Goal: Task Accomplishment & Management: Manage account settings

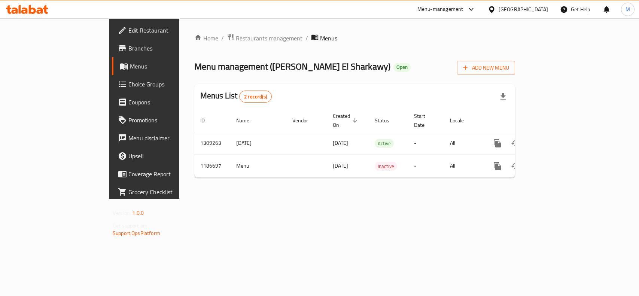
click at [236, 39] on span "Restaurants management" at bounding box center [269, 38] width 67 height 9
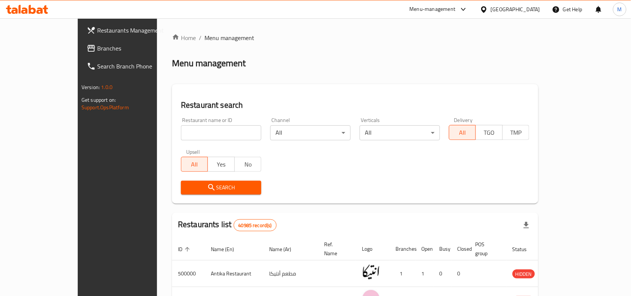
click at [181, 133] on input "search" at bounding box center [221, 132] width 80 height 15
paste input "[PERSON_NAME]"
type input "[PERSON_NAME]"
click button "Search" at bounding box center [221, 188] width 80 height 14
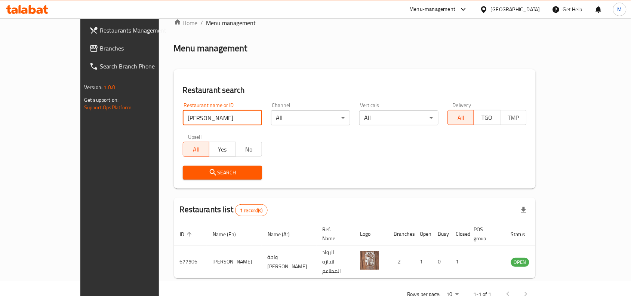
scroll to position [23, 0]
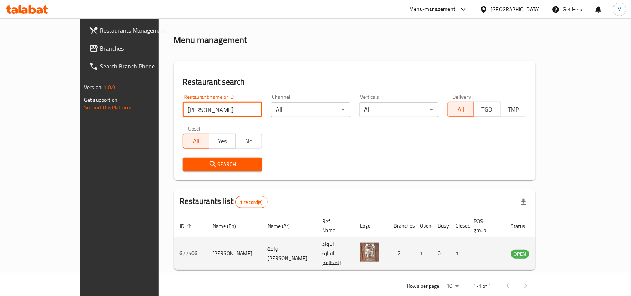
click at [559, 251] on icon "enhanced table" at bounding box center [555, 254] width 8 height 6
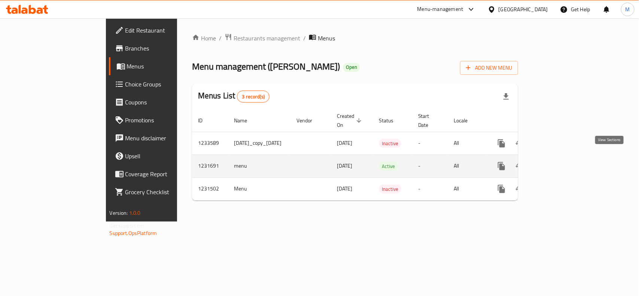
click at [560, 162] on icon "enhanced table" at bounding box center [555, 166] width 9 height 9
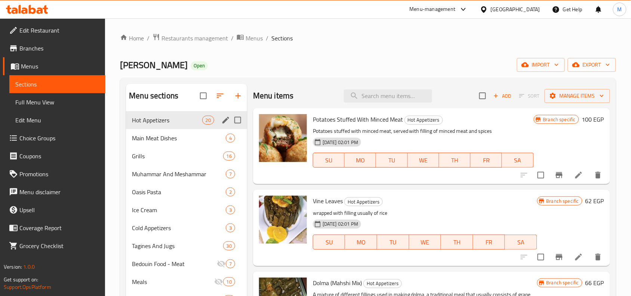
click at [159, 120] on span "Hot Appetizers" at bounding box center [167, 120] width 70 height 9
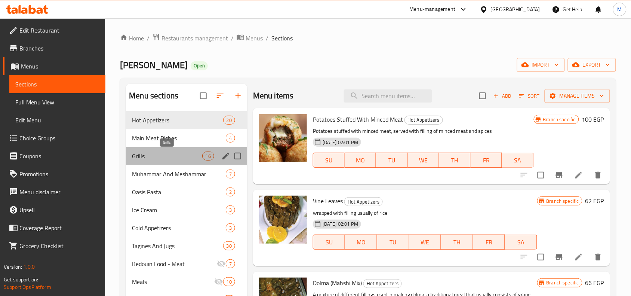
click at [161, 153] on span "Grills" at bounding box center [167, 156] width 70 height 9
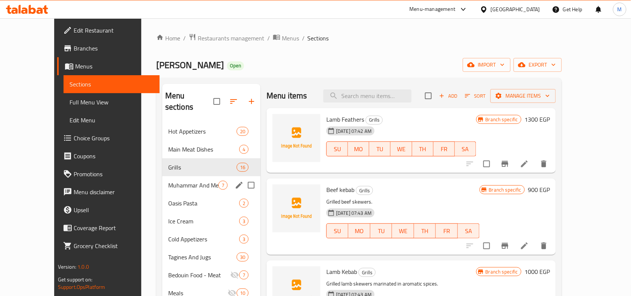
scroll to position [47, 0]
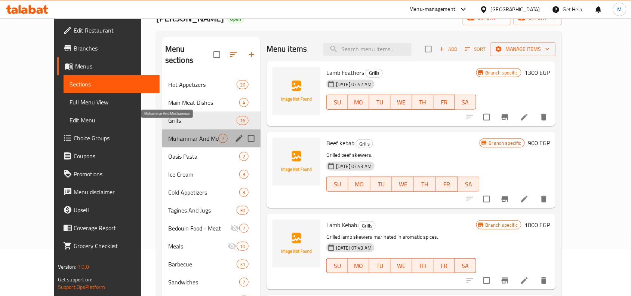
click at [168, 134] on span "Muhammar And Meshammar" at bounding box center [193, 138] width 50 height 9
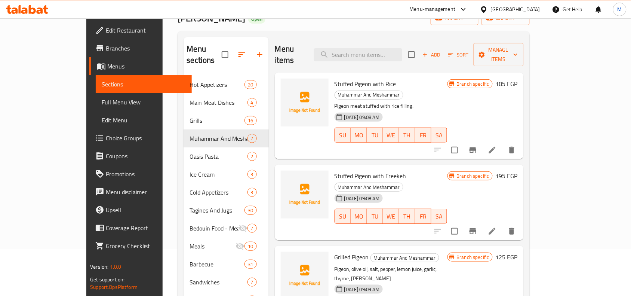
click at [403, 183] on span "Muhammar And Meshammar" at bounding box center [369, 187] width 68 height 9
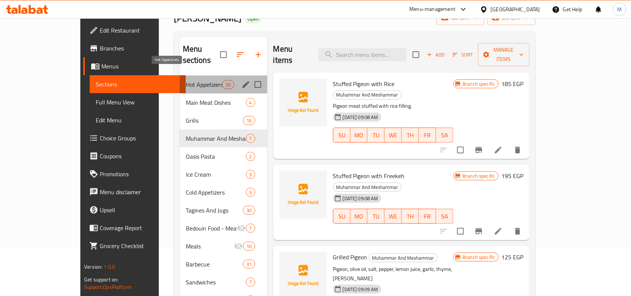
click at [186, 80] on span "Hot Appetizers" at bounding box center [204, 84] width 37 height 9
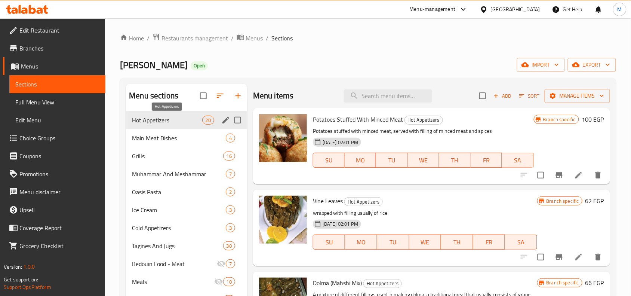
click at [162, 116] on span "Hot Appetizers" at bounding box center [167, 120] width 70 height 9
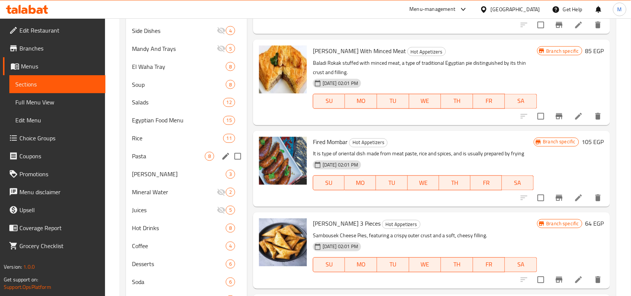
scroll to position [413, 0]
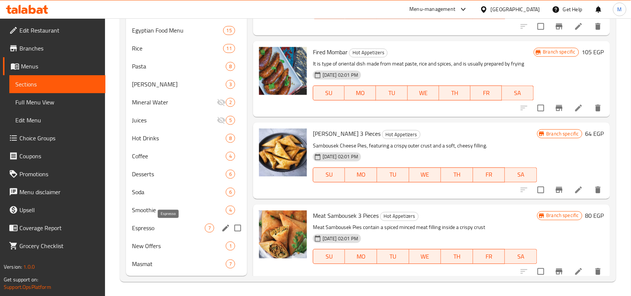
click at [183, 227] on span "Espresso" at bounding box center [168, 228] width 73 height 9
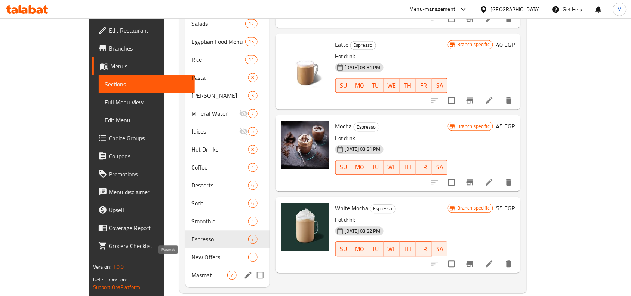
click at [192, 271] on span "Masmat" at bounding box center [210, 275] width 36 height 9
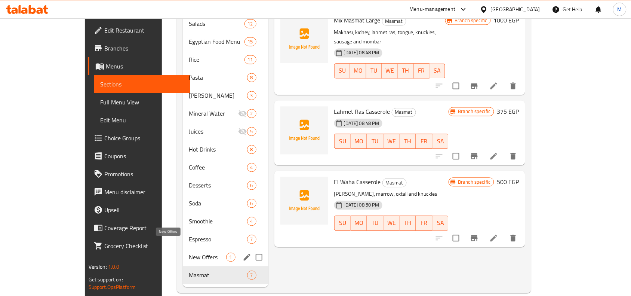
click at [189, 253] on span "New Offers" at bounding box center [207, 257] width 37 height 9
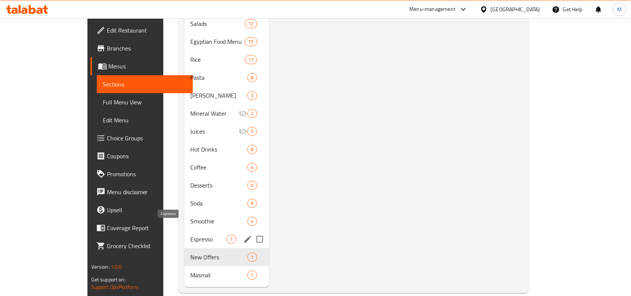
click at [190, 235] on span "Espresso" at bounding box center [208, 239] width 36 height 9
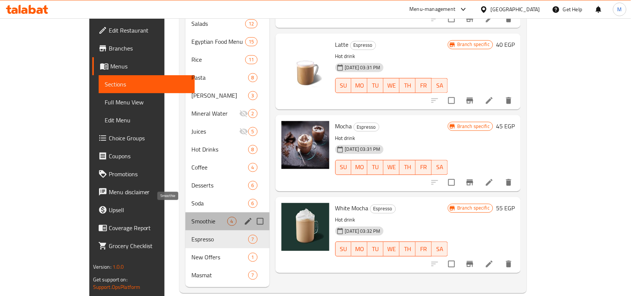
click at [192, 217] on span "Smoothie" at bounding box center [210, 221] width 36 height 9
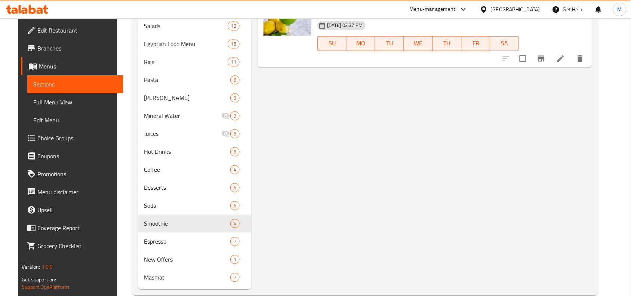
scroll to position [413, 0]
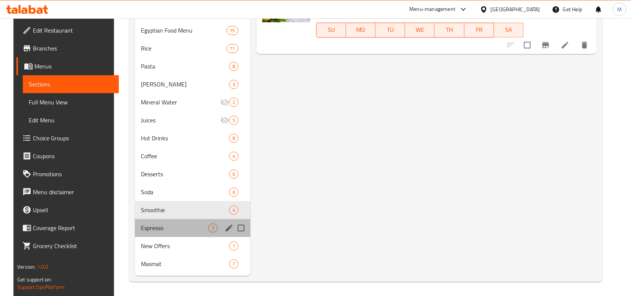
click at [158, 221] on div "Espresso 7" at bounding box center [193, 228] width 116 height 18
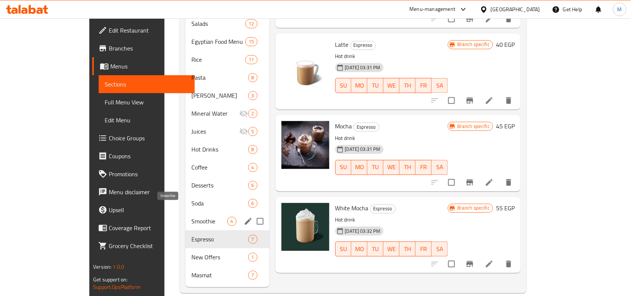
click at [192, 217] on span "Smoothie" at bounding box center [210, 221] width 36 height 9
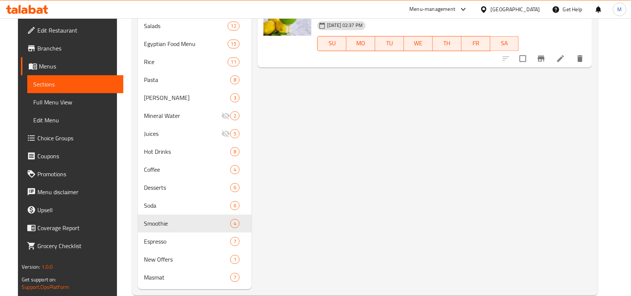
scroll to position [413, 0]
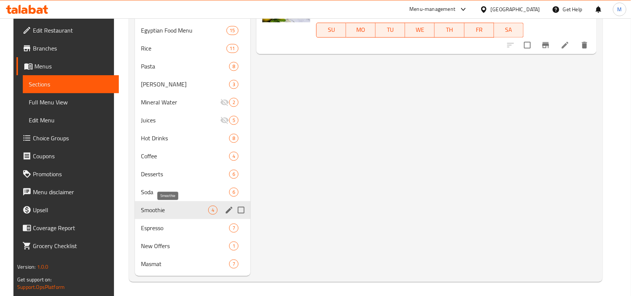
click at [149, 211] on span "Smoothie" at bounding box center [174, 210] width 67 height 9
click at [154, 188] on span "Soda" at bounding box center [174, 192] width 67 height 9
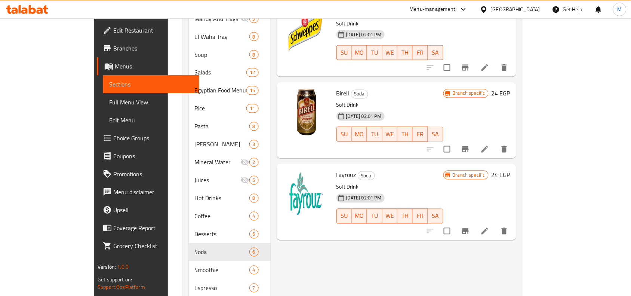
scroll to position [413, 0]
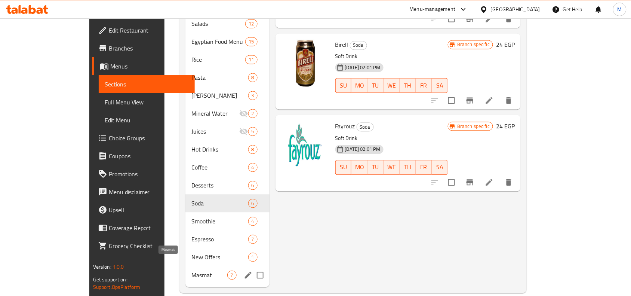
click at [192, 271] on span "Masmat" at bounding box center [210, 275] width 36 height 9
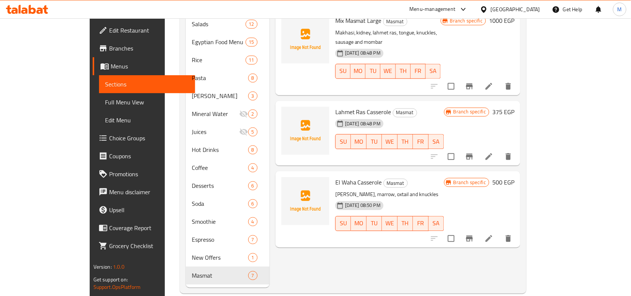
scroll to position [413, 0]
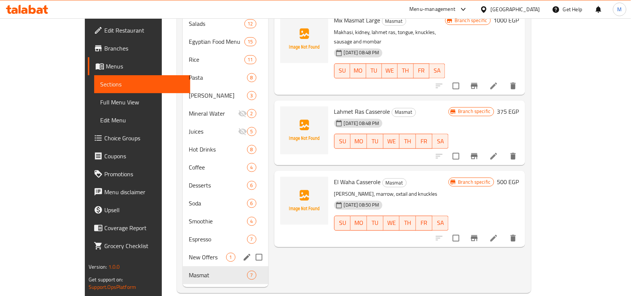
click at [183, 248] on div "New Offers 1" at bounding box center [226, 257] width 86 height 18
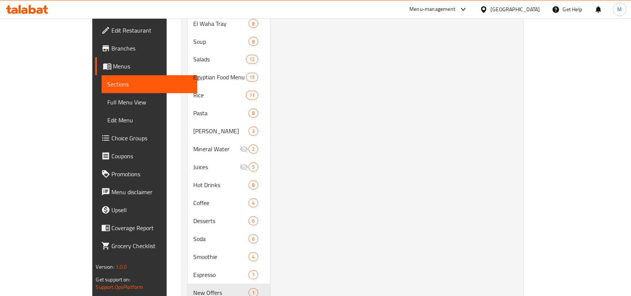
scroll to position [413, 0]
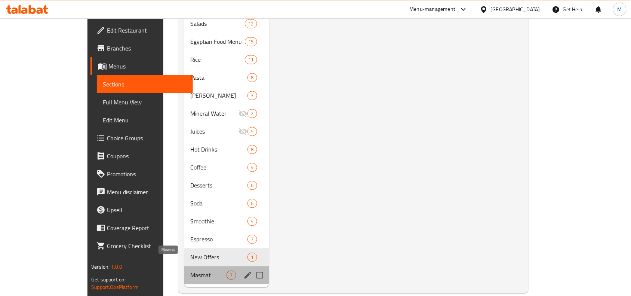
click at [190, 271] on span "Masmat" at bounding box center [208, 275] width 36 height 9
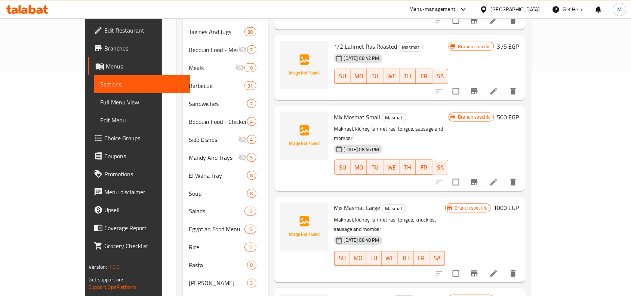
scroll to position [413, 0]
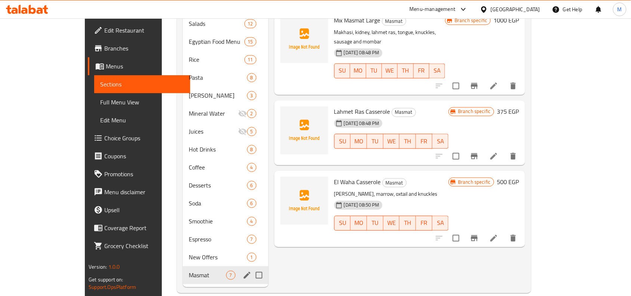
click at [189, 271] on span "Masmat" at bounding box center [207, 275] width 37 height 9
click at [251, 267] on input "Menu sections" at bounding box center [259, 275] width 16 height 16
checkbox input "true"
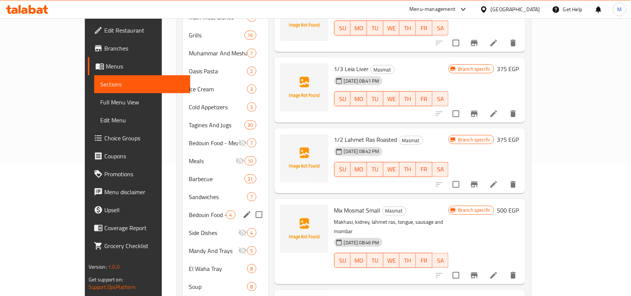
scroll to position [0, 0]
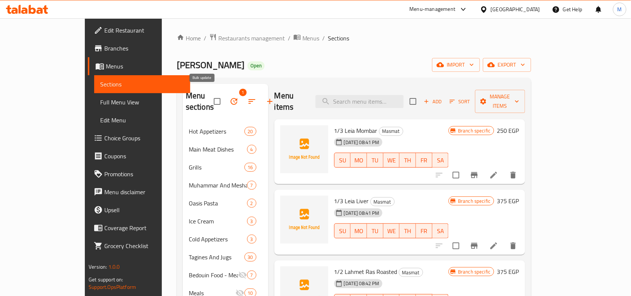
click at [225, 94] on button "button" at bounding box center [234, 101] width 18 height 18
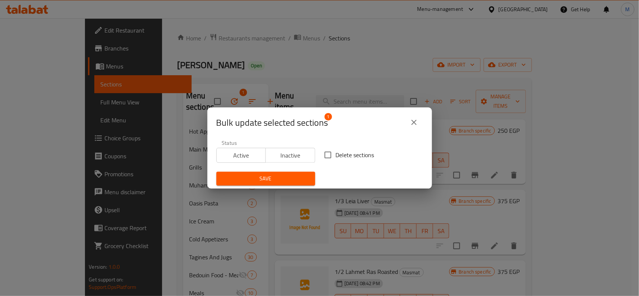
click at [279, 152] on span "Inactive" at bounding box center [290, 155] width 43 height 11
click at [271, 179] on span "Save" at bounding box center [265, 178] width 87 height 9
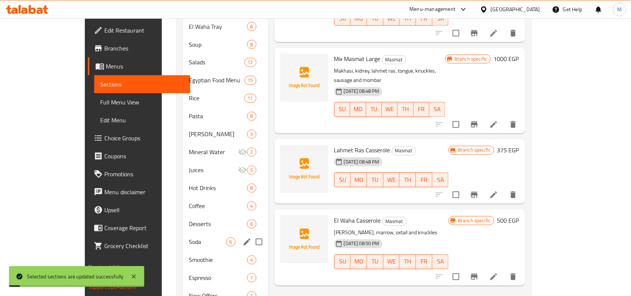
scroll to position [413, 0]
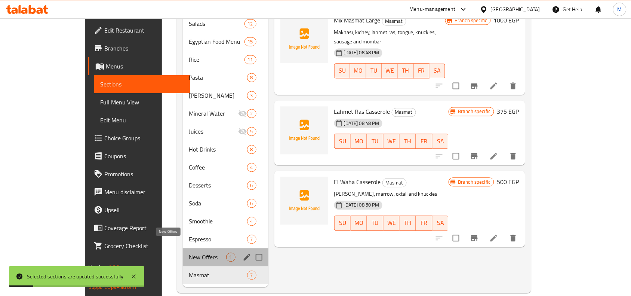
click at [189, 253] on span "New Offers" at bounding box center [207, 257] width 37 height 9
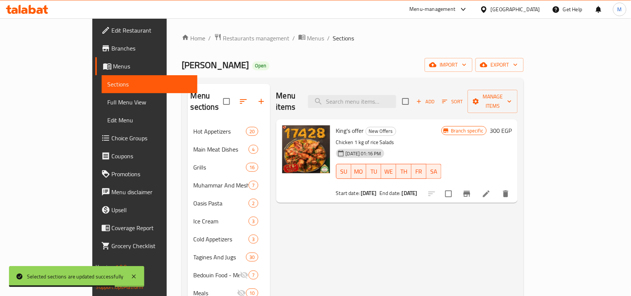
click at [339, 138] on p "Chicken 1 kg of rice Salads" at bounding box center [389, 142] width 106 height 9
click at [337, 138] on p "Chicken 1 kg of rice Salads" at bounding box center [389, 142] width 106 height 9
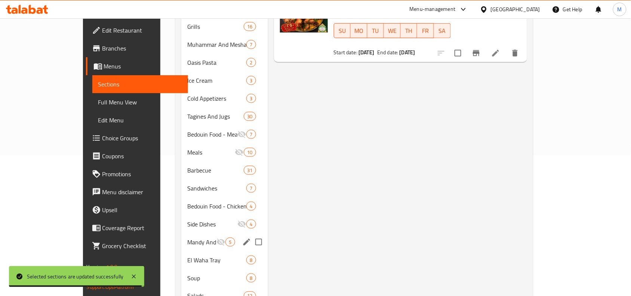
scroll to position [413, 0]
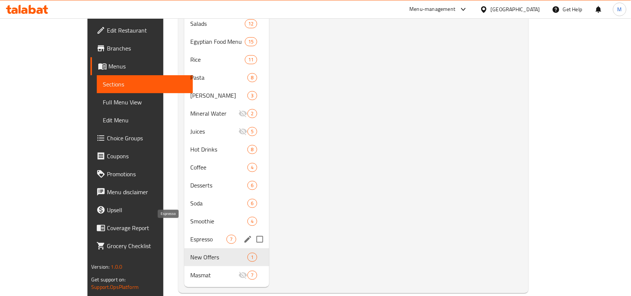
click at [190, 235] on span "Espresso" at bounding box center [208, 239] width 36 height 9
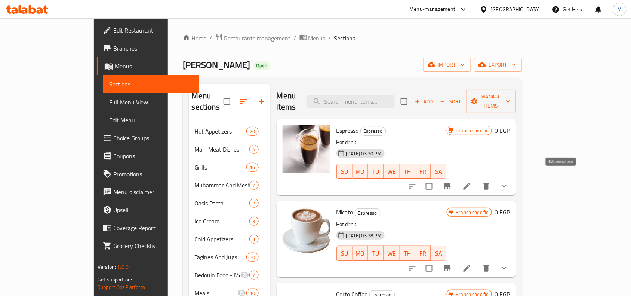
click at [472, 182] on icon at bounding box center [467, 186] width 9 height 9
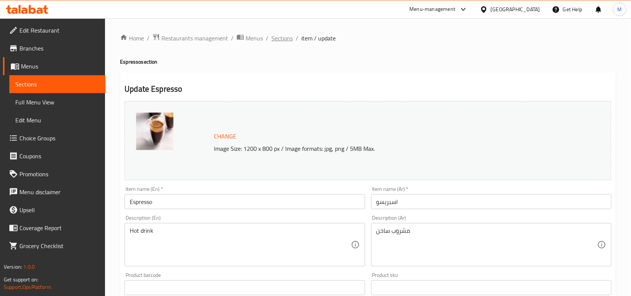
click at [279, 37] on span "Sections" at bounding box center [282, 38] width 21 height 9
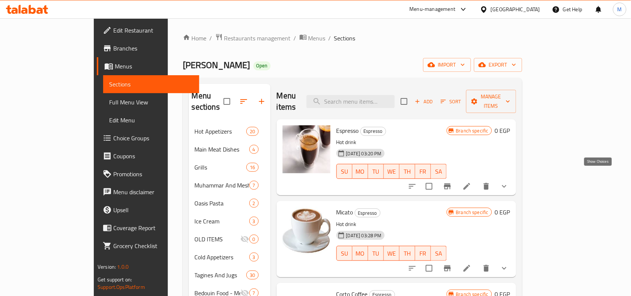
click at [509, 182] on icon "show more" at bounding box center [504, 186] width 9 height 9
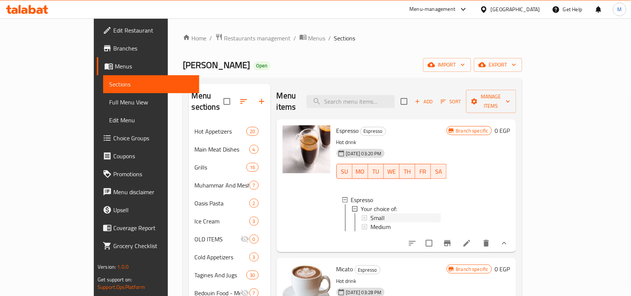
click at [371, 213] on span "Small" at bounding box center [378, 217] width 14 height 9
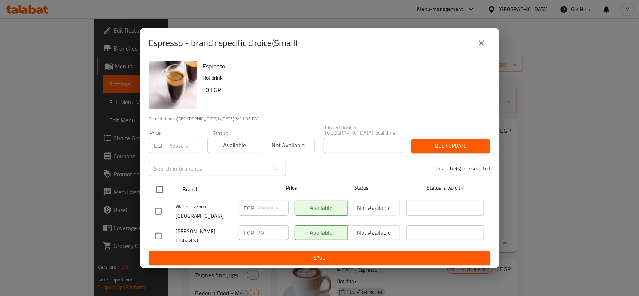
click at [161, 189] on input "checkbox" at bounding box center [160, 190] width 16 height 16
checkbox input "true"
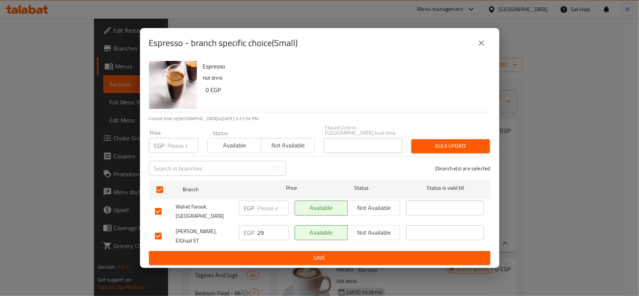
click at [175, 145] on input "number" at bounding box center [183, 145] width 31 height 15
type input "29"
click at [450, 145] on span "Bulk update" at bounding box center [450, 145] width 67 height 9
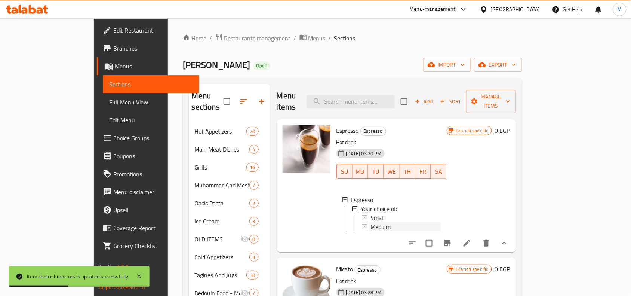
click at [371, 222] on span "Medium" at bounding box center [381, 226] width 20 height 9
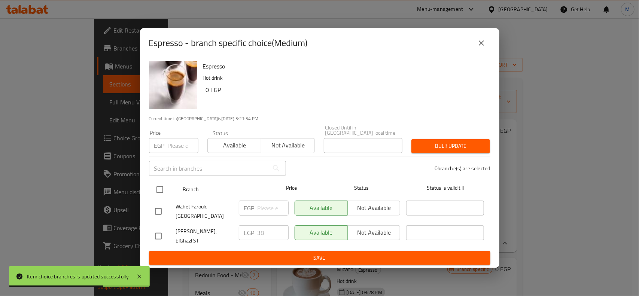
click at [160, 190] on input "checkbox" at bounding box center [160, 190] width 16 height 16
checkbox input "true"
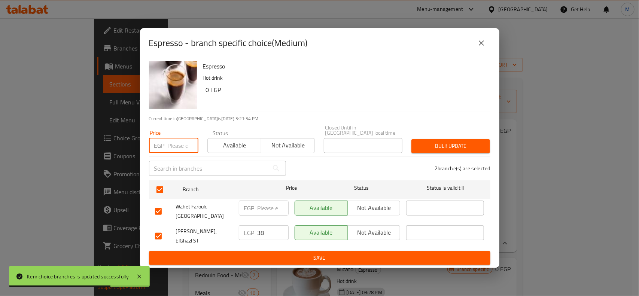
click at [172, 146] on input "number" at bounding box center [183, 145] width 31 height 15
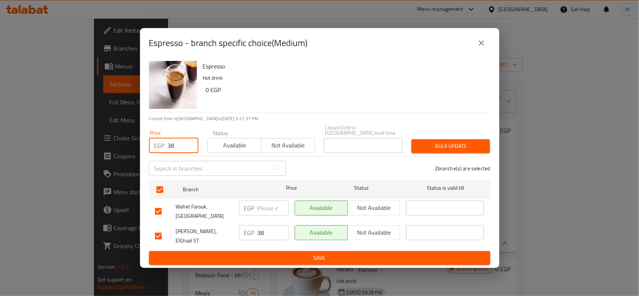
type input "38"
click at [462, 145] on span "Bulk update" at bounding box center [450, 145] width 67 height 9
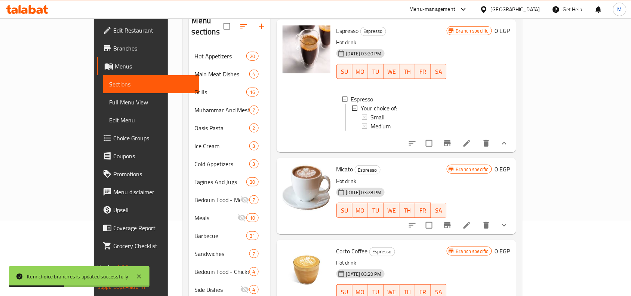
scroll to position [94, 0]
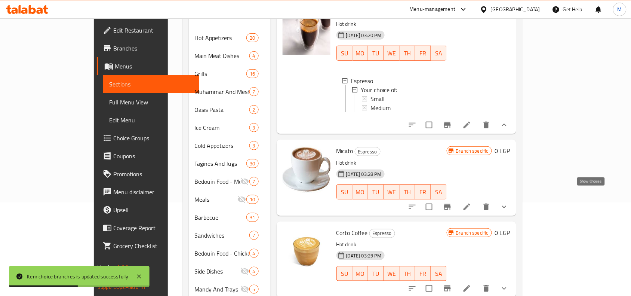
click at [509, 202] on icon "show more" at bounding box center [504, 206] width 9 height 9
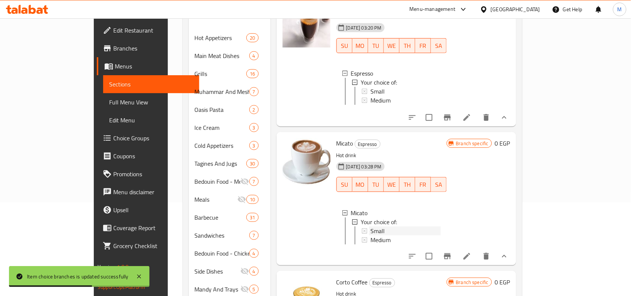
click at [371, 226] on div "Small" at bounding box center [406, 230] width 70 height 9
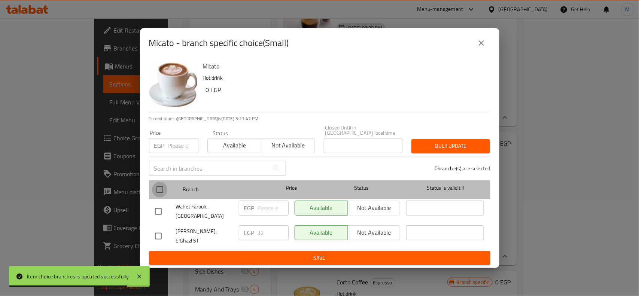
click at [159, 189] on input "checkbox" at bounding box center [160, 190] width 16 height 16
checkbox input "true"
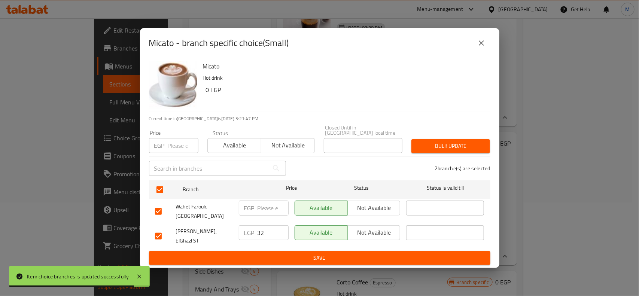
click at [171, 147] on input "number" at bounding box center [183, 145] width 31 height 15
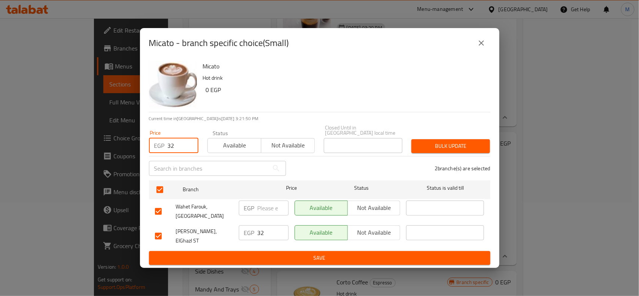
type input "32"
click at [447, 150] on span "Bulk update" at bounding box center [450, 145] width 67 height 9
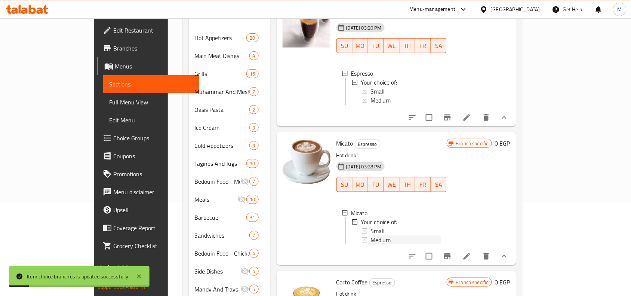
click at [371, 235] on span "Medium" at bounding box center [381, 239] width 20 height 9
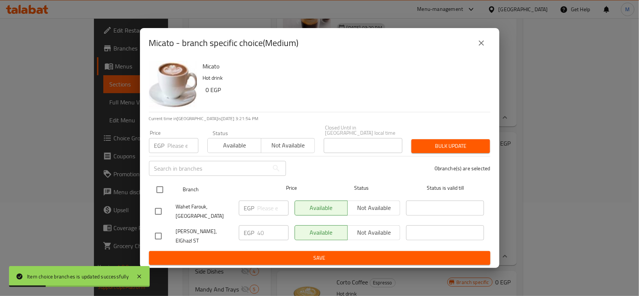
click at [157, 187] on input "checkbox" at bounding box center [160, 190] width 16 height 16
checkbox input "true"
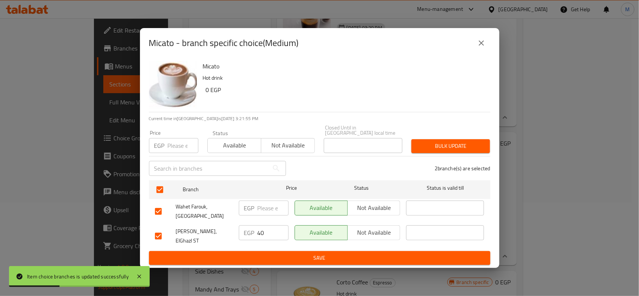
click at [171, 146] on input "number" at bounding box center [183, 145] width 31 height 15
type input "40"
click at [437, 139] on button "Bulk update" at bounding box center [450, 146] width 79 height 14
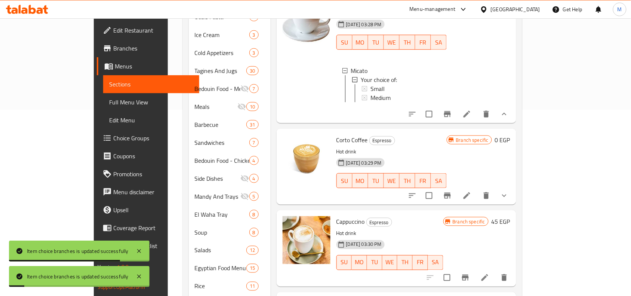
scroll to position [187, 0]
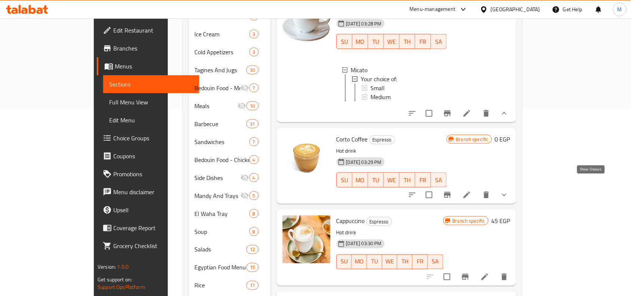
click at [509, 190] on icon "show more" at bounding box center [504, 194] width 9 height 9
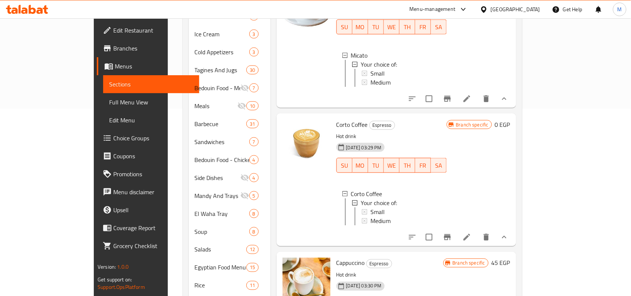
click at [451, 240] on icon "Branch-specific-item" at bounding box center [447, 237] width 7 height 6
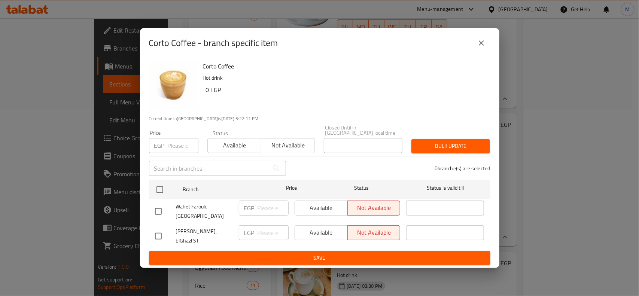
click at [485, 47] on icon "close" at bounding box center [481, 43] width 9 height 9
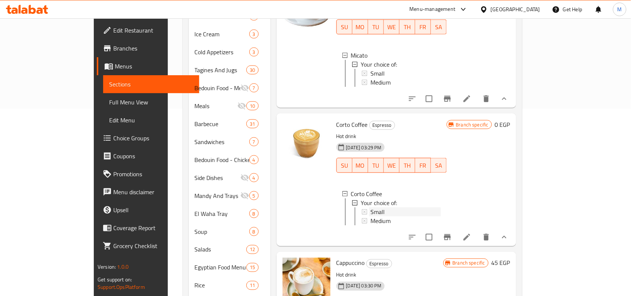
click at [371, 214] on span "Small" at bounding box center [378, 211] width 14 height 9
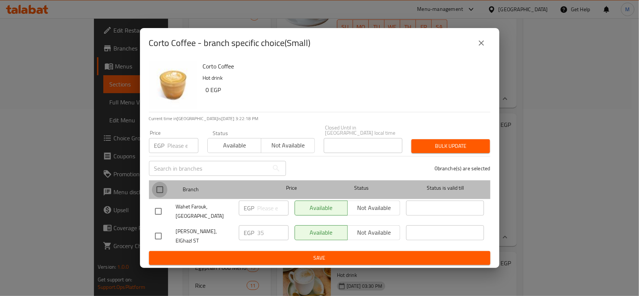
click at [160, 191] on input "checkbox" at bounding box center [160, 190] width 16 height 16
checkbox input "true"
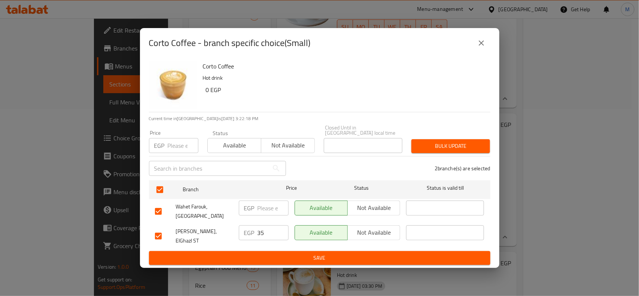
click at [177, 145] on input "number" at bounding box center [183, 145] width 31 height 15
type input "35"
click at [449, 143] on span "Bulk update" at bounding box center [450, 145] width 67 height 9
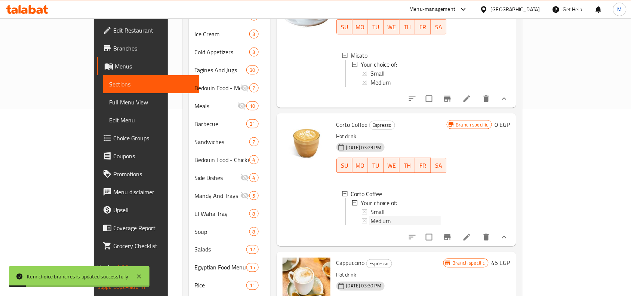
click at [371, 222] on span "Medium" at bounding box center [381, 220] width 20 height 9
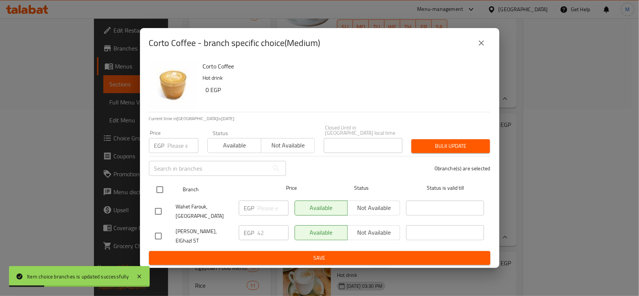
click at [158, 189] on input "checkbox" at bounding box center [160, 190] width 16 height 16
checkbox input "true"
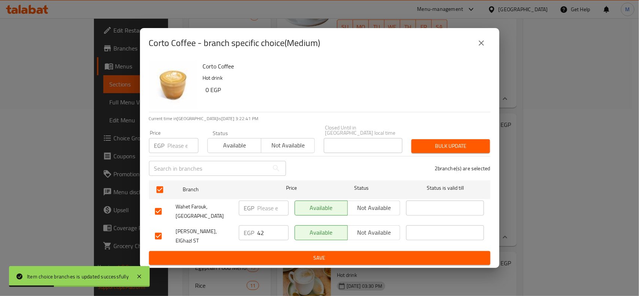
click at [177, 145] on input "number" at bounding box center [183, 145] width 31 height 15
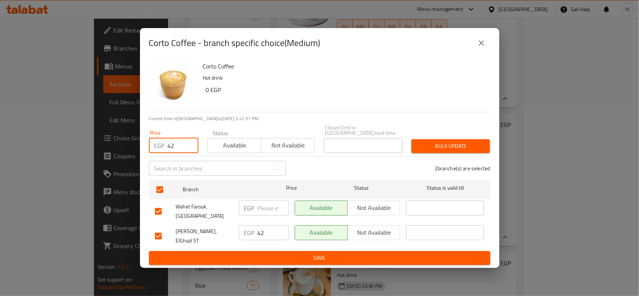
type input "42"
click at [457, 147] on span "Bulk update" at bounding box center [450, 145] width 67 height 9
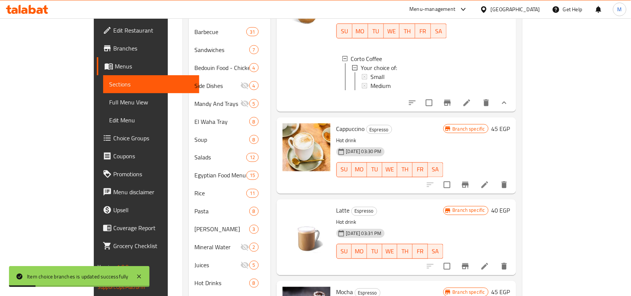
scroll to position [327, 0]
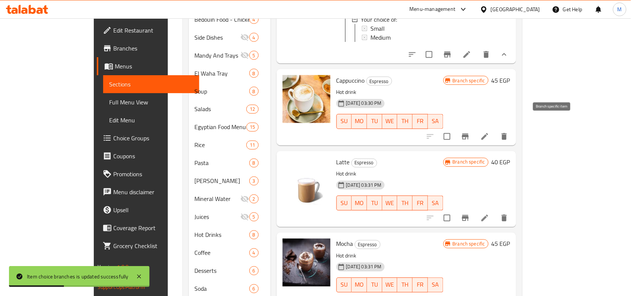
click at [469, 134] on icon "Branch-specific-item" at bounding box center [465, 137] width 7 height 6
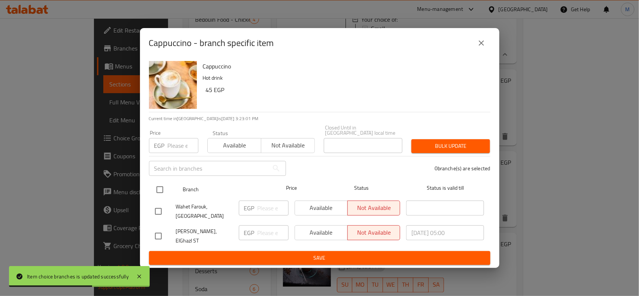
click at [160, 187] on input "checkbox" at bounding box center [160, 190] width 16 height 16
checkbox input "true"
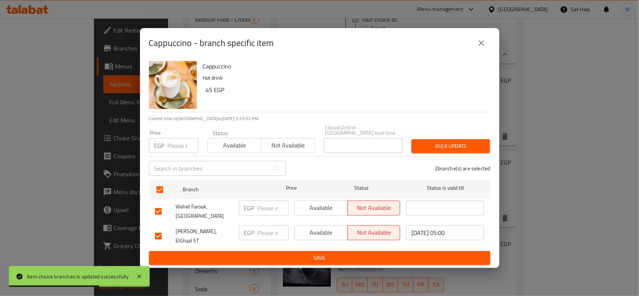
click at [178, 146] on input "number" at bounding box center [183, 145] width 31 height 15
type input "45"
click at [455, 145] on span "Bulk update" at bounding box center [450, 145] width 67 height 9
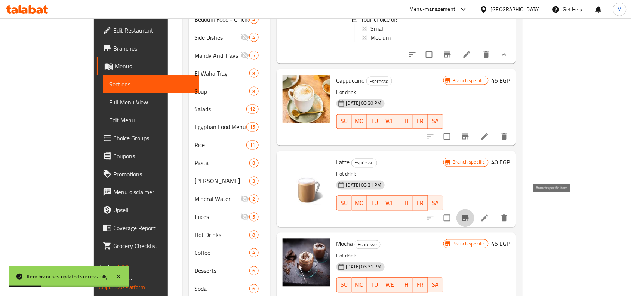
click at [469, 215] on icon "Branch-specific-item" at bounding box center [465, 218] width 7 height 6
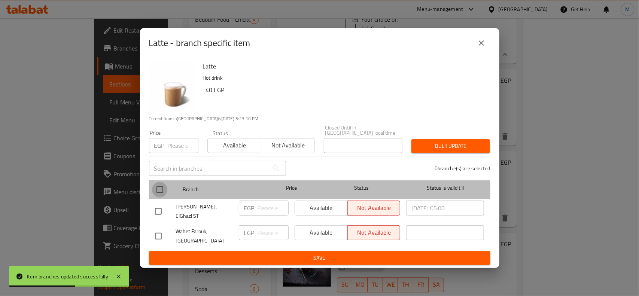
click at [158, 190] on input "checkbox" at bounding box center [160, 190] width 16 height 16
checkbox input "true"
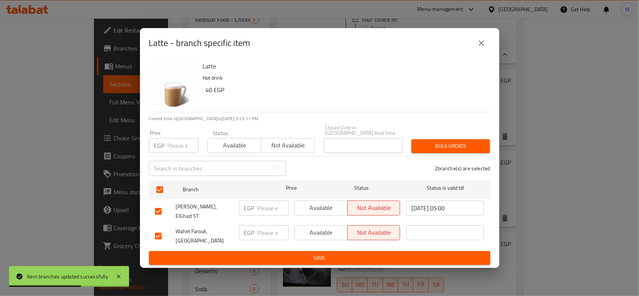
click at [175, 143] on input "number" at bounding box center [183, 145] width 31 height 15
type input "40"
click at [440, 145] on span "Bulk update" at bounding box center [450, 145] width 67 height 9
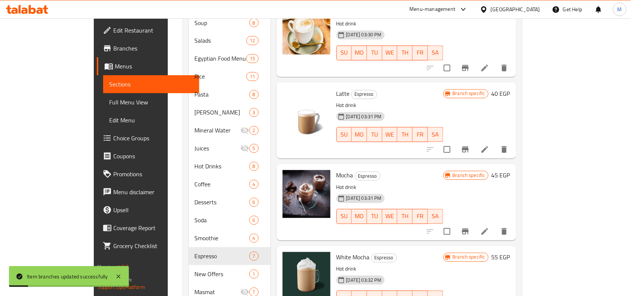
scroll to position [431, 0]
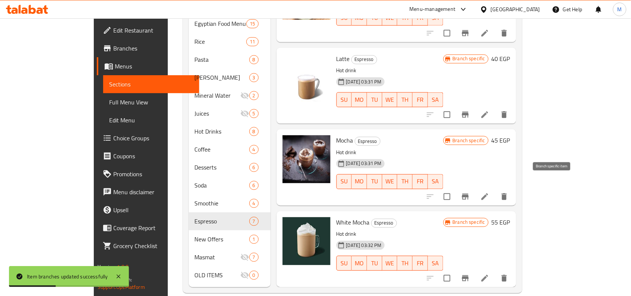
click at [469, 193] on icon "Branch-specific-item" at bounding box center [465, 196] width 7 height 6
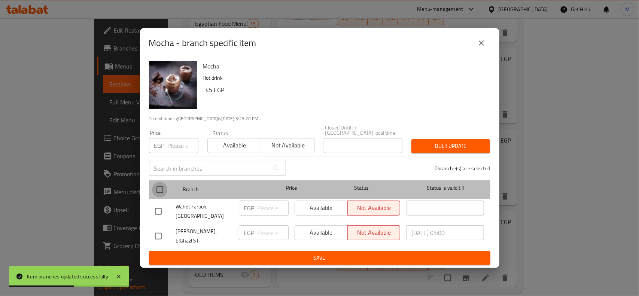
click at [159, 187] on input "checkbox" at bounding box center [160, 190] width 16 height 16
checkbox input "true"
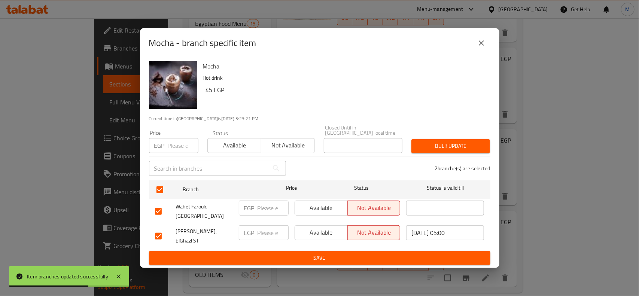
click at [179, 148] on input "number" at bounding box center [183, 145] width 31 height 15
type input "45"
click at [463, 143] on span "Bulk update" at bounding box center [450, 145] width 67 height 9
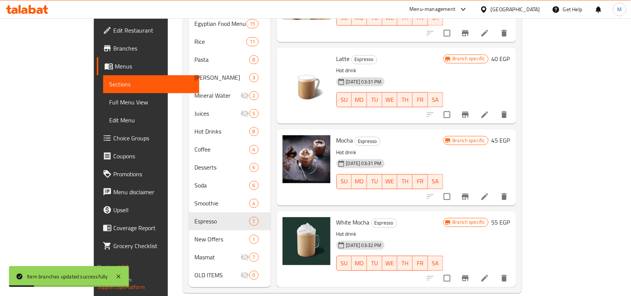
click at [469, 275] on icon "Branch-specific-item" at bounding box center [465, 278] width 7 height 6
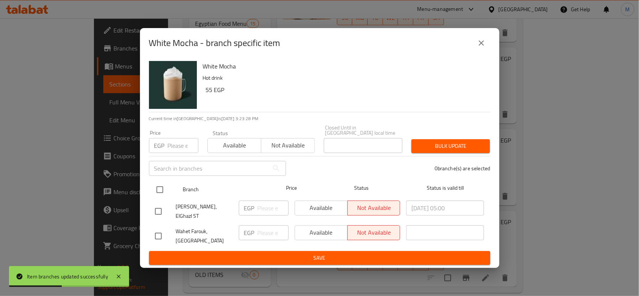
click at [159, 190] on input "checkbox" at bounding box center [160, 190] width 16 height 16
checkbox input "true"
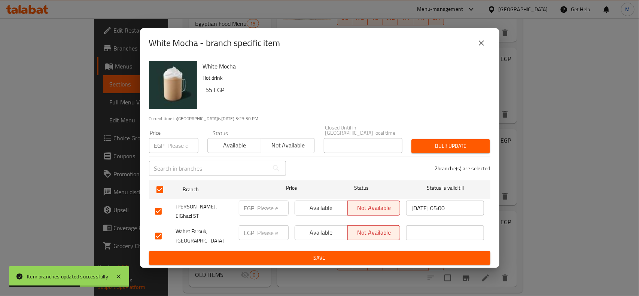
click at [173, 148] on input "number" at bounding box center [183, 145] width 31 height 15
type input "55"
click at [463, 148] on span "Bulk update" at bounding box center [450, 145] width 67 height 9
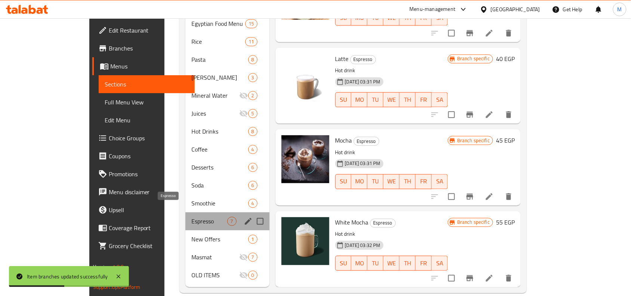
click at [192, 217] on span "Espresso" at bounding box center [210, 221] width 36 height 9
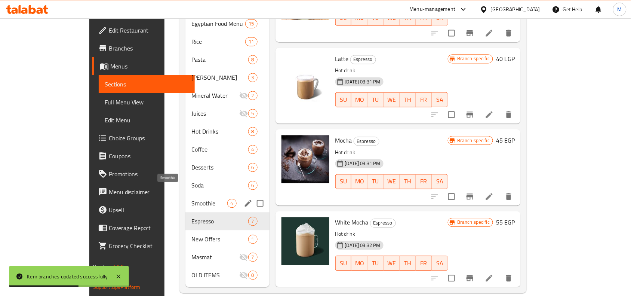
click at [192, 199] on span "Smoothie" at bounding box center [210, 203] width 36 height 9
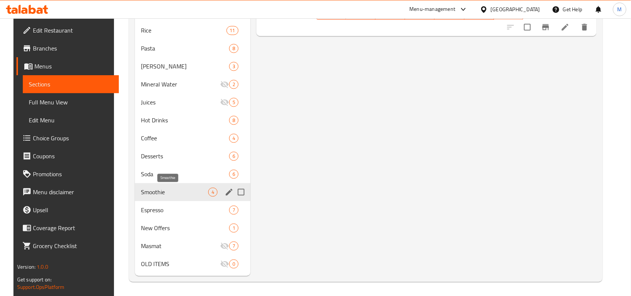
click at [162, 187] on span "Smoothie" at bounding box center [174, 191] width 67 height 9
click at [159, 188] on span "Smoothie" at bounding box center [174, 191] width 67 height 9
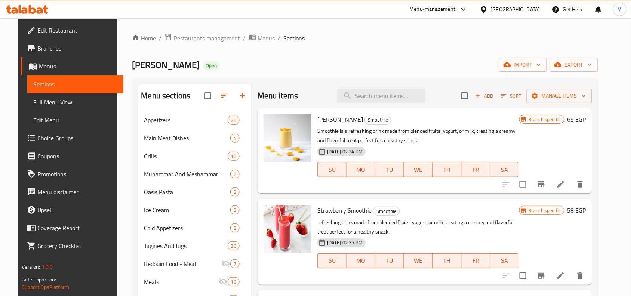
click at [551, 179] on button "Branch-specific-item" at bounding box center [542, 184] width 18 height 18
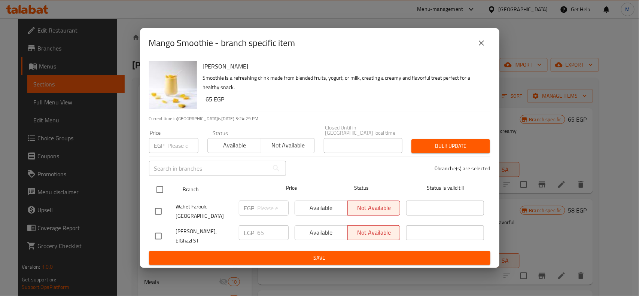
click at [161, 190] on input "checkbox" at bounding box center [160, 190] width 16 height 16
checkbox input "true"
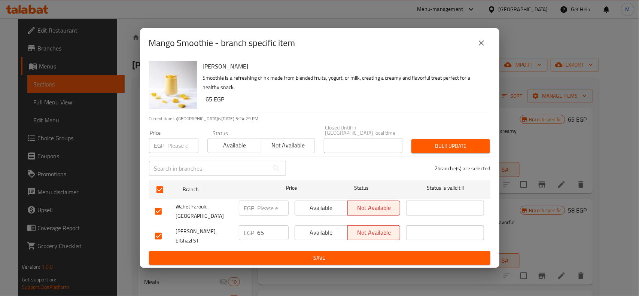
click at [180, 144] on input "number" at bounding box center [183, 145] width 31 height 15
type input "65"
click at [449, 143] on span "Bulk update" at bounding box center [450, 145] width 67 height 9
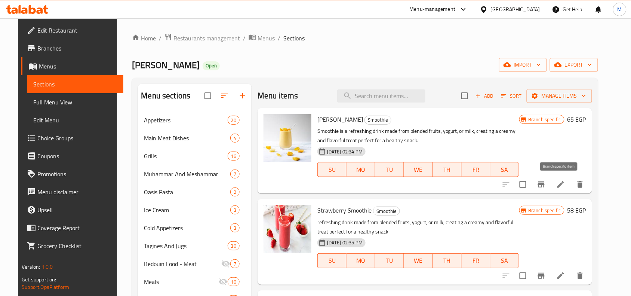
click at [546, 186] on icon "Branch-specific-item" at bounding box center [541, 184] width 9 height 9
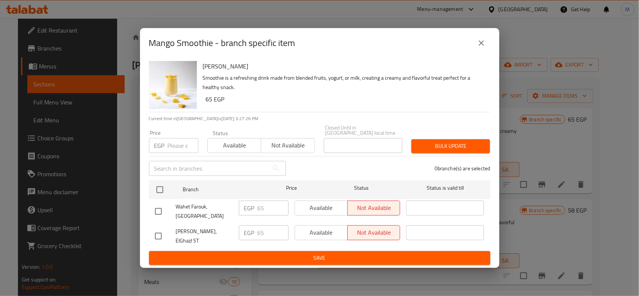
click at [485, 44] on icon "close" at bounding box center [481, 43] width 9 height 9
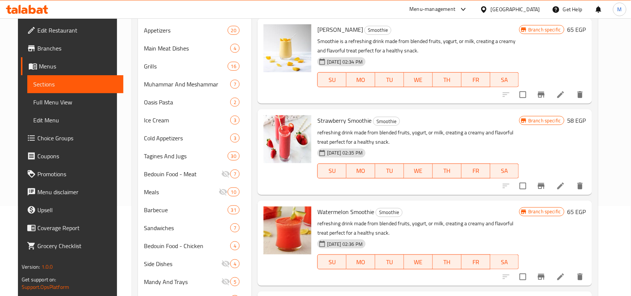
scroll to position [94, 0]
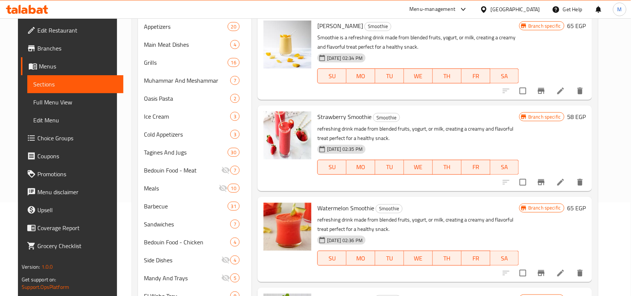
click at [545, 181] on icon "Branch-specific-item" at bounding box center [541, 182] width 7 height 6
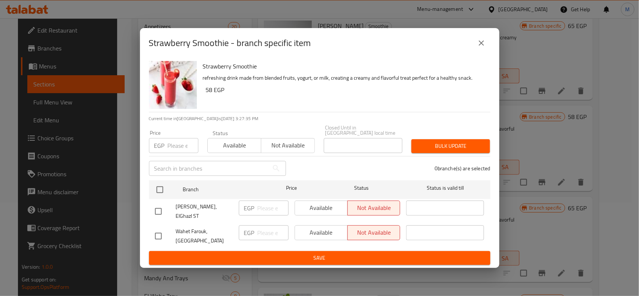
click at [208, 92] on h6 "58 EGP" at bounding box center [345, 90] width 278 height 10
click at [207, 92] on h6 "58 EGP" at bounding box center [345, 90] width 278 height 10
copy h6 "58"
click at [157, 207] on input "checkbox" at bounding box center [158, 212] width 16 height 16
checkbox input "true"
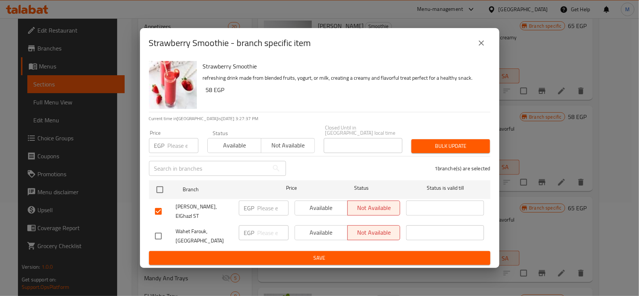
click at [259, 202] on input "number" at bounding box center [272, 208] width 31 height 15
paste input "58"
type input "58"
click at [322, 253] on span "Save" at bounding box center [319, 257] width 329 height 9
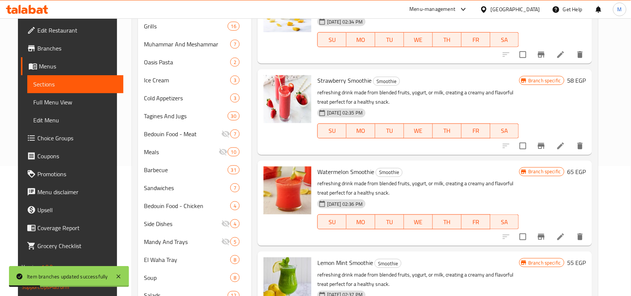
scroll to position [140, 0]
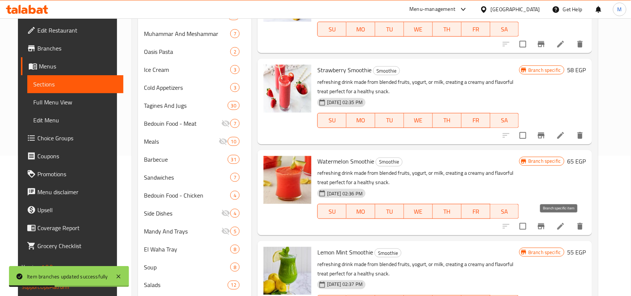
click at [545, 224] on icon "Branch-specific-item" at bounding box center [541, 226] width 7 height 6
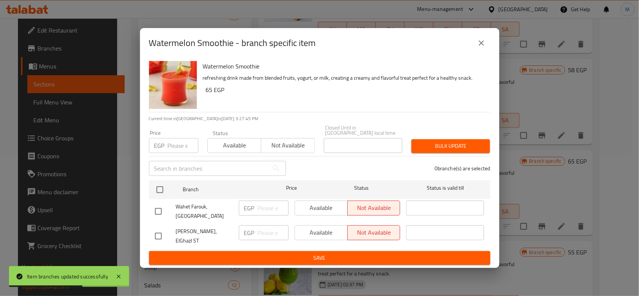
click at [208, 95] on h6 "65 EGP" at bounding box center [345, 90] width 278 height 10
click at [207, 95] on h6 "65 EGP" at bounding box center [345, 90] width 278 height 10
copy h6 "65"
click at [157, 232] on input "checkbox" at bounding box center [158, 236] width 16 height 16
checkbox input "true"
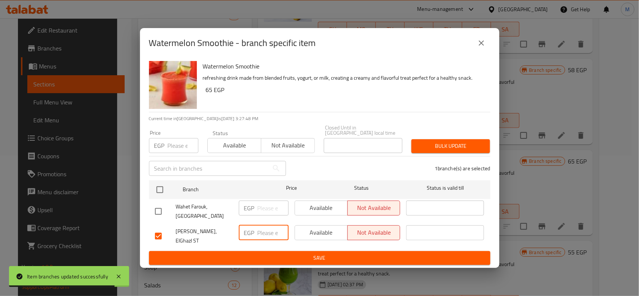
click at [270, 230] on input "number" at bounding box center [272, 232] width 31 height 15
paste input "65"
type input "65"
click at [305, 253] on span "Save" at bounding box center [319, 257] width 329 height 9
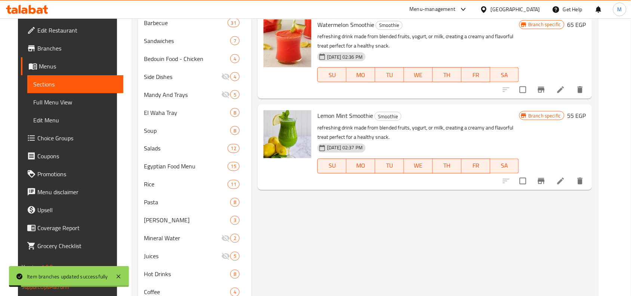
scroll to position [281, 0]
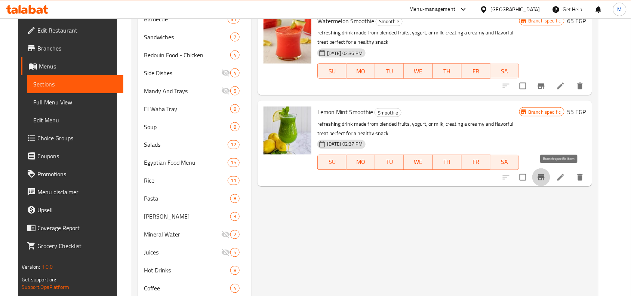
click at [545, 176] on icon "Branch-specific-item" at bounding box center [541, 177] width 7 height 6
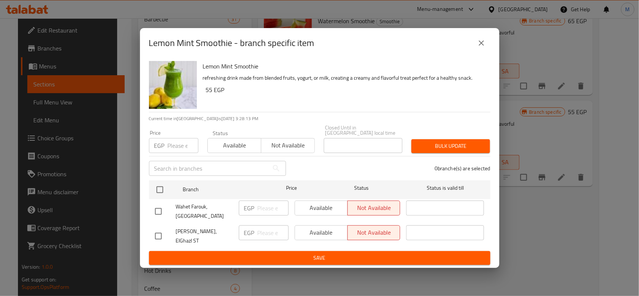
click at [155, 235] on input "checkbox" at bounding box center [158, 236] width 16 height 16
checkbox input "true"
click at [208, 95] on h6 "55 EGP" at bounding box center [345, 90] width 278 height 10
click at [206, 94] on h6 "55 EGP" at bounding box center [345, 90] width 278 height 10
copy h6 "55"
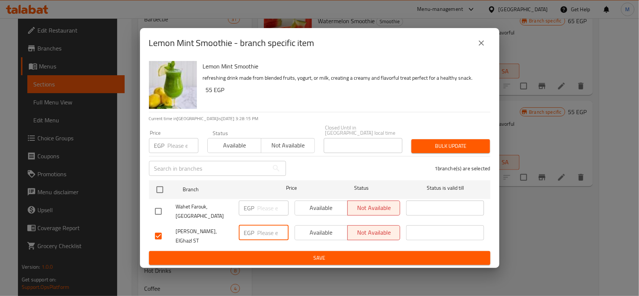
click at [259, 232] on input "number" at bounding box center [272, 232] width 31 height 15
paste input "55"
type input "55"
click at [349, 253] on span "Save" at bounding box center [319, 257] width 329 height 9
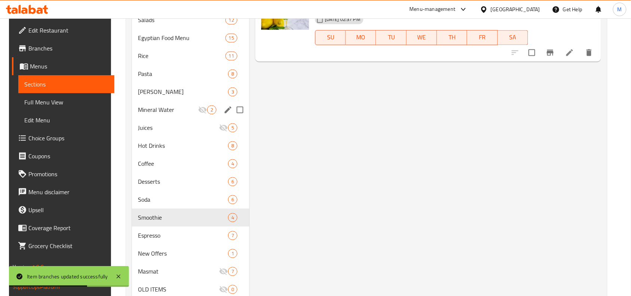
scroll to position [431, 0]
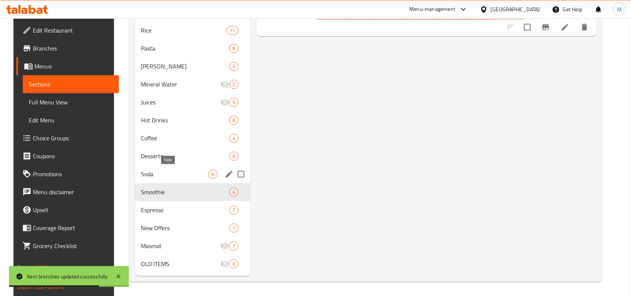
click at [141, 174] on span "Soda" at bounding box center [174, 173] width 67 height 9
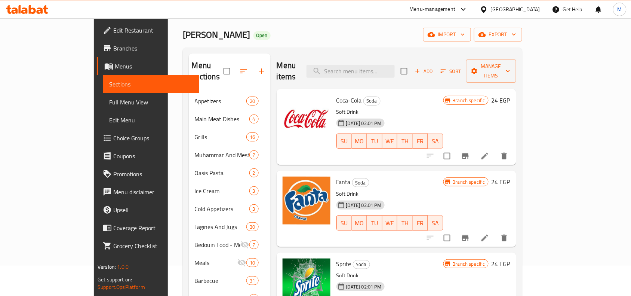
scroll to position [47, 0]
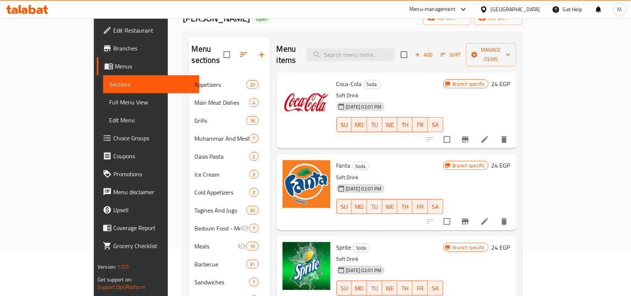
click at [469, 137] on icon "Branch-specific-item" at bounding box center [465, 140] width 7 height 6
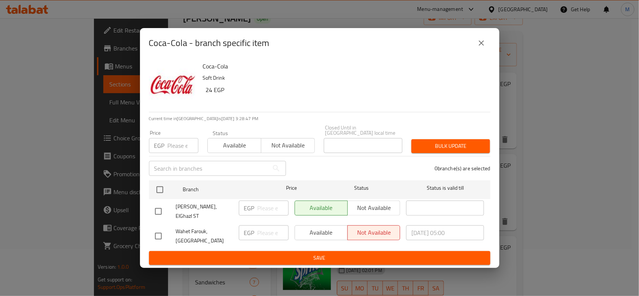
click at [208, 95] on h6 "24 EGP" at bounding box center [345, 90] width 278 height 10
click at [206, 95] on h6 "24 EGP" at bounding box center [345, 90] width 278 height 10
copy h6 "24"
click at [311, 95] on h6 "24 EGP" at bounding box center [345, 90] width 278 height 10
click at [158, 209] on input "checkbox" at bounding box center [158, 212] width 16 height 16
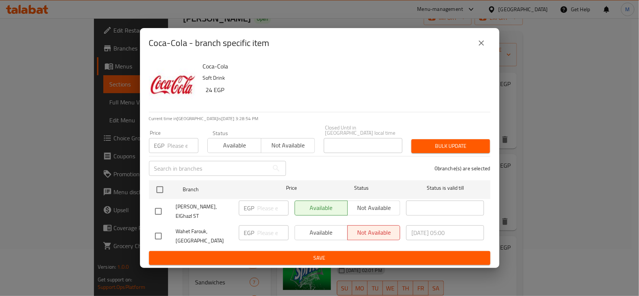
checkbox input "true"
click at [264, 206] on input "number" at bounding box center [272, 208] width 31 height 15
paste input "24"
type input "24"
click at [306, 251] on button "Save" at bounding box center [319, 258] width 341 height 14
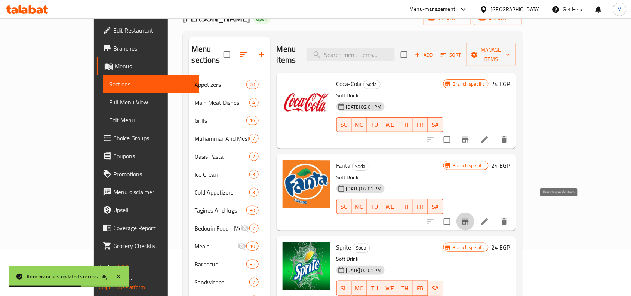
click at [470, 217] on icon "Branch-specific-item" at bounding box center [465, 221] width 9 height 9
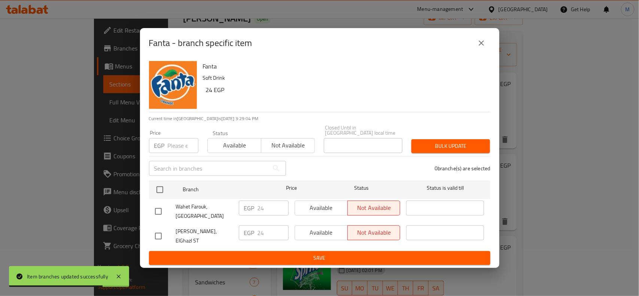
click at [153, 236] on input "checkbox" at bounding box center [158, 236] width 16 height 16
checkbox input "true"
click at [259, 234] on input "24" at bounding box center [272, 232] width 31 height 15
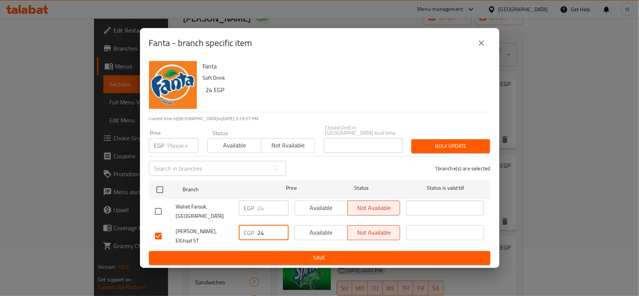
click at [481, 48] on icon "close" at bounding box center [481, 43] width 9 height 9
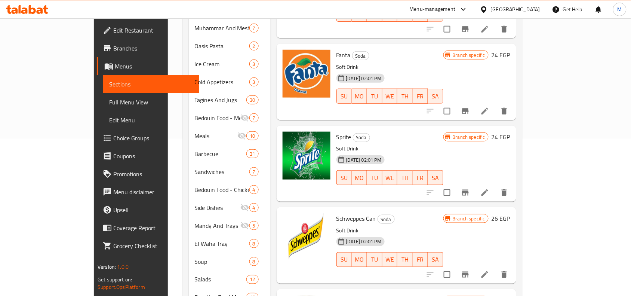
scroll to position [187, 0]
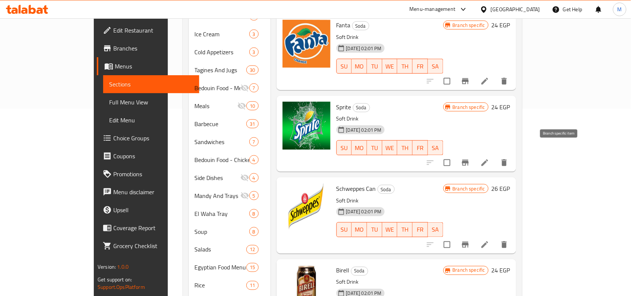
click at [469, 160] on icon "Branch-specific-item" at bounding box center [465, 163] width 7 height 6
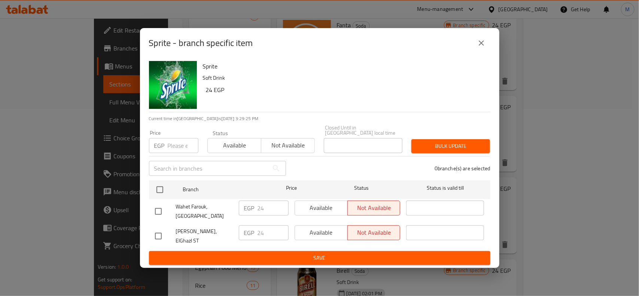
click at [481, 42] on button "close" at bounding box center [481, 43] width 18 height 18
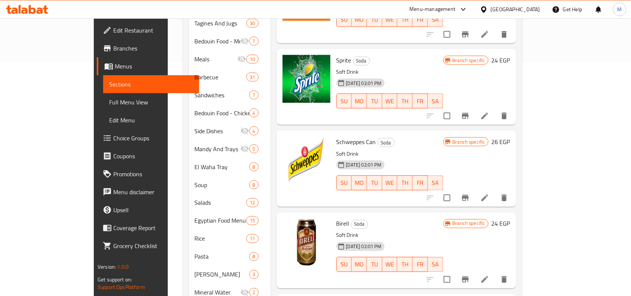
scroll to position [281, 0]
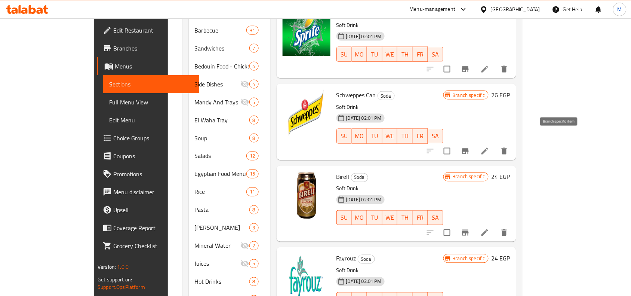
click at [469, 148] on icon "Branch-specific-item" at bounding box center [465, 151] width 7 height 6
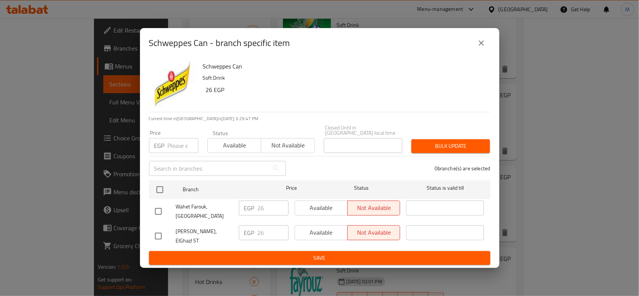
click at [483, 47] on icon "close" at bounding box center [481, 43] width 9 height 9
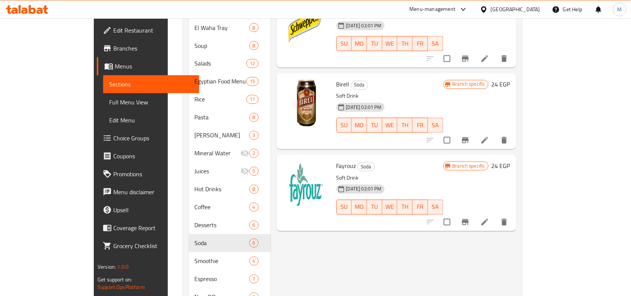
scroll to position [374, 0]
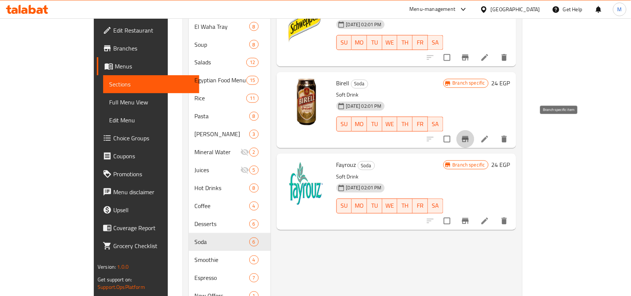
click at [470, 135] on icon "Branch-specific-item" at bounding box center [465, 139] width 9 height 9
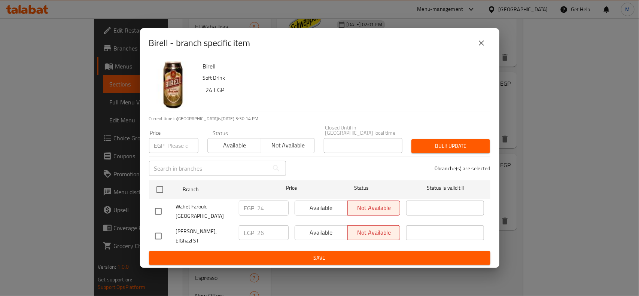
click at [257, 231] on div "EGP 26 ​" at bounding box center [264, 232] width 50 height 15
click at [479, 48] on icon "close" at bounding box center [481, 43] width 9 height 9
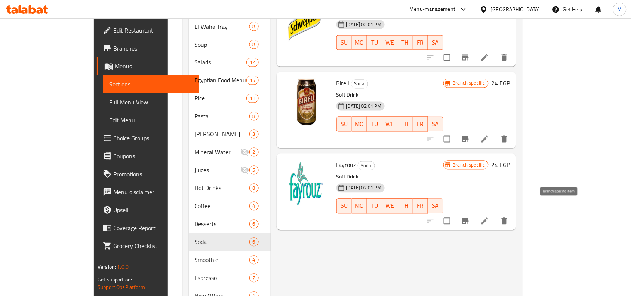
click at [469, 218] on icon "Branch-specific-item" at bounding box center [465, 221] width 7 height 6
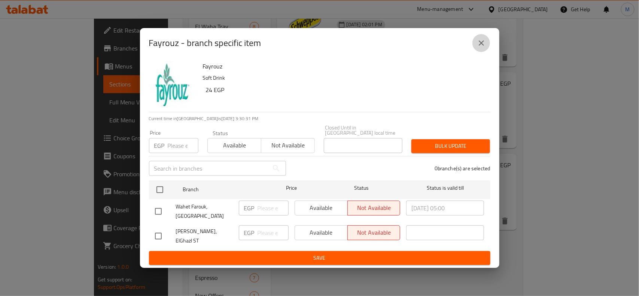
click at [481, 48] on icon "close" at bounding box center [481, 43] width 9 height 9
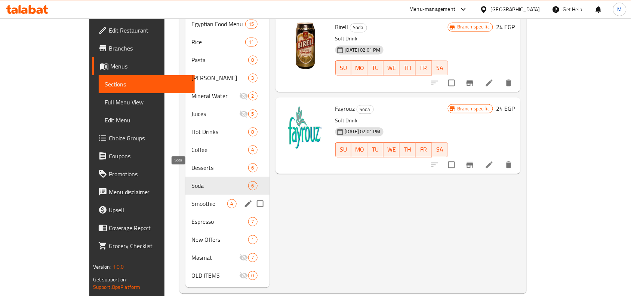
scroll to position [431, 0]
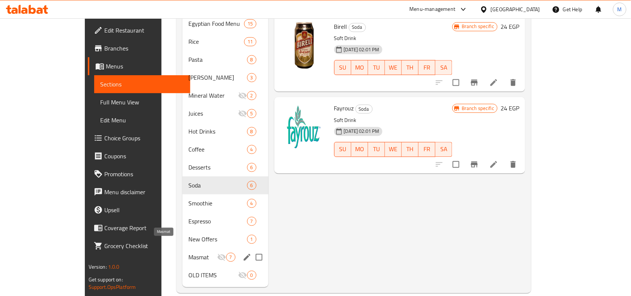
click at [189, 253] on span "Masmat" at bounding box center [203, 257] width 28 height 9
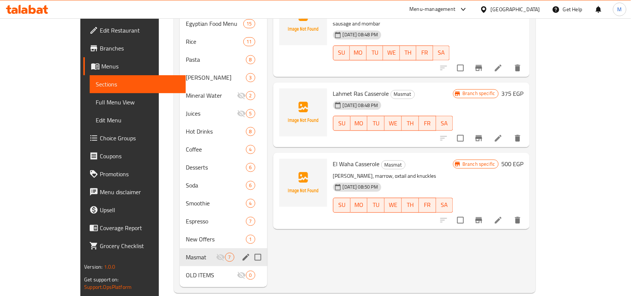
click at [250, 249] on input "Menu sections" at bounding box center [258, 257] width 16 height 16
checkbox input "true"
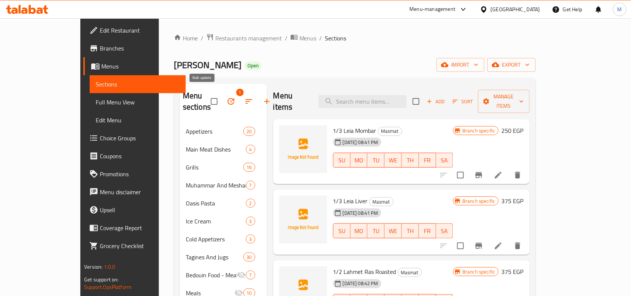
click at [228, 98] on icon "button" at bounding box center [231, 101] width 7 height 7
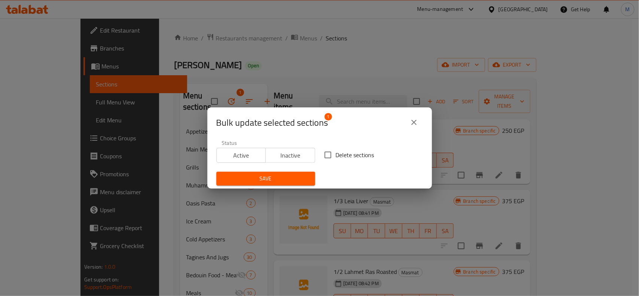
click at [241, 155] on span "Active" at bounding box center [241, 155] width 43 height 11
click at [264, 176] on span "Save" at bounding box center [265, 178] width 87 height 9
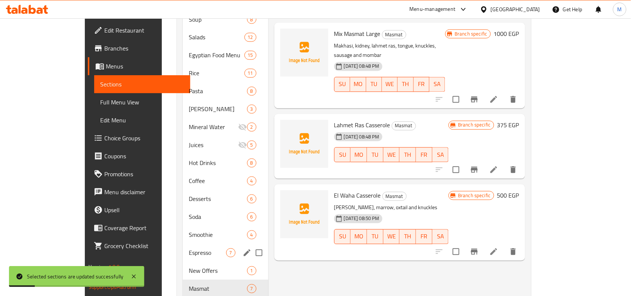
scroll to position [413, 0]
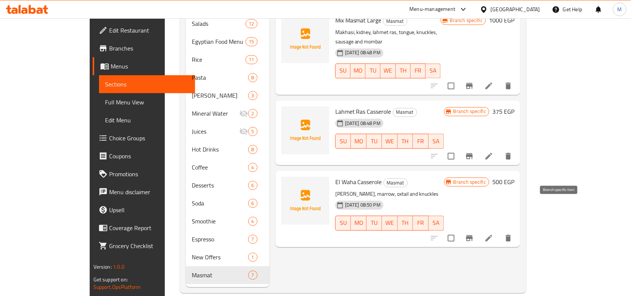
click at [473, 235] on icon "Branch-specific-item" at bounding box center [470, 238] width 7 height 6
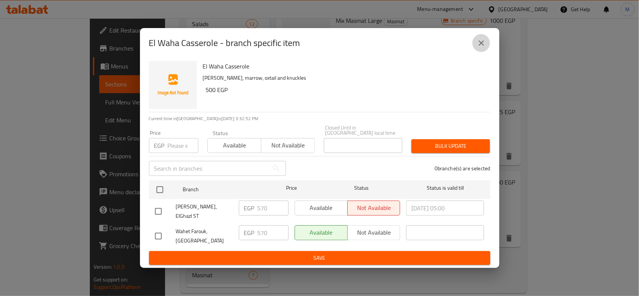
click at [480, 46] on icon "close" at bounding box center [481, 43] width 9 height 9
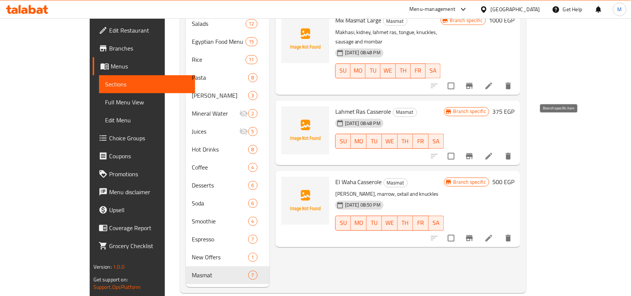
click at [473, 153] on icon "Branch-specific-item" at bounding box center [470, 156] width 7 height 6
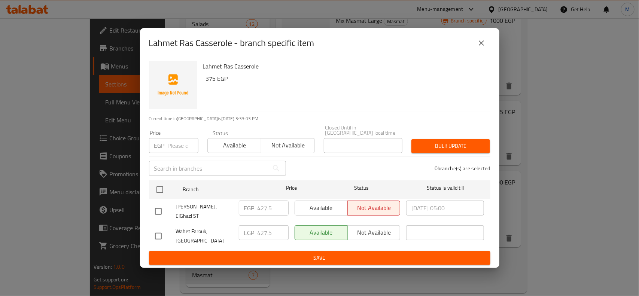
click at [481, 46] on icon "close" at bounding box center [481, 43] width 9 height 9
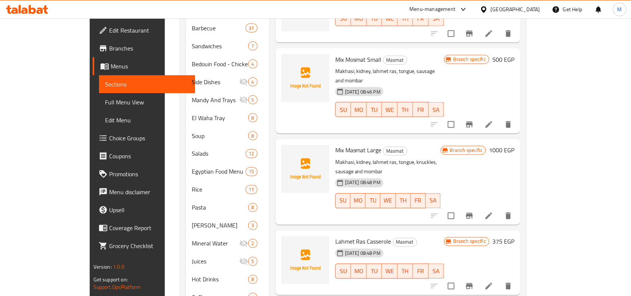
scroll to position [272, 0]
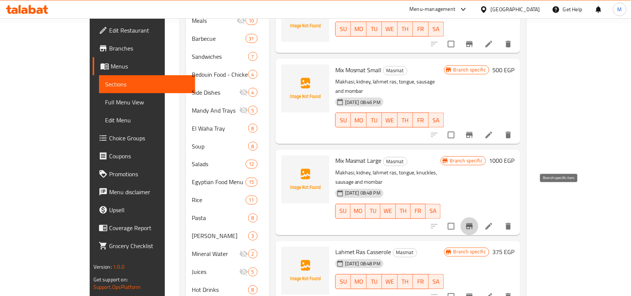
click at [473, 223] on icon "Branch-specific-item" at bounding box center [470, 226] width 7 height 6
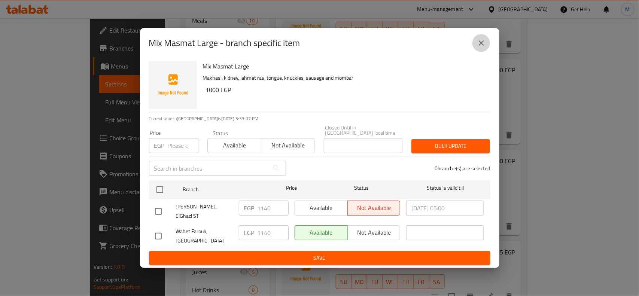
click at [479, 46] on icon "close" at bounding box center [480, 42] width 5 height 5
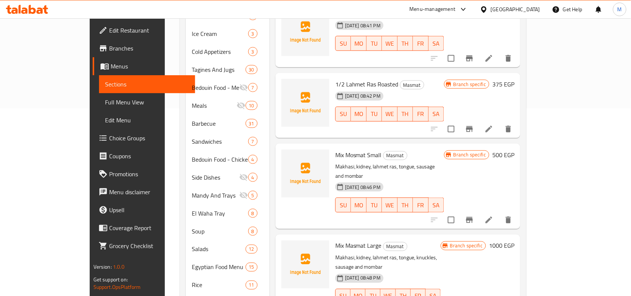
scroll to position [179, 0]
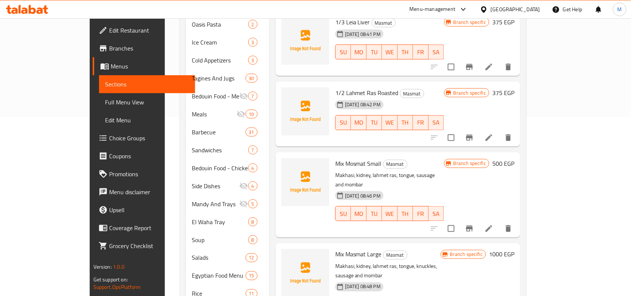
click at [518, 220] on div at bounding box center [472, 229] width 92 height 18
click at [474, 224] on icon "Branch-specific-item" at bounding box center [469, 228] width 9 height 9
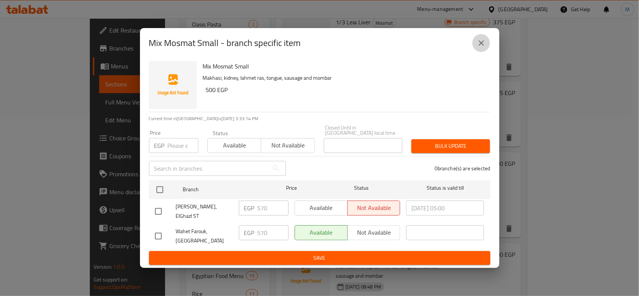
click at [478, 48] on icon "close" at bounding box center [481, 43] width 9 height 9
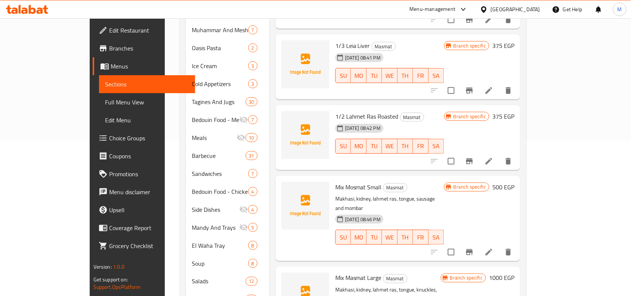
scroll to position [132, 0]
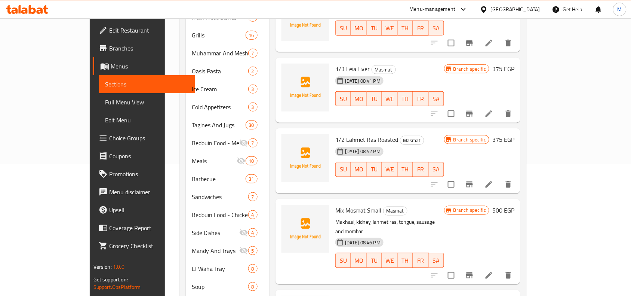
click at [474, 180] on icon "Branch-specific-item" at bounding box center [469, 184] width 9 height 9
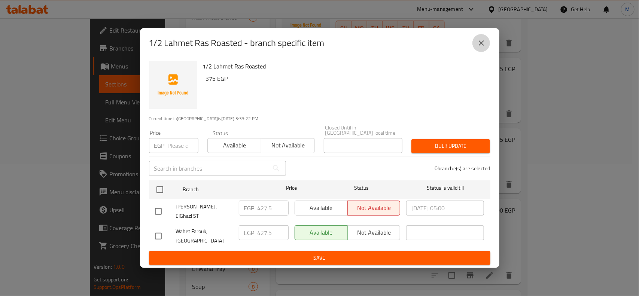
click at [481, 45] on icon "close" at bounding box center [481, 43] width 9 height 9
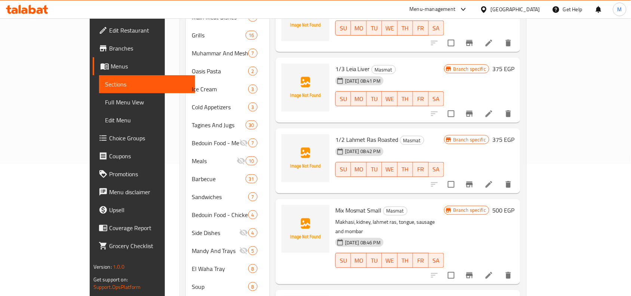
scroll to position [85, 0]
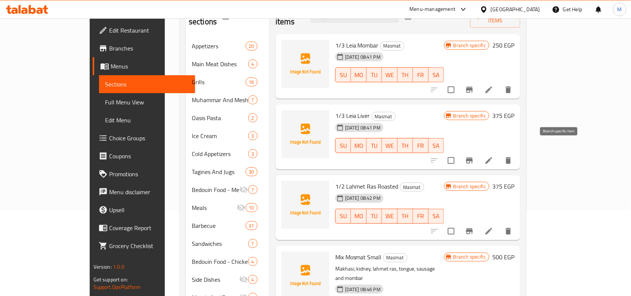
click at [474, 156] on icon "Branch-specific-item" at bounding box center [469, 160] width 9 height 9
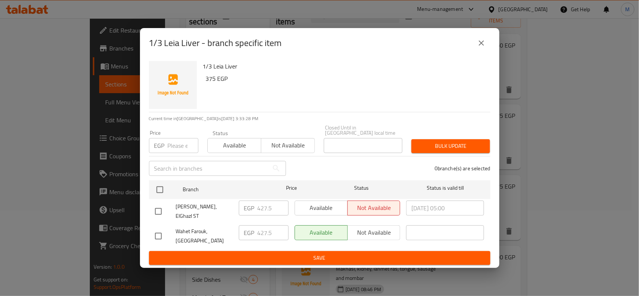
click at [479, 48] on icon "close" at bounding box center [481, 43] width 9 height 9
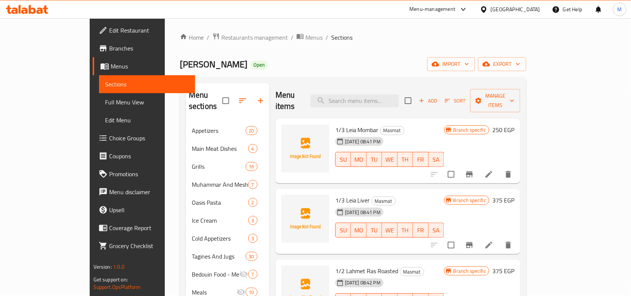
scroll to position [0, 0]
click at [473, 172] on icon "Branch-specific-item" at bounding box center [470, 175] width 7 height 6
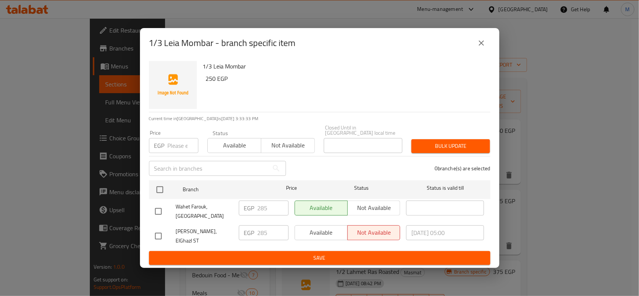
click at [477, 46] on icon "close" at bounding box center [481, 43] width 9 height 9
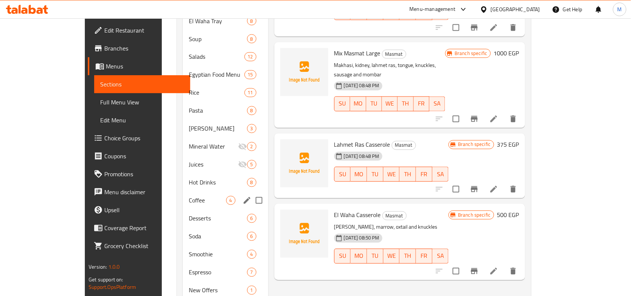
scroll to position [413, 0]
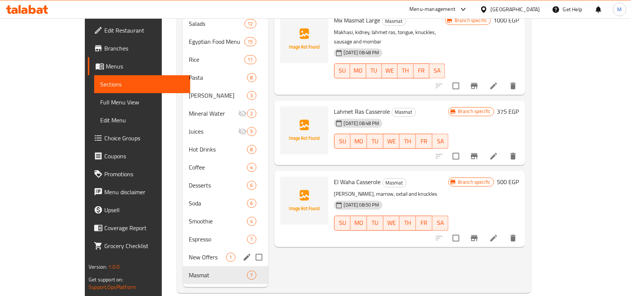
click at [189, 253] on span "New Offers" at bounding box center [207, 257] width 37 height 9
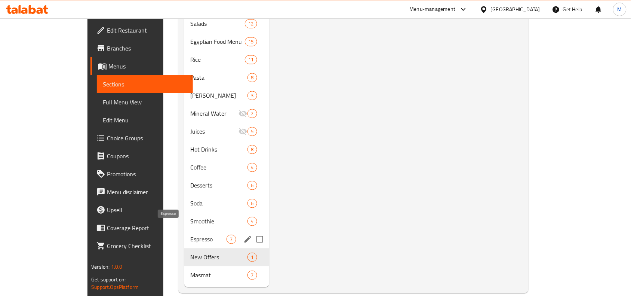
click at [190, 235] on span "Espresso" at bounding box center [208, 239] width 36 height 9
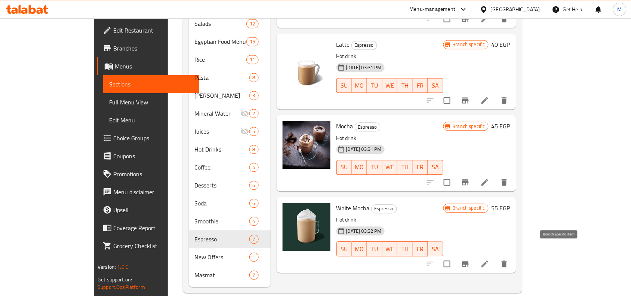
click at [470, 260] on icon "Branch-specific-item" at bounding box center [465, 264] width 9 height 9
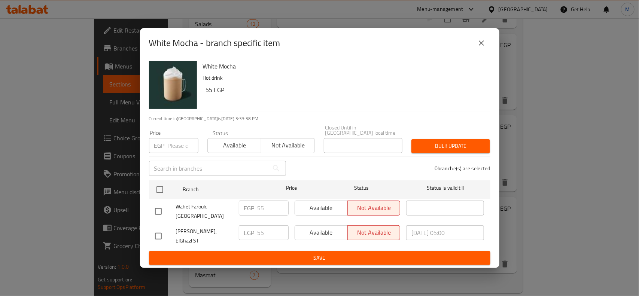
click at [157, 229] on input "checkbox" at bounding box center [158, 236] width 16 height 16
checkbox input "true"
click at [328, 230] on span "Available" at bounding box center [321, 232] width 47 height 11
click at [321, 253] on span "Save" at bounding box center [319, 257] width 329 height 9
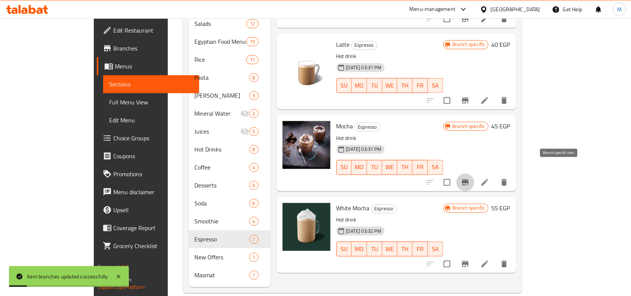
click at [470, 178] on icon "Branch-specific-item" at bounding box center [465, 182] width 9 height 9
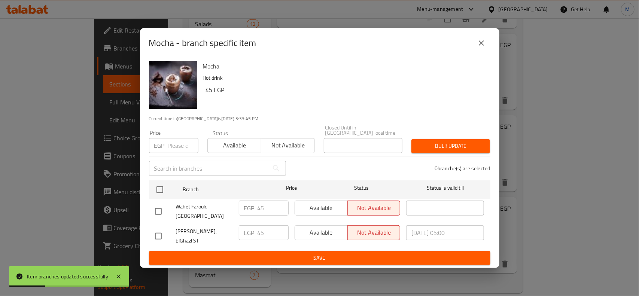
click at [159, 233] on input "checkbox" at bounding box center [158, 236] width 16 height 16
checkbox input "true"
click at [316, 253] on span "Save" at bounding box center [319, 257] width 329 height 9
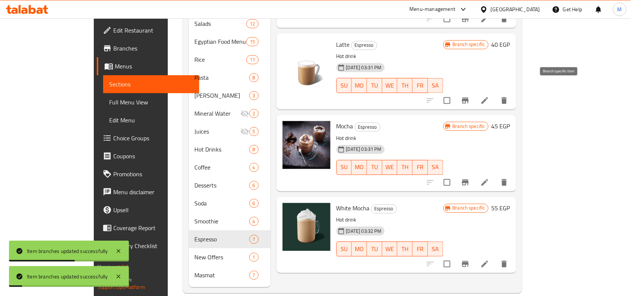
click at [469, 98] on icon "Branch-specific-item" at bounding box center [465, 101] width 7 height 6
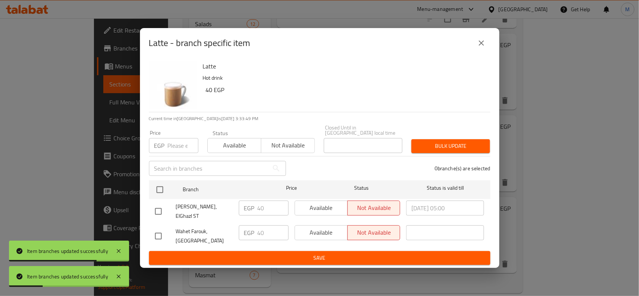
click at [156, 207] on input "checkbox" at bounding box center [158, 212] width 16 height 16
checkbox input "true"
click at [328, 208] on span "Available" at bounding box center [321, 207] width 47 height 11
click at [328, 253] on span "Save" at bounding box center [319, 257] width 329 height 9
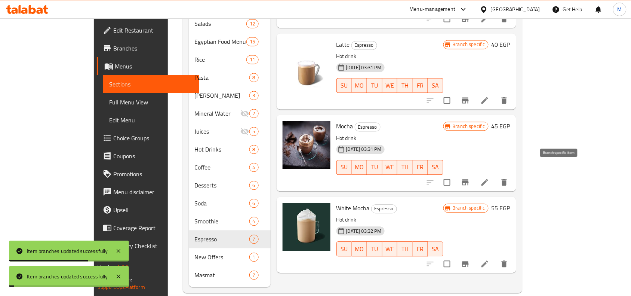
click at [470, 178] on icon "Branch-specific-item" at bounding box center [465, 182] width 9 height 9
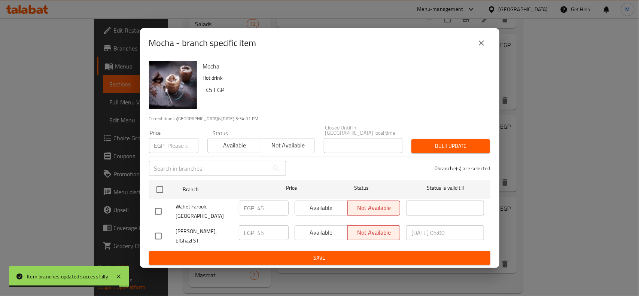
click at [155, 233] on input "checkbox" at bounding box center [158, 236] width 16 height 16
checkbox input "true"
click at [312, 231] on span "Available" at bounding box center [321, 232] width 47 height 11
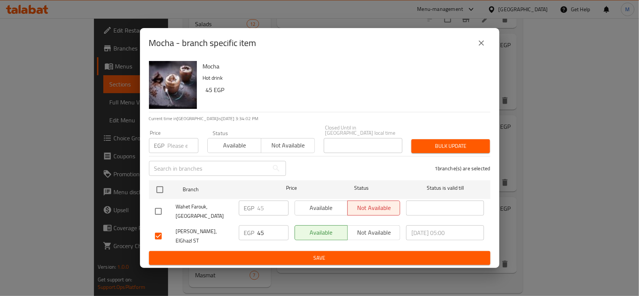
click at [313, 254] on span "Save" at bounding box center [319, 257] width 329 height 9
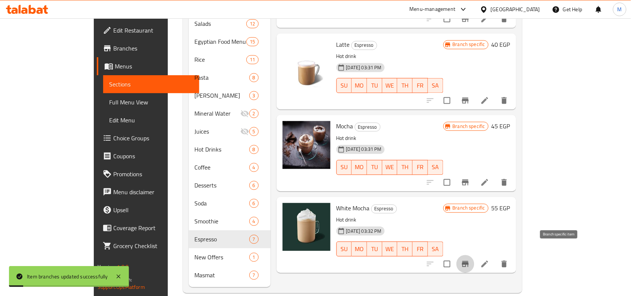
click at [469, 261] on icon "Branch-specific-item" at bounding box center [465, 264] width 7 height 6
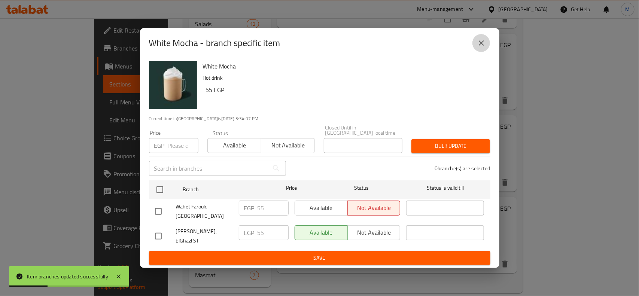
click at [478, 47] on icon "close" at bounding box center [481, 43] width 9 height 9
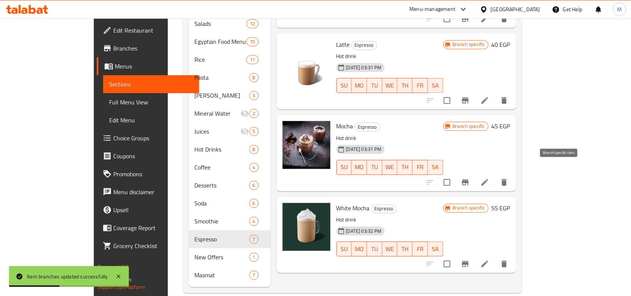
click at [469, 180] on icon "Branch-specific-item" at bounding box center [465, 183] width 7 height 6
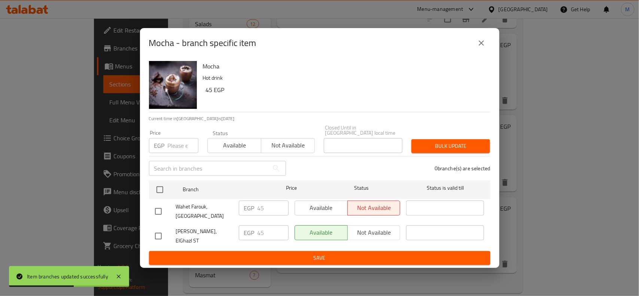
click at [484, 48] on icon "close" at bounding box center [481, 43] width 9 height 9
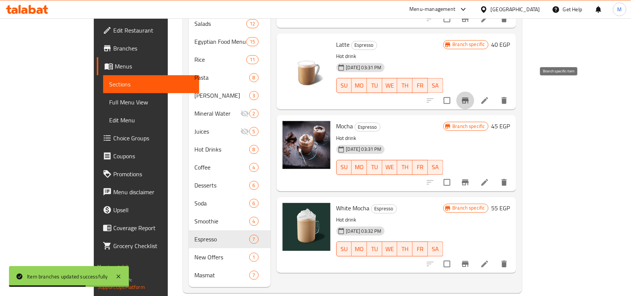
click at [470, 96] on icon "Branch-specific-item" at bounding box center [465, 100] width 9 height 9
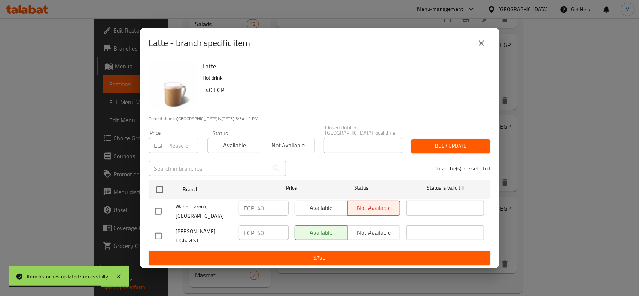
click at [475, 47] on button "close" at bounding box center [481, 43] width 18 height 18
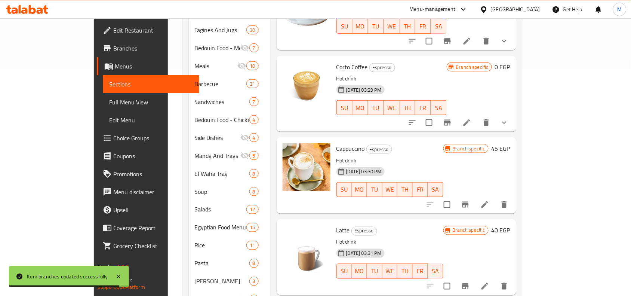
scroll to position [226, 0]
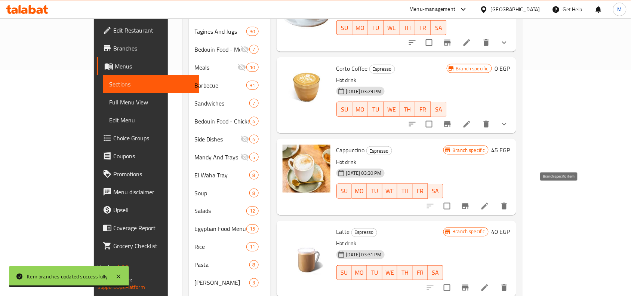
click at [469, 203] on icon "Branch-specific-item" at bounding box center [465, 206] width 7 height 6
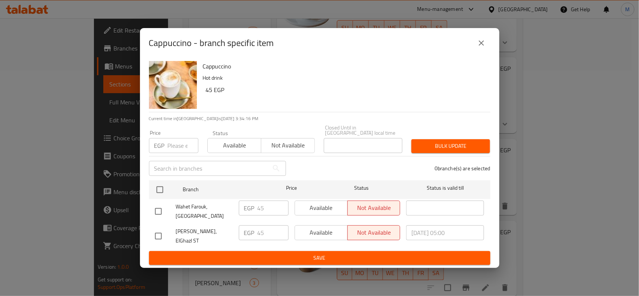
click at [164, 231] on input "checkbox" at bounding box center [158, 236] width 16 height 16
checkbox input "true"
click at [313, 233] on span "Available" at bounding box center [321, 232] width 47 height 11
click at [319, 254] on span "Save" at bounding box center [319, 257] width 329 height 9
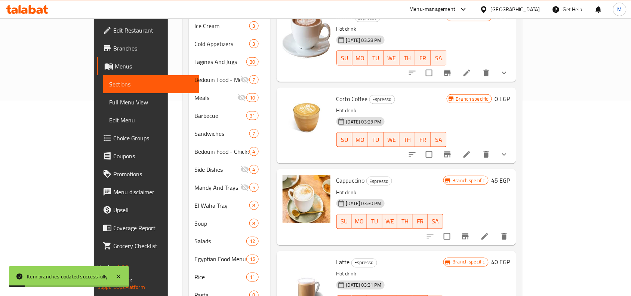
scroll to position [179, 0]
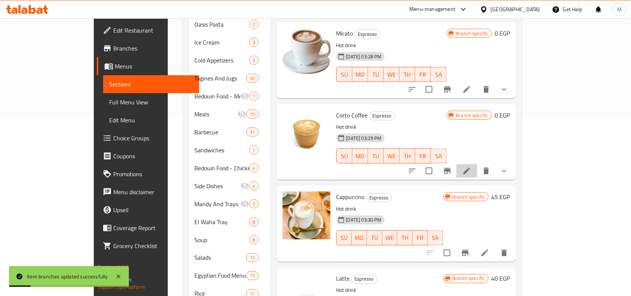
click at [478, 164] on li at bounding box center [467, 170] width 21 height 13
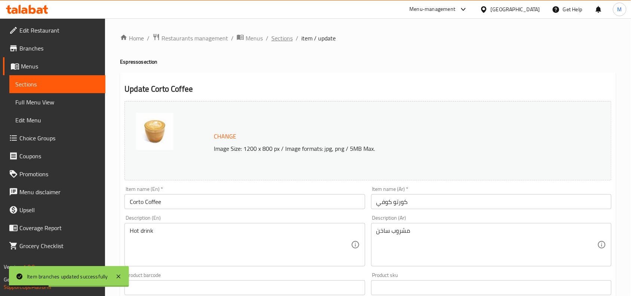
click at [285, 37] on span "Sections" at bounding box center [282, 38] width 21 height 9
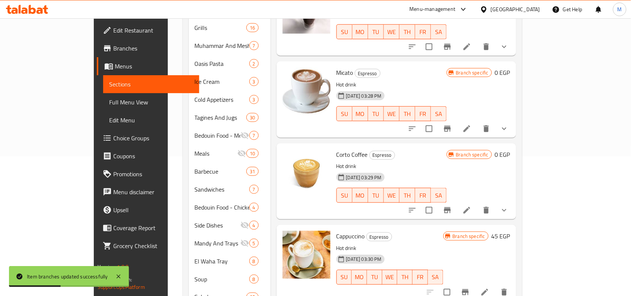
scroll to position [140, 0]
click at [451, 207] on icon "Branch-specific-item" at bounding box center [447, 210] width 7 height 6
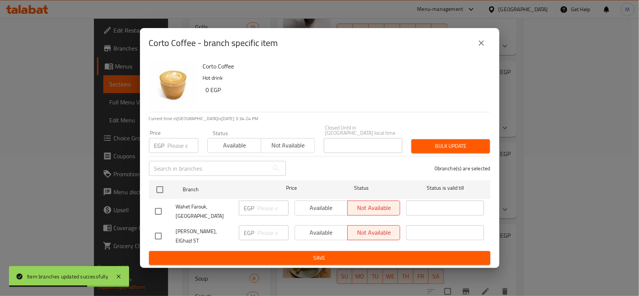
click at [157, 230] on input "checkbox" at bounding box center [158, 236] width 16 height 16
checkbox input "true"
click at [326, 233] on span "Available" at bounding box center [321, 232] width 47 height 11
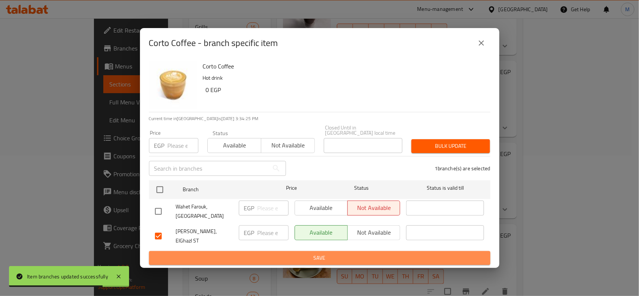
click at [320, 253] on span "Save" at bounding box center [319, 257] width 329 height 9
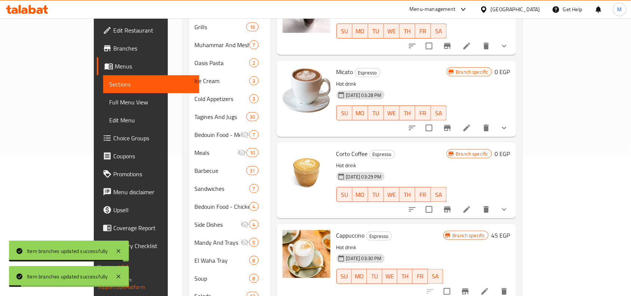
scroll to position [94, 0]
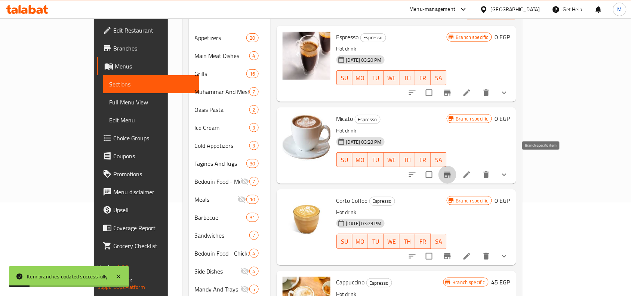
click at [452, 170] on icon "Branch-specific-item" at bounding box center [447, 174] width 9 height 9
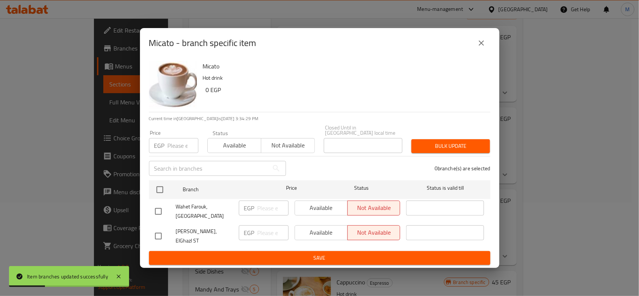
click at [160, 231] on input "checkbox" at bounding box center [158, 236] width 16 height 16
checkbox input "true"
click at [314, 235] on span "Available" at bounding box center [321, 232] width 47 height 11
click at [311, 253] on span "Save" at bounding box center [319, 257] width 329 height 9
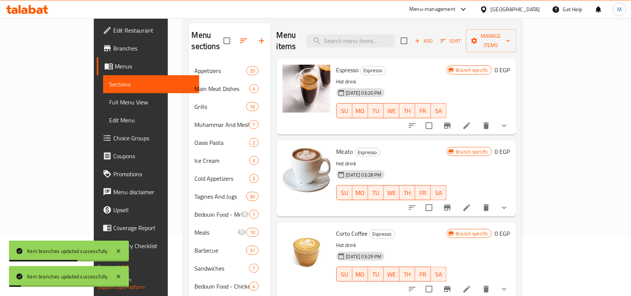
scroll to position [0, 0]
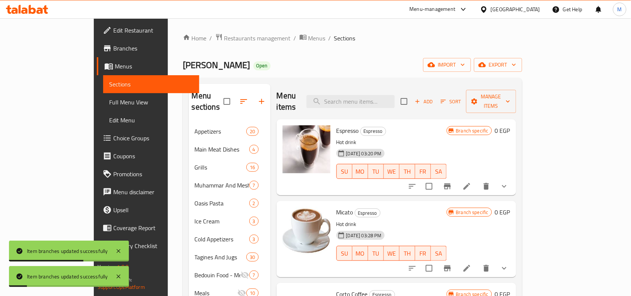
click at [451, 183] on icon "Branch-specific-item" at bounding box center [447, 186] width 7 height 6
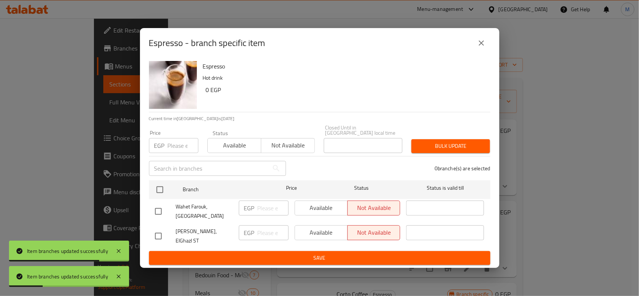
click at [156, 233] on input "checkbox" at bounding box center [158, 236] width 16 height 16
checkbox input "true"
click at [306, 231] on span "Available" at bounding box center [321, 232] width 47 height 11
click at [296, 253] on span "Save" at bounding box center [319, 257] width 329 height 9
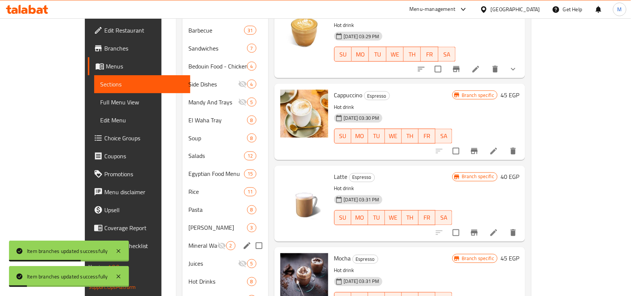
scroll to position [413, 0]
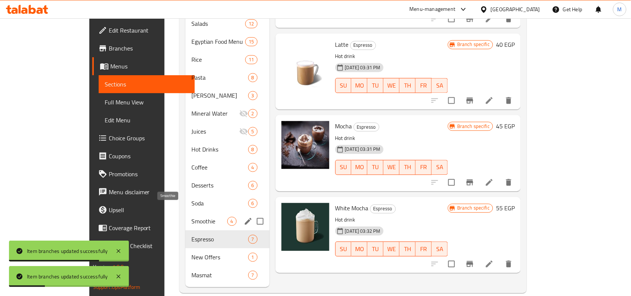
click at [192, 217] on span "Smoothie" at bounding box center [210, 221] width 36 height 9
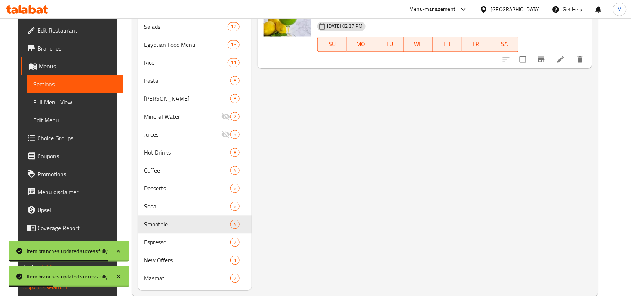
scroll to position [272, 0]
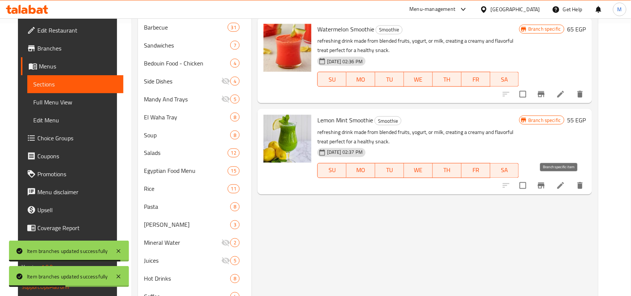
click at [551, 184] on button "Branch-specific-item" at bounding box center [542, 186] width 18 height 18
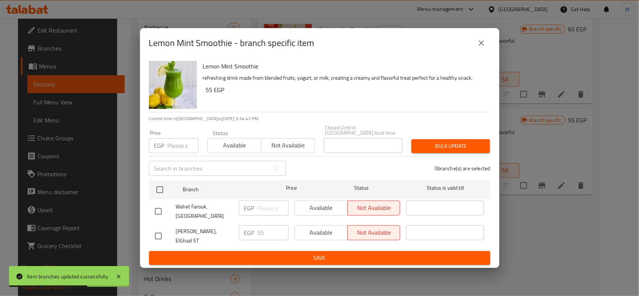
click at [158, 231] on input "checkbox" at bounding box center [158, 236] width 16 height 16
checkbox input "true"
click at [327, 232] on span "Available" at bounding box center [321, 232] width 47 height 11
click at [328, 253] on span "Save" at bounding box center [319, 257] width 329 height 9
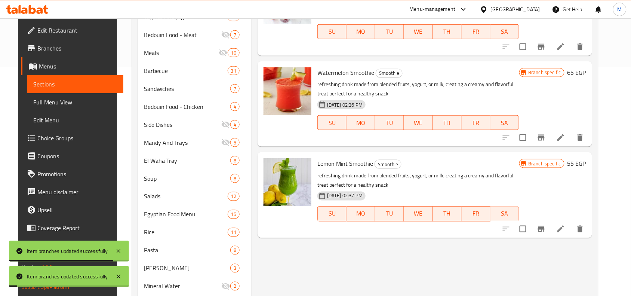
scroll to position [179, 0]
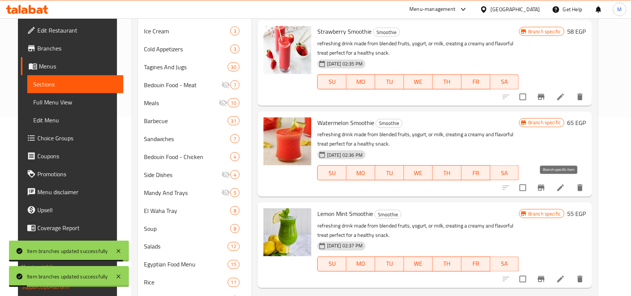
click at [546, 188] on icon "Branch-specific-item" at bounding box center [541, 187] width 9 height 9
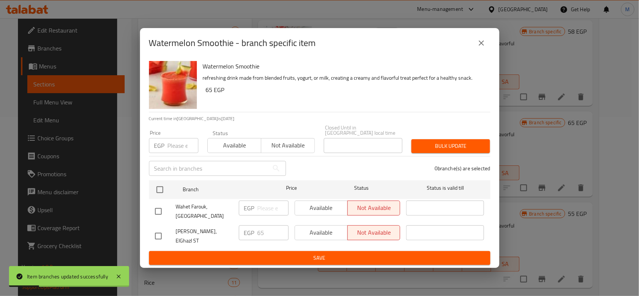
click at [160, 228] on input "checkbox" at bounding box center [158, 236] width 16 height 16
checkbox input "true"
click at [322, 232] on span "Available" at bounding box center [321, 232] width 47 height 11
click at [328, 253] on span "Save" at bounding box center [319, 257] width 329 height 9
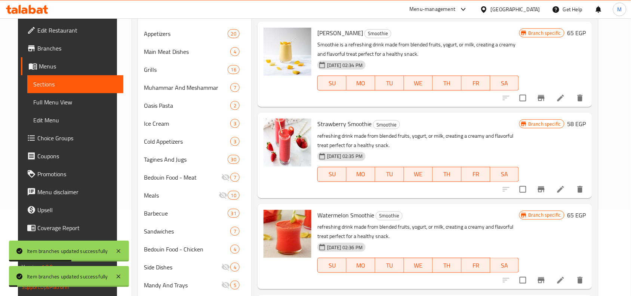
scroll to position [85, 0]
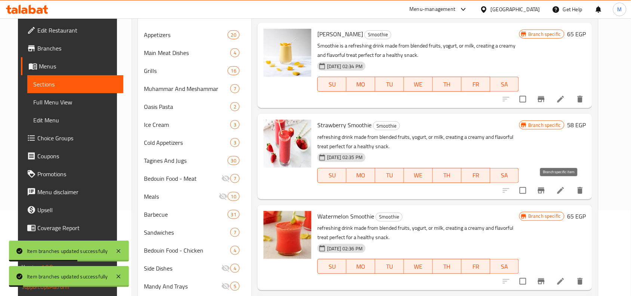
click at [546, 187] on icon "Branch-specific-item" at bounding box center [541, 190] width 9 height 9
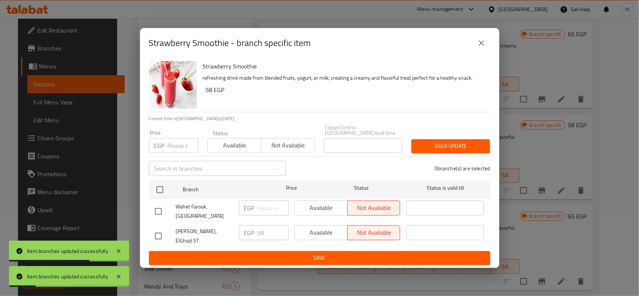
click at [156, 233] on input "checkbox" at bounding box center [158, 236] width 16 height 16
checkbox input "true"
click at [322, 234] on span "Available" at bounding box center [321, 232] width 47 height 11
click at [319, 253] on span "Save" at bounding box center [319, 257] width 329 height 9
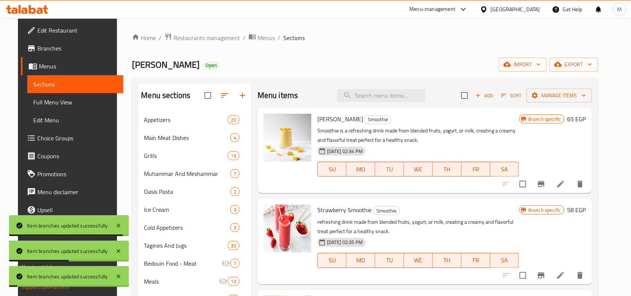
scroll to position [0, 0]
click at [545, 184] on icon "Branch-specific-item" at bounding box center [541, 184] width 7 height 6
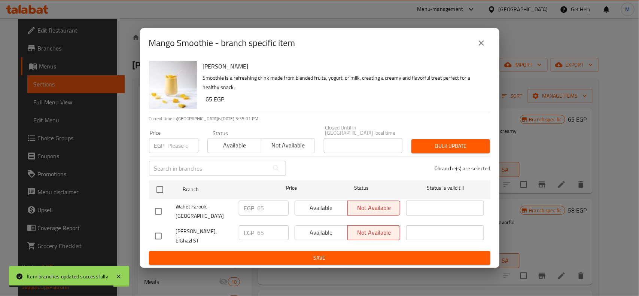
click at [160, 229] on input "checkbox" at bounding box center [158, 236] width 16 height 16
checkbox input "true"
click at [309, 234] on span "Available" at bounding box center [321, 232] width 47 height 11
click at [316, 257] on button "Save" at bounding box center [319, 258] width 341 height 14
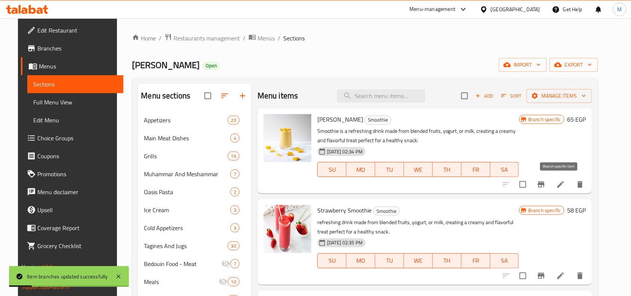
click at [545, 184] on icon "Branch-specific-item" at bounding box center [541, 184] width 7 height 6
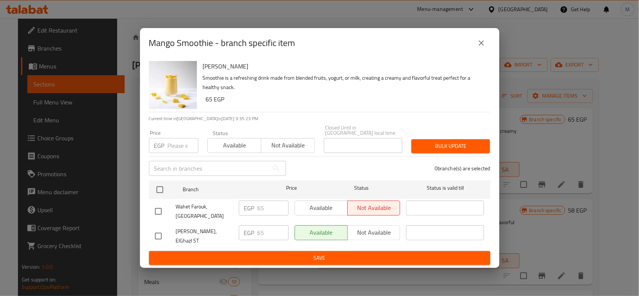
click at [479, 44] on icon "close" at bounding box center [481, 43] width 9 height 9
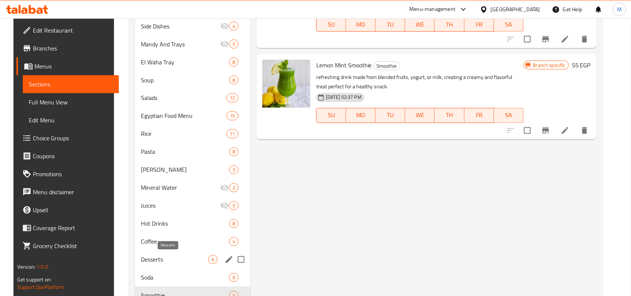
scroll to position [413, 0]
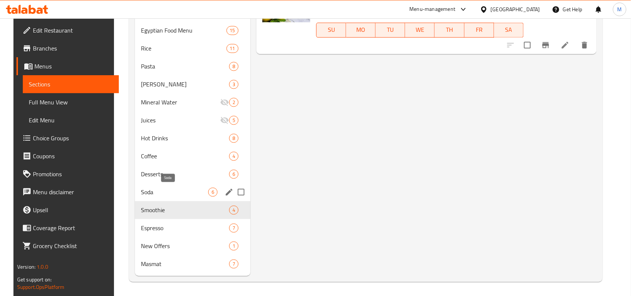
click at [153, 191] on span "Soda" at bounding box center [174, 192] width 67 height 9
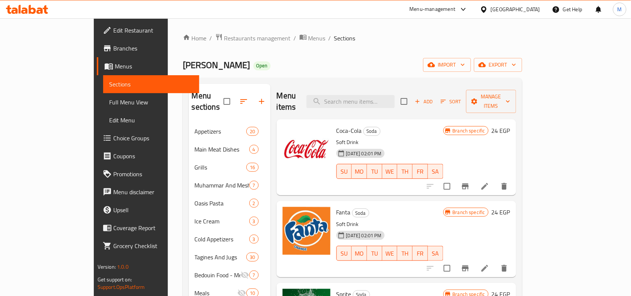
click at [470, 182] on icon "Branch-specific-item" at bounding box center [465, 186] width 9 height 9
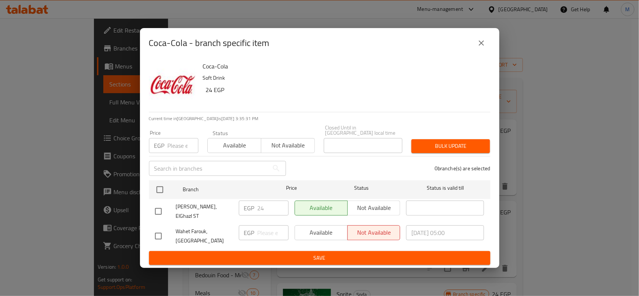
click at [485, 48] on icon "close" at bounding box center [481, 43] width 9 height 9
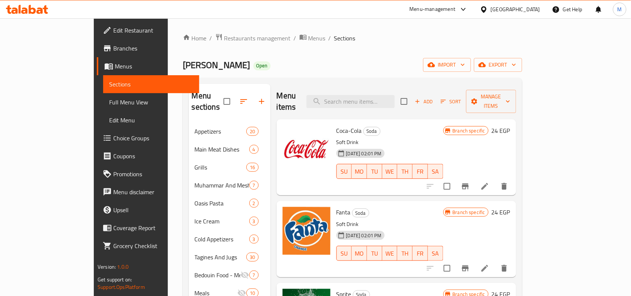
click at [469, 265] on icon "Branch-specific-item" at bounding box center [465, 268] width 7 height 6
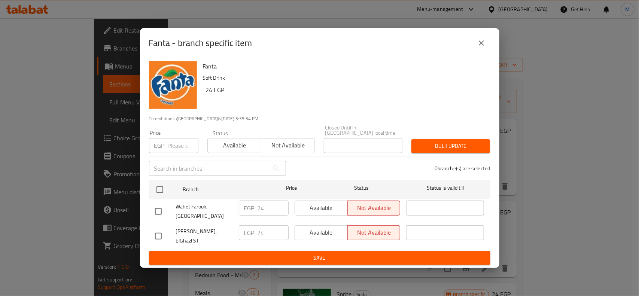
click at [163, 233] on input "checkbox" at bounding box center [158, 236] width 16 height 16
checkbox input "true"
click at [309, 235] on span "Available" at bounding box center [321, 232] width 47 height 11
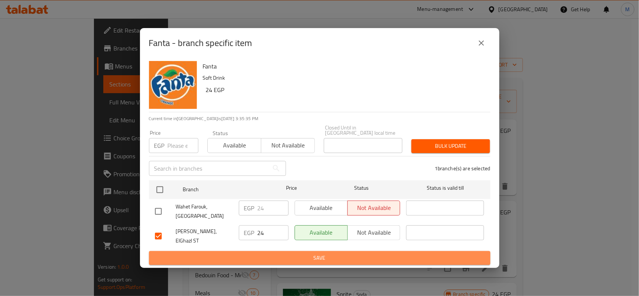
click at [348, 253] on span "Save" at bounding box center [319, 257] width 329 height 9
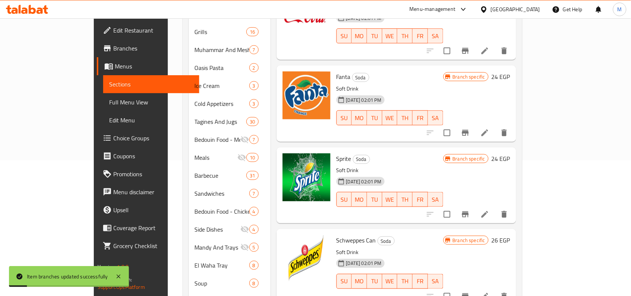
scroll to position [140, 0]
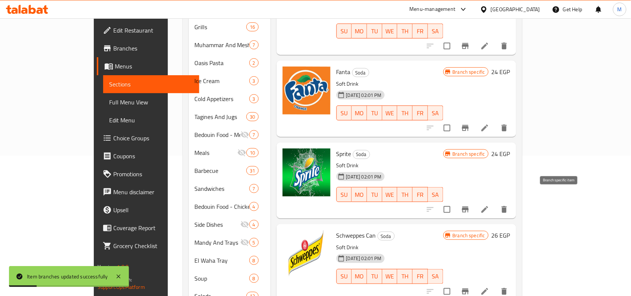
click at [469, 207] on icon "Branch-specific-item" at bounding box center [465, 210] width 7 height 6
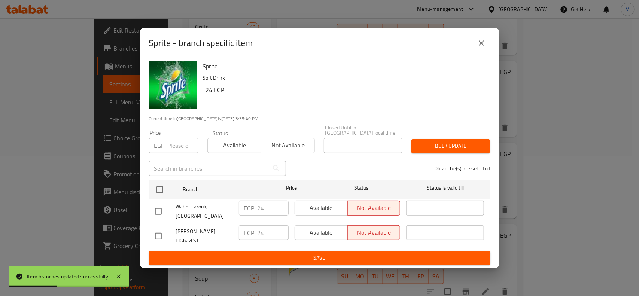
click at [156, 234] on input "checkbox" at bounding box center [158, 236] width 16 height 16
checkbox input "true"
click at [318, 238] on span "Available" at bounding box center [321, 232] width 47 height 11
click at [319, 253] on span "Save" at bounding box center [319, 257] width 329 height 9
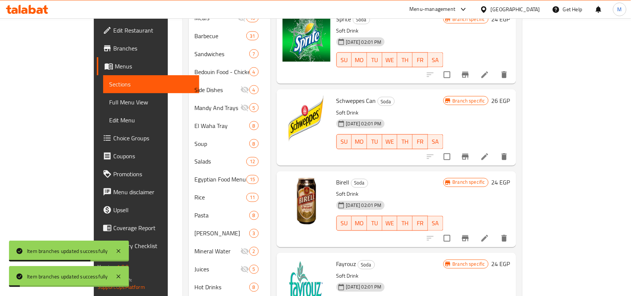
scroll to position [281, 0]
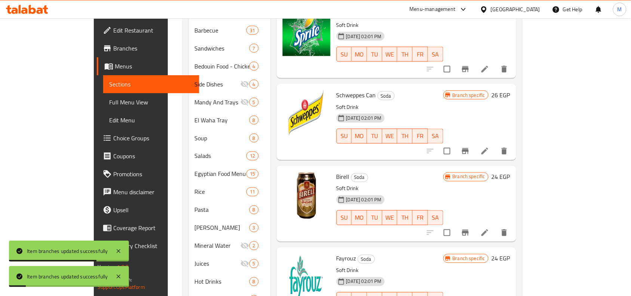
click at [469, 148] on icon "Branch-specific-item" at bounding box center [465, 151] width 7 height 6
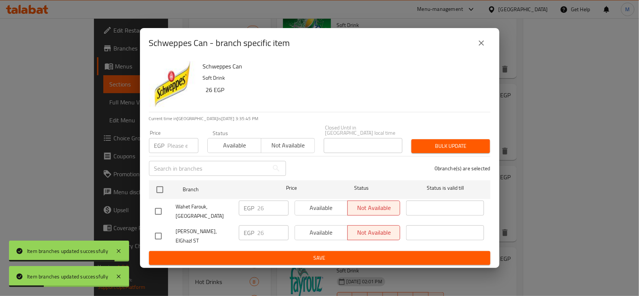
click at [161, 231] on input "checkbox" at bounding box center [158, 236] width 16 height 16
checkbox input "true"
click at [312, 230] on span "Available" at bounding box center [321, 232] width 47 height 11
click at [312, 253] on span "Save" at bounding box center [319, 257] width 329 height 9
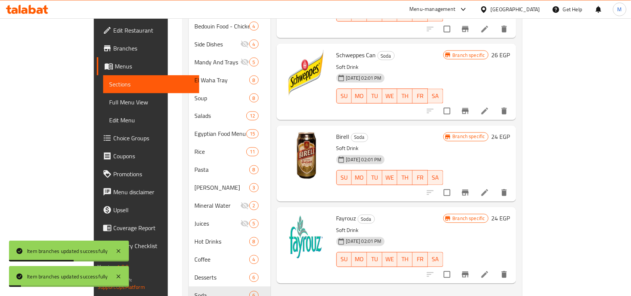
scroll to position [374, 0]
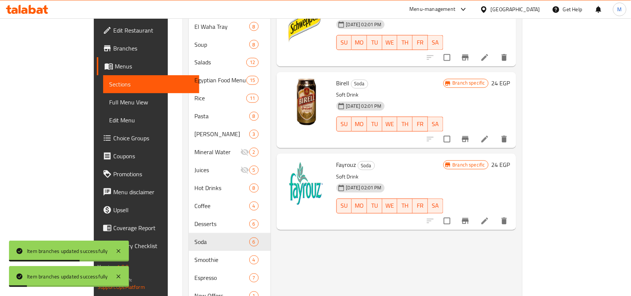
click at [469, 136] on icon "Branch-specific-item" at bounding box center [465, 139] width 7 height 6
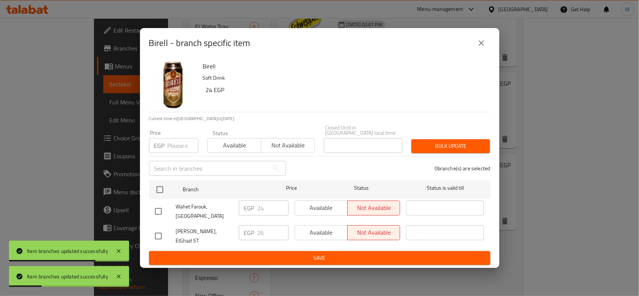
click at [159, 232] on input "checkbox" at bounding box center [158, 236] width 16 height 16
checkbox input "true"
click at [333, 235] on span "Available" at bounding box center [321, 232] width 47 height 11
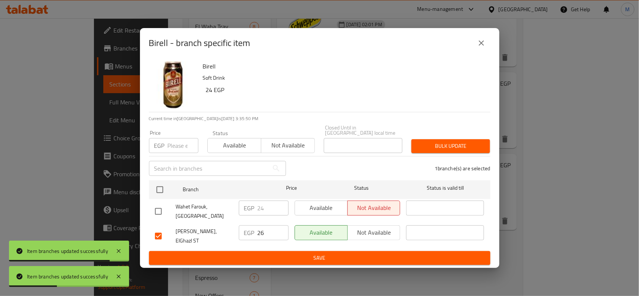
click at [337, 259] on button "Save" at bounding box center [319, 258] width 341 height 14
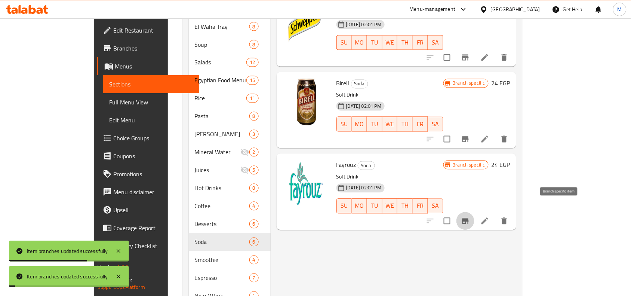
click at [470, 217] on icon "Branch-specific-item" at bounding box center [465, 221] width 9 height 9
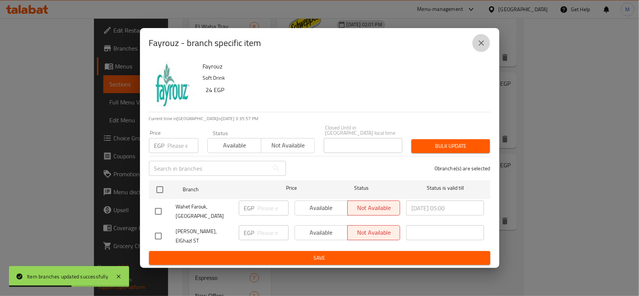
click at [480, 46] on icon "close" at bounding box center [480, 42] width 5 height 5
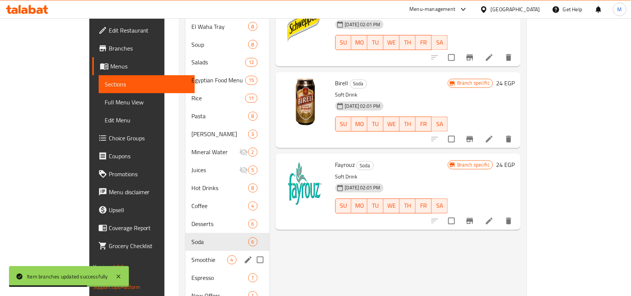
scroll to position [413, 0]
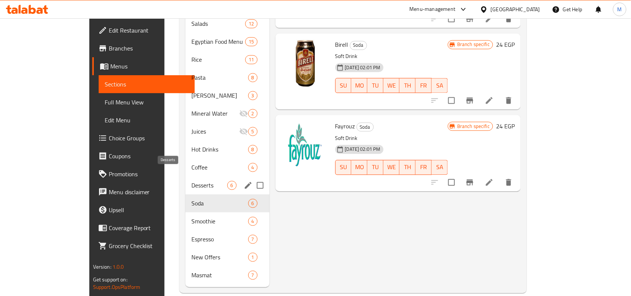
click at [192, 181] on span "Desserts" at bounding box center [210, 185] width 36 height 9
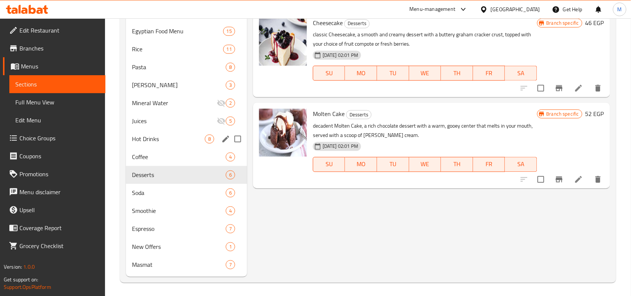
scroll to position [413, 0]
click at [167, 227] on span "Espresso" at bounding box center [168, 228] width 73 height 9
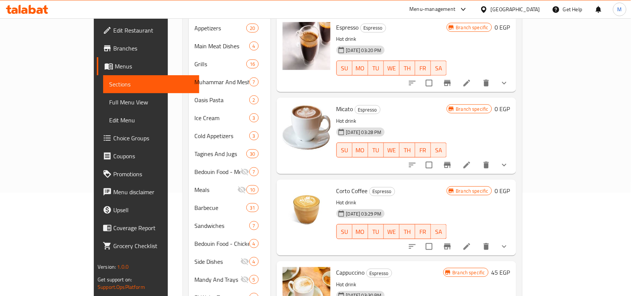
scroll to position [39, 0]
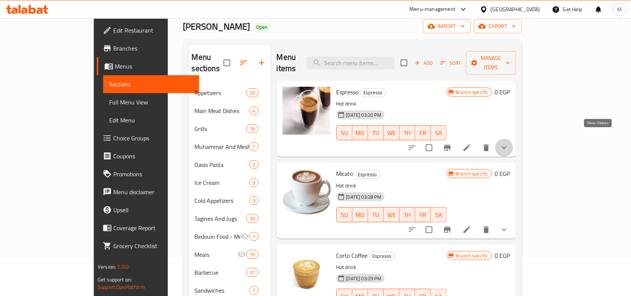
click at [509, 143] on icon "show more" at bounding box center [504, 147] width 9 height 9
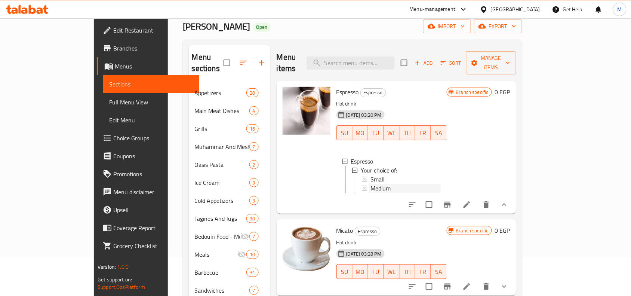
click at [371, 184] on span "Medium" at bounding box center [381, 188] width 20 height 9
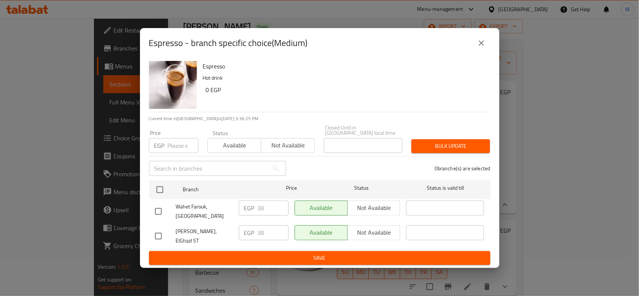
click at [481, 47] on icon "close" at bounding box center [481, 43] width 9 height 9
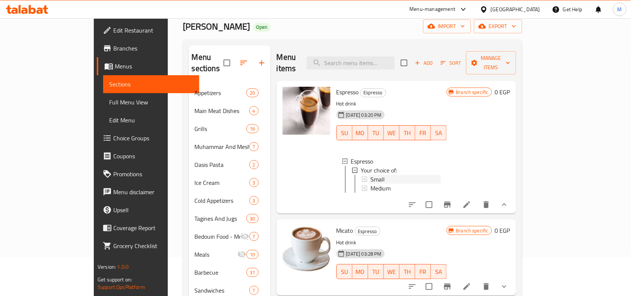
click at [371, 175] on span "Small" at bounding box center [378, 179] width 14 height 9
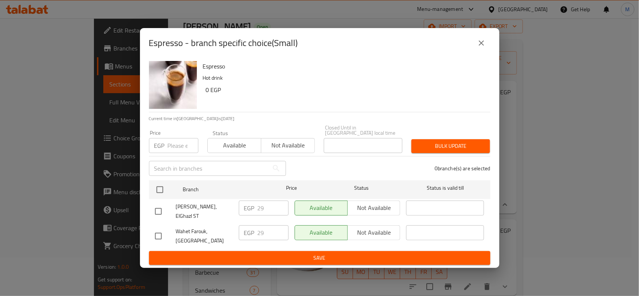
click at [481, 45] on icon "close" at bounding box center [481, 43] width 9 height 9
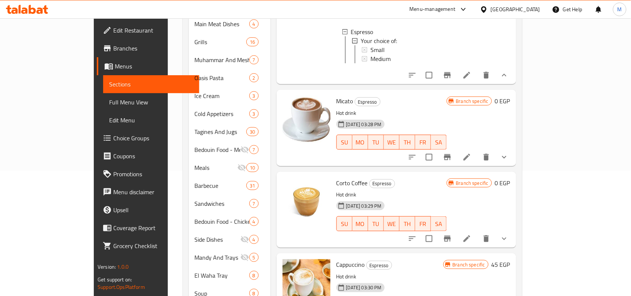
scroll to position [132, 0]
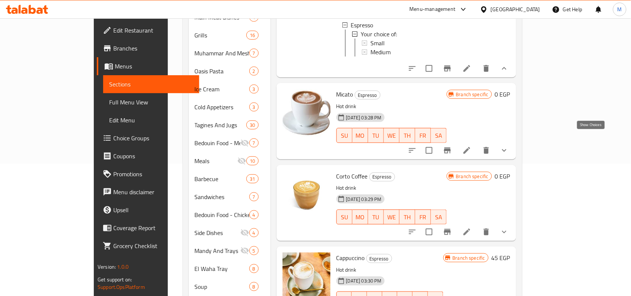
drag, startPoint x: 595, startPoint y: 138, endPoint x: 590, endPoint y: 141, distance: 6.4
click at [509, 146] on icon "show more" at bounding box center [504, 150] width 9 height 9
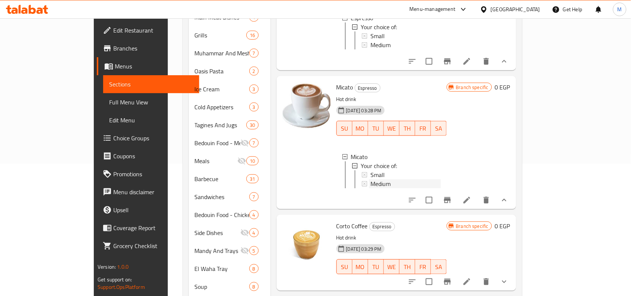
click at [371, 179] on div "Medium" at bounding box center [406, 183] width 70 height 9
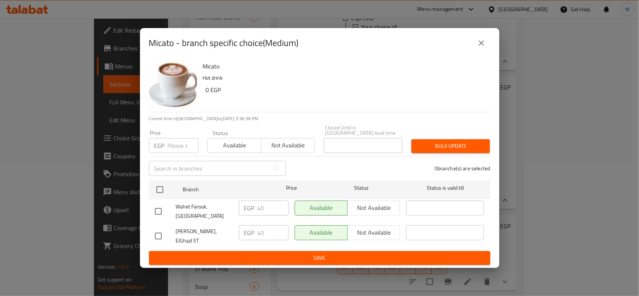
click at [483, 48] on icon "close" at bounding box center [481, 43] width 9 height 9
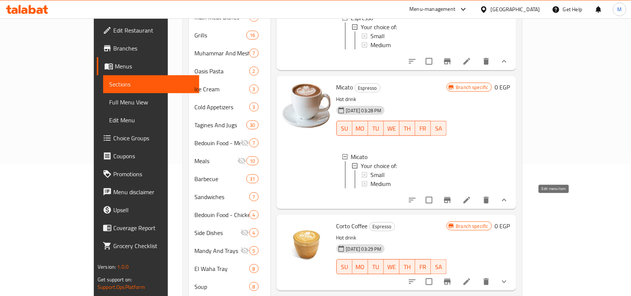
click at [471, 204] on icon at bounding box center [467, 200] width 7 height 7
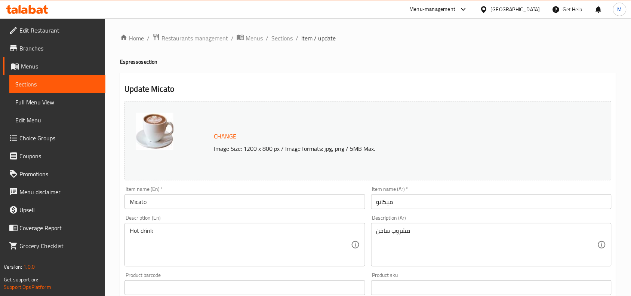
click at [287, 39] on span "Sections" at bounding box center [282, 38] width 21 height 9
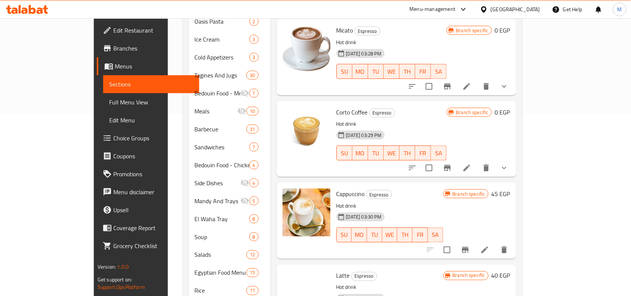
scroll to position [187, 0]
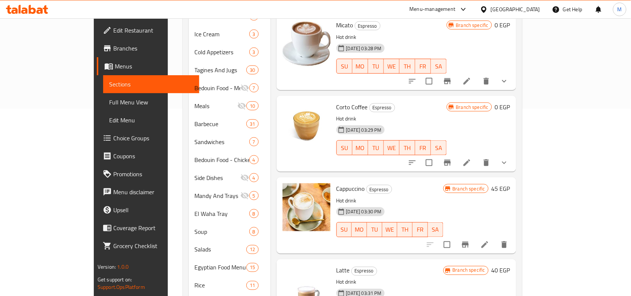
click at [478, 156] on li at bounding box center [467, 162] width 21 height 13
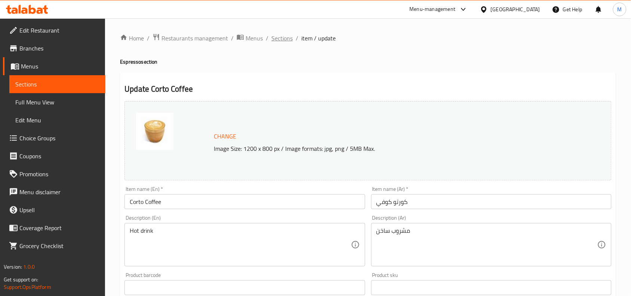
click at [288, 39] on span "Sections" at bounding box center [282, 38] width 21 height 9
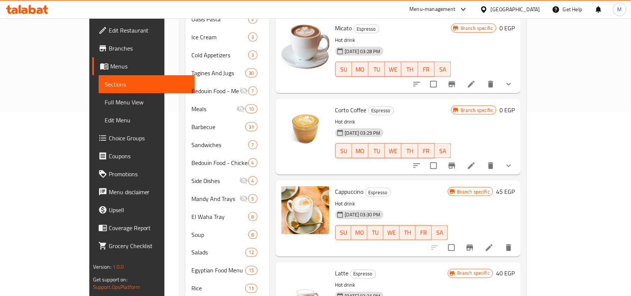
scroll to position [413, 0]
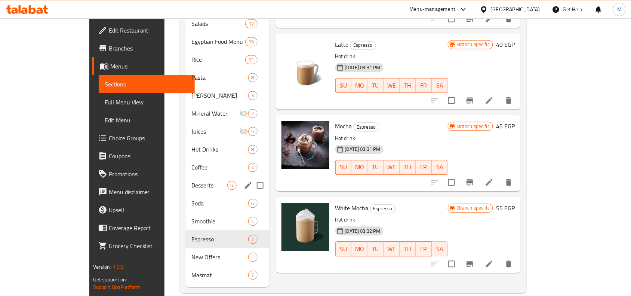
click at [186, 177] on div "Desserts 6" at bounding box center [228, 186] width 84 height 18
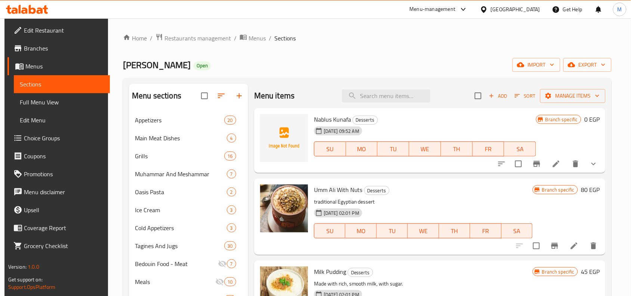
click at [542, 162] on icon "Branch-specific-item" at bounding box center [537, 163] width 9 height 9
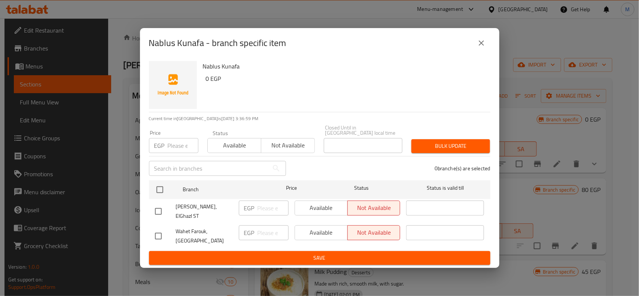
click at [156, 206] on input "checkbox" at bounding box center [158, 212] width 16 height 16
checkbox input "true"
click at [332, 209] on span "Available" at bounding box center [321, 207] width 47 height 11
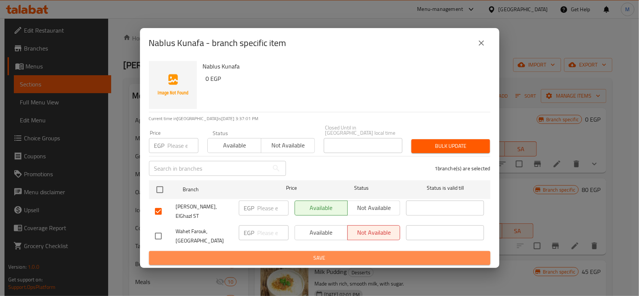
click at [307, 253] on span "Save" at bounding box center [319, 257] width 329 height 9
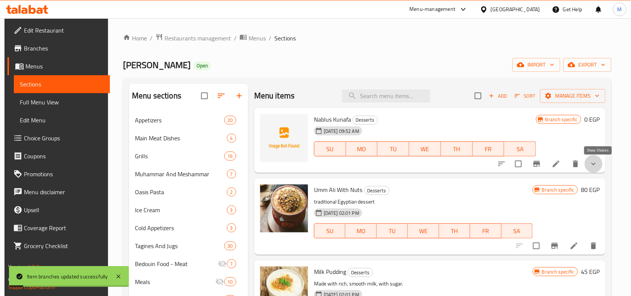
click at [599, 162] on icon "show more" at bounding box center [594, 163] width 9 height 9
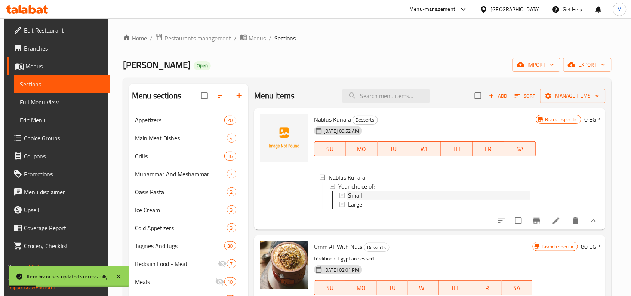
click at [365, 195] on div "Small" at bounding box center [439, 195] width 182 height 9
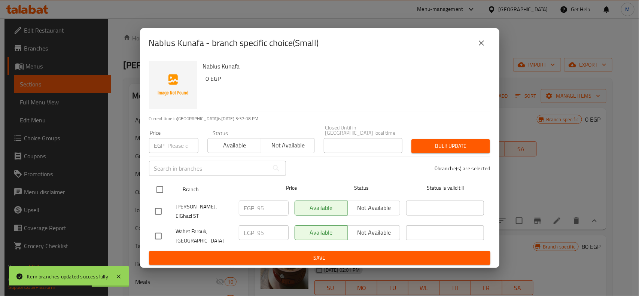
click at [160, 189] on input "checkbox" at bounding box center [160, 190] width 16 height 16
checkbox input "true"
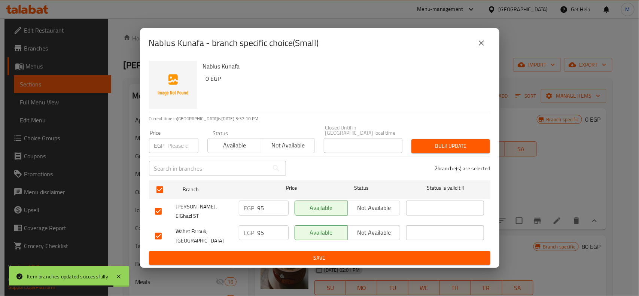
click at [481, 48] on icon "close" at bounding box center [481, 43] width 9 height 9
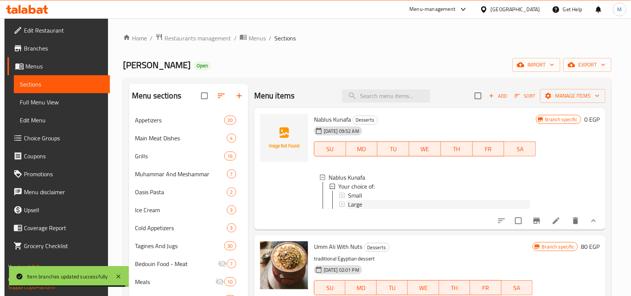
click at [352, 204] on span "Large" at bounding box center [355, 204] width 14 height 9
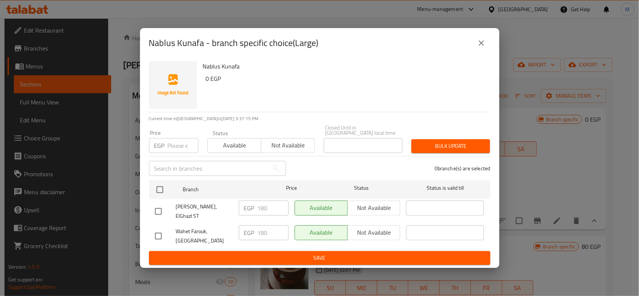
click at [477, 46] on icon "close" at bounding box center [481, 43] width 9 height 9
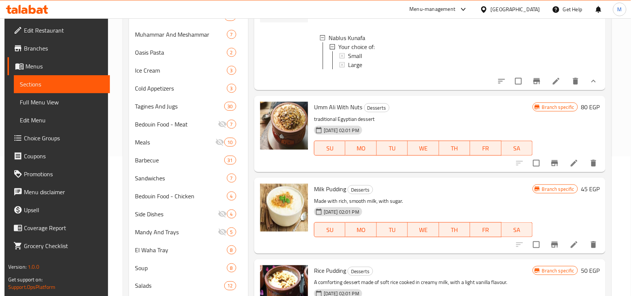
scroll to position [140, 0]
click at [558, 165] on icon "Branch-specific-item" at bounding box center [555, 162] width 7 height 6
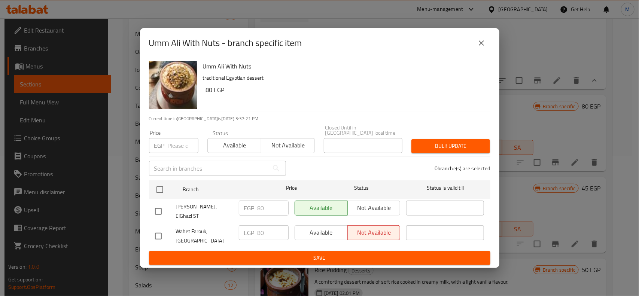
click at [481, 48] on icon "close" at bounding box center [481, 43] width 9 height 9
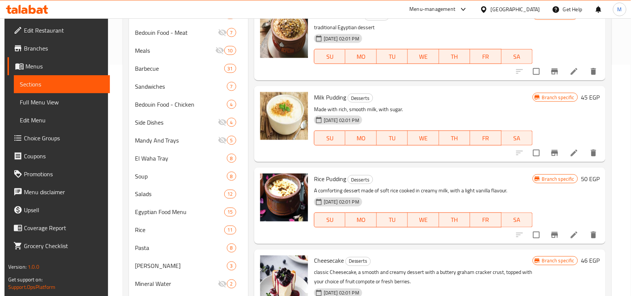
scroll to position [234, 0]
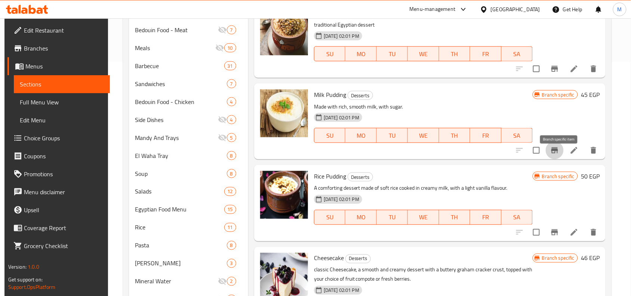
click at [559, 155] on icon "Branch-specific-item" at bounding box center [555, 150] width 9 height 9
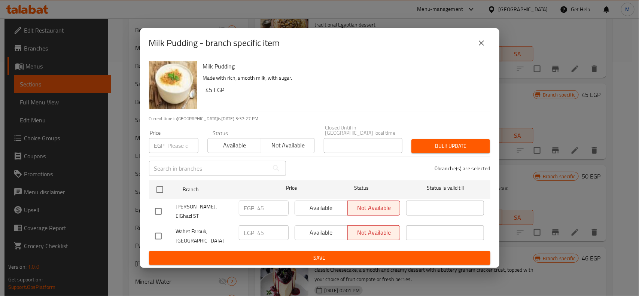
click at [156, 207] on input "checkbox" at bounding box center [158, 212] width 16 height 16
checkbox input "true"
click at [328, 209] on span "Available" at bounding box center [321, 207] width 47 height 11
click at [324, 244] on ul "Branch Price Status Status is valid till Wahet Farouk, ElGhazl ST EGP 45 ​ Avai…" at bounding box center [319, 214] width 341 height 74
click at [327, 253] on span "Save" at bounding box center [319, 257] width 329 height 9
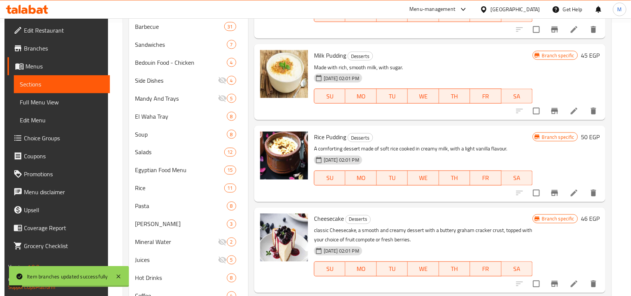
scroll to position [327, 0]
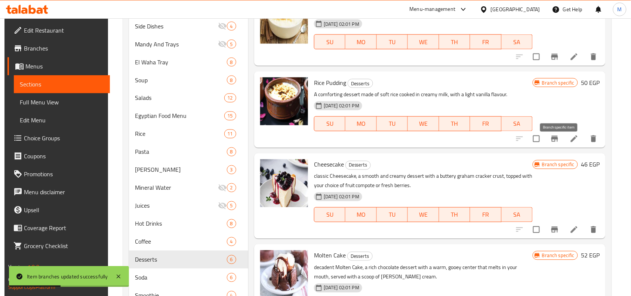
click at [559, 142] on icon "Branch-specific-item" at bounding box center [555, 139] width 7 height 6
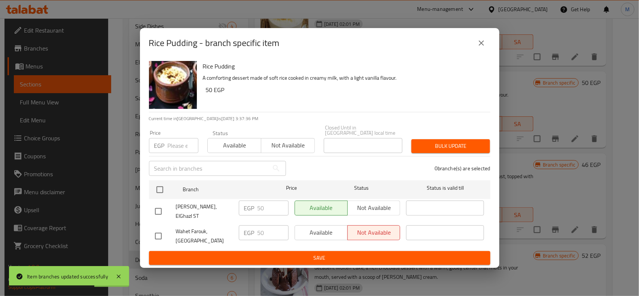
click at [481, 48] on icon "close" at bounding box center [481, 43] width 9 height 9
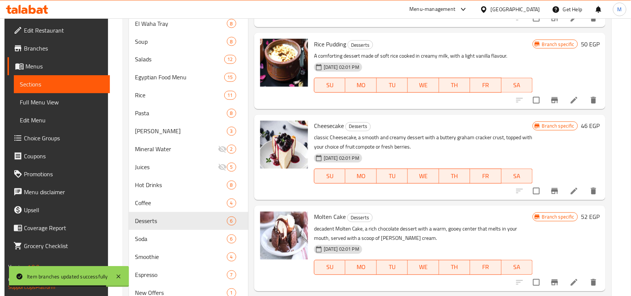
scroll to position [413, 0]
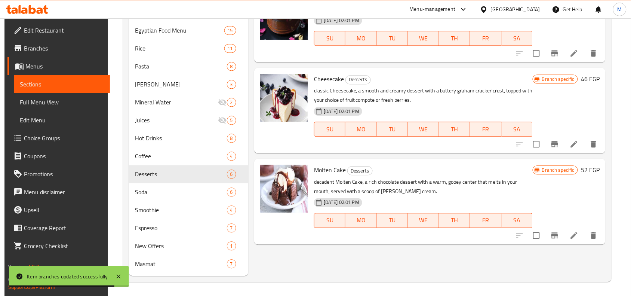
click at [560, 149] on icon "Branch-specific-item" at bounding box center [555, 144] width 9 height 9
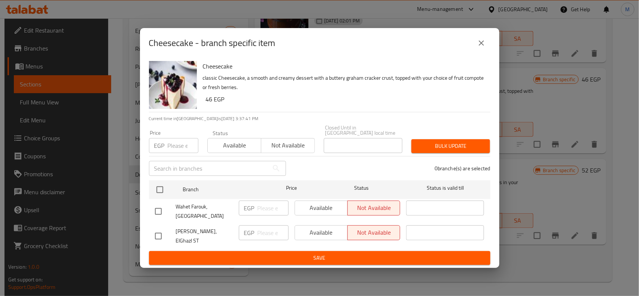
click at [483, 46] on icon "close" at bounding box center [481, 43] width 9 height 9
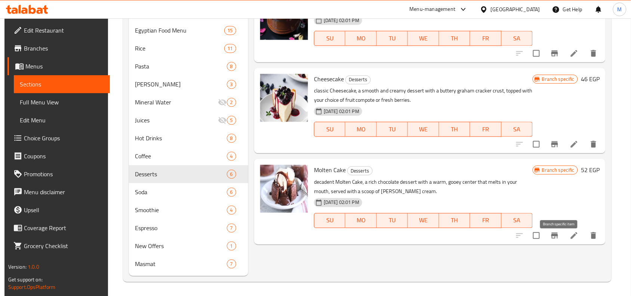
click at [560, 240] on icon "Branch-specific-item" at bounding box center [555, 235] width 9 height 9
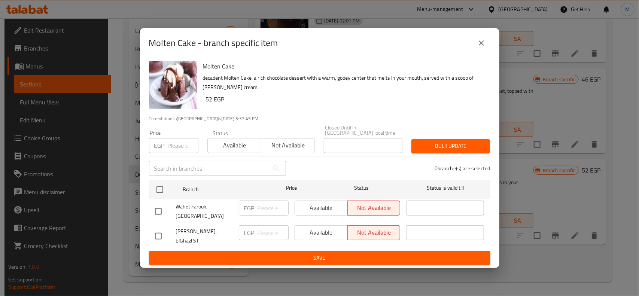
click at [483, 48] on icon "close" at bounding box center [481, 43] width 9 height 9
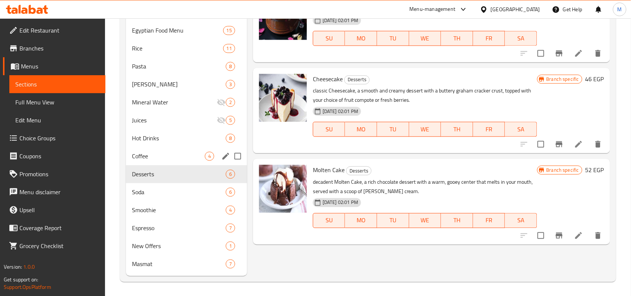
click at [153, 150] on div "Coffee 4" at bounding box center [186, 156] width 121 height 18
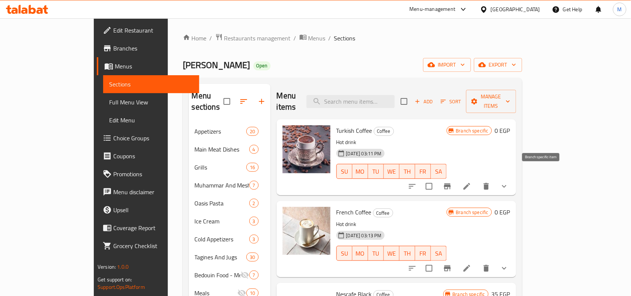
click at [452, 182] on icon "Branch-specific-item" at bounding box center [447, 186] width 9 height 9
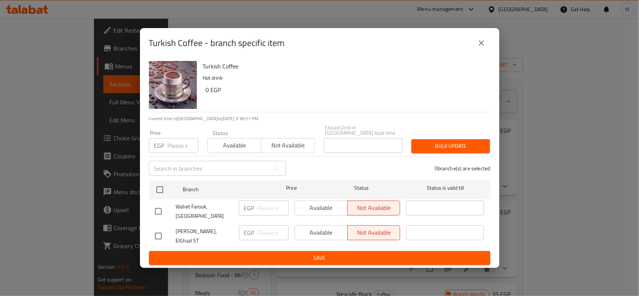
click at [160, 229] on input "checkbox" at bounding box center [158, 236] width 16 height 16
checkbox input "true"
click at [322, 234] on span "Available" at bounding box center [321, 232] width 47 height 11
click at [312, 253] on span "Save" at bounding box center [319, 257] width 329 height 9
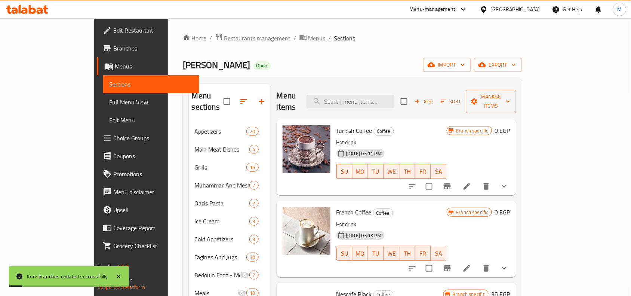
click at [514, 177] on button "show more" at bounding box center [505, 186] width 18 height 18
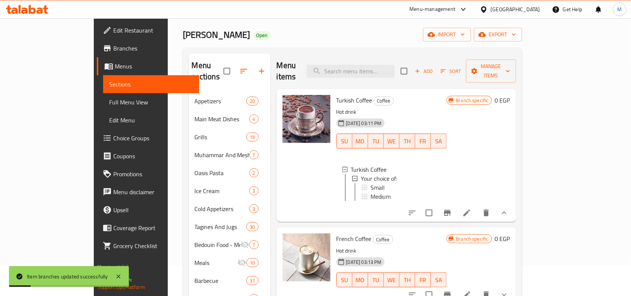
scroll to position [47, 0]
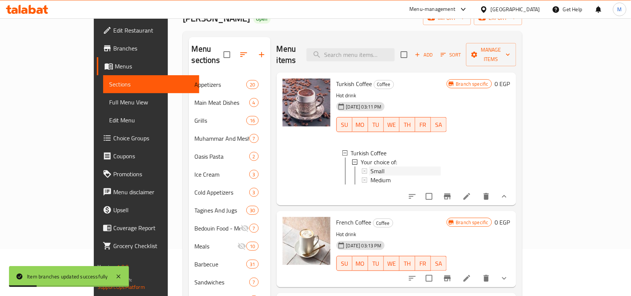
click at [371, 166] on span "Small" at bounding box center [378, 170] width 14 height 9
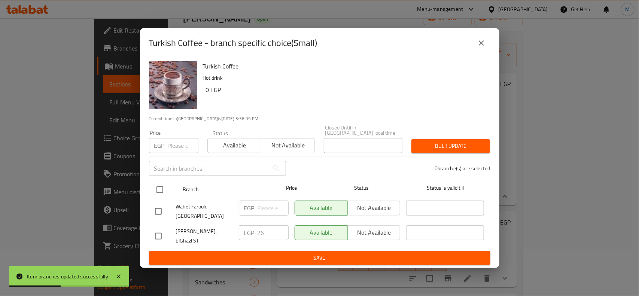
click at [161, 190] on input "checkbox" at bounding box center [160, 190] width 16 height 16
checkbox input "true"
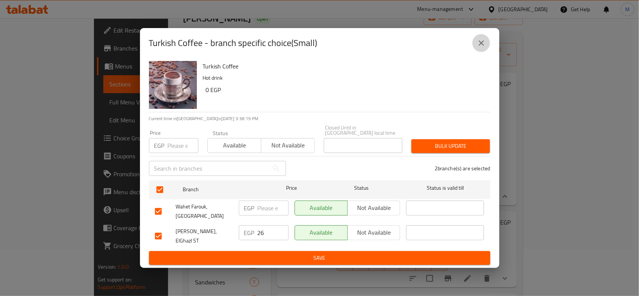
click at [480, 47] on icon "close" at bounding box center [481, 43] width 9 height 9
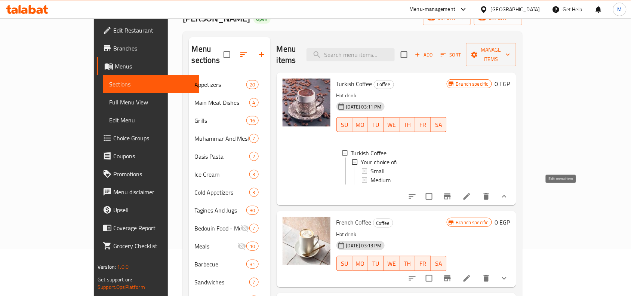
click at [472, 193] on icon at bounding box center [467, 196] width 9 height 9
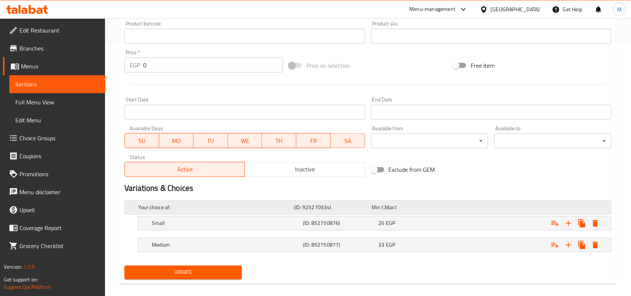
scroll to position [261, 0]
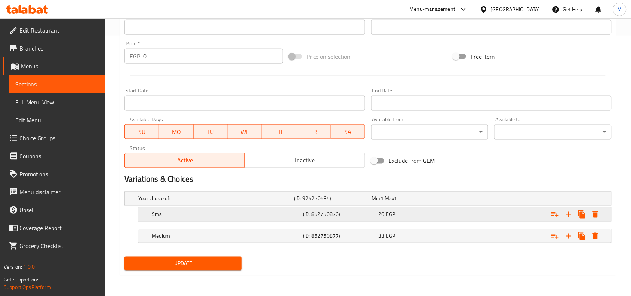
click at [197, 204] on div "Small" at bounding box center [215, 198] width 156 height 10
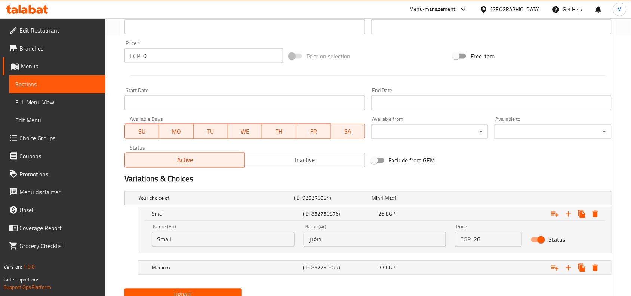
click at [193, 241] on input "Small" at bounding box center [223, 239] width 143 height 15
type input "Single"
click at [319, 240] on input "sdk[g" at bounding box center [375, 239] width 143 height 15
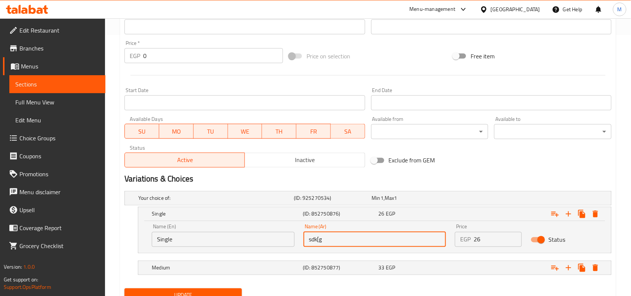
click at [319, 240] on input "sdk[g" at bounding box center [375, 239] width 143 height 15
type input "سينجل"
click at [165, 202] on h5 "Medium" at bounding box center [214, 198] width 153 height 7
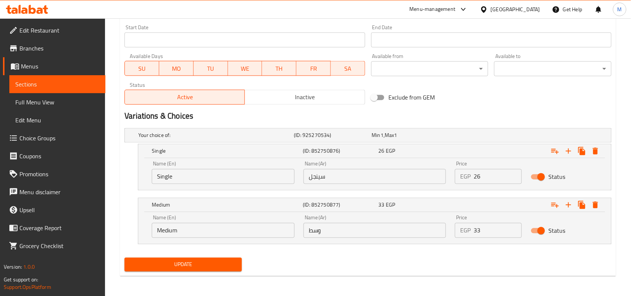
scroll to position [325, 0]
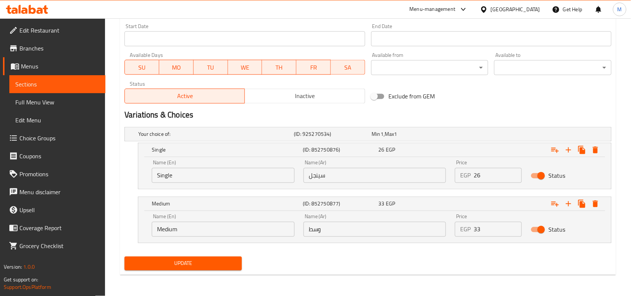
click at [317, 231] on input "وسط" at bounding box center [375, 229] width 143 height 15
type input "دوبل"
click at [183, 229] on input "Medium" at bounding box center [223, 229] width 143 height 15
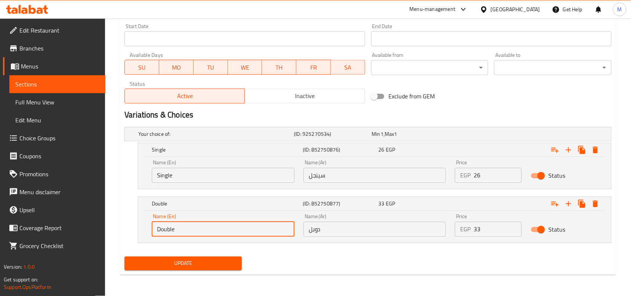
type input "Double"
click at [322, 260] on div "Update" at bounding box center [368, 264] width 493 height 20
click at [204, 261] on span "Update" at bounding box center [183, 263] width 105 height 9
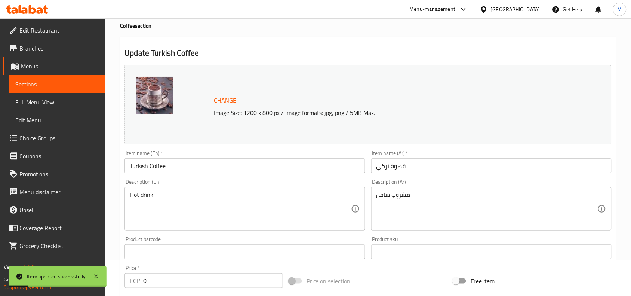
scroll to position [0, 0]
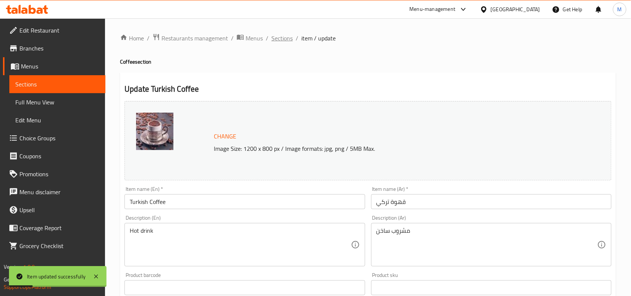
click at [284, 39] on span "Sections" at bounding box center [282, 38] width 21 height 9
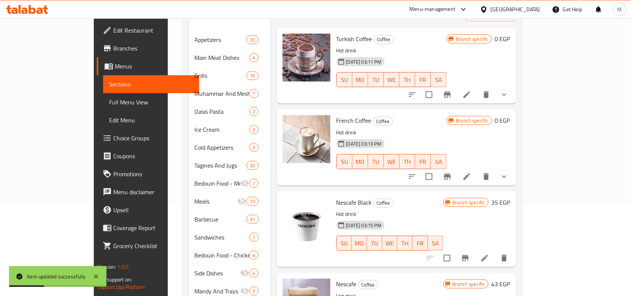
scroll to position [94, 0]
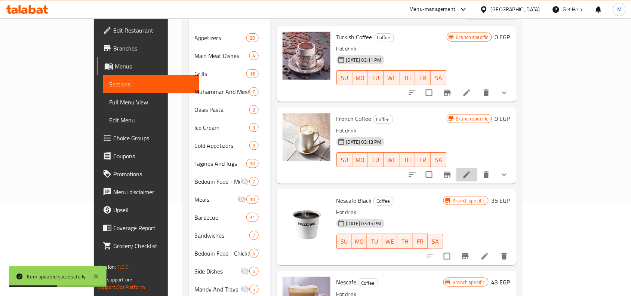
click at [478, 168] on li at bounding box center [467, 174] width 21 height 13
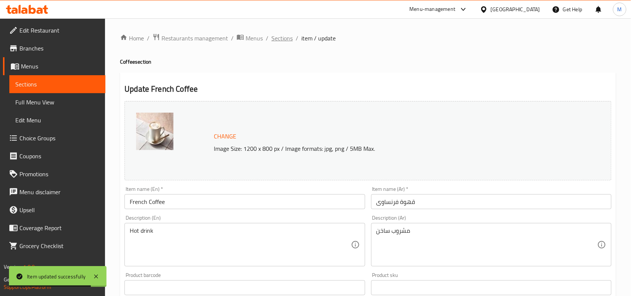
click at [280, 34] on span "Sections" at bounding box center [282, 38] width 21 height 9
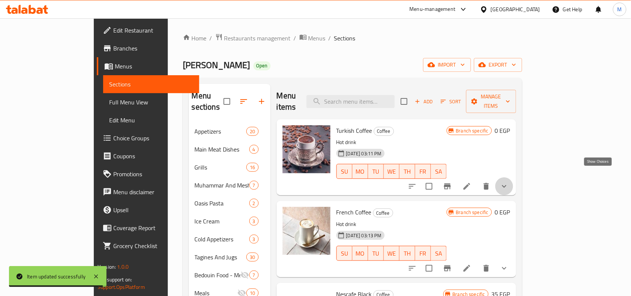
click at [509, 182] on icon "show more" at bounding box center [504, 186] width 9 height 9
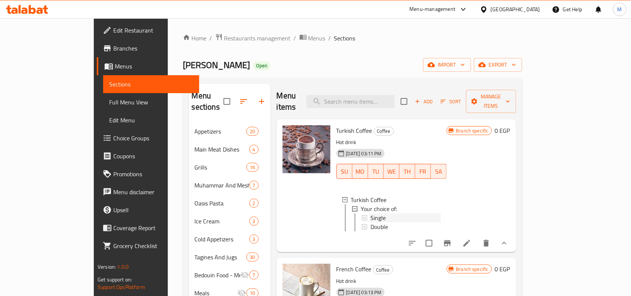
click at [371, 213] on div "Single" at bounding box center [406, 217] width 70 height 9
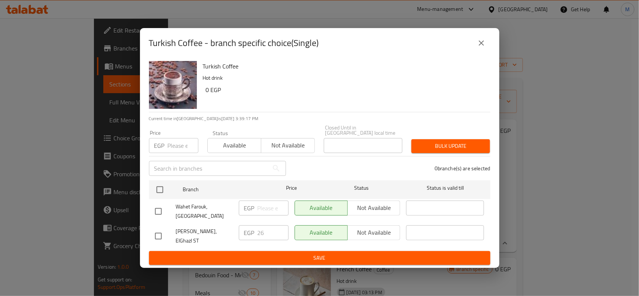
click at [483, 46] on icon "close" at bounding box center [480, 42] width 5 height 5
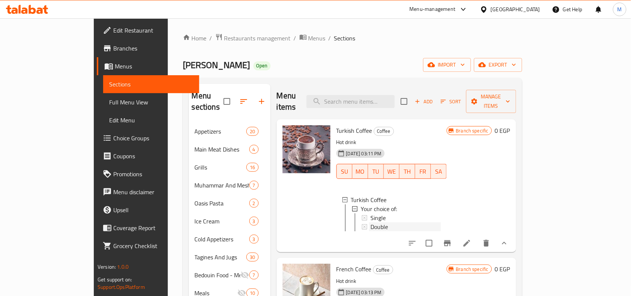
click at [371, 222] on span "Double" at bounding box center [380, 226] width 18 height 9
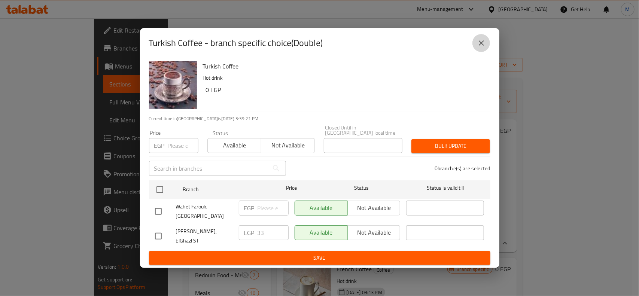
click at [481, 46] on icon "close" at bounding box center [480, 42] width 5 height 5
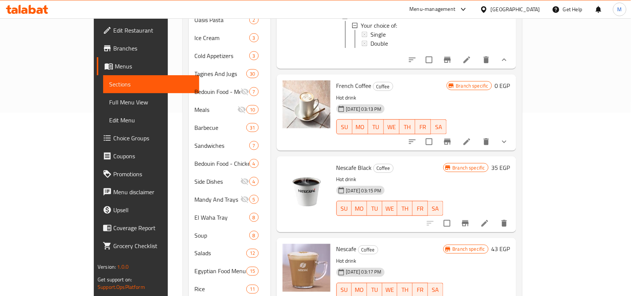
scroll to position [187, 0]
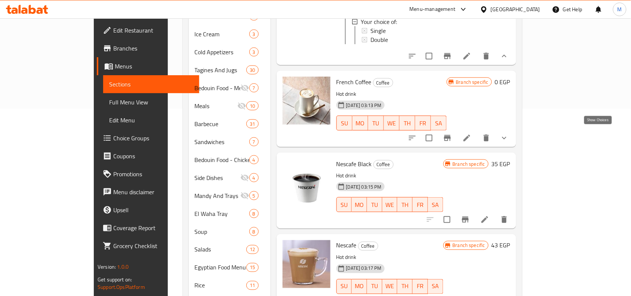
click at [509, 134] on icon "show more" at bounding box center [504, 138] width 9 height 9
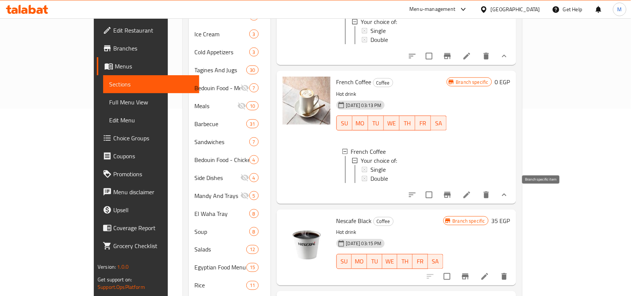
click at [451, 195] on icon "Branch-specific-item" at bounding box center [447, 195] width 7 height 6
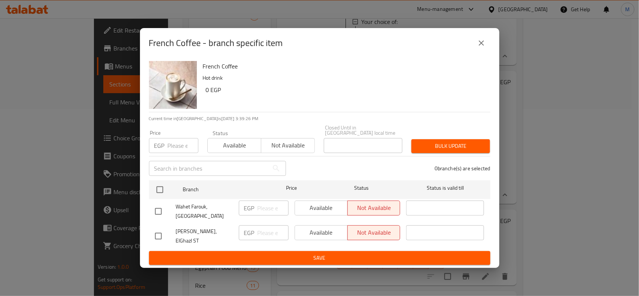
click at [161, 233] on input "checkbox" at bounding box center [158, 236] width 16 height 16
checkbox input "true"
click at [320, 230] on span "Available" at bounding box center [321, 232] width 47 height 11
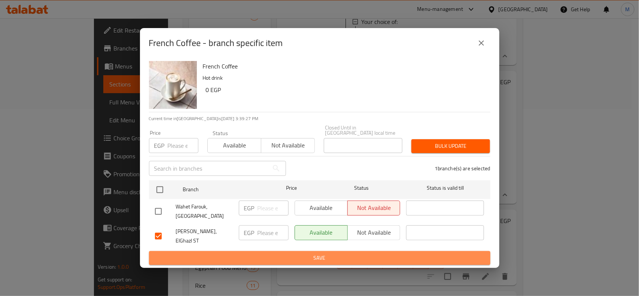
click at [318, 253] on span "Save" at bounding box center [319, 257] width 329 height 9
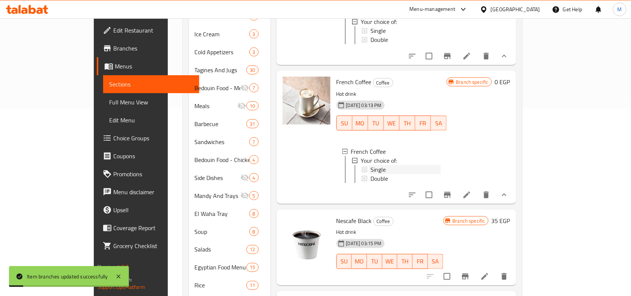
click at [371, 165] on span "Single" at bounding box center [378, 169] width 15 height 9
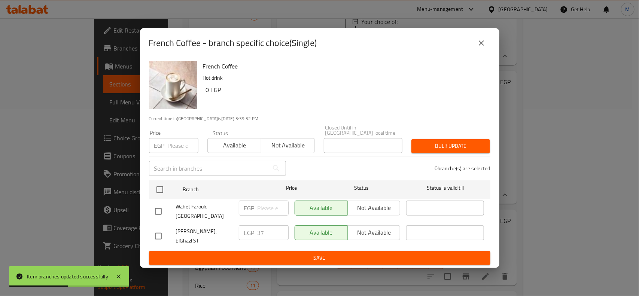
click at [480, 47] on icon "close" at bounding box center [481, 43] width 9 height 9
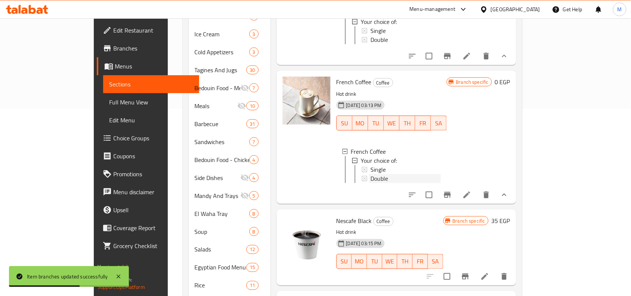
click at [371, 174] on span "Double" at bounding box center [380, 178] width 18 height 9
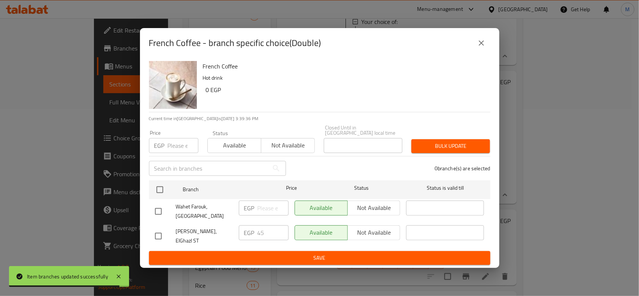
click at [483, 46] on icon "close" at bounding box center [480, 42] width 5 height 5
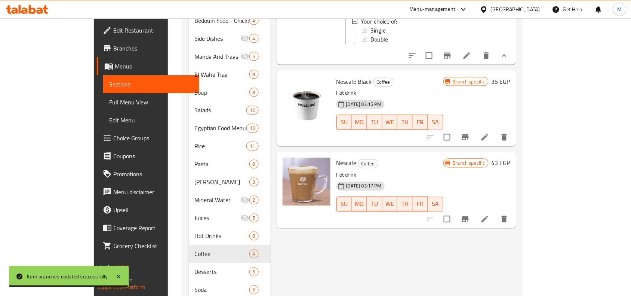
scroll to position [327, 0]
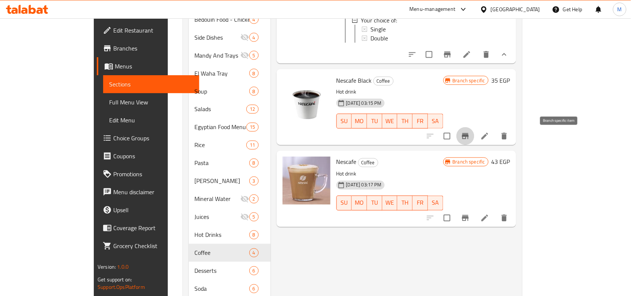
click at [469, 139] on icon "Branch-specific-item" at bounding box center [465, 136] width 7 height 6
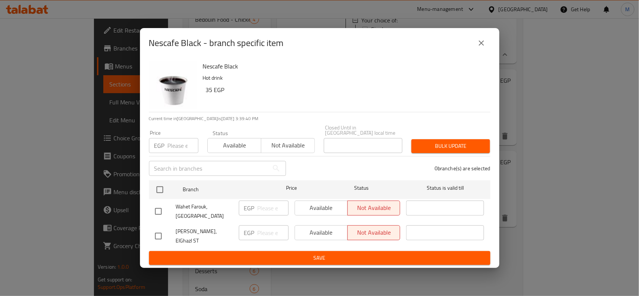
click at [160, 230] on input "checkbox" at bounding box center [158, 236] width 16 height 16
checkbox input "true"
click at [270, 234] on input "number" at bounding box center [272, 232] width 31 height 15
type input "35"
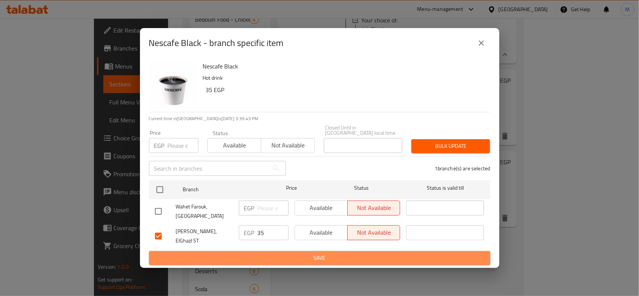
click at [291, 256] on span "Save" at bounding box center [319, 257] width 329 height 9
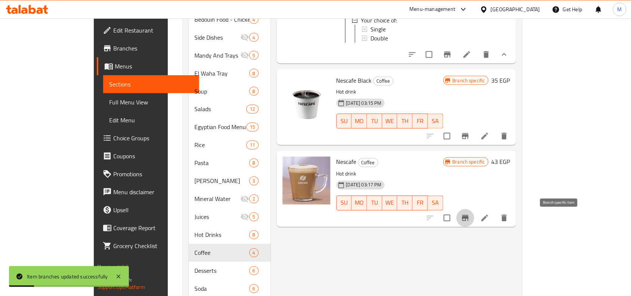
click at [469, 218] on icon "Branch-specific-item" at bounding box center [465, 218] width 7 height 6
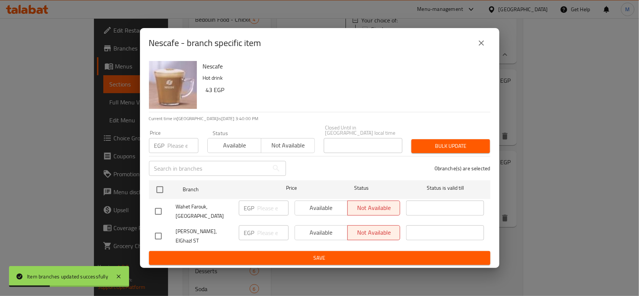
click at [160, 229] on input "checkbox" at bounding box center [158, 236] width 16 height 16
checkbox input "true"
click at [312, 229] on span "Available" at bounding box center [321, 232] width 47 height 11
click at [268, 231] on input "number" at bounding box center [272, 232] width 31 height 15
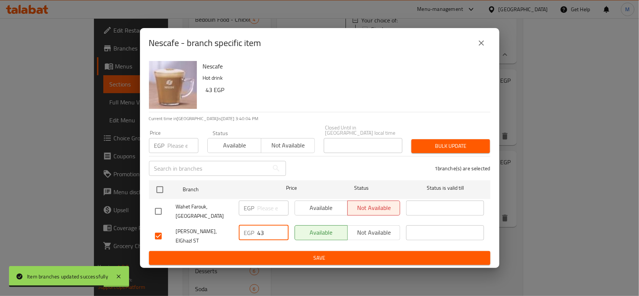
type input "43"
click at [327, 253] on span "Save" at bounding box center [319, 257] width 329 height 9
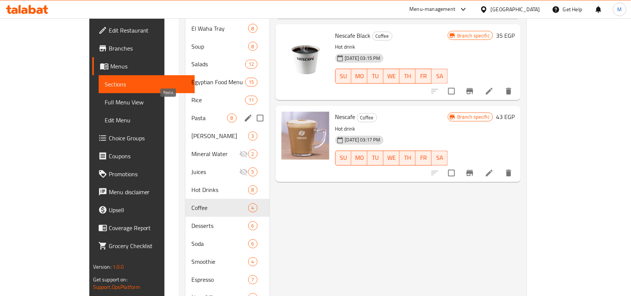
scroll to position [413, 0]
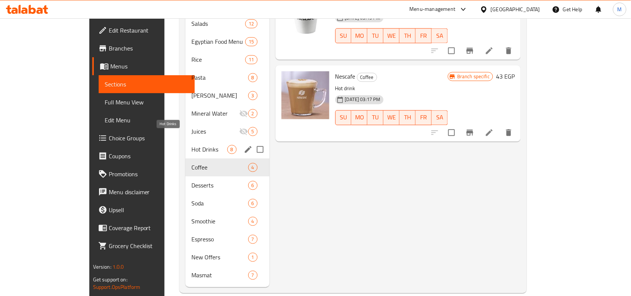
click at [192, 145] on span "Hot Drinks" at bounding box center [210, 149] width 36 height 9
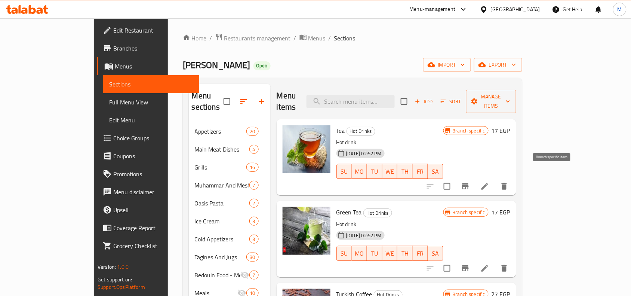
click at [475, 177] on button "Branch-specific-item" at bounding box center [466, 186] width 18 height 18
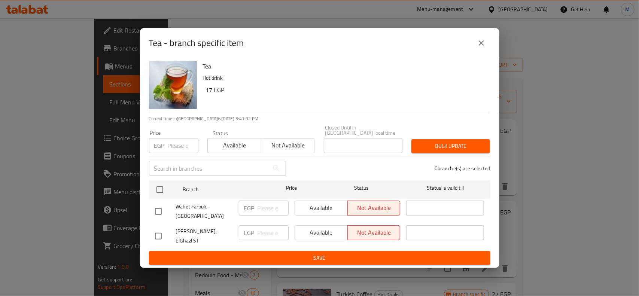
click at [160, 230] on input "checkbox" at bounding box center [158, 236] width 16 height 16
checkbox input "true"
click at [266, 233] on input "number" at bounding box center [272, 232] width 31 height 15
type input "17"
click at [328, 227] on button "Available" at bounding box center [320, 232] width 53 height 15
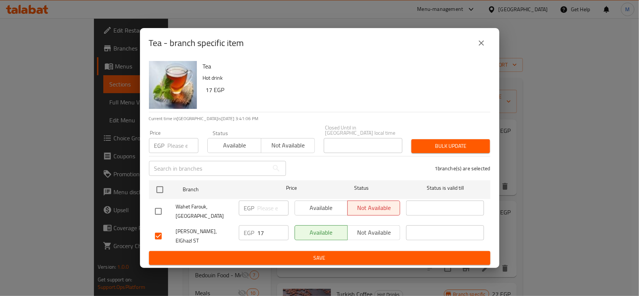
click at [322, 254] on span "Save" at bounding box center [319, 257] width 329 height 9
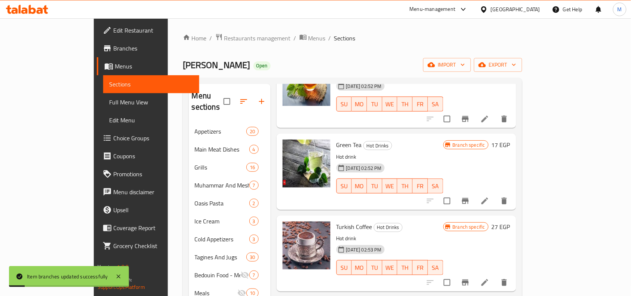
scroll to position [68, 0]
click at [470, 196] on icon "Branch-specific-item" at bounding box center [465, 200] width 9 height 9
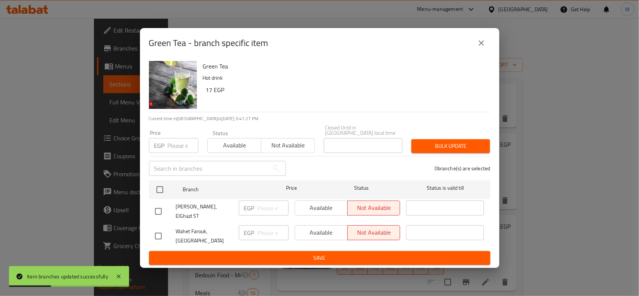
click at [208, 95] on h6 "17 EGP" at bounding box center [345, 90] width 278 height 10
click at [207, 95] on h6 "17 EGP" at bounding box center [345, 90] width 278 height 10
copy h6 "17"
click at [157, 208] on input "checkbox" at bounding box center [158, 212] width 16 height 16
checkbox input "true"
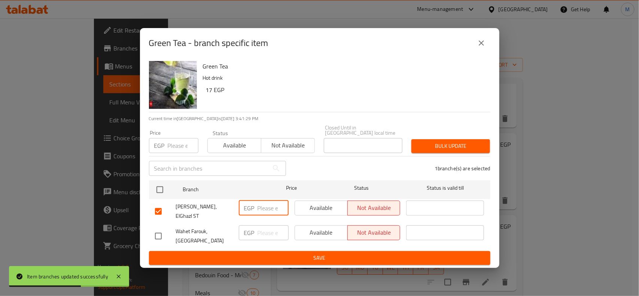
click at [266, 207] on input "number" at bounding box center [272, 208] width 31 height 15
paste input "17"
type input "17"
click at [316, 208] on span "Available" at bounding box center [321, 207] width 47 height 11
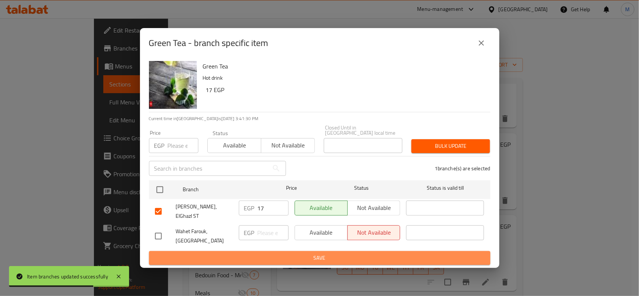
click at [301, 253] on span "Save" at bounding box center [319, 257] width 329 height 9
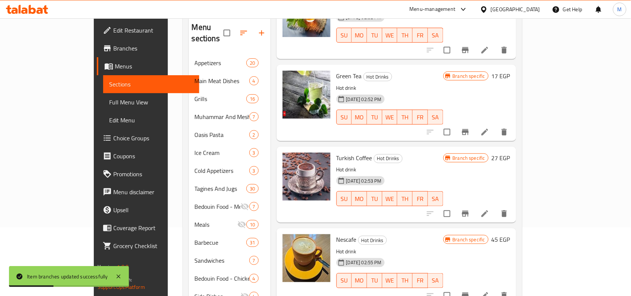
scroll to position [94, 0]
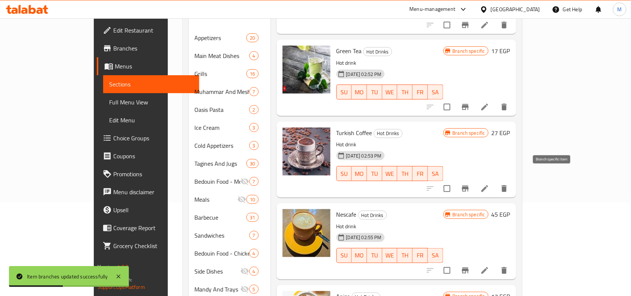
click at [470, 184] on icon "Branch-specific-item" at bounding box center [465, 188] width 9 height 9
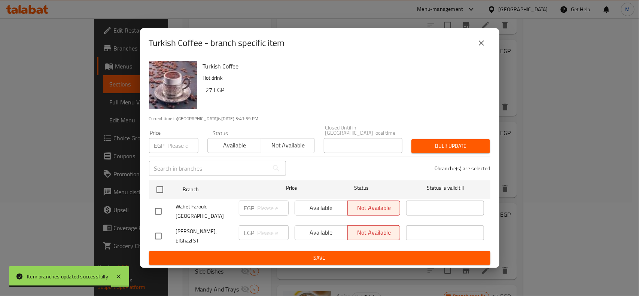
click at [209, 94] on h6 "27 EGP" at bounding box center [345, 90] width 278 height 10
click at [208, 94] on h6 "27 EGP" at bounding box center [345, 90] width 278 height 10
copy h6 "27"
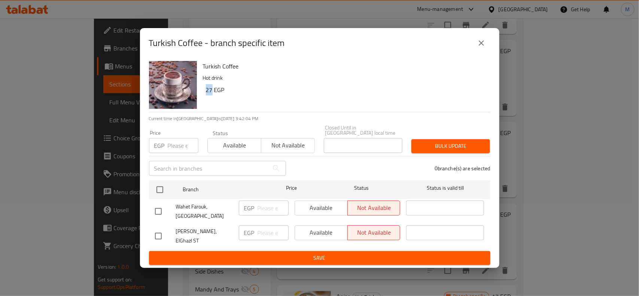
click at [162, 231] on input "checkbox" at bounding box center [158, 236] width 16 height 16
checkbox input "true"
click at [262, 230] on input "number" at bounding box center [272, 232] width 31 height 15
paste input "27"
type input "27"
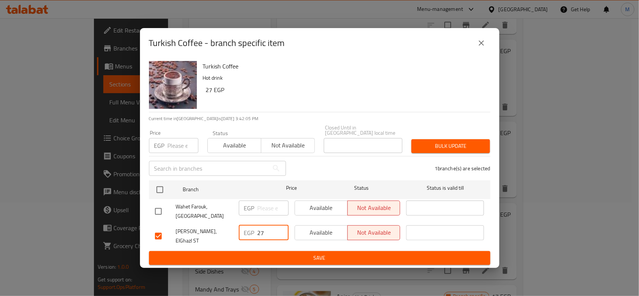
click at [324, 232] on span "Available" at bounding box center [321, 232] width 47 height 11
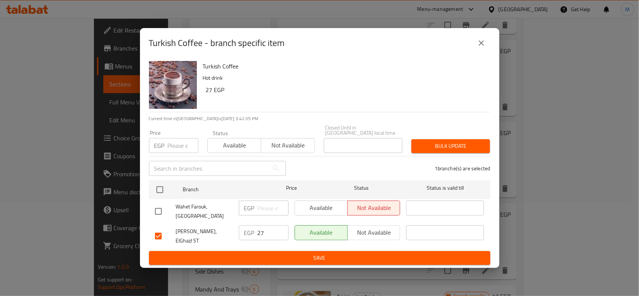
click at [319, 253] on span "Save" at bounding box center [319, 257] width 329 height 9
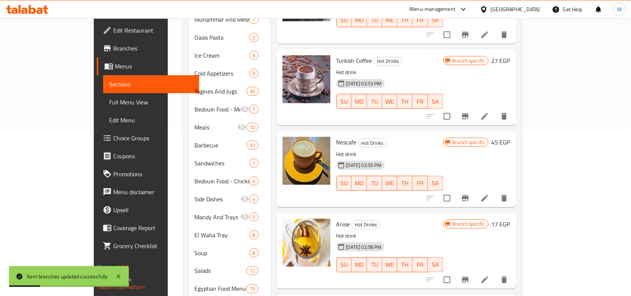
scroll to position [187, 0]
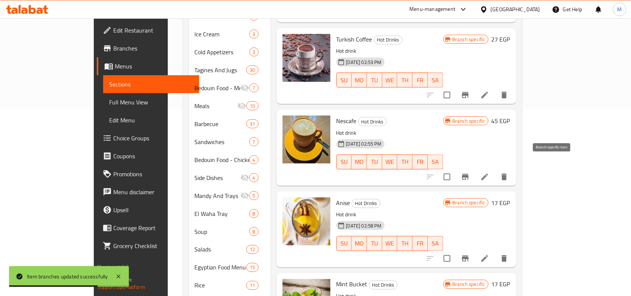
click at [470, 172] on icon "Branch-specific-item" at bounding box center [465, 176] width 9 height 9
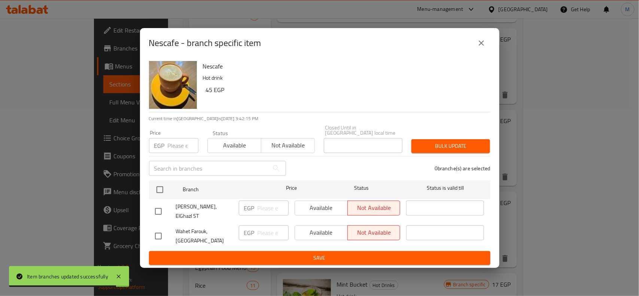
click at [208, 95] on h6 "45 EGP" at bounding box center [345, 90] width 278 height 10
click at [207, 95] on h6 "45 EGP" at bounding box center [345, 90] width 278 height 10
copy h6 "45"
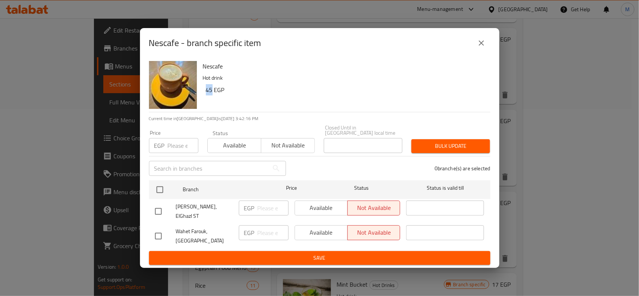
click at [157, 207] on input "checkbox" at bounding box center [158, 212] width 16 height 16
checkbox input "true"
click at [272, 210] on input "number" at bounding box center [272, 208] width 31 height 15
paste input "45"
type input "45"
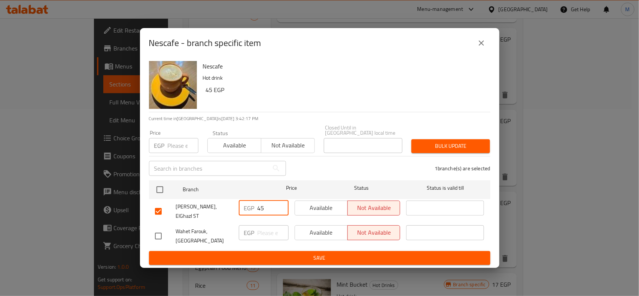
click at [322, 207] on span "Available" at bounding box center [321, 207] width 47 height 11
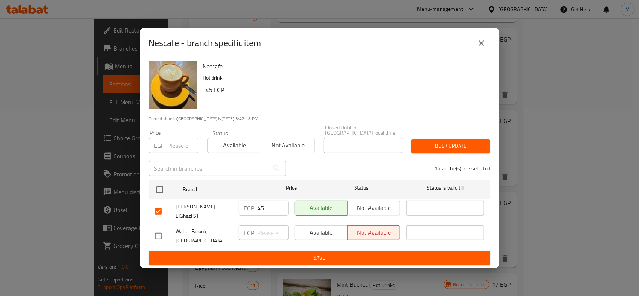
click at [311, 255] on span "Save" at bounding box center [319, 257] width 329 height 9
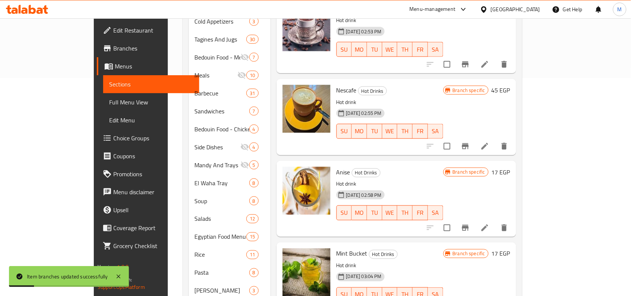
scroll to position [281, 0]
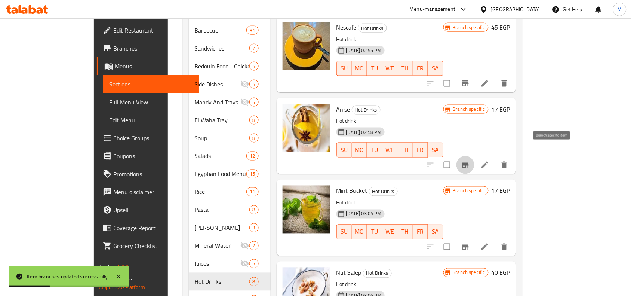
click at [469, 162] on icon "Branch-specific-item" at bounding box center [465, 165] width 7 height 6
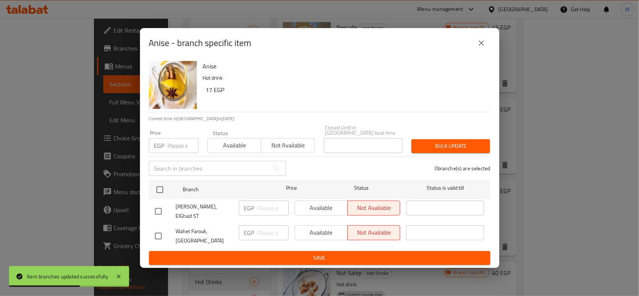
click at [209, 95] on h6 "17 EGP" at bounding box center [345, 90] width 278 height 10
copy h6 "17"
click at [157, 208] on input "checkbox" at bounding box center [158, 212] width 16 height 16
checkbox input "true"
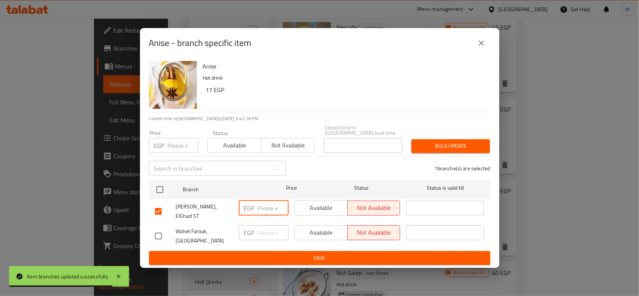
click at [270, 209] on input "number" at bounding box center [272, 208] width 31 height 15
paste input "17"
type input "17"
click at [332, 208] on span "Available" at bounding box center [321, 207] width 47 height 11
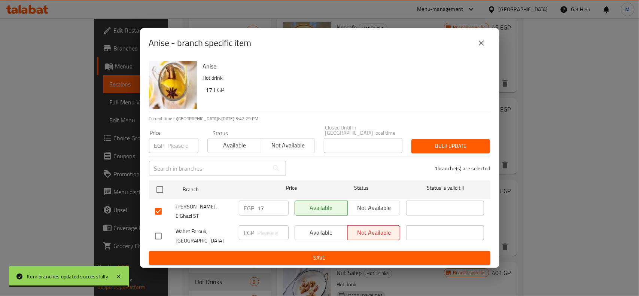
click at [324, 251] on button "Save" at bounding box center [319, 258] width 341 height 14
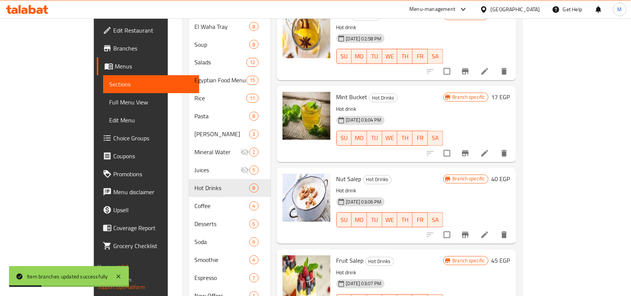
scroll to position [21, 0]
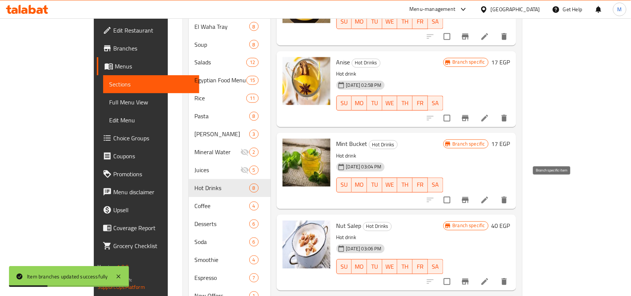
click at [470, 196] on icon "Branch-specific-item" at bounding box center [465, 200] width 9 height 9
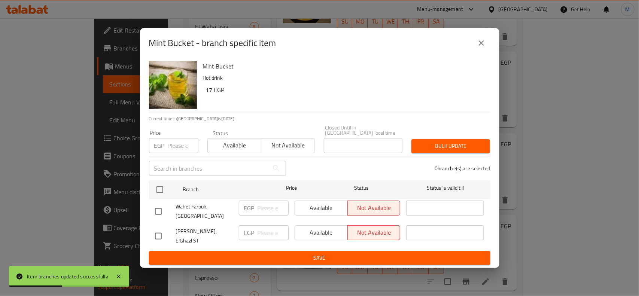
click at [208, 94] on h6 "17 EGP" at bounding box center [345, 90] width 278 height 10
click at [206, 94] on h6 "17 EGP" at bounding box center [345, 90] width 278 height 10
copy h6 "17"
click at [158, 235] on input "checkbox" at bounding box center [158, 236] width 16 height 16
checkbox input "true"
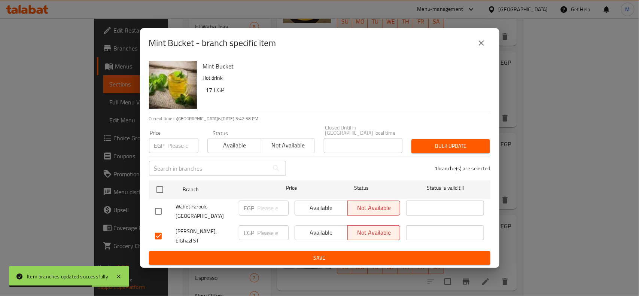
click at [256, 233] on div "EGP ​" at bounding box center [264, 232] width 50 height 15
paste input "17"
type input "17"
click at [328, 236] on span "Available" at bounding box center [321, 232] width 47 height 11
click at [322, 245] on ul "Branch Price Status Status is valid till Wahet Farouk, Marassi Village EGP ​ Av…" at bounding box center [319, 214] width 341 height 74
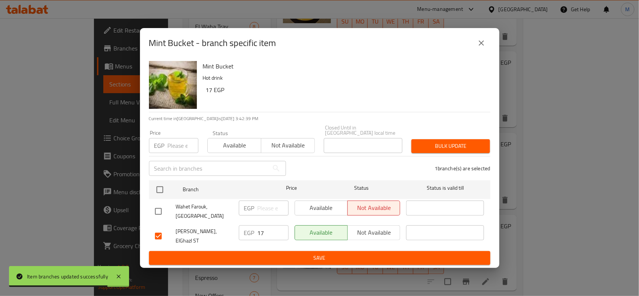
click at [322, 253] on span "Save" at bounding box center [319, 257] width 329 height 9
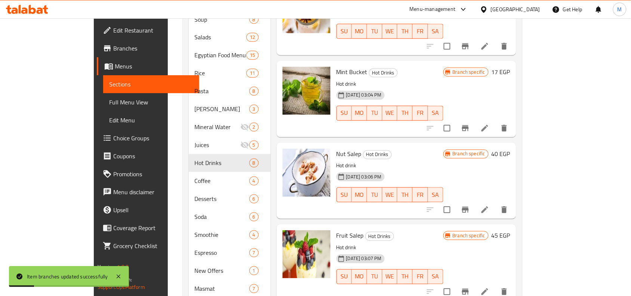
scroll to position [413, 0]
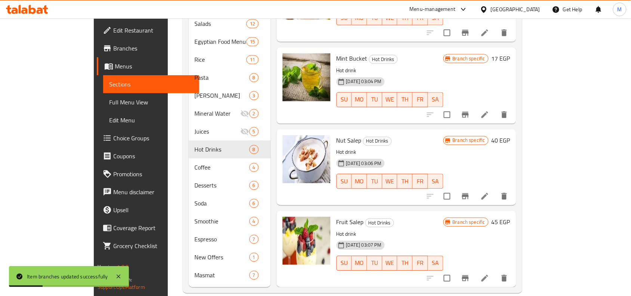
click at [469, 193] on icon "Branch-specific-item" at bounding box center [465, 196] width 7 height 6
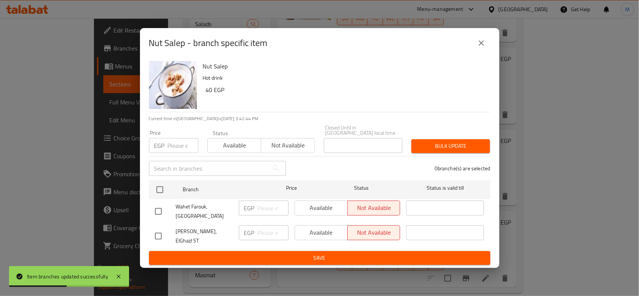
click at [209, 95] on h6 "40 EGP" at bounding box center [345, 90] width 278 height 10
click at [208, 94] on h6 "40 EGP" at bounding box center [345, 90] width 278 height 10
copy h6 "40"
click at [158, 228] on input "checkbox" at bounding box center [158, 236] width 16 height 16
checkbox input "true"
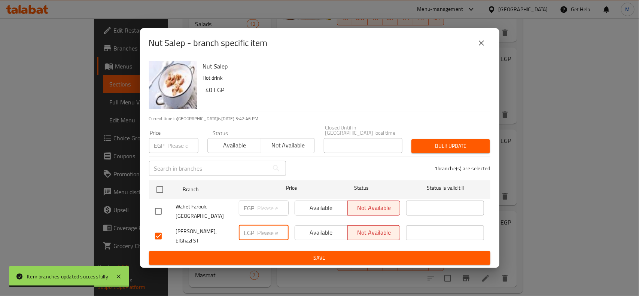
click at [267, 232] on input "number" at bounding box center [272, 232] width 31 height 15
paste input "40"
type input "40"
click at [313, 235] on span "Available" at bounding box center [321, 232] width 47 height 11
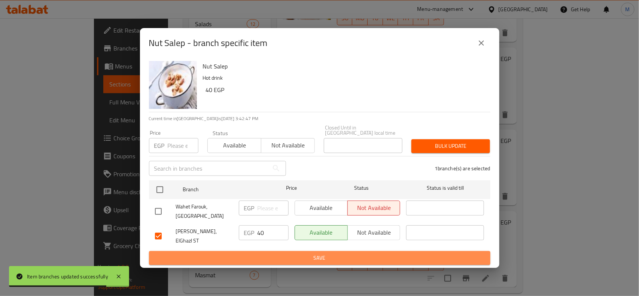
click at [316, 259] on button "Save" at bounding box center [319, 258] width 341 height 14
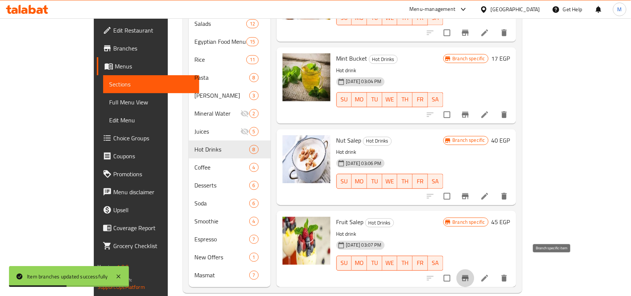
click at [470, 274] on icon "Branch-specific-item" at bounding box center [465, 278] width 9 height 9
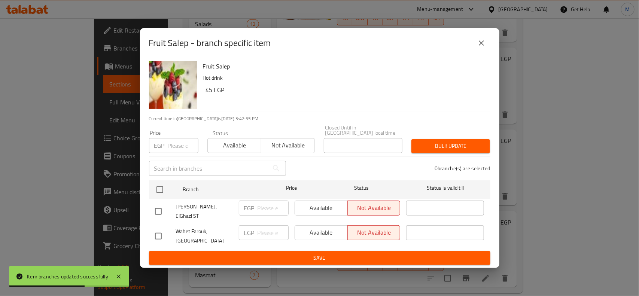
click at [210, 95] on h6 "45 EGP" at bounding box center [345, 90] width 278 height 10
click at [208, 95] on h6 "45 EGP" at bounding box center [345, 90] width 278 height 10
click at [157, 205] on input "checkbox" at bounding box center [158, 212] width 16 height 16
checkbox input "true"
click at [267, 207] on input "number" at bounding box center [272, 208] width 31 height 15
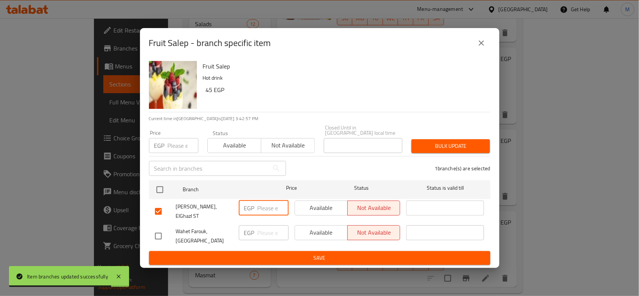
paste input "45"
type input "45"
click at [317, 210] on span "Available" at bounding box center [321, 207] width 47 height 11
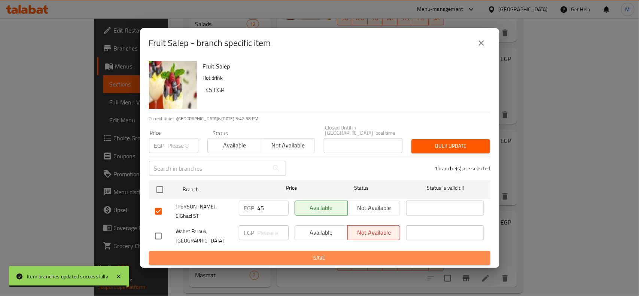
click at [307, 255] on span "Save" at bounding box center [319, 257] width 329 height 9
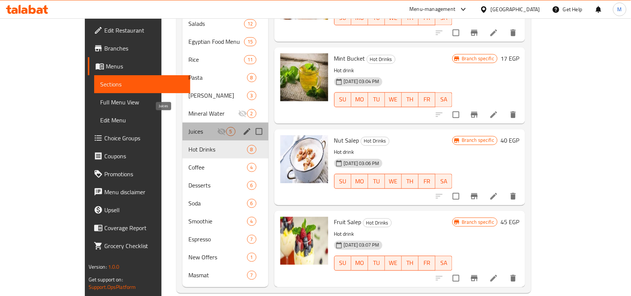
click at [189, 127] on span "Juices" at bounding box center [203, 131] width 28 height 9
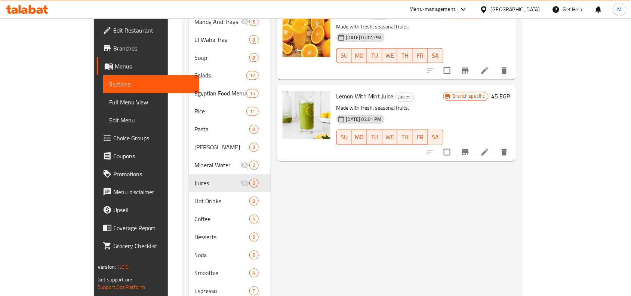
scroll to position [366, 0]
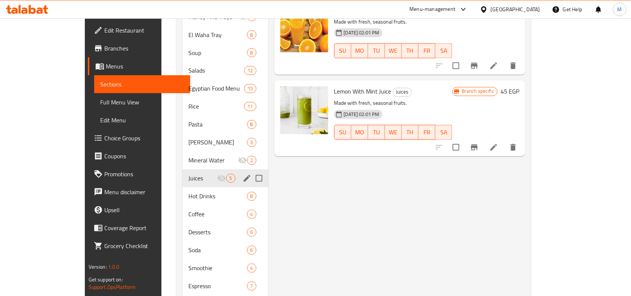
click at [251, 171] on input "Menu sections" at bounding box center [259, 179] width 16 height 16
checkbox input "true"
click at [251, 153] on input "Menu sections" at bounding box center [259, 161] width 16 height 16
checkbox input "true"
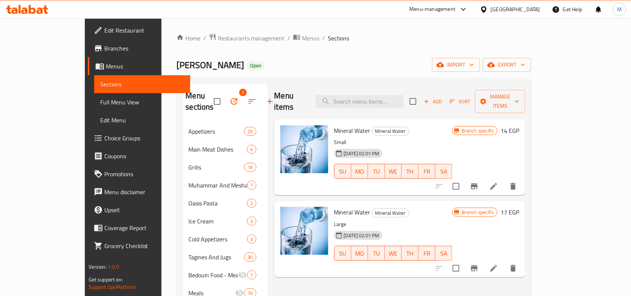
click at [231, 98] on icon "button" at bounding box center [234, 101] width 7 height 7
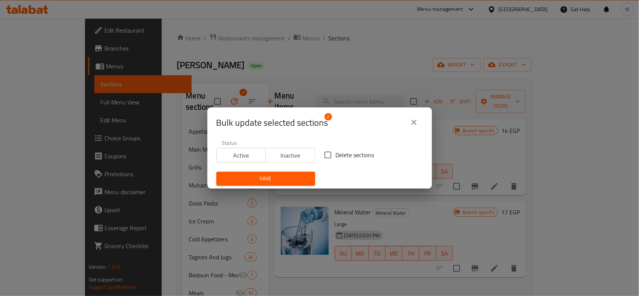
click at [251, 156] on span "Active" at bounding box center [241, 155] width 43 height 11
click at [268, 180] on span "Save" at bounding box center [265, 178] width 87 height 9
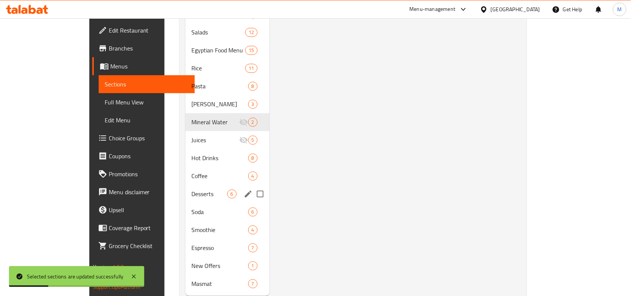
scroll to position [413, 0]
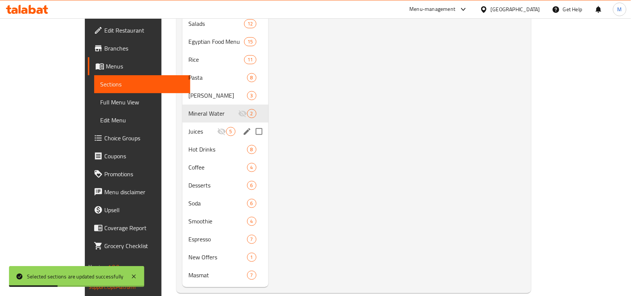
click at [189, 127] on span "Juices" at bounding box center [203, 131] width 28 height 9
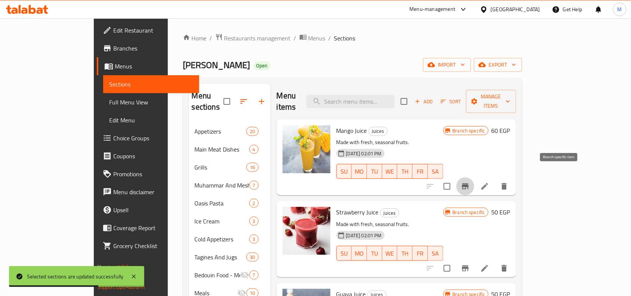
click at [470, 182] on icon "Branch-specific-item" at bounding box center [465, 186] width 9 height 9
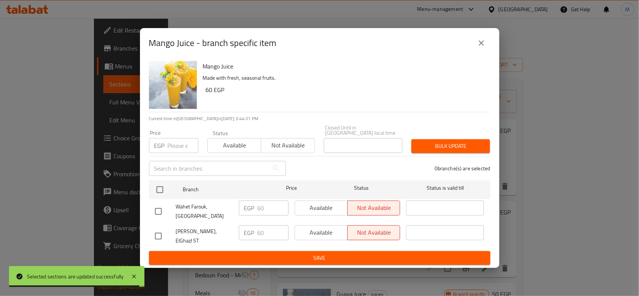
click at [209, 95] on h6 "60 EGP" at bounding box center [345, 90] width 278 height 10
click at [208, 95] on h6 "60 EGP" at bounding box center [345, 90] width 278 height 10
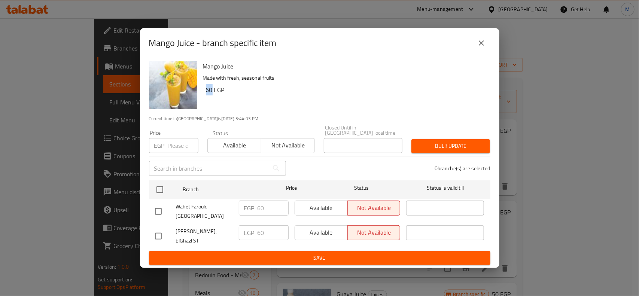
click at [157, 233] on input "checkbox" at bounding box center [158, 236] width 16 height 16
checkbox input "true"
click at [309, 235] on span "Available" at bounding box center [321, 232] width 47 height 11
click at [306, 251] on button "Save" at bounding box center [319, 258] width 341 height 14
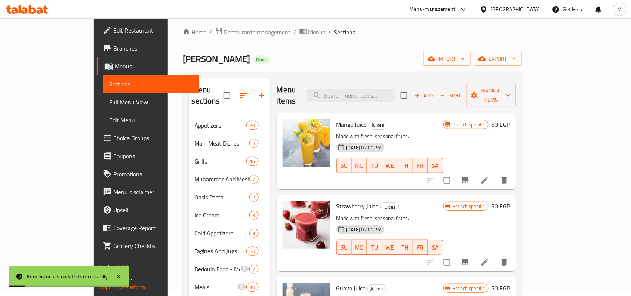
scroll to position [47, 0]
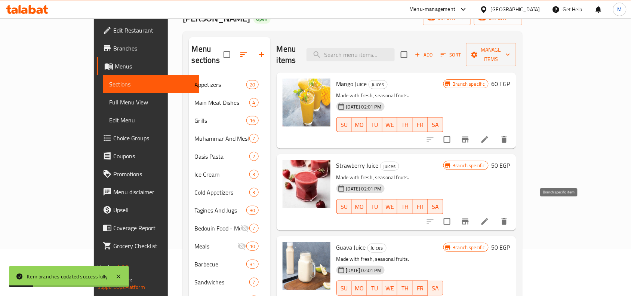
click at [470, 217] on icon "Branch-specific-item" at bounding box center [465, 221] width 9 height 9
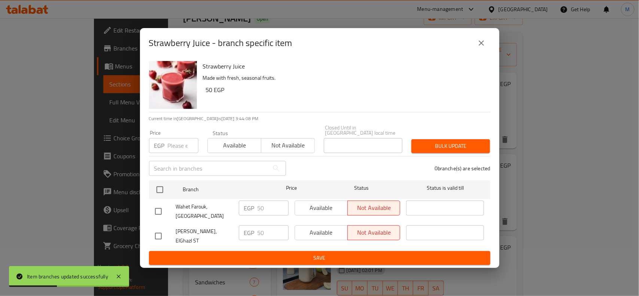
click at [161, 230] on input "checkbox" at bounding box center [158, 236] width 16 height 16
checkbox input "true"
click at [334, 232] on span "Available" at bounding box center [321, 232] width 47 height 11
click at [330, 253] on span "Save" at bounding box center [319, 257] width 329 height 9
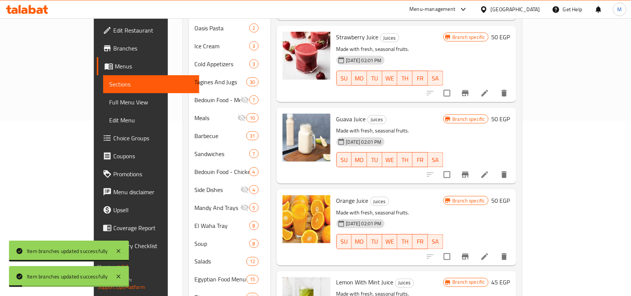
scroll to position [187, 0]
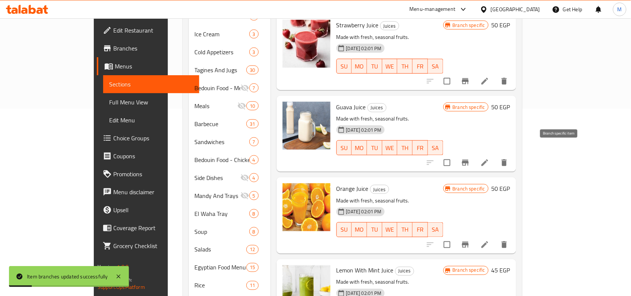
click at [469, 160] on icon "Branch-specific-item" at bounding box center [465, 163] width 7 height 6
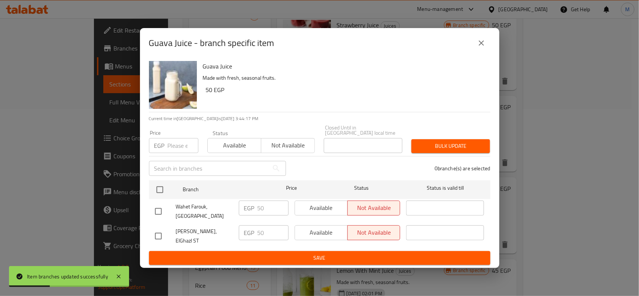
click at [157, 230] on input "checkbox" at bounding box center [158, 236] width 16 height 16
checkbox input "true"
click at [319, 233] on span "Available" at bounding box center [321, 232] width 47 height 11
click at [317, 253] on span "Save" at bounding box center [319, 257] width 329 height 9
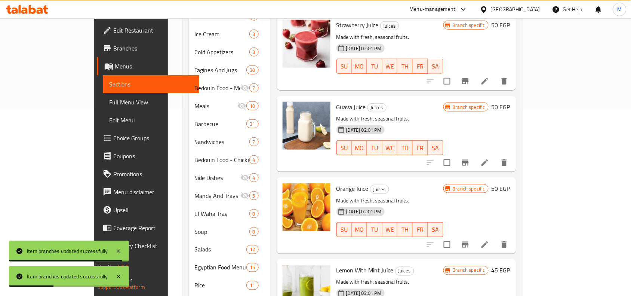
click at [470, 240] on icon "Branch-specific-item" at bounding box center [465, 244] width 9 height 9
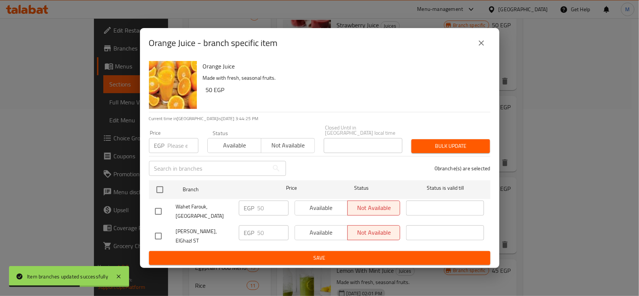
click at [158, 232] on input "checkbox" at bounding box center [158, 236] width 16 height 16
checkbox input "true"
click at [300, 236] on span "Available" at bounding box center [321, 232] width 47 height 11
click at [304, 253] on span "Save" at bounding box center [319, 257] width 329 height 9
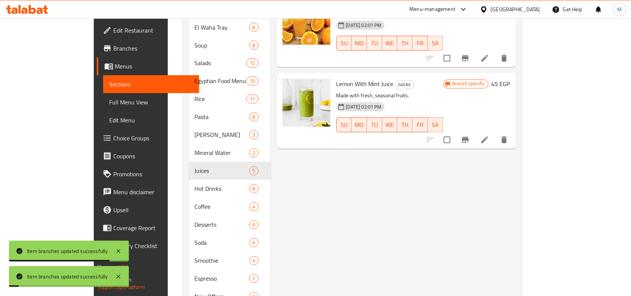
scroll to position [374, 0]
click at [470, 135] on icon "Branch-specific-item" at bounding box center [465, 139] width 9 height 9
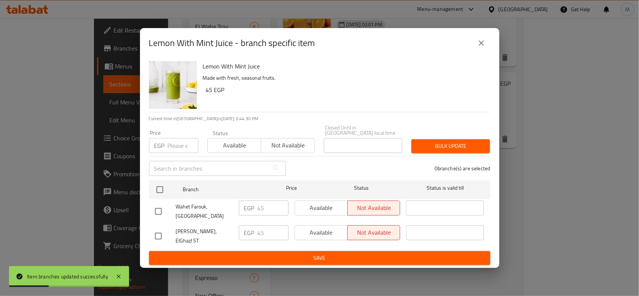
click at [158, 233] on input "checkbox" at bounding box center [158, 236] width 16 height 16
checkbox input "true"
click at [312, 230] on span "Available" at bounding box center [321, 232] width 47 height 11
click at [302, 253] on span "Save" at bounding box center [319, 257] width 329 height 9
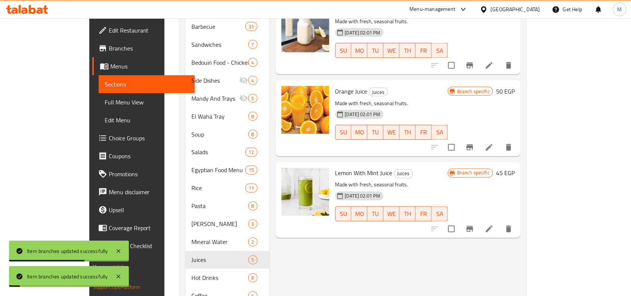
scroll to position [281, 0]
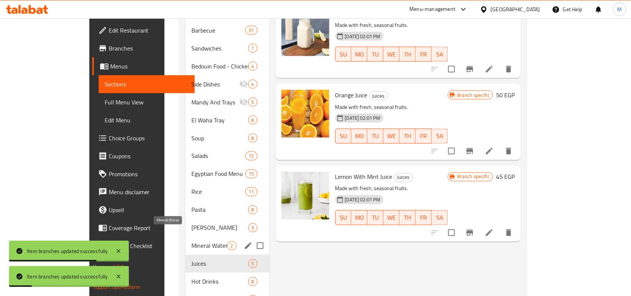
click at [192, 241] on span "Mineral Water" at bounding box center [210, 245] width 36 height 9
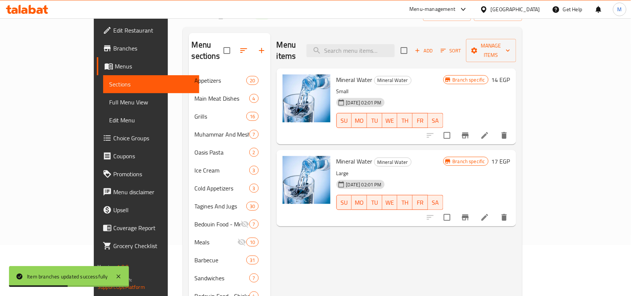
scroll to position [47, 0]
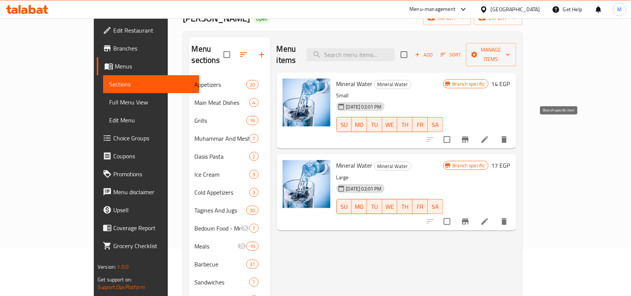
click at [469, 137] on icon "Branch-specific-item" at bounding box center [465, 140] width 7 height 6
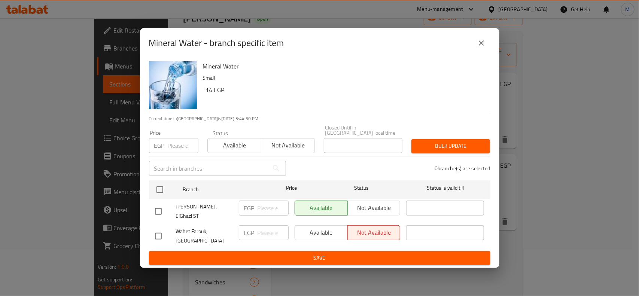
click at [210, 95] on h6 "14 EGP" at bounding box center [345, 90] width 278 height 10
click at [208, 95] on h6 "14 EGP" at bounding box center [345, 90] width 278 height 10
click at [158, 207] on input "checkbox" at bounding box center [158, 212] width 16 height 16
checkbox input "true"
click at [267, 209] on input "number" at bounding box center [272, 208] width 31 height 15
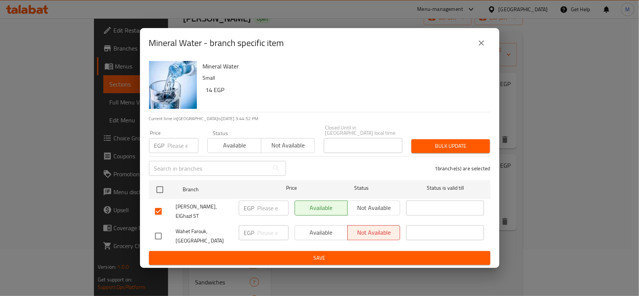
paste input "14"
type input "14"
click at [293, 253] on span "Save" at bounding box center [319, 257] width 329 height 9
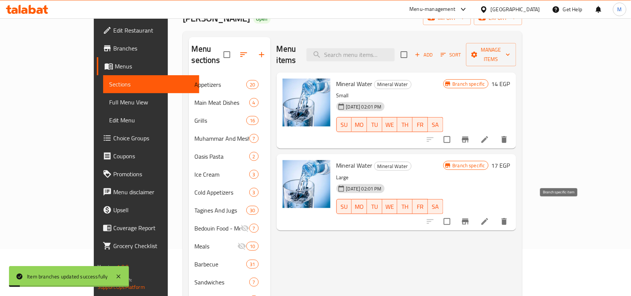
click at [470, 217] on icon "Branch-specific-item" at bounding box center [465, 221] width 9 height 9
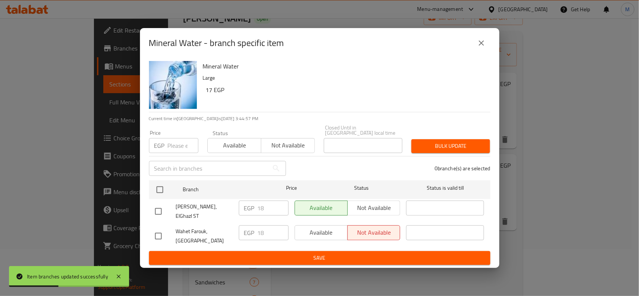
click at [483, 48] on icon "close" at bounding box center [481, 43] width 9 height 9
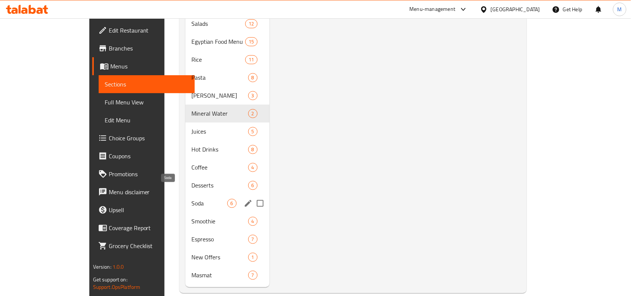
scroll to position [366, 0]
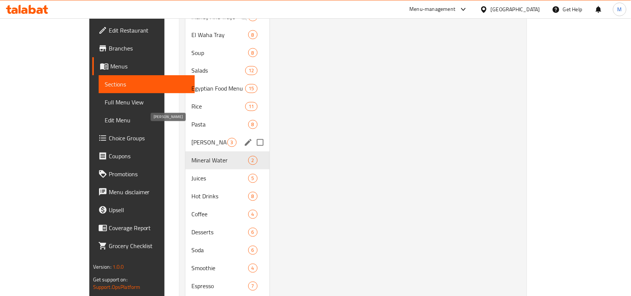
click at [192, 138] on span "[PERSON_NAME]" at bounding box center [210, 142] width 36 height 9
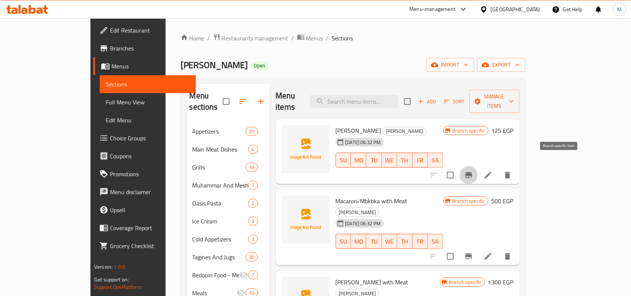
click at [472, 172] on icon "Branch-specific-item" at bounding box center [469, 175] width 7 height 6
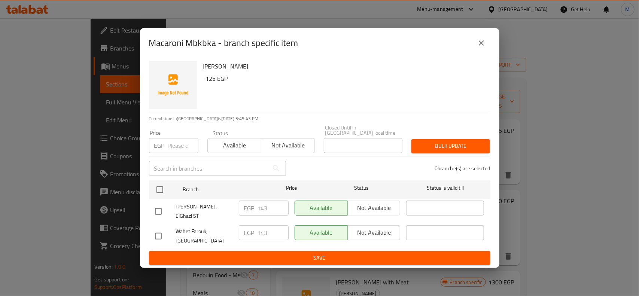
click at [483, 45] on icon "close" at bounding box center [481, 43] width 9 height 9
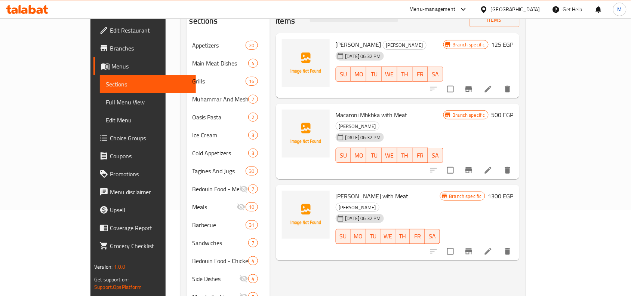
scroll to position [94, 0]
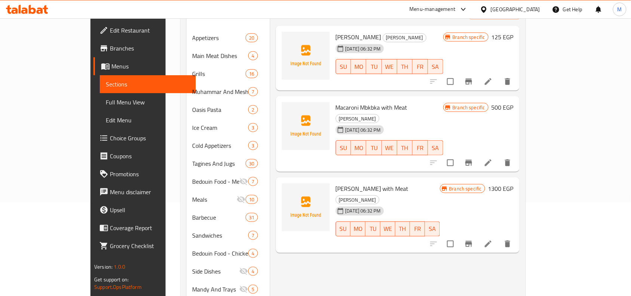
click at [472, 241] on icon "Branch-specific-item" at bounding box center [469, 244] width 7 height 6
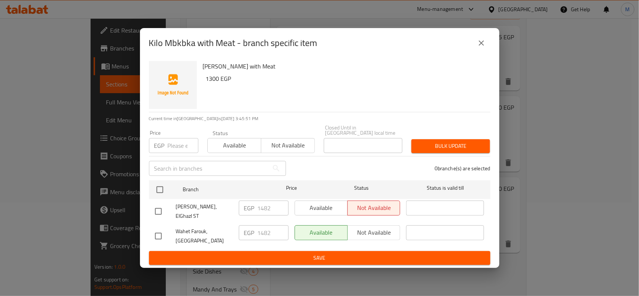
click at [480, 46] on icon "close" at bounding box center [481, 43] width 9 height 9
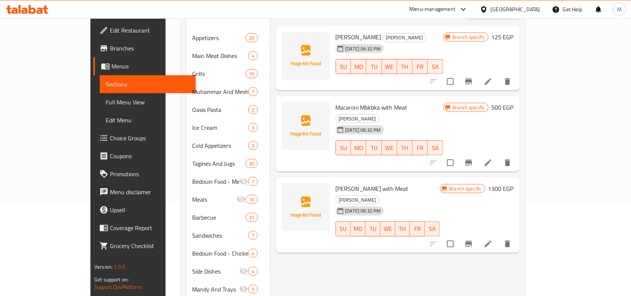
click at [478, 154] on button "Branch-specific-item" at bounding box center [469, 163] width 18 height 18
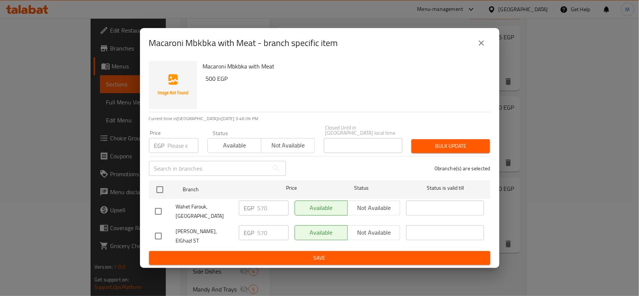
click at [157, 234] on input "checkbox" at bounding box center [158, 236] width 16 height 16
checkbox input "true"
click at [371, 232] on span "Not available" at bounding box center [374, 232] width 47 height 11
click at [349, 253] on span "Save" at bounding box center [319, 257] width 329 height 9
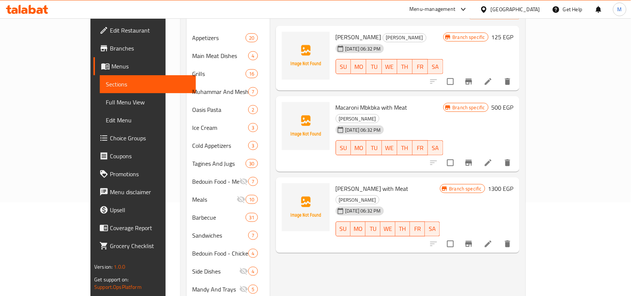
click at [474, 239] on icon "Branch-specific-item" at bounding box center [469, 243] width 9 height 9
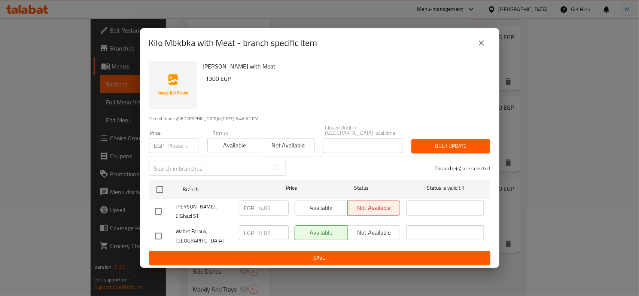
click at [480, 46] on icon "close" at bounding box center [480, 42] width 5 height 5
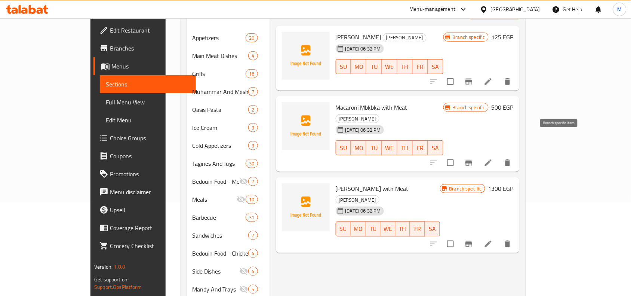
click at [472, 160] on icon "Branch-specific-item" at bounding box center [469, 163] width 7 height 6
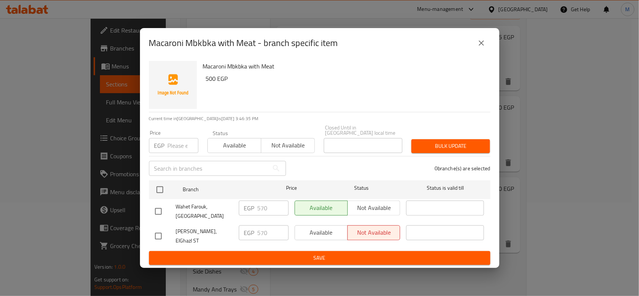
click at [477, 46] on icon "close" at bounding box center [481, 43] width 9 height 9
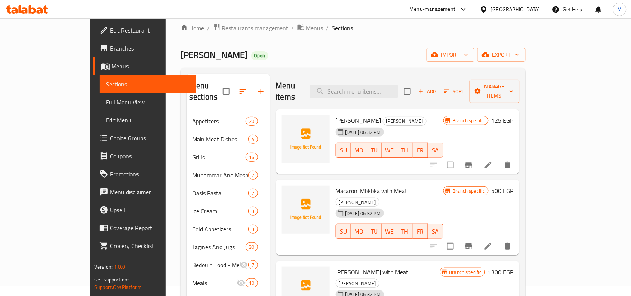
scroll to position [0, 0]
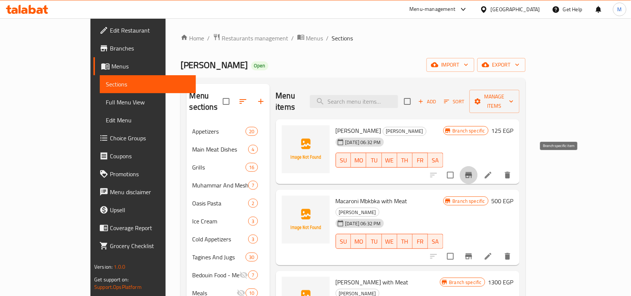
click at [474, 171] on icon "Branch-specific-item" at bounding box center [469, 175] width 9 height 9
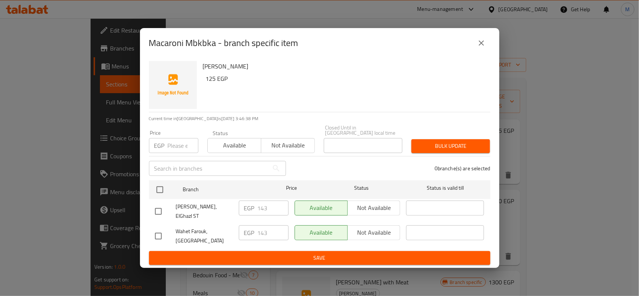
click at [157, 208] on input "checkbox" at bounding box center [158, 212] width 16 height 16
checkbox input "true"
click at [380, 208] on span "Not available" at bounding box center [374, 207] width 47 height 11
click at [322, 253] on span "Save" at bounding box center [319, 257] width 329 height 9
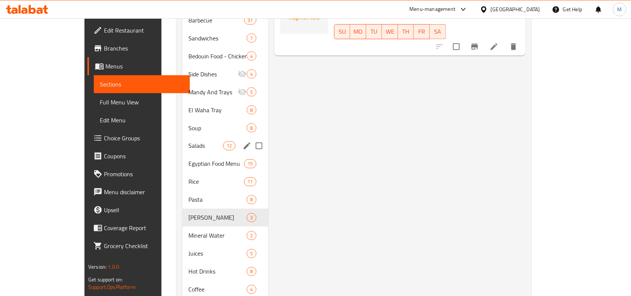
scroll to position [327, 0]
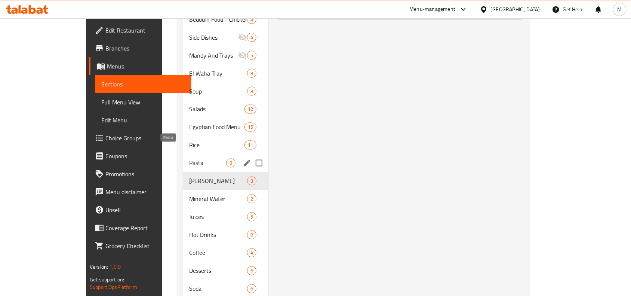
click at [189, 159] on span "Pasta" at bounding box center [207, 163] width 37 height 9
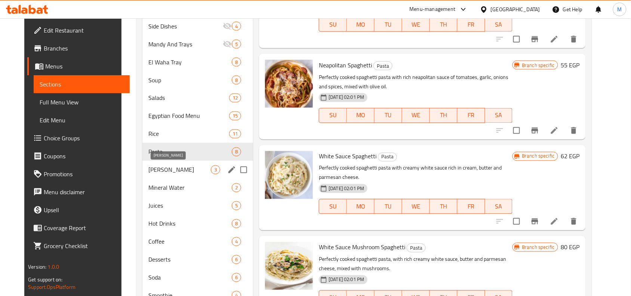
click at [155, 170] on span "[PERSON_NAME]" at bounding box center [180, 169] width 62 height 9
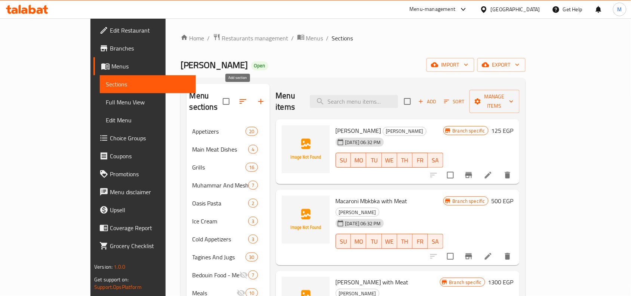
click at [257, 97] on icon "button" at bounding box center [261, 101] width 9 height 9
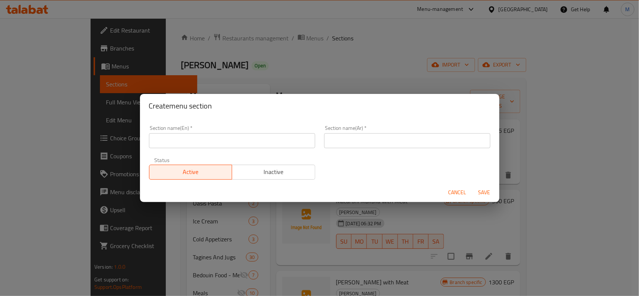
click at [234, 139] on input "text" at bounding box center [232, 140] width 166 height 15
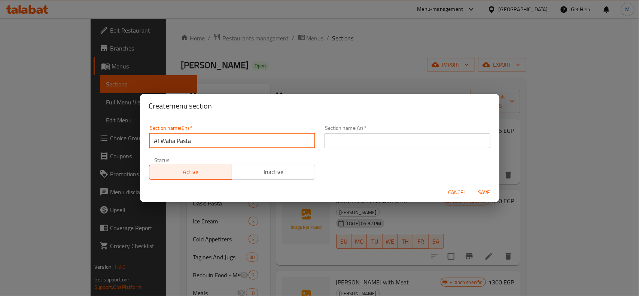
type input "Al Waha Pasta"
click at [374, 143] on input "text" at bounding box center [407, 140] width 166 height 15
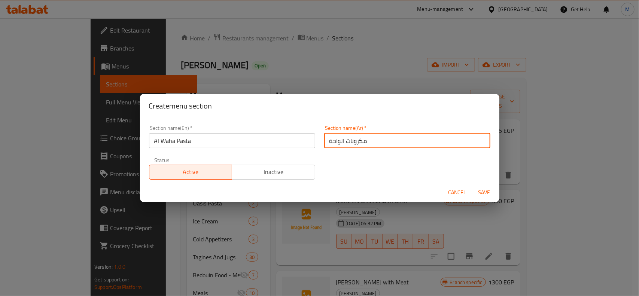
type input "مكرونات الواحة"
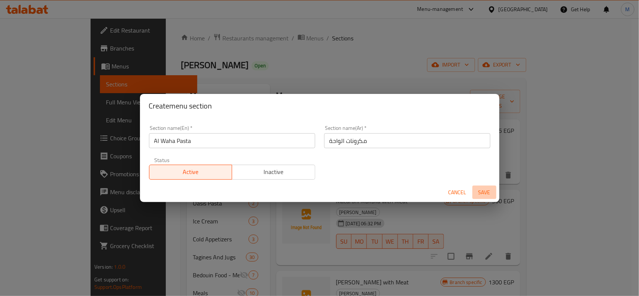
click at [485, 195] on span "Save" at bounding box center [484, 192] width 18 height 9
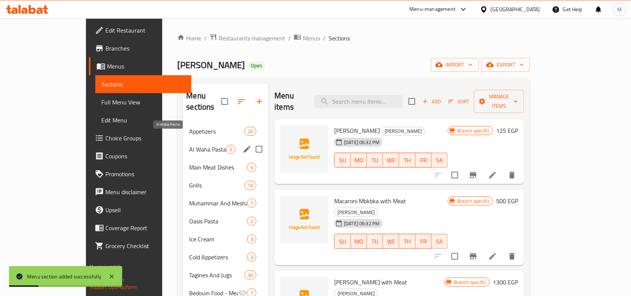
click at [189, 145] on span "Al Waha Pasta" at bounding box center [207, 149] width 37 height 9
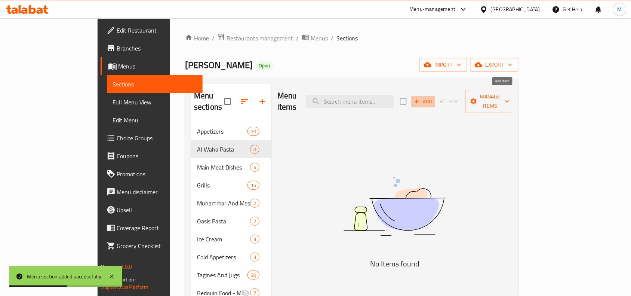
click at [434, 98] on span "Add" at bounding box center [423, 101] width 20 height 9
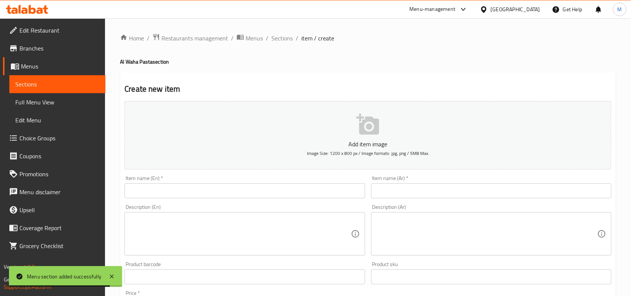
click at [169, 190] on input "text" at bounding box center [245, 190] width 241 height 15
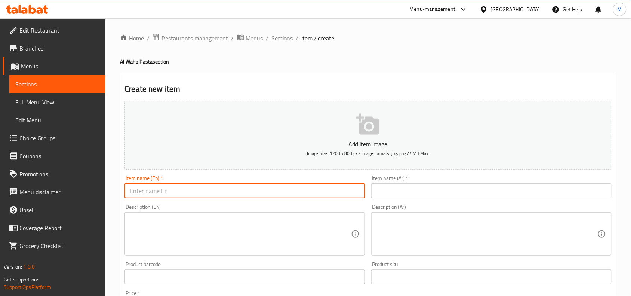
click at [405, 189] on input "text" at bounding box center [491, 190] width 241 height 15
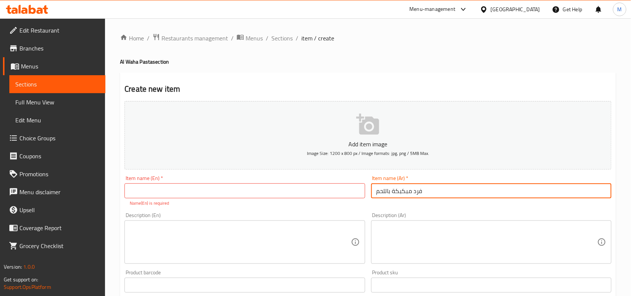
type input "فرد مبكبكة باللحم"
click at [343, 193] on input "text" at bounding box center [245, 190] width 241 height 15
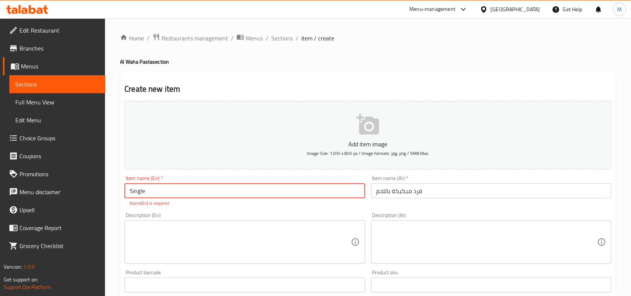
click at [398, 191] on input "فرد مبكبكة باللحم" at bounding box center [491, 190] width 241 height 15
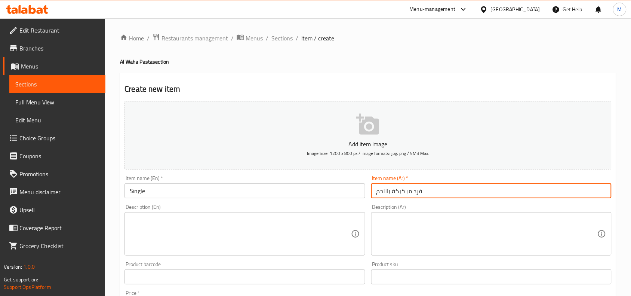
drag, startPoint x: 398, startPoint y: 191, endPoint x: 405, endPoint y: 193, distance: 7.0
click at [405, 193] on input "فرد مبكبكة باللحم" at bounding box center [491, 190] width 241 height 15
click at [205, 198] on input "Single" at bounding box center [245, 190] width 241 height 15
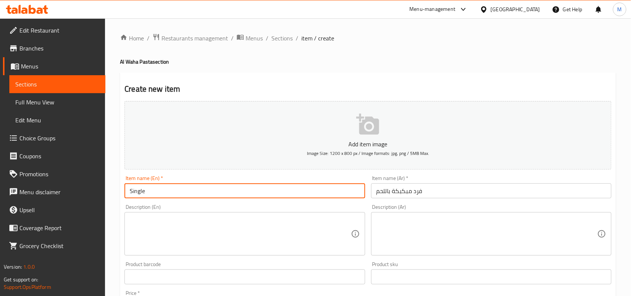
paste input "Mbkbka"
type input "Single Mbkbka With Meat"
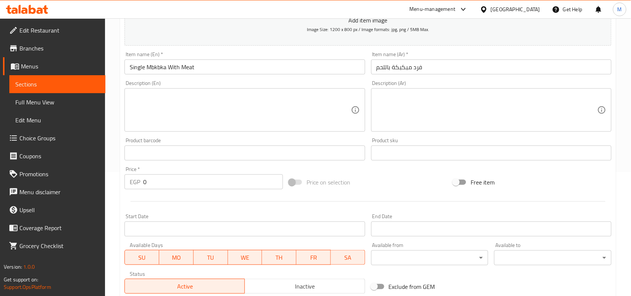
scroll to position [140, 0]
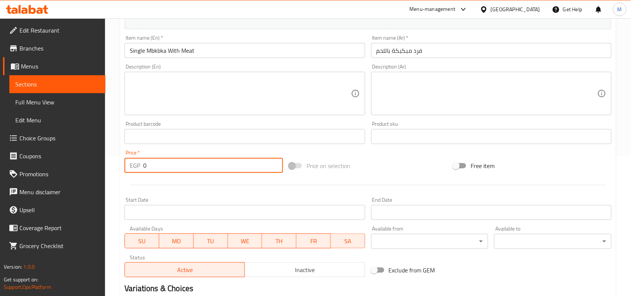
drag, startPoint x: 159, startPoint y: 165, endPoint x: 137, endPoint y: 165, distance: 21.7
click at [137, 165] on div "EGP 0 Price *" at bounding box center [204, 165] width 159 height 15
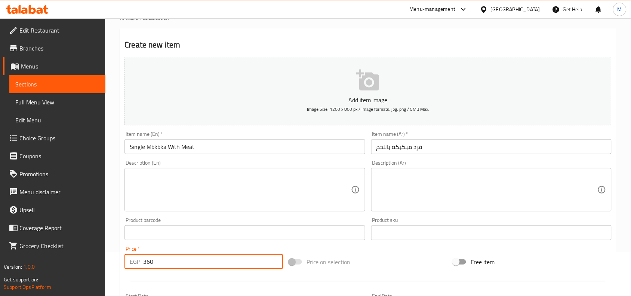
scroll to position [231, 0]
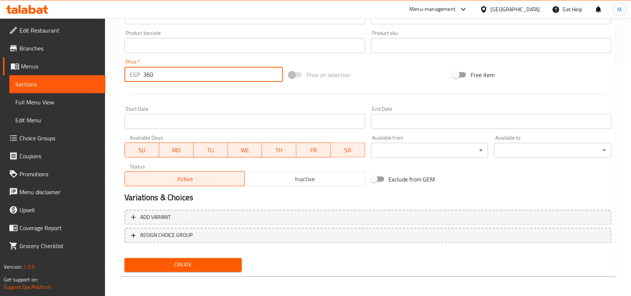
type input "360"
click at [212, 263] on span "Create" at bounding box center [183, 264] width 105 height 9
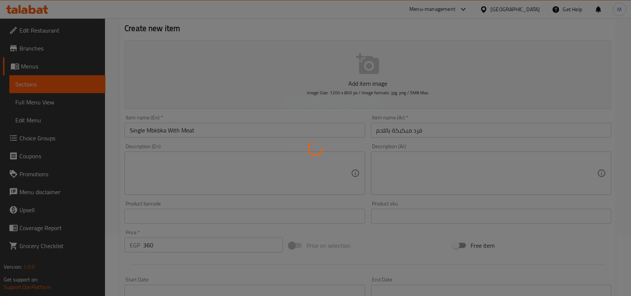
scroll to position [44, 0]
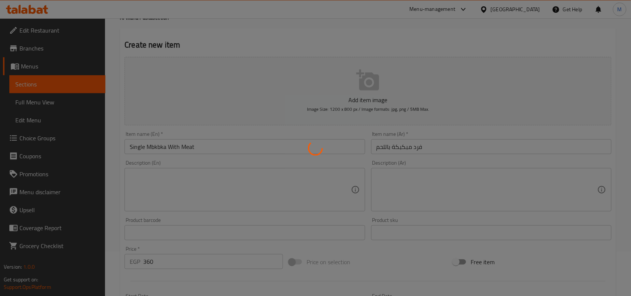
type input "0"
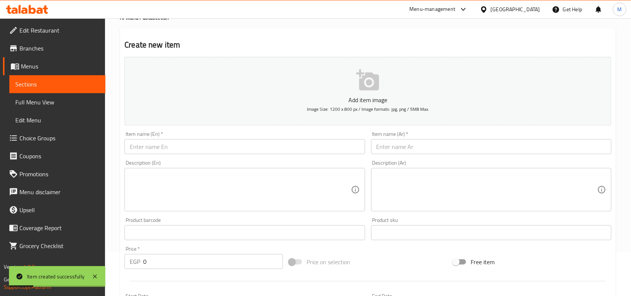
click at [305, 147] on input "text" at bounding box center [245, 146] width 241 height 15
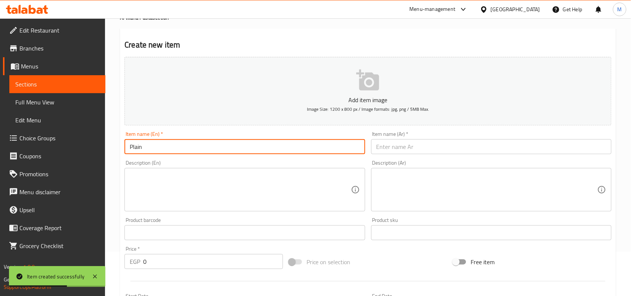
paste input "Mbkbka"
type input "Plain Mbkbka"
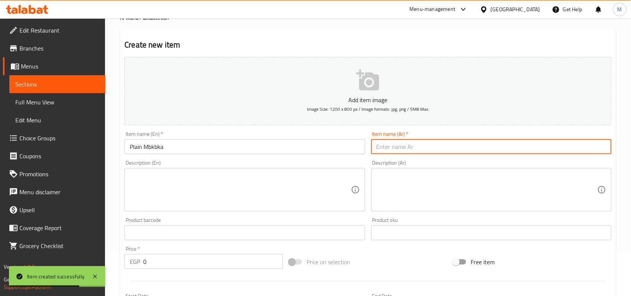
click at [411, 146] on input "text" at bounding box center [491, 146] width 241 height 15
type input "'"
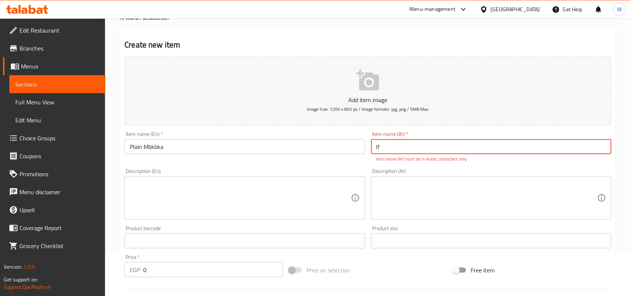
type input "l"
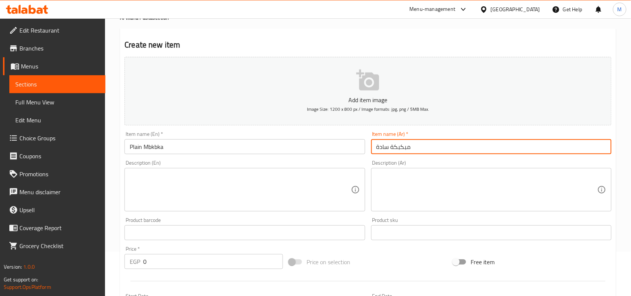
type input "مبكبكة سادة"
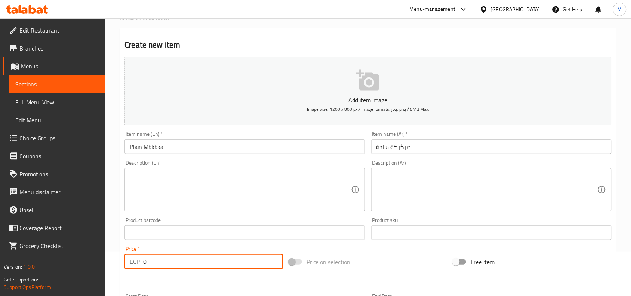
drag, startPoint x: 165, startPoint y: 260, endPoint x: 140, endPoint y: 261, distance: 25.1
click at [140, 261] on div "EGP 0 Price *" at bounding box center [204, 261] width 159 height 15
type input "100"
click at [120, 214] on div "Create new item Add item image Image Size: 1200 x 800 px / Image formats: jpg, …" at bounding box center [368, 245] width 496 height 435
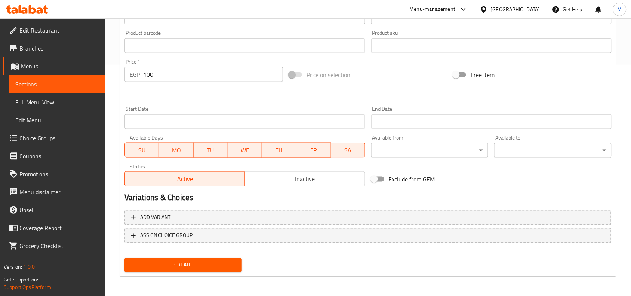
click at [190, 267] on span "Create" at bounding box center [183, 264] width 105 height 9
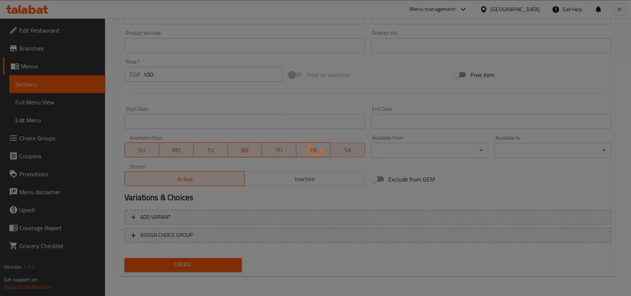
type input "0"
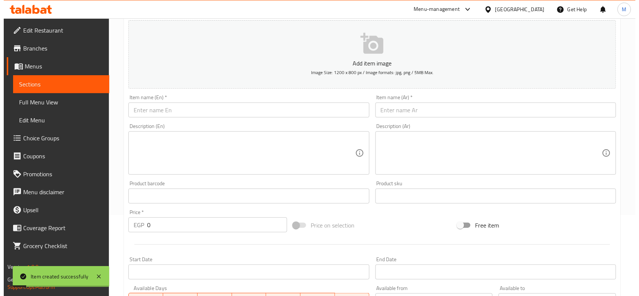
scroll to position [0, 0]
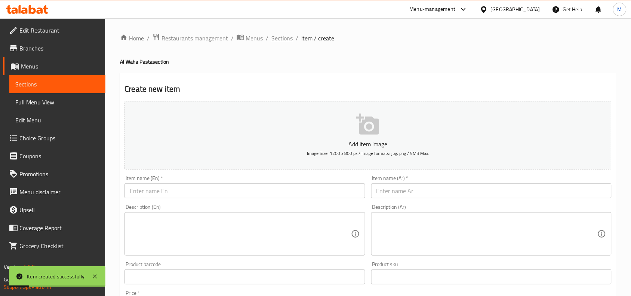
click at [287, 36] on span "Sections" at bounding box center [282, 38] width 21 height 9
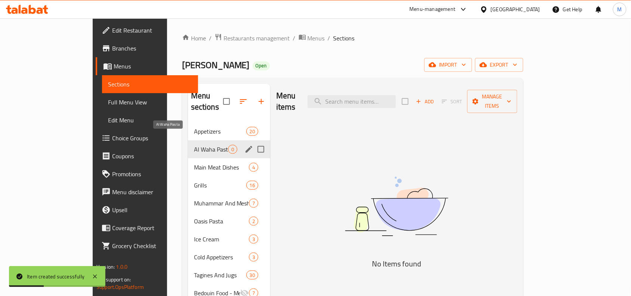
click at [194, 145] on span "Al Waha Pasta" at bounding box center [211, 149] width 34 height 9
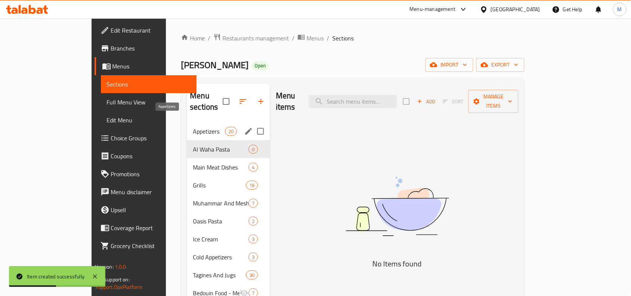
click at [193, 127] on span "Appetizers" at bounding box center [209, 131] width 32 height 9
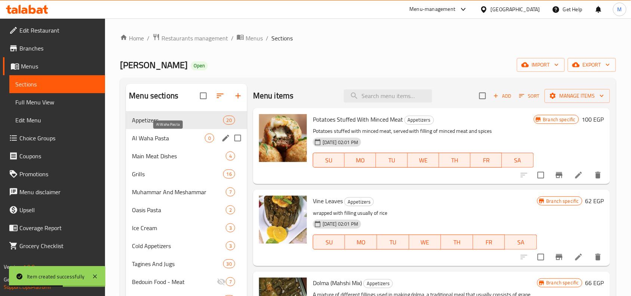
click at [165, 140] on span "Al Waha Pasta" at bounding box center [168, 138] width 73 height 9
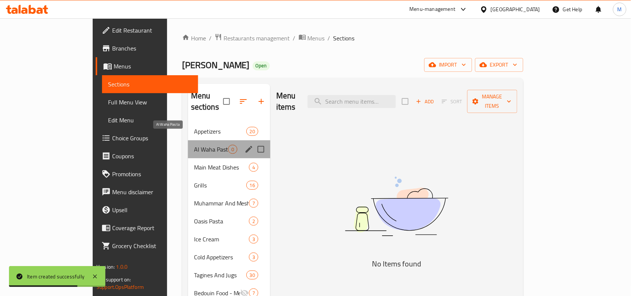
click at [194, 145] on span "Al Waha Pasta" at bounding box center [211, 149] width 34 height 9
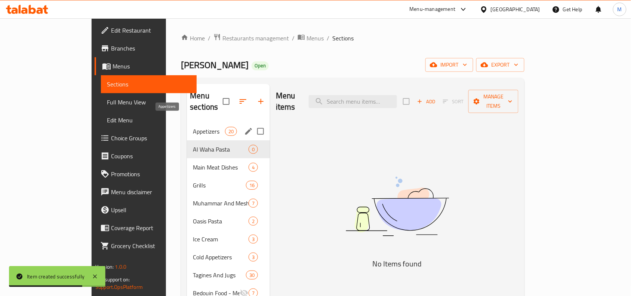
click at [193, 127] on span "Appetizers" at bounding box center [209, 131] width 32 height 9
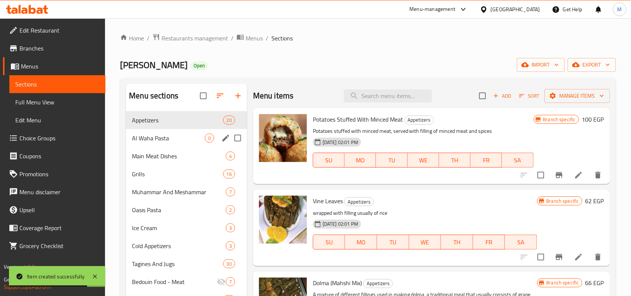
click at [167, 133] on div "Al Waha Pasta 0" at bounding box center [186, 138] width 121 height 18
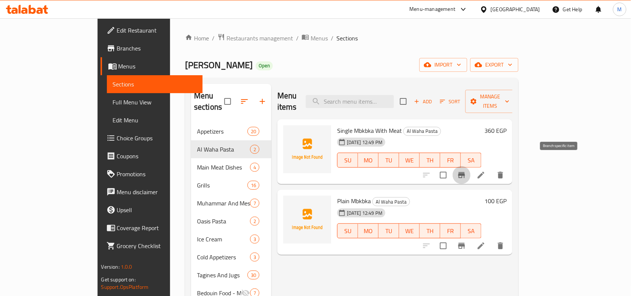
click at [465, 172] on icon "Branch-specific-item" at bounding box center [462, 175] width 7 height 6
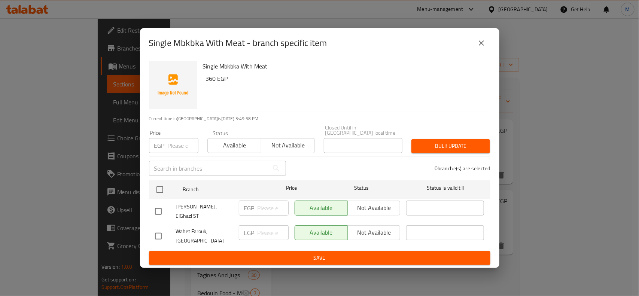
click at [157, 231] on input "checkbox" at bounding box center [158, 236] width 16 height 16
checkbox input "true"
click at [368, 227] on span "Not available" at bounding box center [374, 232] width 47 height 11
click at [351, 253] on span "Save" at bounding box center [319, 257] width 329 height 9
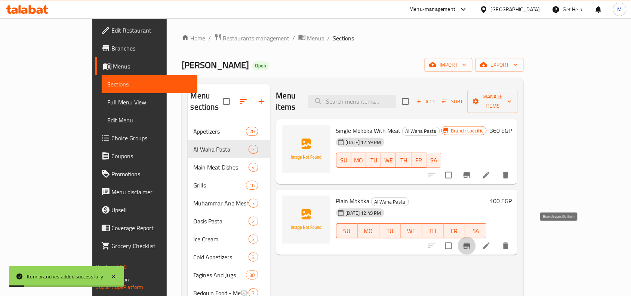
click at [471, 243] on icon "Branch-specific-item" at bounding box center [467, 246] width 7 height 6
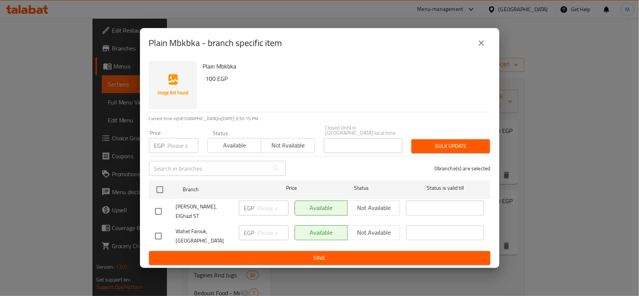
click at [160, 229] on input "checkbox" at bounding box center [158, 236] width 16 height 16
checkbox input "true"
click at [367, 227] on span "Not available" at bounding box center [374, 232] width 47 height 11
click at [360, 255] on span "Save" at bounding box center [319, 257] width 329 height 9
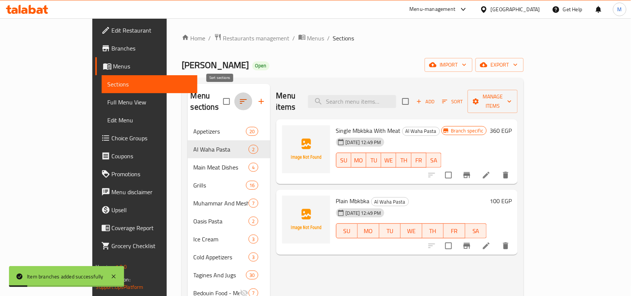
click at [239, 97] on icon "button" at bounding box center [243, 101] width 9 height 9
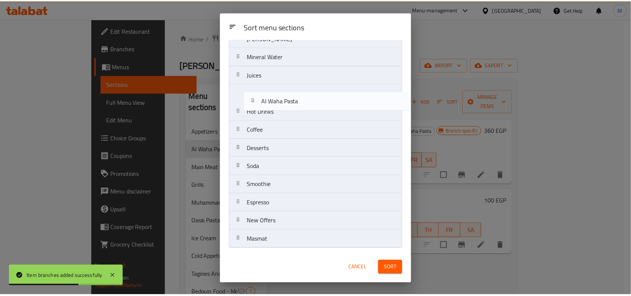
scroll to position [372, 0]
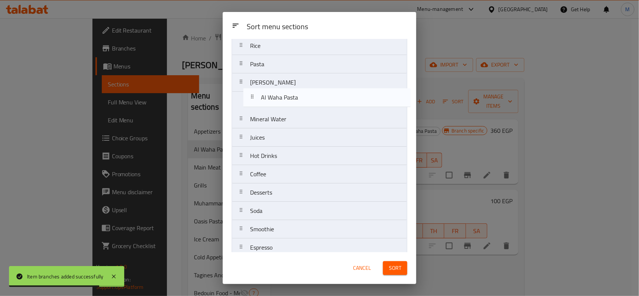
drag, startPoint x: 256, startPoint y: 90, endPoint x: 267, endPoint y: 102, distance: 16.7
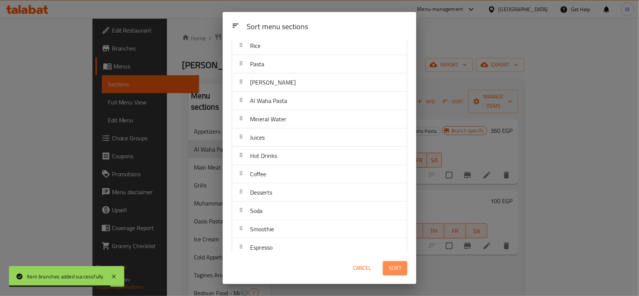
click at [398, 266] on span "Sort" at bounding box center [395, 267] width 12 height 9
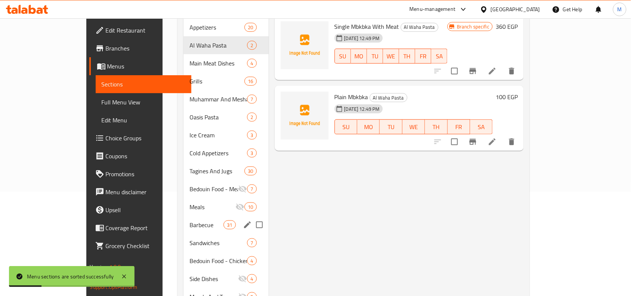
scroll to position [104, 0]
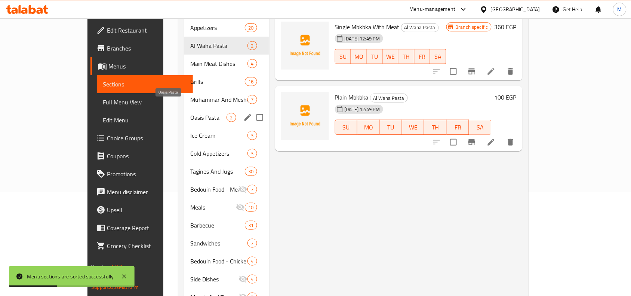
click at [190, 113] on span "Oasis Pasta" at bounding box center [208, 117] width 36 height 9
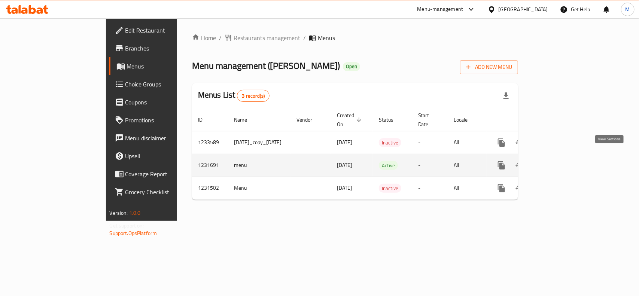
click at [560, 161] on icon "enhanced table" at bounding box center [555, 165] width 9 height 9
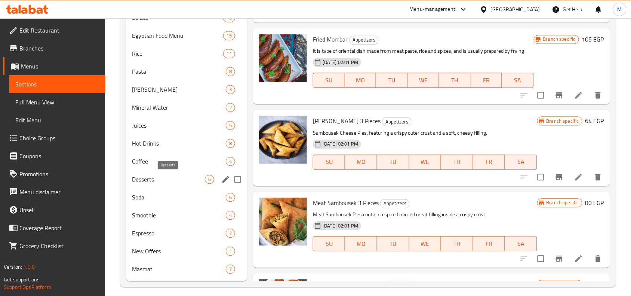
scroll to position [431, 0]
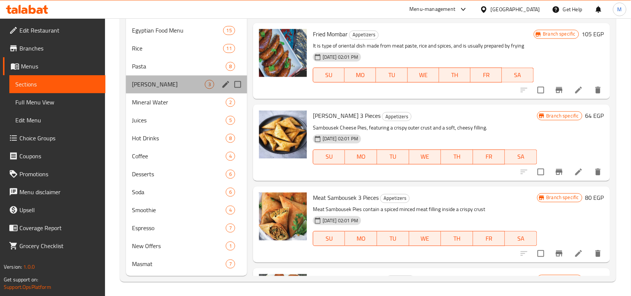
click at [152, 77] on div "Bedouin Macaroni 3" at bounding box center [186, 84] width 121 height 18
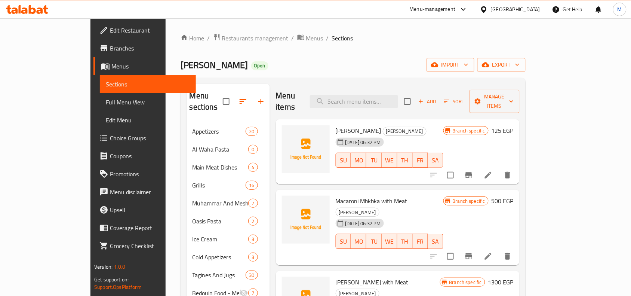
click at [347, 125] on span "[PERSON_NAME]" at bounding box center [359, 130] width 46 height 11
drag, startPoint x: 347, startPoint y: 121, endPoint x: 351, endPoint y: 122, distance: 4.4
click at [351, 125] on span "[PERSON_NAME]" at bounding box center [359, 130] width 46 height 11
copy span "Mbkbka"
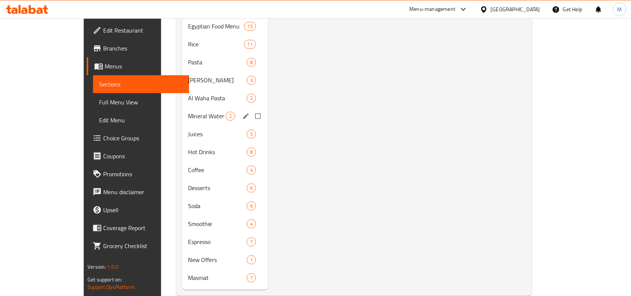
scroll to position [431, 0]
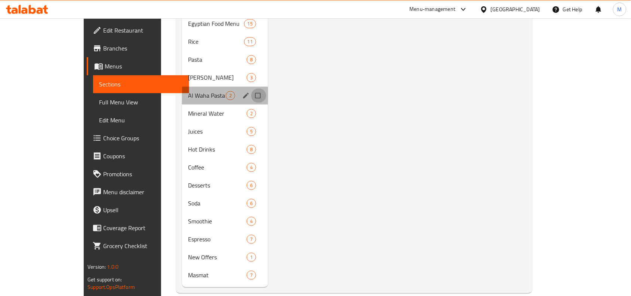
drag, startPoint x: 229, startPoint y: 78, endPoint x: 236, endPoint y: 81, distance: 7.7
click at [251, 88] on input "Menu sections" at bounding box center [259, 95] width 16 height 14
checkbox input "true"
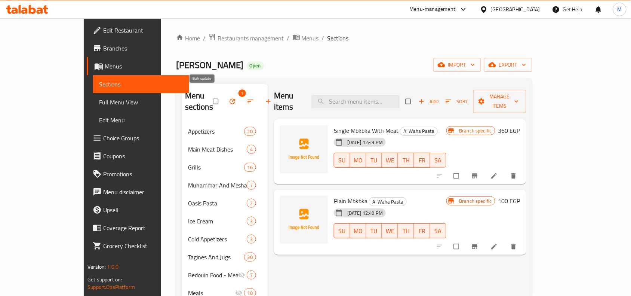
click at [224, 93] on button "button" at bounding box center [233, 101] width 18 height 16
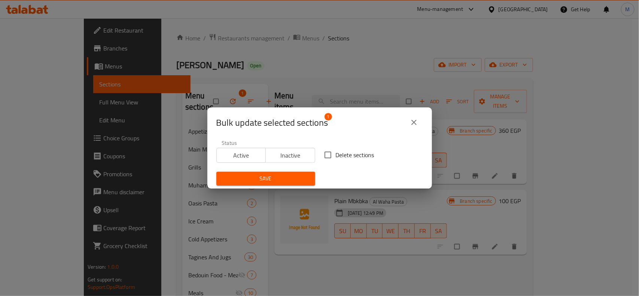
click at [344, 159] on span "Delete sections" at bounding box center [355, 154] width 39 height 9
click at [336, 159] on input "Delete sections" at bounding box center [328, 155] width 16 height 16
checkbox input "true"
click at [285, 175] on span "Save" at bounding box center [265, 178] width 87 height 9
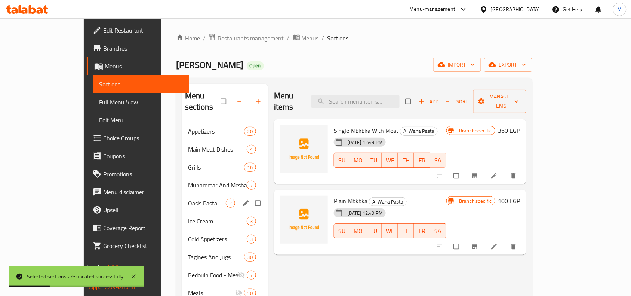
click at [188, 199] on span "Oasis Pasta" at bounding box center [207, 203] width 38 height 9
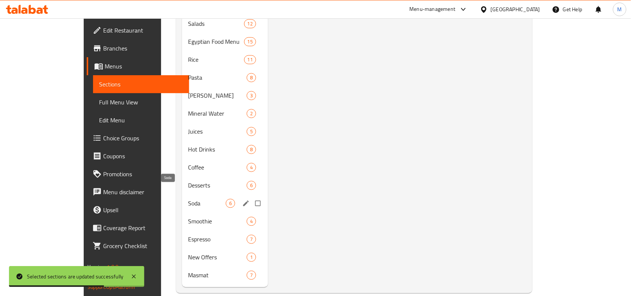
scroll to position [366, 0]
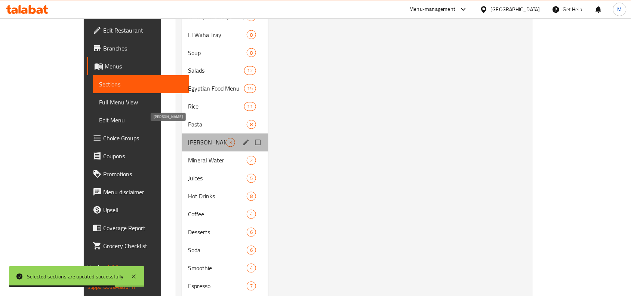
click at [188, 138] on span "[PERSON_NAME]" at bounding box center [207, 142] width 38 height 9
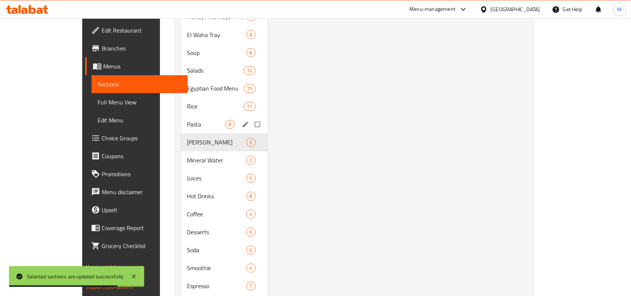
click at [187, 120] on span "Pasta" at bounding box center [206, 124] width 39 height 9
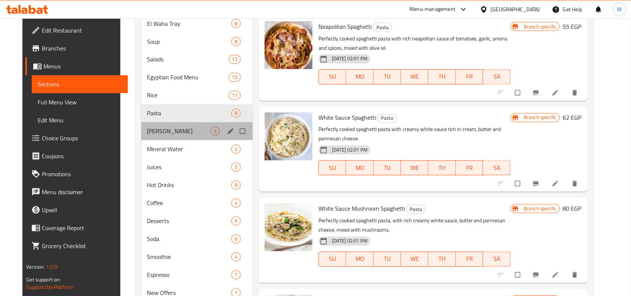
click at [176, 126] on div "Bedouin Macaroni 3" at bounding box center [197, 131] width 112 height 18
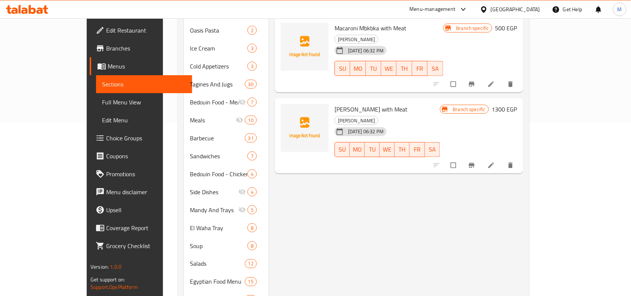
scroll to position [187, 0]
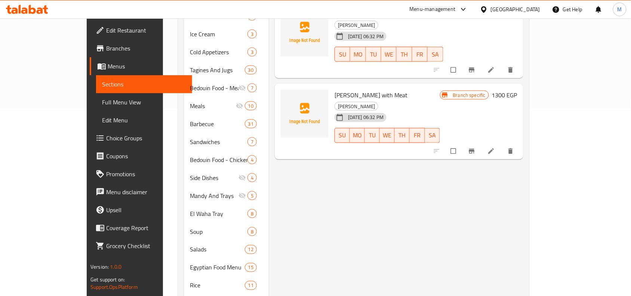
click at [475, 149] on icon "Branch-specific-item" at bounding box center [472, 151] width 6 height 5
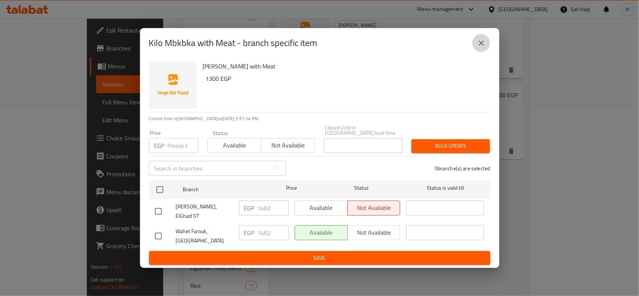
click at [478, 48] on icon "close" at bounding box center [481, 43] width 9 height 9
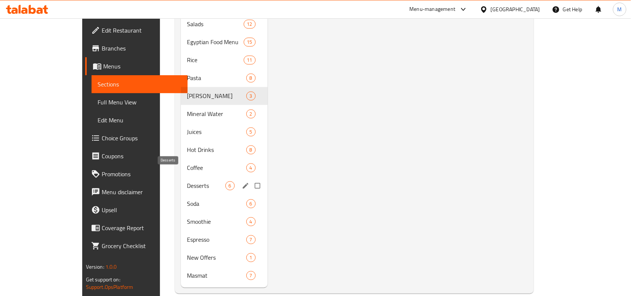
scroll to position [413, 0]
click at [187, 73] on span "Pasta" at bounding box center [206, 77] width 39 height 9
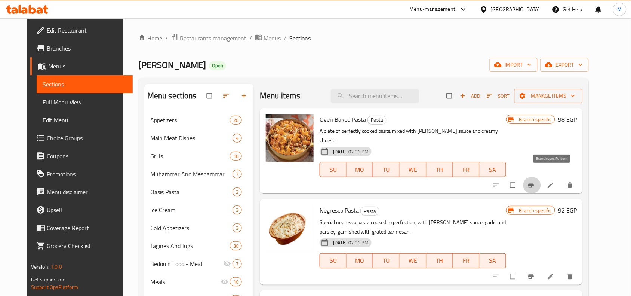
click at [535, 183] on icon "Branch-specific-item" at bounding box center [532, 185] width 6 height 5
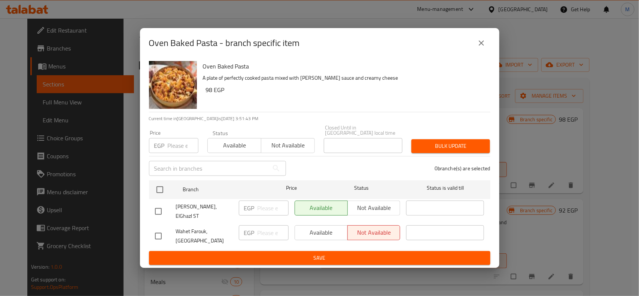
click at [209, 94] on h6 "98 EGP" at bounding box center [345, 90] width 278 height 10
click at [208, 94] on h6 "98 EGP" at bounding box center [345, 90] width 278 height 10
copy h6 "98"
click at [161, 207] on input "checkbox" at bounding box center [158, 212] width 16 height 16
checkbox input "true"
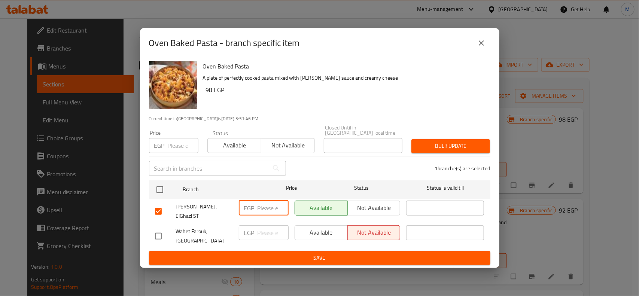
click at [267, 203] on input "number" at bounding box center [272, 208] width 31 height 15
paste input "98"
type input "98"
click at [268, 253] on span "Save" at bounding box center [319, 257] width 329 height 9
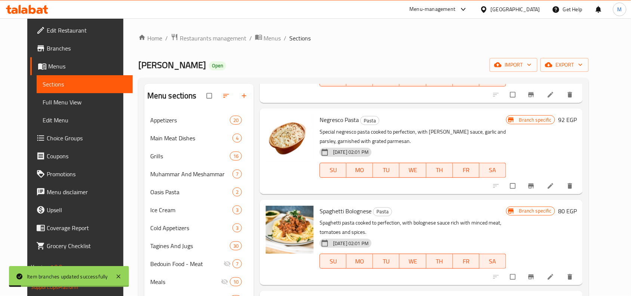
scroll to position [94, 0]
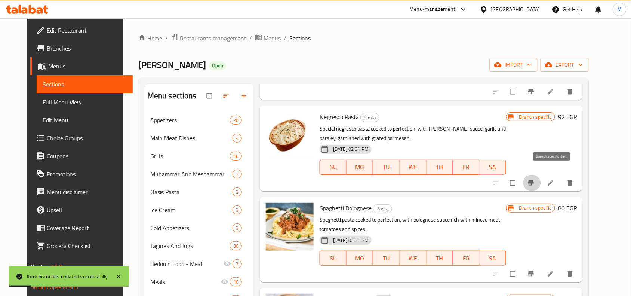
click at [535, 180] on icon "Branch-specific-item" at bounding box center [532, 182] width 6 height 5
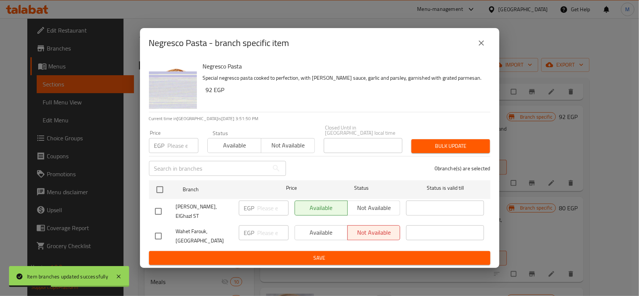
click at [209, 95] on h6 "92 EGP" at bounding box center [345, 90] width 278 height 10
click at [208, 95] on h6 "92 EGP" at bounding box center [345, 90] width 278 height 10
copy h6 "92"
click at [157, 207] on input "checkbox" at bounding box center [158, 212] width 16 height 16
checkbox input "true"
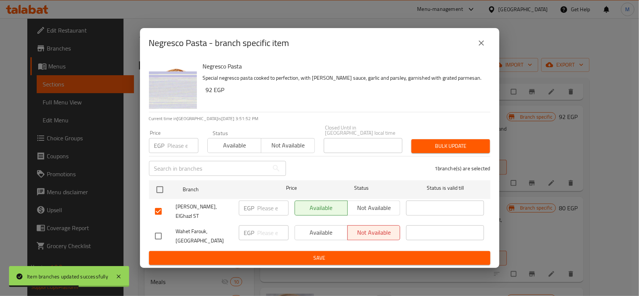
click at [270, 212] on input "number" at bounding box center [272, 208] width 31 height 15
paste input "92"
type input "92"
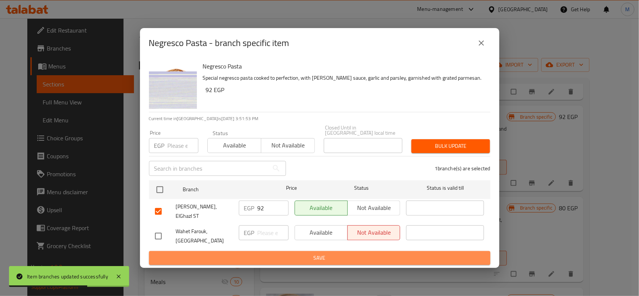
click at [288, 253] on span "Save" at bounding box center [319, 257] width 329 height 9
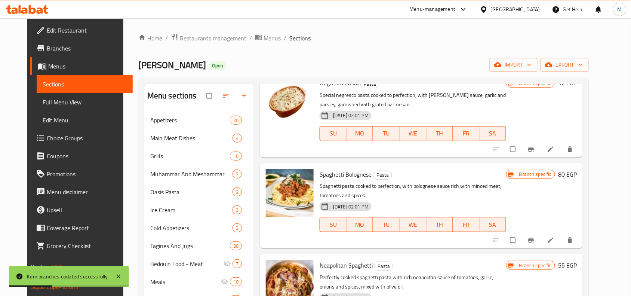
scroll to position [133, 0]
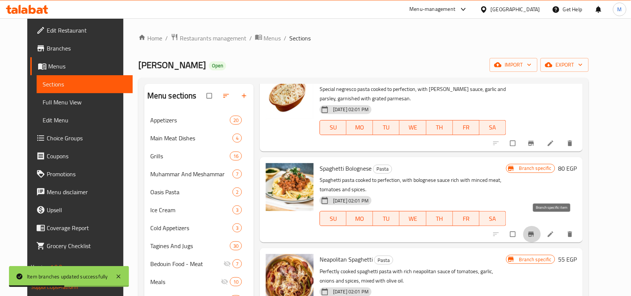
click at [535, 232] on icon "Branch-specific-item" at bounding box center [532, 234] width 6 height 5
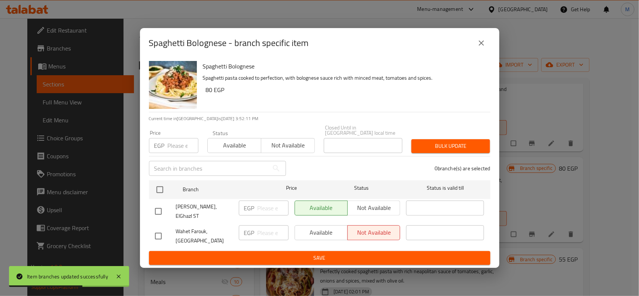
click at [208, 94] on h6 "80 EGP" at bounding box center [345, 90] width 278 height 10
click at [206, 94] on h6 "80 EGP" at bounding box center [345, 90] width 278 height 10
copy h6 "80"
click at [157, 209] on input "checkbox" at bounding box center [158, 212] width 16 height 16
checkbox input "true"
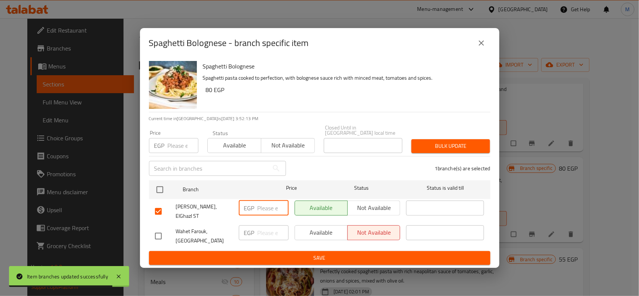
click at [265, 207] on input "number" at bounding box center [272, 208] width 31 height 15
paste input "80"
type input "80"
click at [316, 253] on span "Save" at bounding box center [319, 257] width 329 height 9
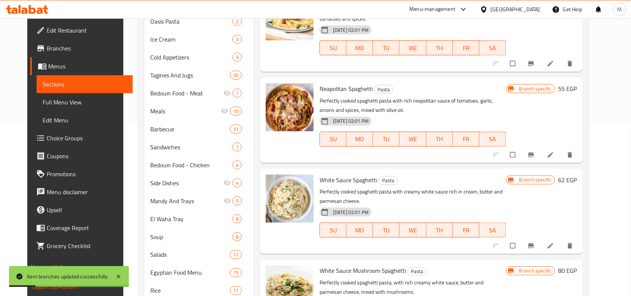
scroll to position [187, 0]
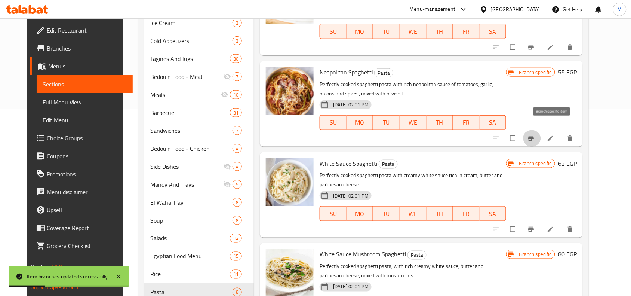
click at [535, 135] on icon "Branch-specific-item" at bounding box center [531, 138] width 7 height 7
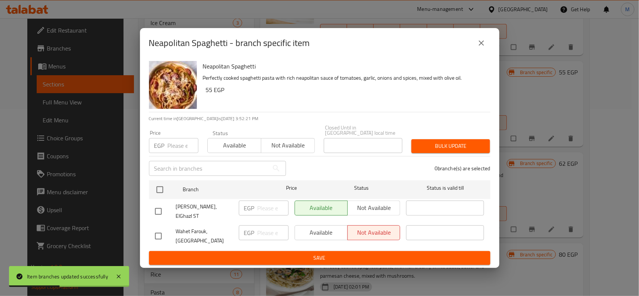
click at [210, 94] on h6 "55 EGP" at bounding box center [345, 90] width 278 height 10
click at [208, 94] on h6 "55 EGP" at bounding box center [345, 90] width 278 height 10
copy h6 "55"
drag, startPoint x: 157, startPoint y: 207, endPoint x: 181, endPoint y: 209, distance: 24.0
click at [157, 207] on input "checkbox" at bounding box center [158, 212] width 16 height 16
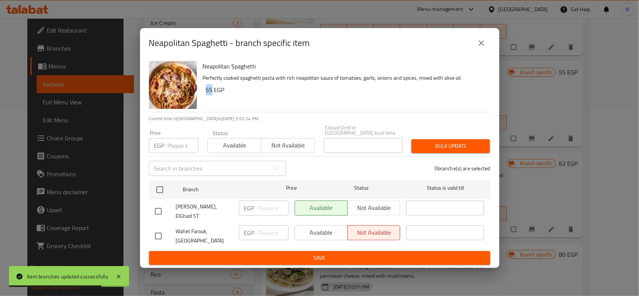
checkbox input "true"
click at [270, 208] on input "number" at bounding box center [272, 208] width 31 height 15
paste input "55"
type input "55"
click at [281, 253] on span "Save" at bounding box center [319, 257] width 329 height 9
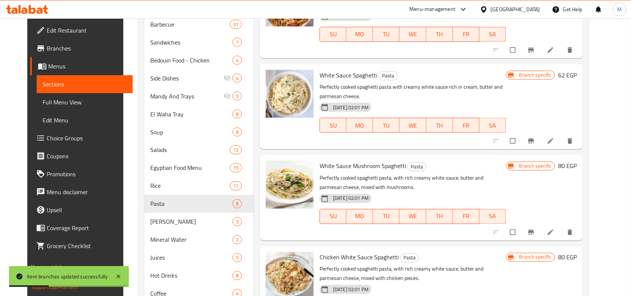
scroll to position [281, 0]
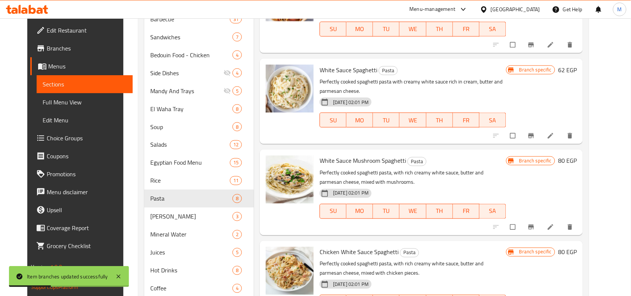
click at [541, 128] on button "Branch-specific-item" at bounding box center [532, 136] width 18 height 16
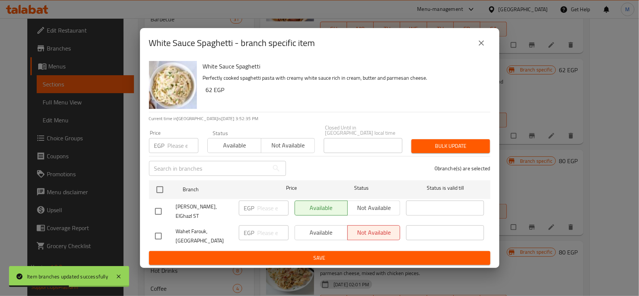
click at [208, 95] on h6 "62 EGP" at bounding box center [345, 90] width 278 height 10
click at [206, 94] on h6 "62 EGP" at bounding box center [345, 90] width 278 height 10
copy h6 "62"
click at [159, 207] on input "checkbox" at bounding box center [158, 212] width 16 height 16
checkbox input "true"
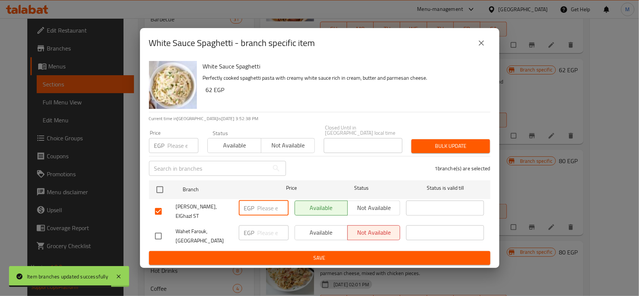
click at [264, 207] on input "number" at bounding box center [272, 208] width 31 height 15
paste input "62"
type input "62"
click at [277, 253] on span "Save" at bounding box center [319, 257] width 329 height 9
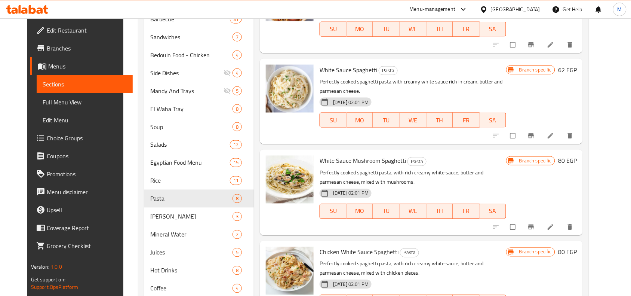
click at [320, 64] on span "White Sauce Spaghetti" at bounding box center [349, 69] width 58 height 11
drag, startPoint x: 319, startPoint y: 58, endPoint x: 354, endPoint y: 63, distance: 35.1
click at [354, 64] on span "White Sauce Spaghetti" at bounding box center [349, 69] width 58 height 11
click at [356, 64] on span "White Sauce Spaghetti" at bounding box center [349, 69] width 58 height 11
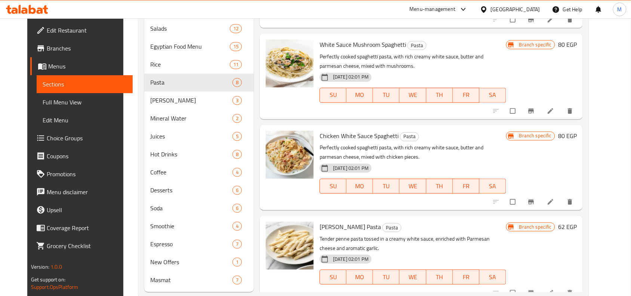
scroll to position [413, 0]
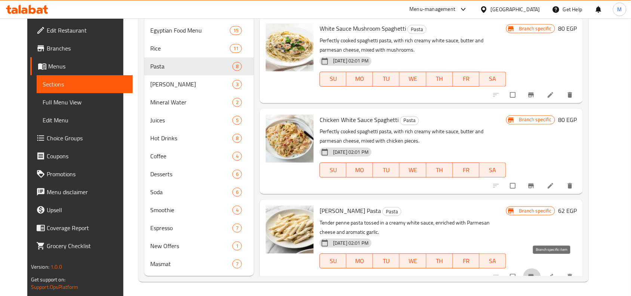
click at [535, 273] on icon "Branch-specific-item" at bounding box center [531, 276] width 7 height 7
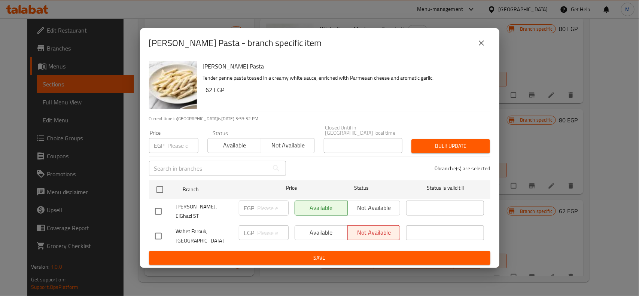
click at [157, 208] on input "checkbox" at bounding box center [158, 212] width 16 height 16
checkbox input "true"
click at [208, 94] on h6 "62 EGP" at bounding box center [345, 90] width 278 height 10
drag, startPoint x: 208, startPoint y: 94, endPoint x: 205, endPoint y: 94, distance: 3.8
click at [205, 94] on div "Penne White Pasta Tender penne pasta tossed in a creamy white sauce, enriched w…" at bounding box center [343, 85] width 287 height 54
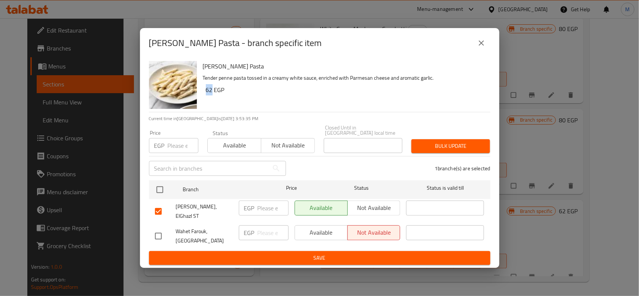
copy h6 "62"
click at [259, 205] on input "number" at bounding box center [272, 208] width 31 height 15
paste input "62"
type input "62"
click at [282, 253] on span "Save" at bounding box center [319, 257] width 329 height 9
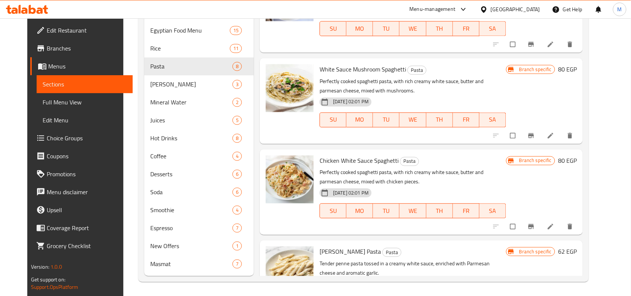
scroll to position [40, 0]
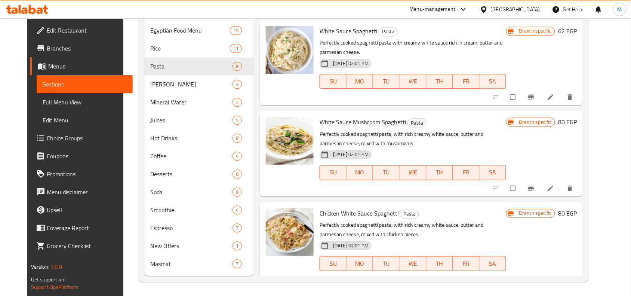
click at [555, 185] on icon at bounding box center [550, 188] width 7 height 7
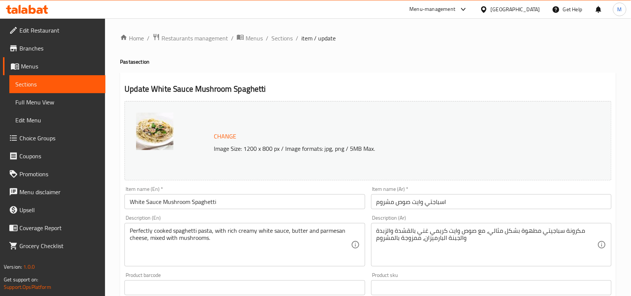
click at [187, 200] on input "White Sauce Mushroom Spaghetti" at bounding box center [245, 201] width 241 height 15
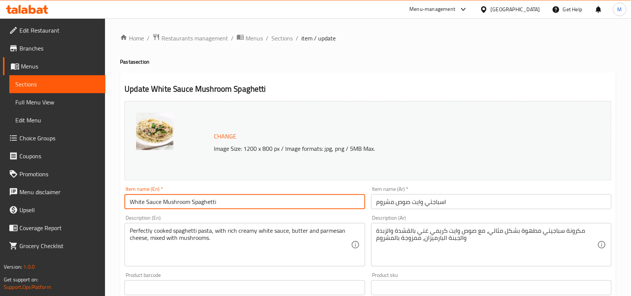
click at [187, 200] on input "White Sauce Mushroom Spaghetti" at bounding box center [245, 201] width 241 height 15
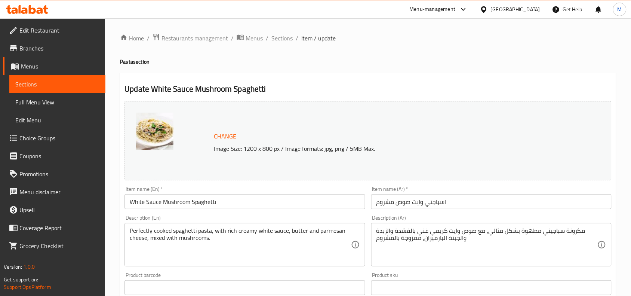
click at [441, 199] on input "اسباجتي وايت صوص مشروم" at bounding box center [491, 201] width 241 height 15
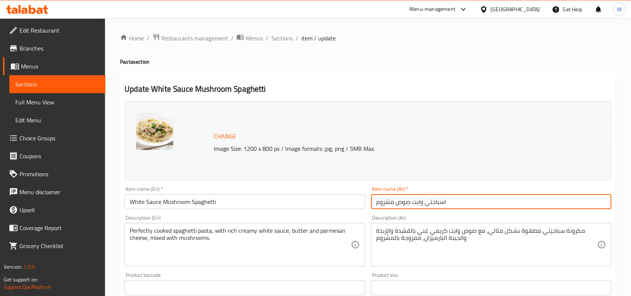
click at [441, 199] on input "اسباجتي وايت صوص مشروم" at bounding box center [491, 201] width 241 height 15
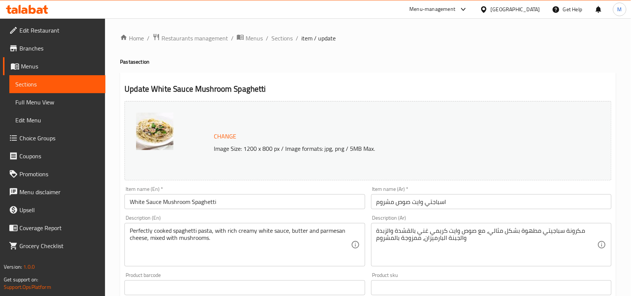
click at [202, 203] on input "White Sauce Mushroom Spaghetti" at bounding box center [245, 201] width 241 height 15
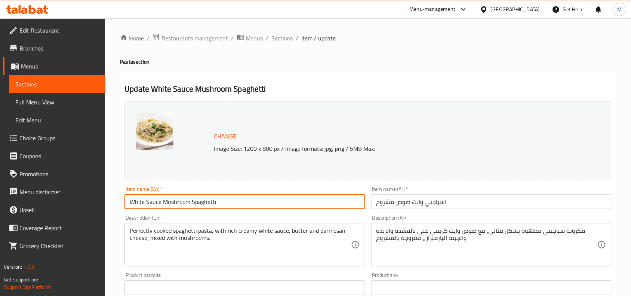
click at [202, 203] on input "White Sauce Mushroom Spaghetti" at bounding box center [245, 201] width 241 height 15
drag, startPoint x: 285, startPoint y: 38, endPoint x: 297, endPoint y: 49, distance: 16.5
click at [285, 38] on span "Sections" at bounding box center [282, 38] width 21 height 9
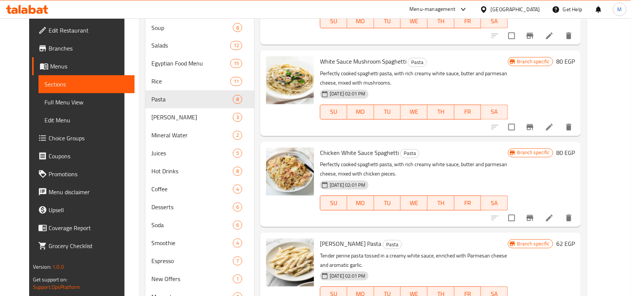
scroll to position [413, 0]
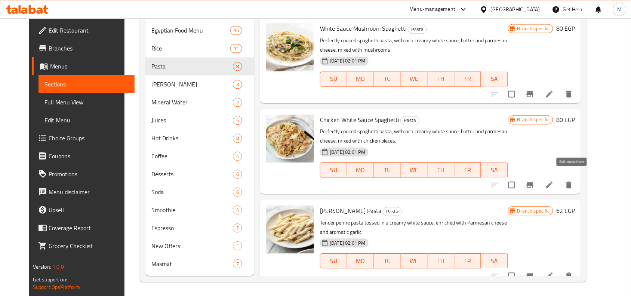
click at [554, 181] on icon at bounding box center [549, 185] width 9 height 9
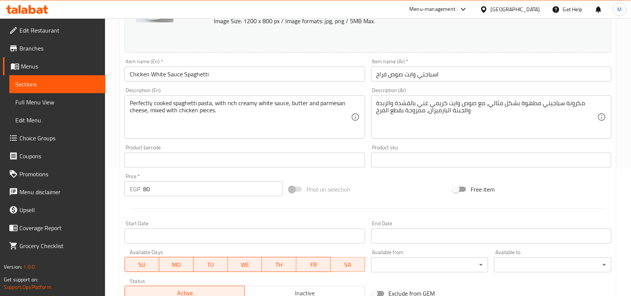
scroll to position [94, 0]
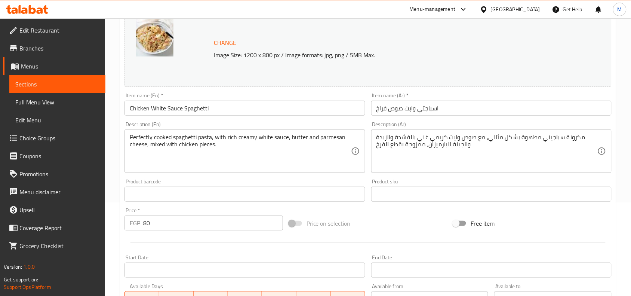
click at [177, 108] on input "Chicken White Sauce Spaghetti" at bounding box center [245, 108] width 241 height 15
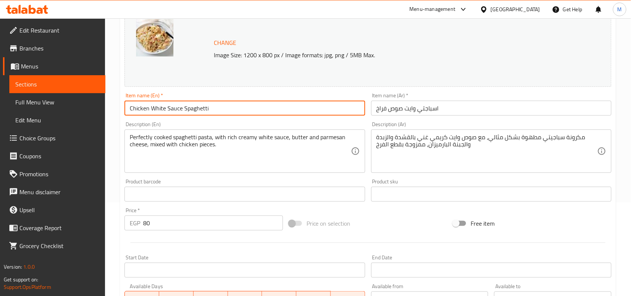
click at [177, 108] on input "Chicken White Sauce Spaghetti" at bounding box center [245, 108] width 241 height 15
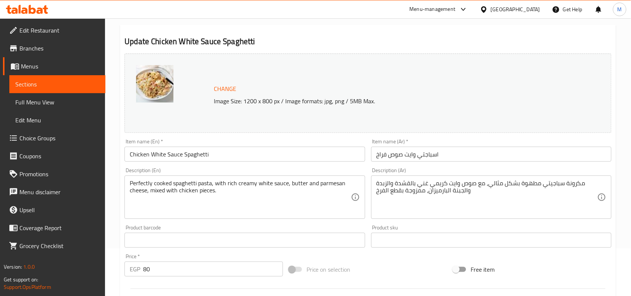
scroll to position [0, 0]
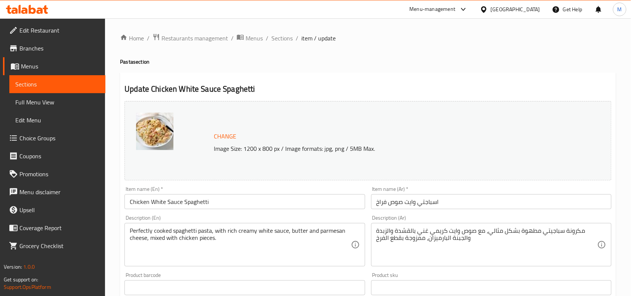
click at [285, 37] on span "Sections" at bounding box center [282, 38] width 21 height 9
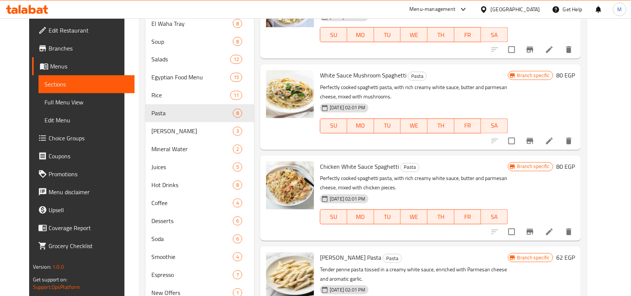
scroll to position [374, 0]
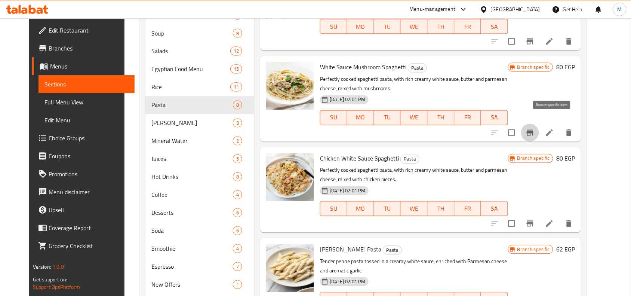
click at [534, 130] on icon "Branch-specific-item" at bounding box center [530, 133] width 7 height 6
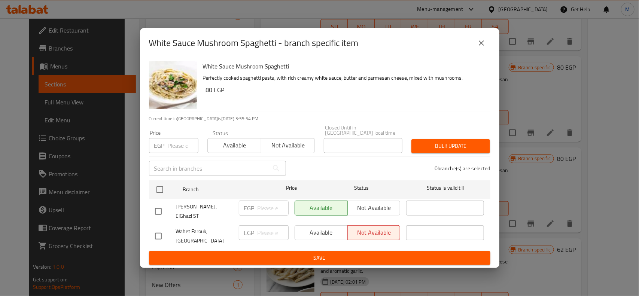
click at [210, 93] on h6 "80 EGP" at bounding box center [345, 90] width 278 height 10
drag, startPoint x: 210, startPoint y: 93, endPoint x: 206, endPoint y: 92, distance: 4.1
click at [206, 92] on h6 "80 EGP" at bounding box center [345, 90] width 278 height 10
copy h6 "80"
click at [156, 206] on input "checkbox" at bounding box center [158, 212] width 16 height 16
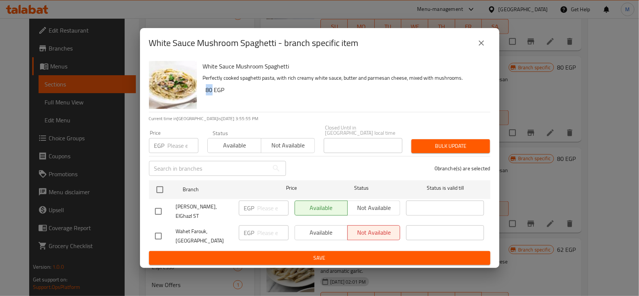
checkbox input "true"
click at [270, 207] on input "number" at bounding box center [272, 208] width 31 height 15
paste input "80"
type input "80"
click at [290, 257] on button "Save" at bounding box center [319, 258] width 341 height 14
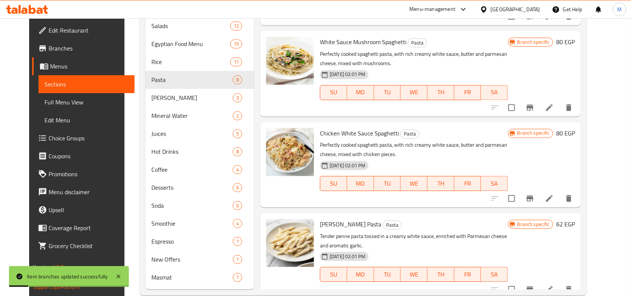
scroll to position [413, 0]
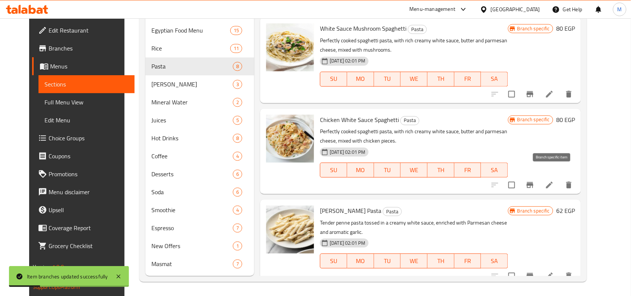
click at [534, 182] on icon "Branch-specific-item" at bounding box center [530, 185] width 7 height 6
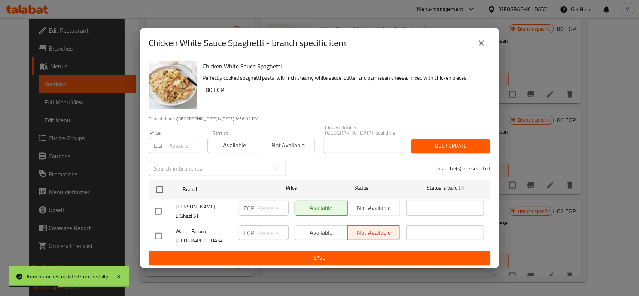
click at [208, 94] on h6 "80 EGP" at bounding box center [345, 90] width 278 height 10
click at [206, 92] on h6 "80 EGP" at bounding box center [345, 90] width 278 height 10
copy h6 "80"
click at [157, 206] on input "checkbox" at bounding box center [158, 212] width 16 height 16
checkbox input "true"
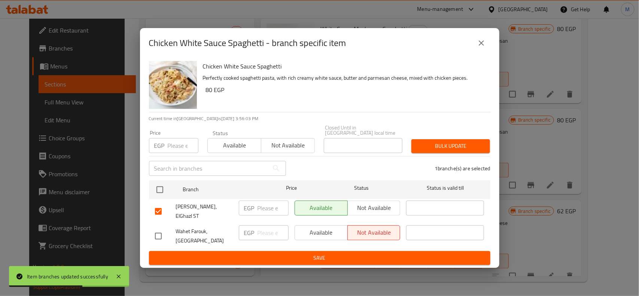
click at [276, 208] on input "number" at bounding box center [272, 208] width 31 height 15
paste input "80"
type input "80"
click at [285, 253] on span "Save" at bounding box center [319, 257] width 329 height 9
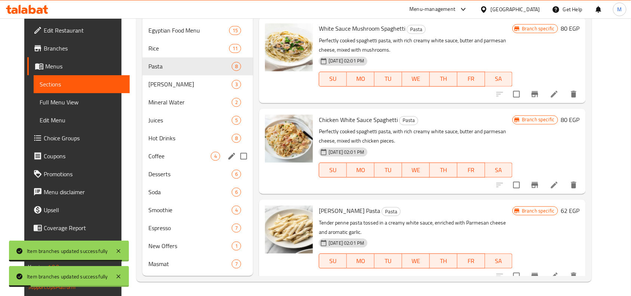
scroll to position [366, 0]
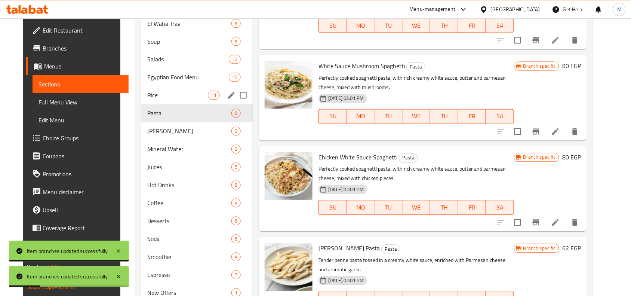
click at [147, 99] on span "Rice" at bounding box center [177, 95] width 61 height 9
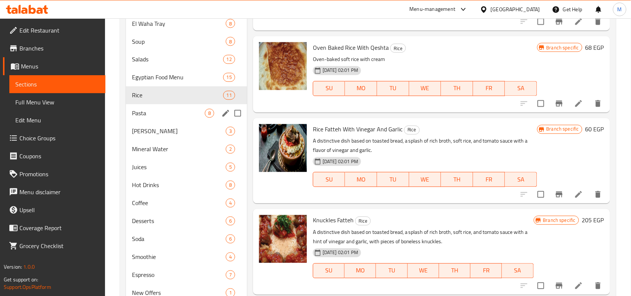
click at [145, 95] on span "Rice" at bounding box center [177, 95] width 91 height 9
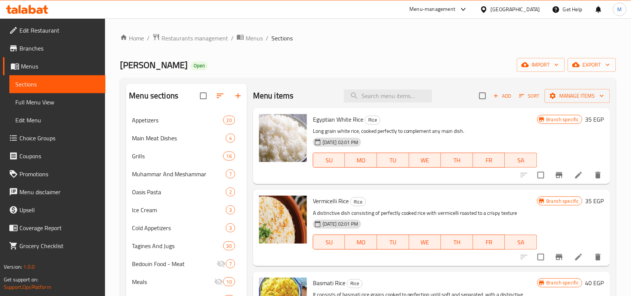
click at [555, 176] on icon "Branch-specific-item" at bounding box center [559, 175] width 9 height 9
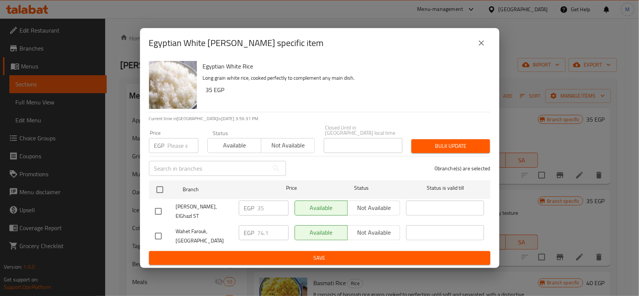
click at [481, 46] on icon "close" at bounding box center [480, 42] width 5 height 5
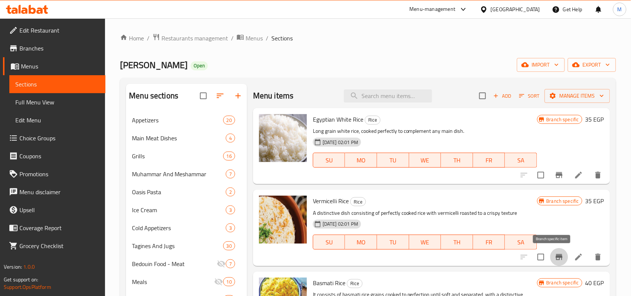
click at [556, 257] on icon "Branch-specific-item" at bounding box center [559, 257] width 7 height 6
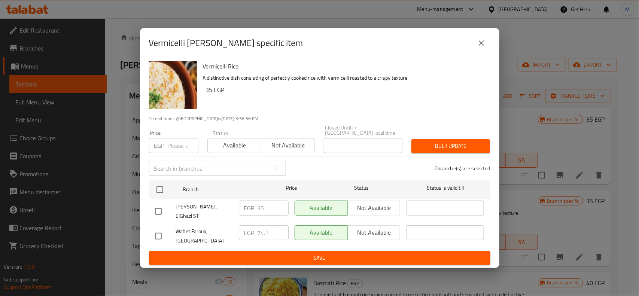
click at [478, 45] on icon "close" at bounding box center [481, 43] width 9 height 9
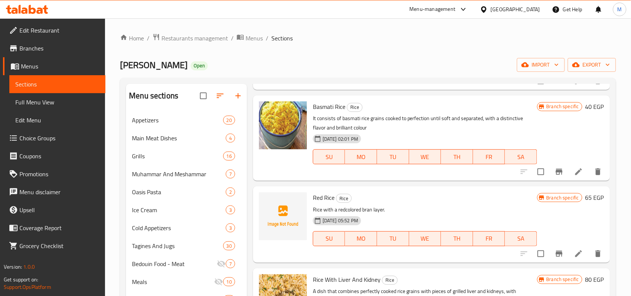
scroll to position [187, 0]
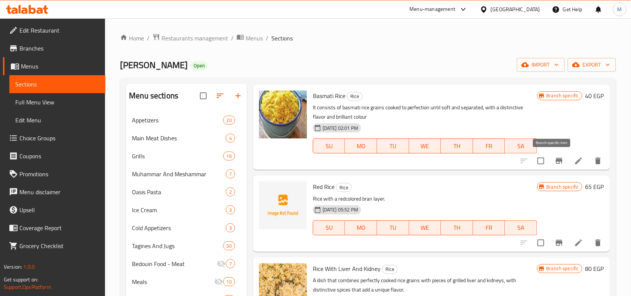
click at [556, 160] on icon "Branch-specific-item" at bounding box center [559, 161] width 7 height 6
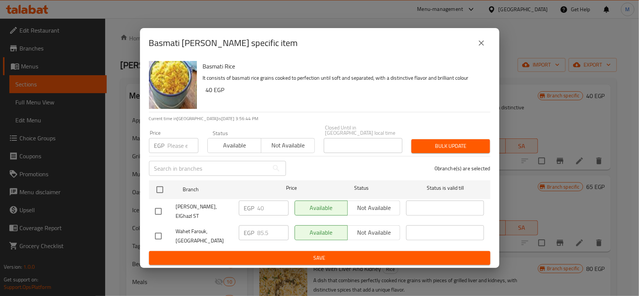
click at [480, 46] on icon "close" at bounding box center [480, 42] width 5 height 5
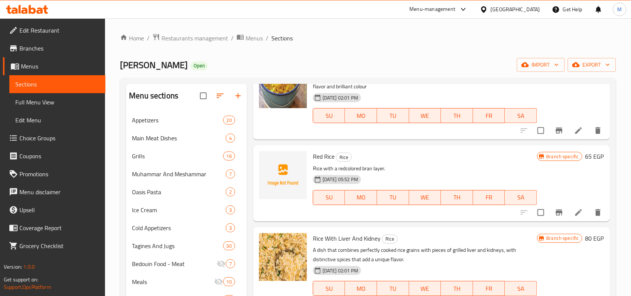
scroll to position [234, 0]
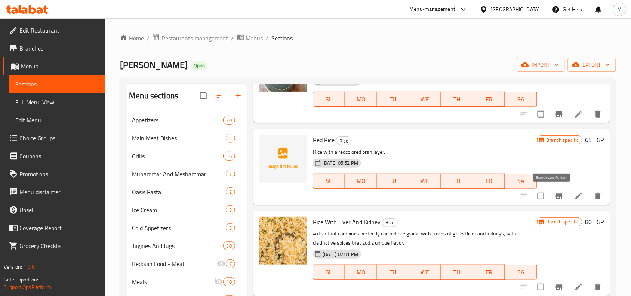
click at [558, 195] on button "Branch-specific-item" at bounding box center [560, 196] width 18 height 18
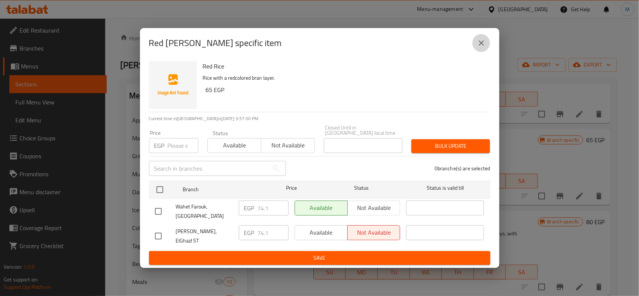
click at [482, 46] on icon "close" at bounding box center [481, 43] width 9 height 9
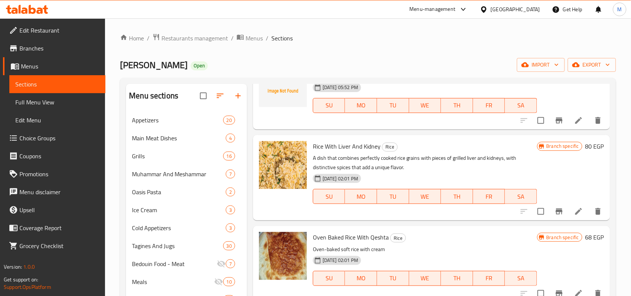
scroll to position [327, 0]
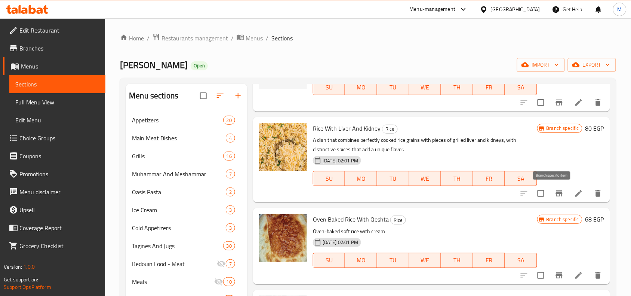
click at [551, 192] on button "Branch-specific-item" at bounding box center [560, 193] width 18 height 18
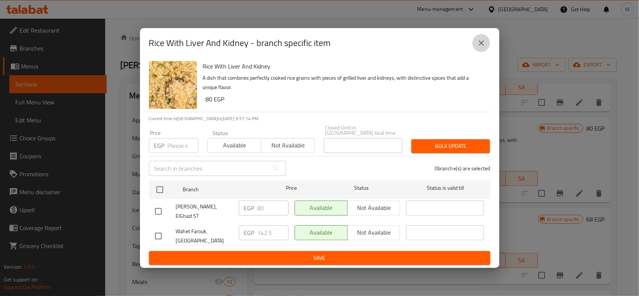
click at [484, 48] on icon "close" at bounding box center [481, 43] width 9 height 9
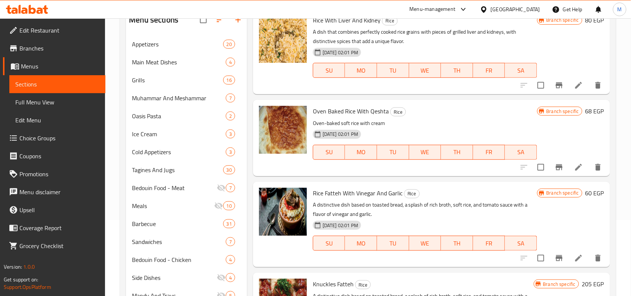
scroll to position [94, 0]
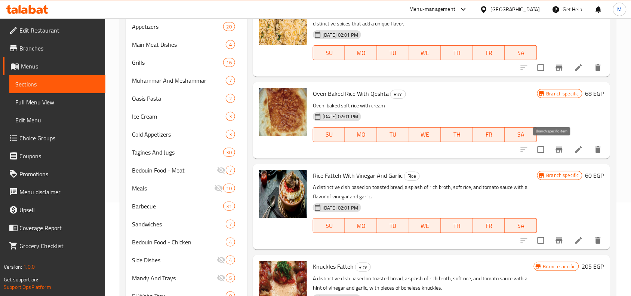
click at [556, 149] on icon "Branch-specific-item" at bounding box center [559, 150] width 7 height 6
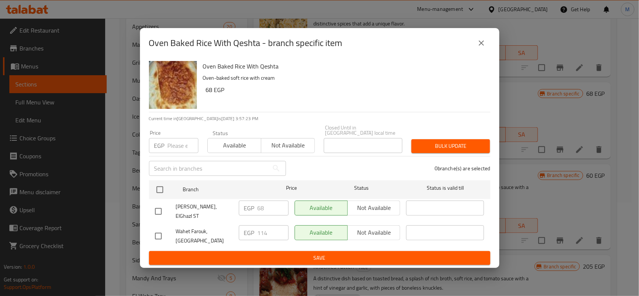
click at [483, 45] on icon "close" at bounding box center [481, 43] width 9 height 9
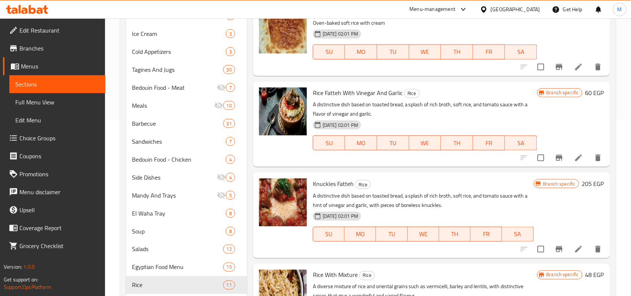
scroll to position [187, 0]
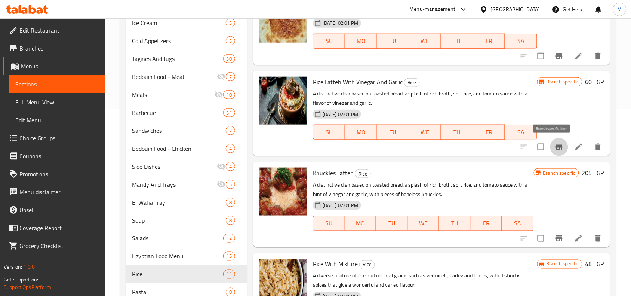
click at [556, 146] on icon "Branch-specific-item" at bounding box center [559, 147] width 7 height 6
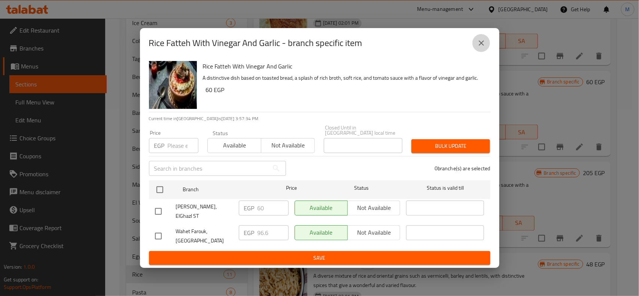
click at [476, 48] on button "close" at bounding box center [481, 43] width 18 height 18
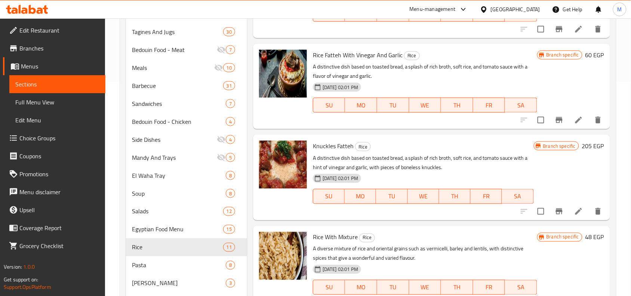
scroll to position [281, 0]
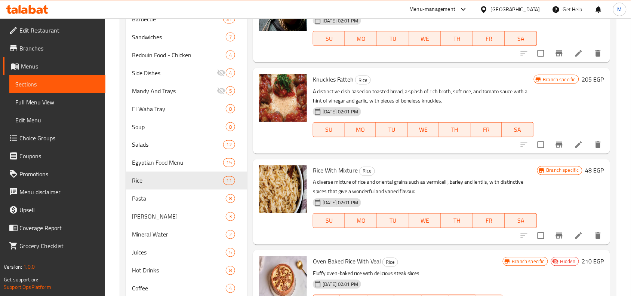
click at [555, 146] on icon "Branch-specific-item" at bounding box center [559, 144] width 9 height 9
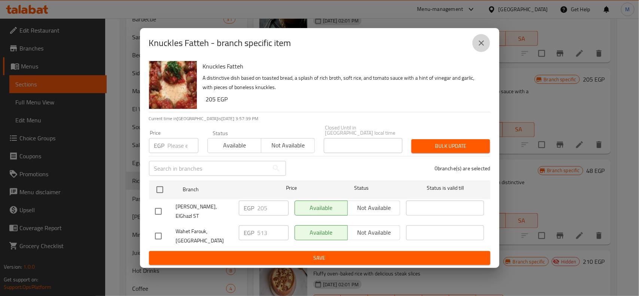
click at [484, 48] on icon "close" at bounding box center [481, 43] width 9 height 9
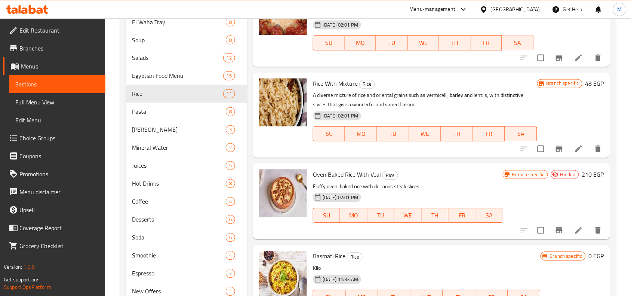
scroll to position [374, 0]
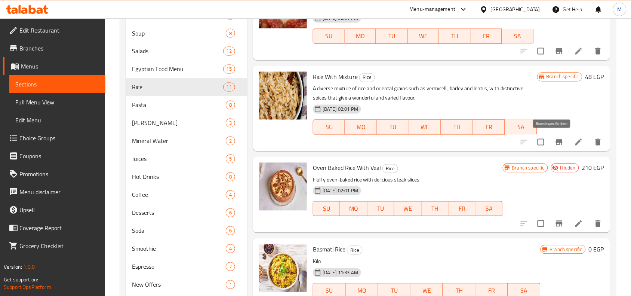
click at [556, 141] on icon "Branch-specific-item" at bounding box center [559, 142] width 7 height 6
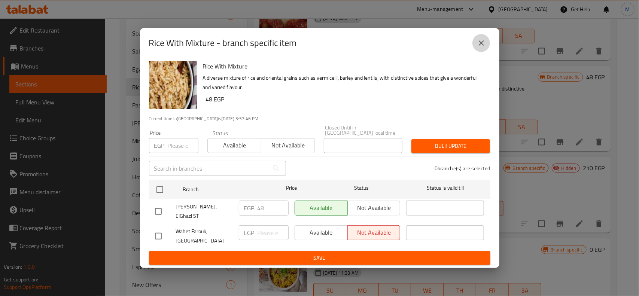
click at [483, 48] on icon "close" at bounding box center [481, 43] width 9 height 9
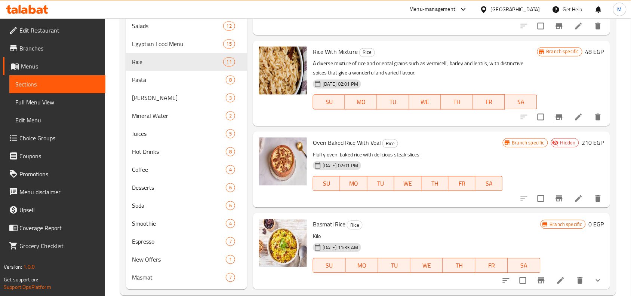
scroll to position [413, 0]
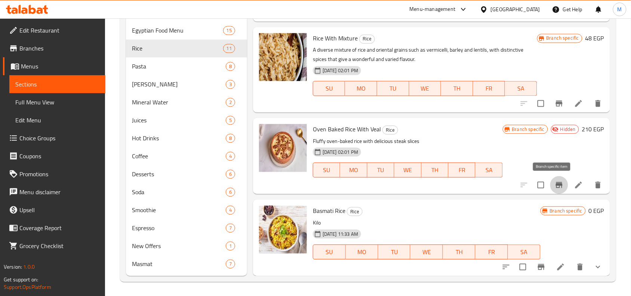
click at [555, 186] on icon "Branch-specific-item" at bounding box center [559, 185] width 9 height 9
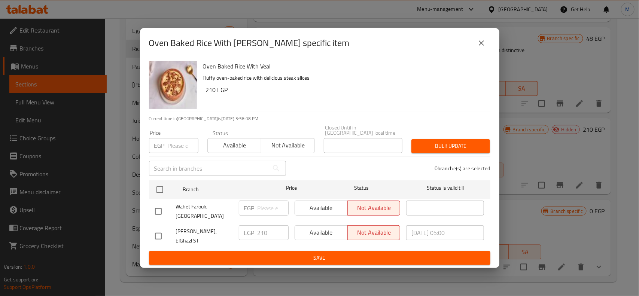
click at [160, 232] on input "checkbox" at bounding box center [158, 236] width 16 height 16
checkbox input "true"
click at [335, 231] on span "Available" at bounding box center [321, 232] width 47 height 11
click at [326, 253] on span "Save" at bounding box center [319, 257] width 329 height 9
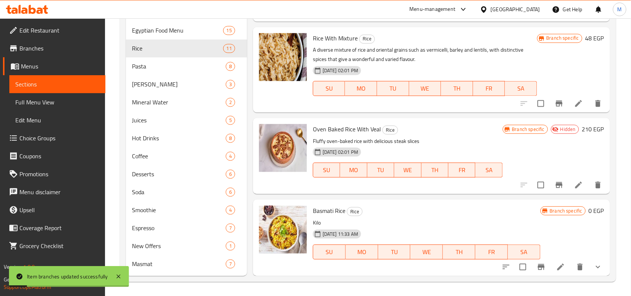
click at [575, 183] on icon at bounding box center [579, 185] width 9 height 9
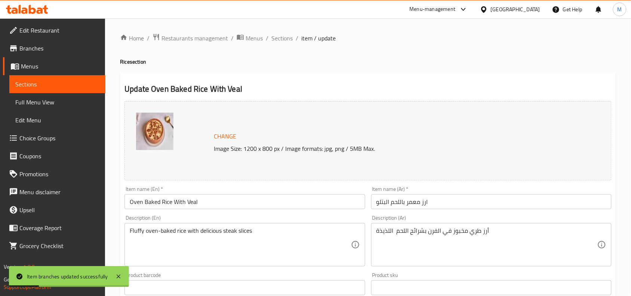
scroll to position [242, 0]
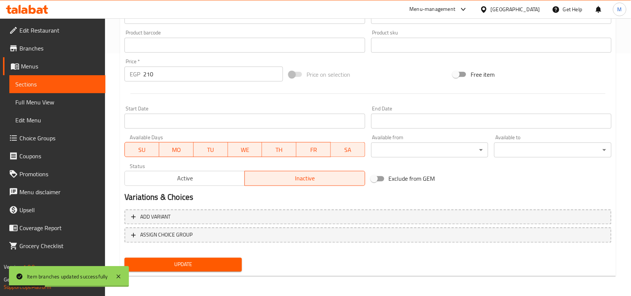
click at [211, 171] on button "Active" at bounding box center [185, 178] width 120 height 15
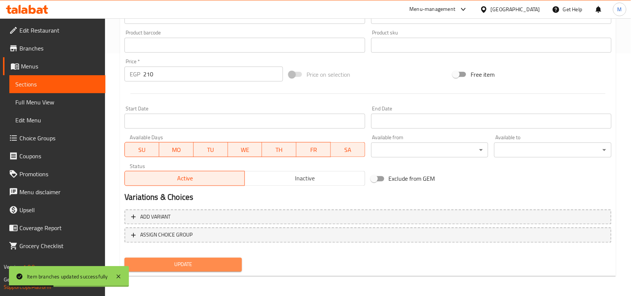
click at [189, 263] on span "Update" at bounding box center [183, 264] width 105 height 9
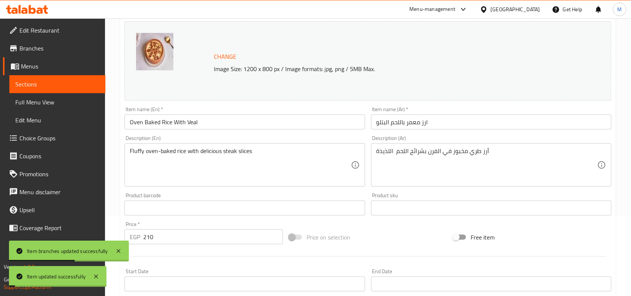
scroll to position [0, 0]
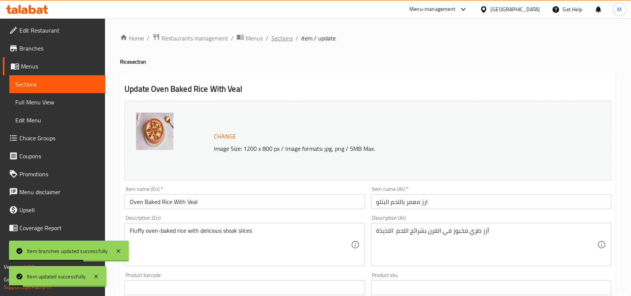
click at [276, 36] on span "Sections" at bounding box center [282, 38] width 21 height 9
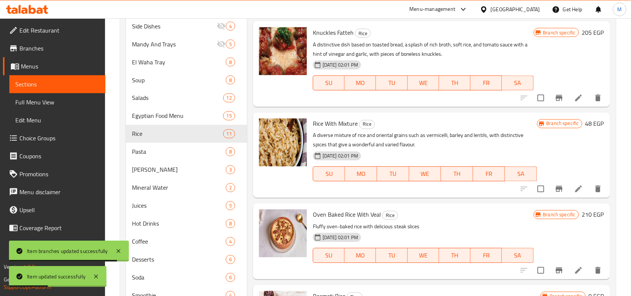
scroll to position [413, 0]
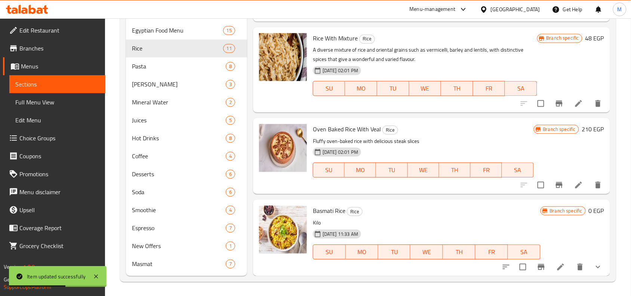
click at [590, 262] on button "show more" at bounding box center [599, 267] width 18 height 18
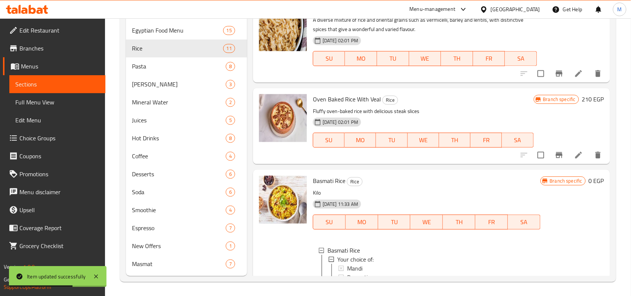
scroll to position [423, 0]
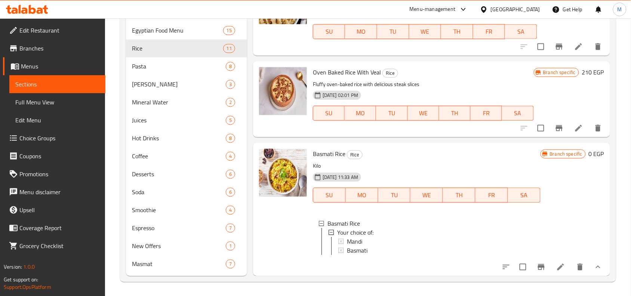
click at [537, 267] on icon "Branch-specific-item" at bounding box center [541, 267] width 9 height 9
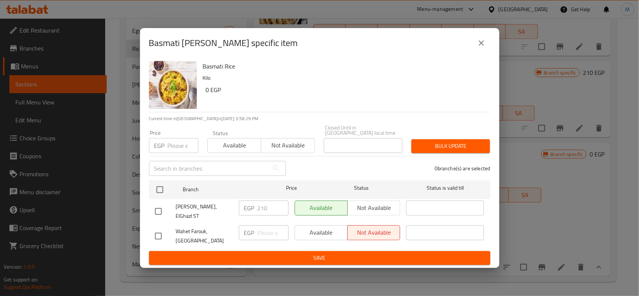
click at [479, 48] on icon "close" at bounding box center [481, 43] width 9 height 9
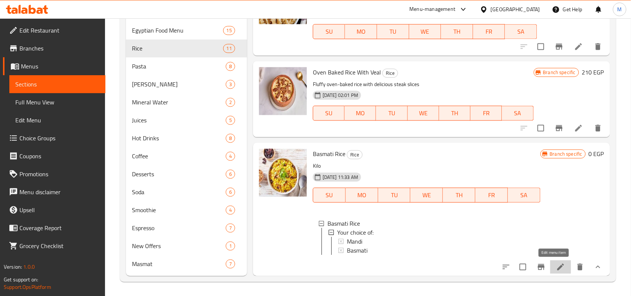
click at [557, 263] on icon at bounding box center [561, 267] width 9 height 9
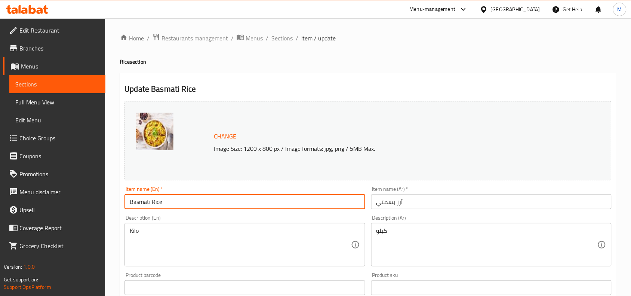
click at [150, 201] on input "Basmati Rice" at bounding box center [245, 201] width 241 height 15
type input "Basmati Or Mandi Rice"
click at [395, 201] on input "أرز بسمتي" at bounding box center [491, 201] width 241 height 15
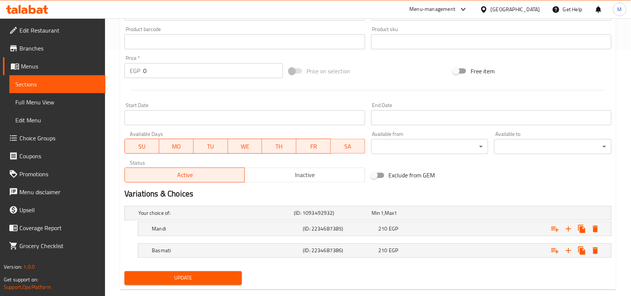
scroll to position [261, 0]
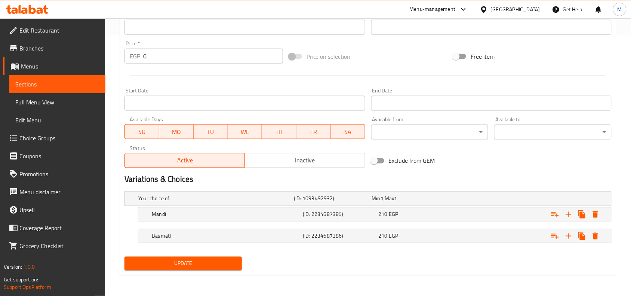
type input "أرز بسمتي أو مندي"
click at [204, 261] on span "Update" at bounding box center [183, 263] width 105 height 9
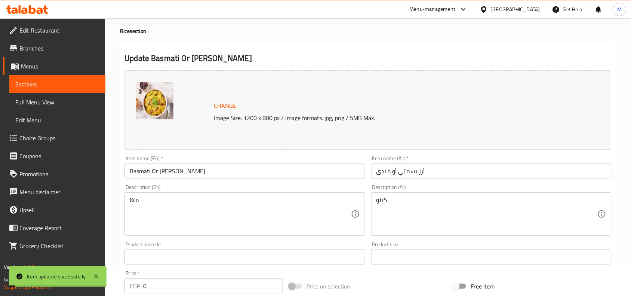
scroll to position [0, 0]
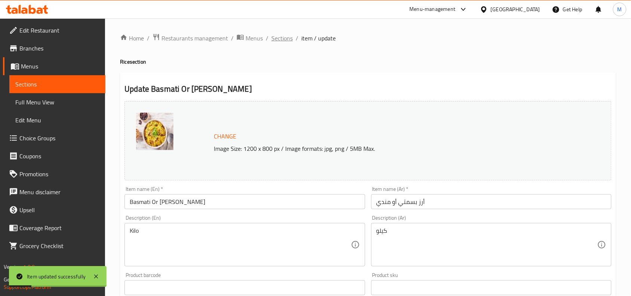
click at [279, 34] on span "Sections" at bounding box center [282, 38] width 21 height 9
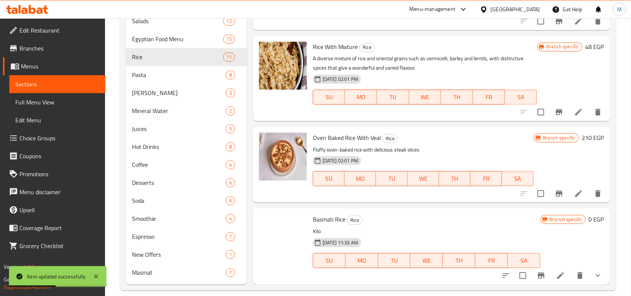
scroll to position [413, 0]
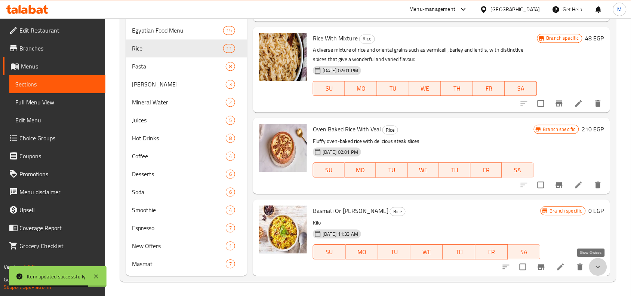
click at [596, 266] on icon "show more" at bounding box center [598, 267] width 9 height 9
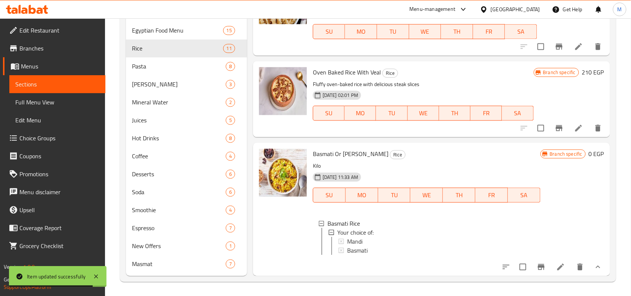
scroll to position [423, 0]
click at [373, 237] on div "Mandi" at bounding box center [441, 241] width 188 height 9
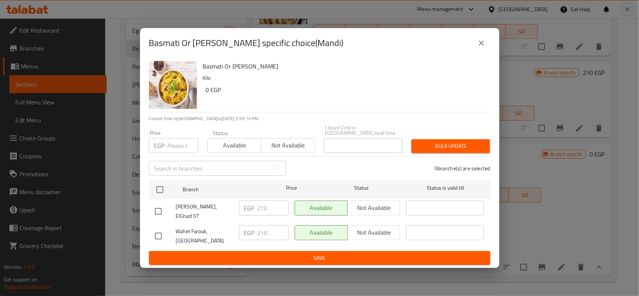
click at [482, 47] on icon "close" at bounding box center [481, 43] width 9 height 9
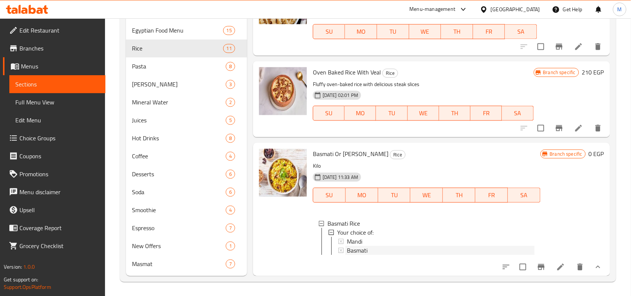
click at [365, 246] on span "Basmati" at bounding box center [357, 250] width 21 height 9
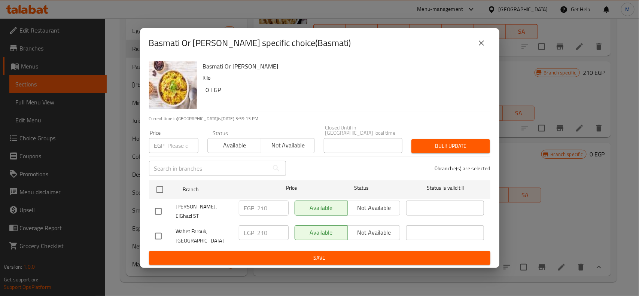
click at [484, 46] on icon "close" at bounding box center [481, 43] width 9 height 9
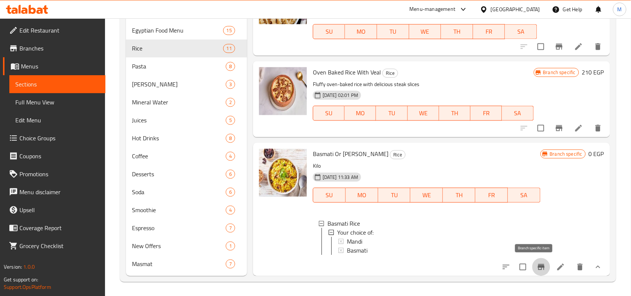
click at [538, 269] on icon "Branch-specific-item" at bounding box center [541, 267] width 7 height 6
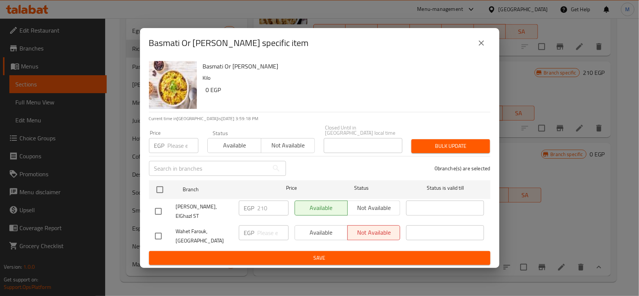
click at [483, 46] on icon "close" at bounding box center [481, 43] width 9 height 9
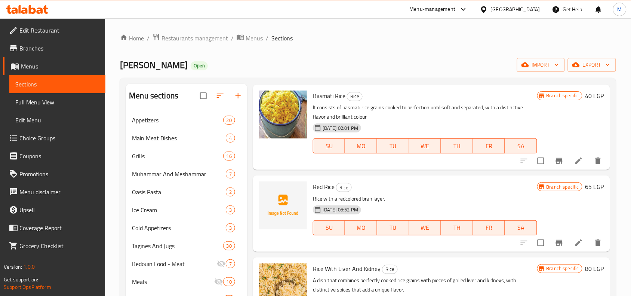
scroll to position [234, 0]
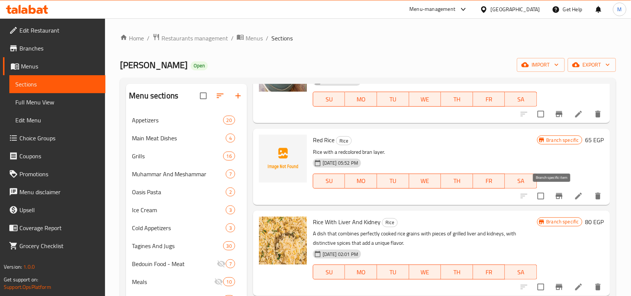
click at [555, 192] on icon "Branch-specific-item" at bounding box center [559, 196] width 9 height 9
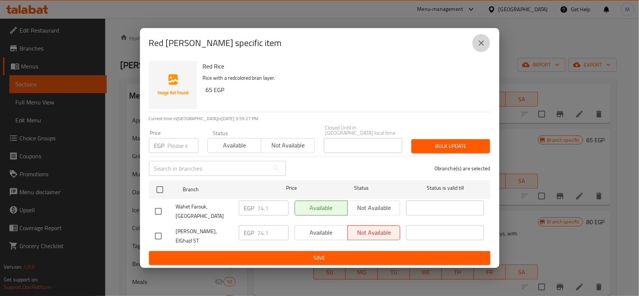
click at [481, 45] on icon "close" at bounding box center [481, 43] width 9 height 9
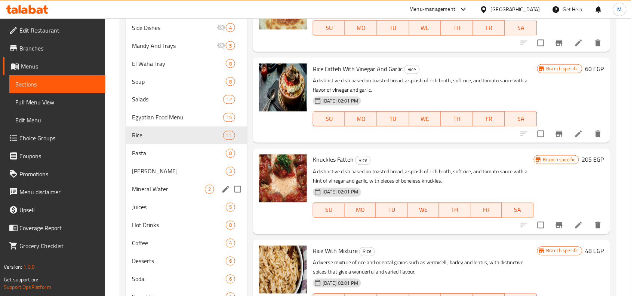
scroll to position [327, 0]
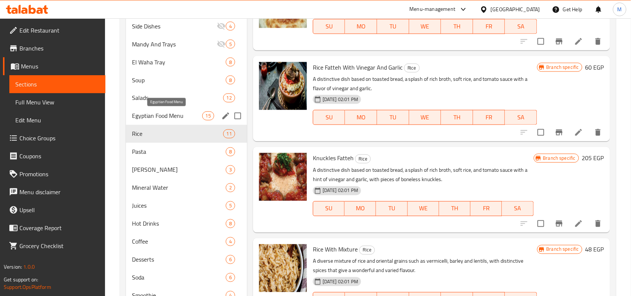
click at [167, 113] on span "Egyptian Food Menu" at bounding box center [167, 115] width 70 height 9
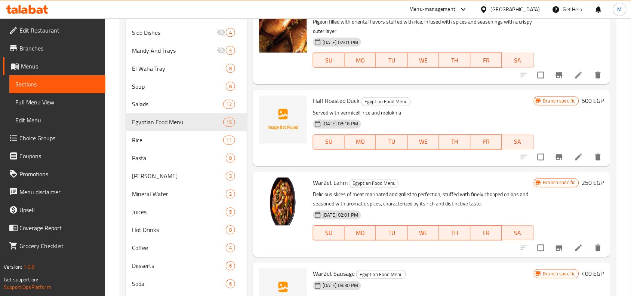
scroll to position [319, 0]
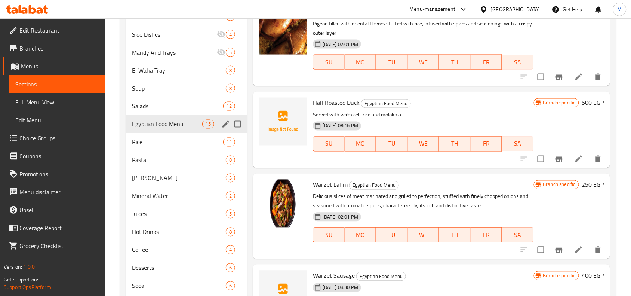
click at [170, 122] on span "Egyptian Food Menu" at bounding box center [167, 124] width 70 height 9
click at [163, 104] on span "Salads" at bounding box center [167, 106] width 70 height 9
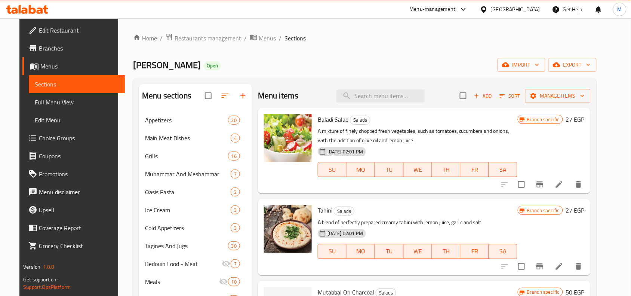
click at [544, 184] on icon "Branch-specific-item" at bounding box center [540, 184] width 7 height 6
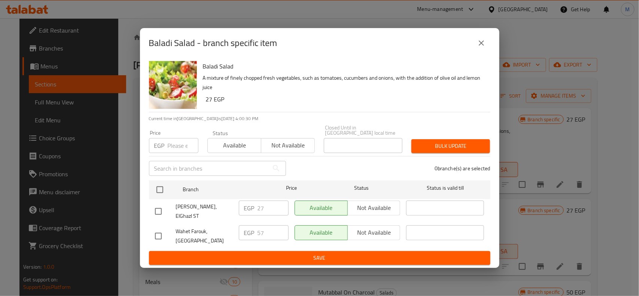
click at [484, 45] on icon "close" at bounding box center [481, 43] width 9 height 9
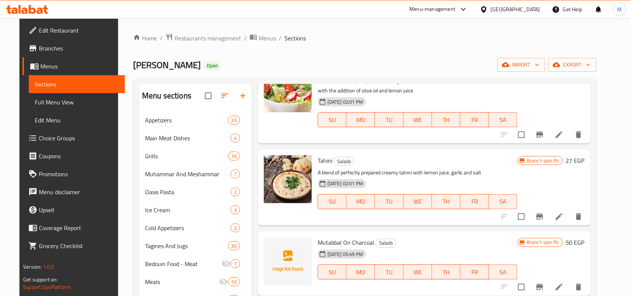
scroll to position [140, 0]
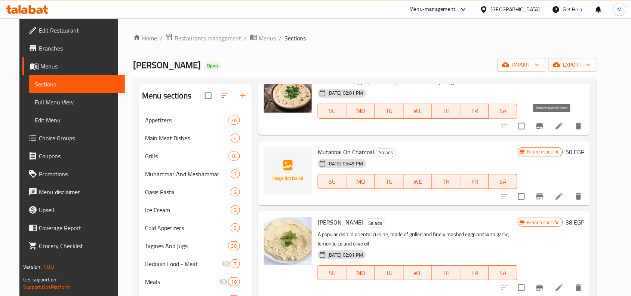
click at [549, 121] on button "Branch-specific-item" at bounding box center [540, 126] width 18 height 18
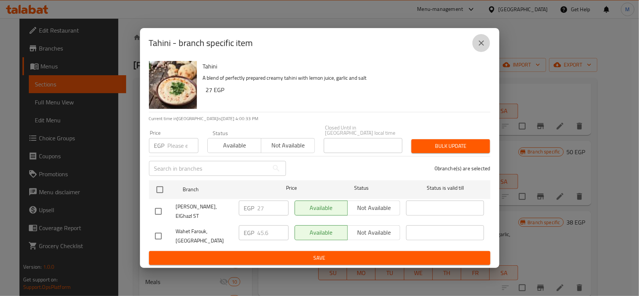
click at [487, 42] on button "close" at bounding box center [481, 43] width 18 height 18
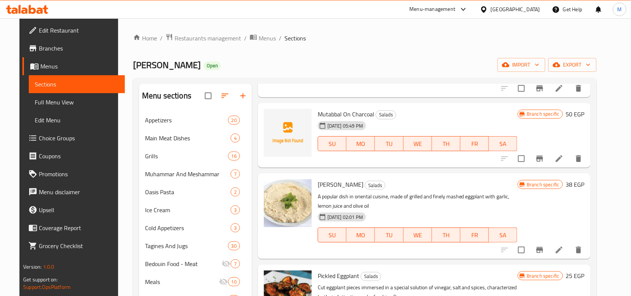
scroll to position [187, 0]
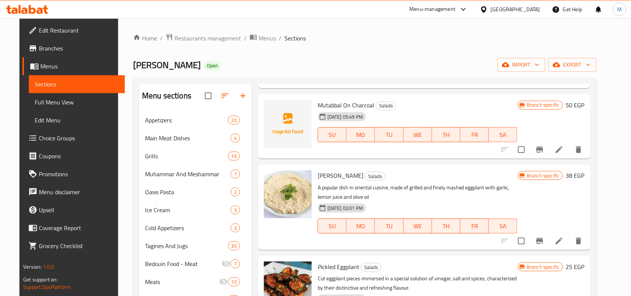
click at [549, 234] on button "Branch-specific-item" at bounding box center [540, 241] width 18 height 18
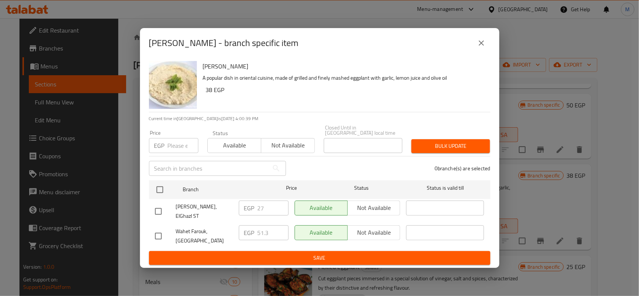
click at [484, 48] on icon "close" at bounding box center [481, 43] width 9 height 9
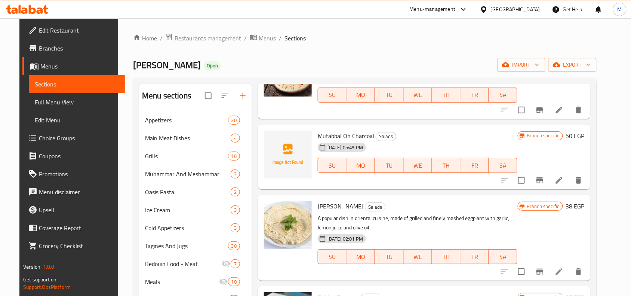
scroll to position [140, 0]
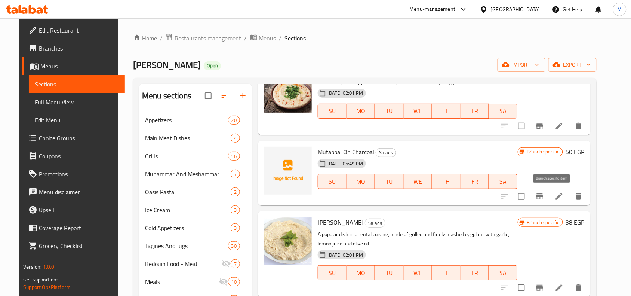
click at [545, 201] on icon "Branch-specific-item" at bounding box center [540, 196] width 9 height 9
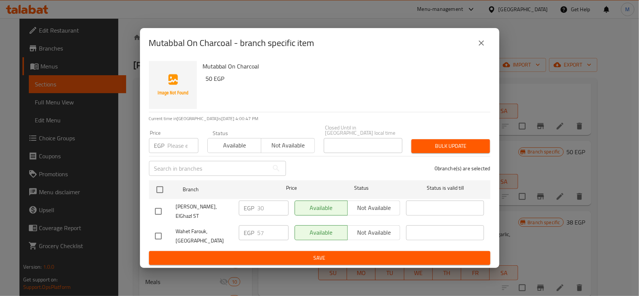
click at [483, 48] on icon "close" at bounding box center [481, 43] width 9 height 9
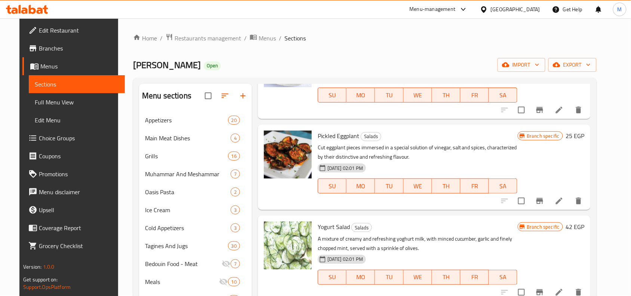
scroll to position [327, 0]
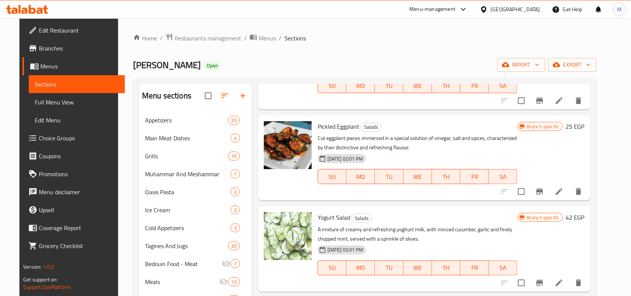
click at [544, 191] on icon "Branch-specific-item" at bounding box center [540, 192] width 7 height 6
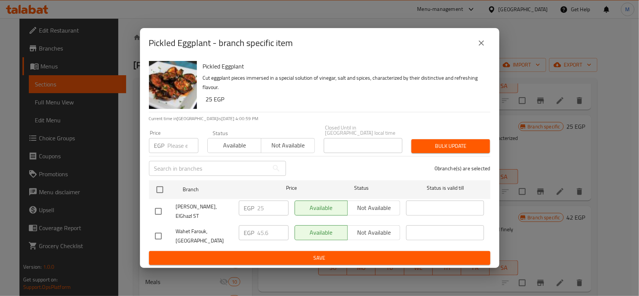
click at [478, 47] on icon "close" at bounding box center [481, 43] width 9 height 9
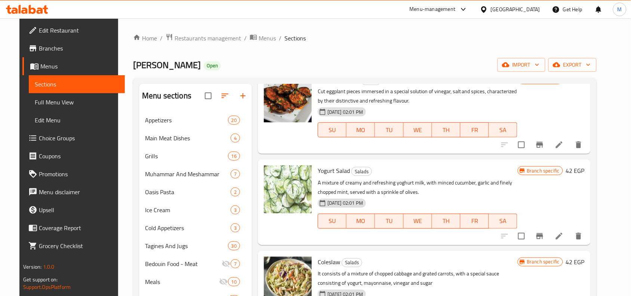
scroll to position [421, 0]
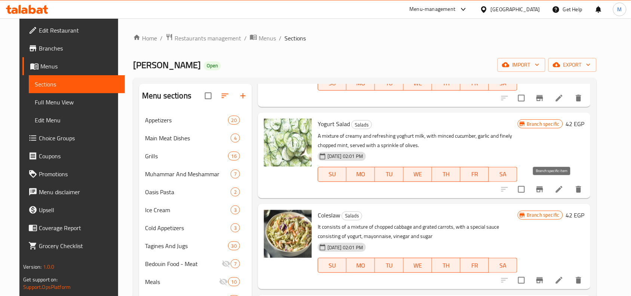
click at [544, 190] on icon "Branch-specific-item" at bounding box center [540, 189] width 7 height 6
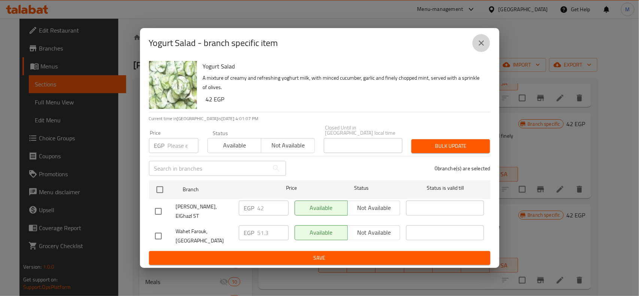
click at [480, 42] on button "close" at bounding box center [481, 43] width 18 height 18
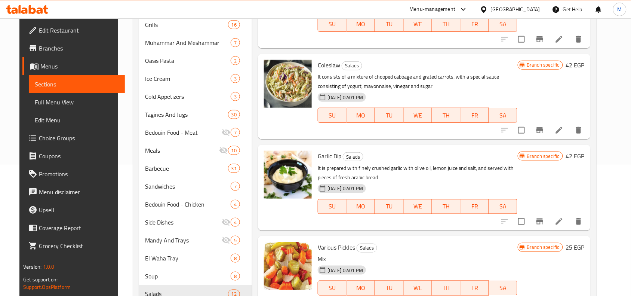
scroll to position [140, 0]
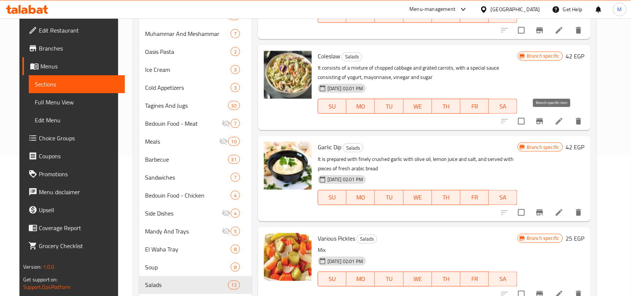
click at [545, 117] on icon "Branch-specific-item" at bounding box center [540, 121] width 9 height 9
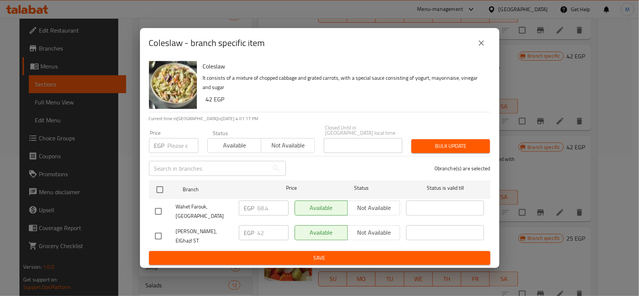
click at [480, 47] on icon "close" at bounding box center [481, 43] width 9 height 9
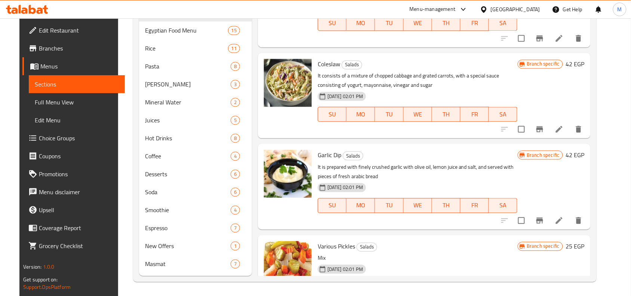
scroll to position [206, 0]
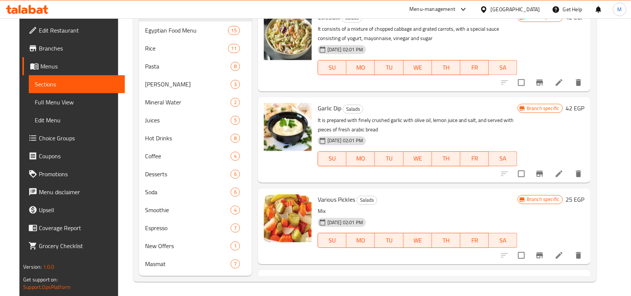
click at [545, 174] on icon "Branch-specific-item" at bounding box center [540, 173] width 9 height 9
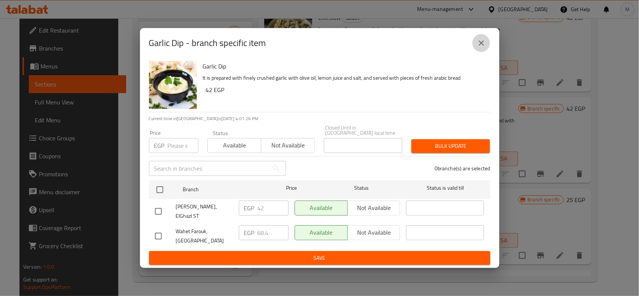
click at [484, 48] on icon "close" at bounding box center [481, 43] width 9 height 9
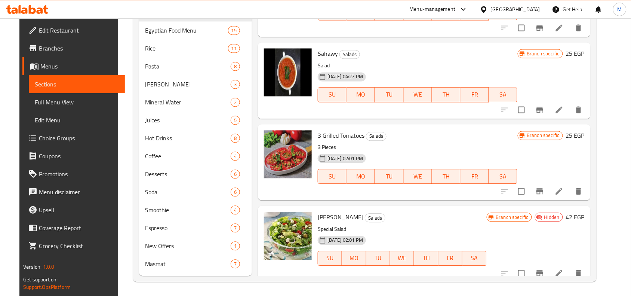
scroll to position [440, 0]
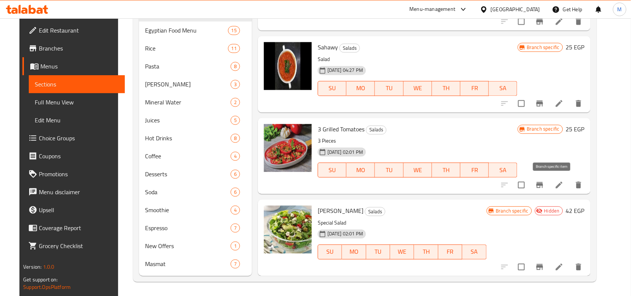
click at [549, 190] on button "Branch-specific-item" at bounding box center [540, 185] width 18 height 18
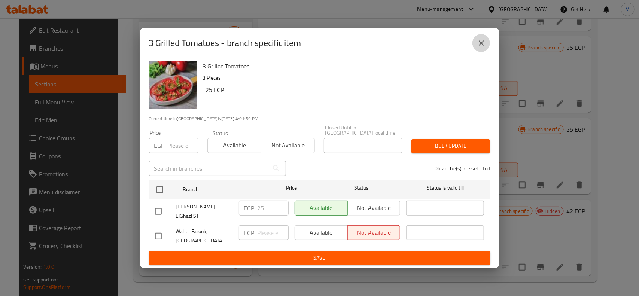
click at [480, 48] on icon "close" at bounding box center [481, 43] width 9 height 9
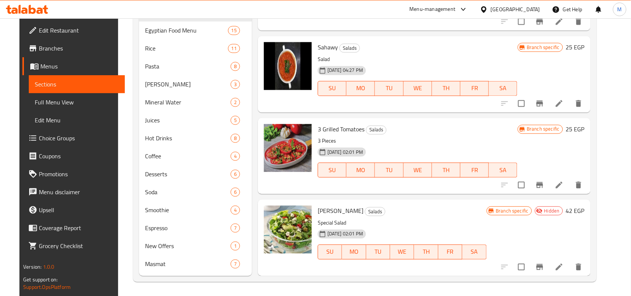
click at [471, 212] on h6 "King Farouk Cheese Salads" at bounding box center [402, 211] width 169 height 10
click at [545, 264] on icon "Branch-specific-item" at bounding box center [540, 267] width 9 height 9
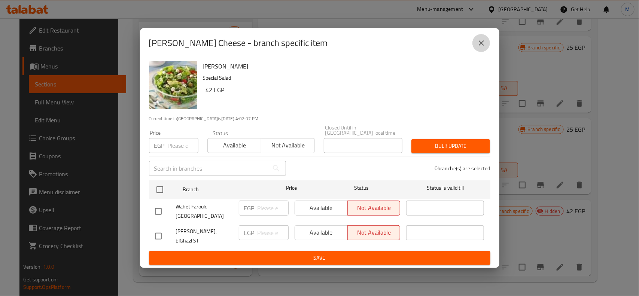
click at [481, 48] on icon "close" at bounding box center [481, 43] width 9 height 9
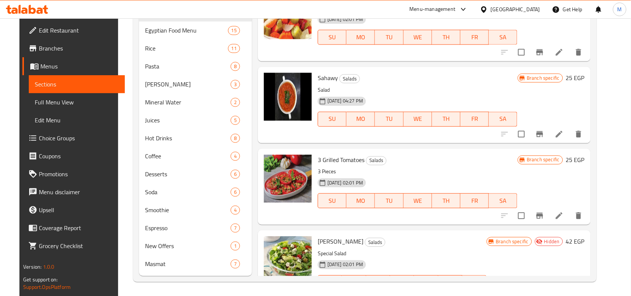
scroll to position [393, 0]
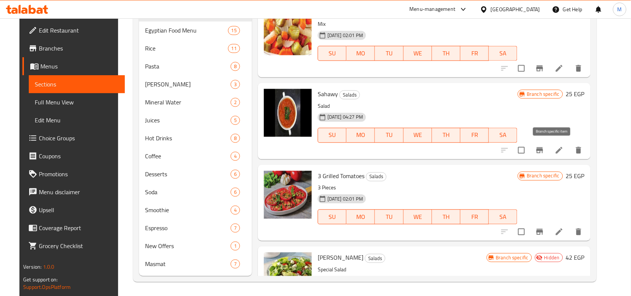
click at [544, 150] on icon "Branch-specific-item" at bounding box center [540, 150] width 7 height 6
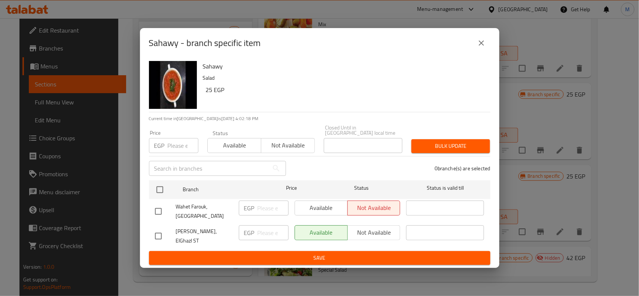
click at [207, 95] on h6 "25 EGP" at bounding box center [345, 90] width 278 height 10
click at [206, 95] on h6 "25 EGP" at bounding box center [345, 90] width 278 height 10
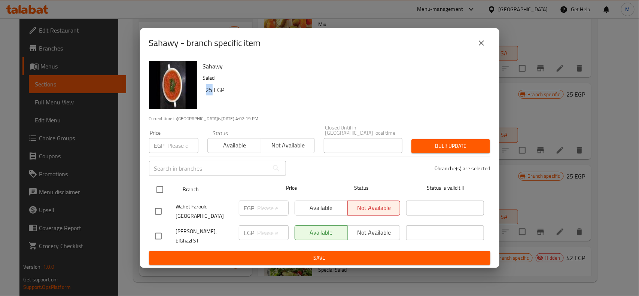
copy h6 "25"
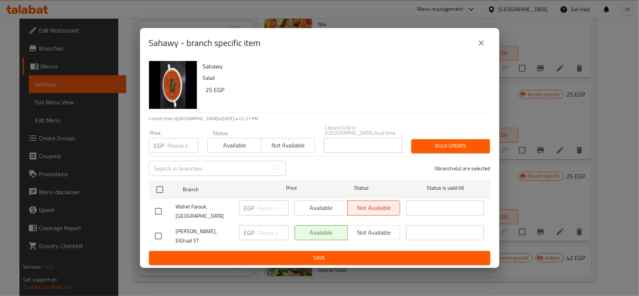
click at [158, 232] on input "checkbox" at bounding box center [158, 236] width 16 height 16
checkbox input "true"
click at [270, 231] on input "number" at bounding box center [272, 232] width 31 height 15
paste input "25"
type input "25"
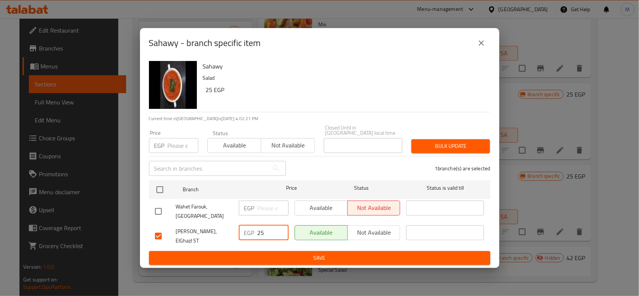
click at [268, 255] on span "Save" at bounding box center [319, 257] width 329 height 9
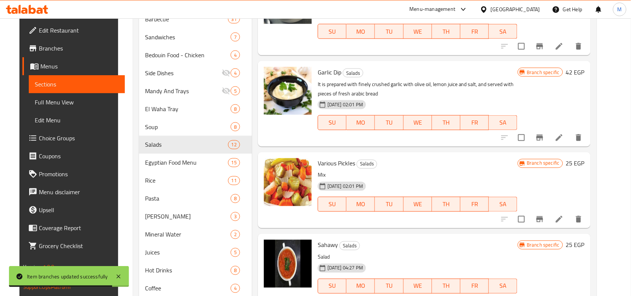
scroll to position [440, 0]
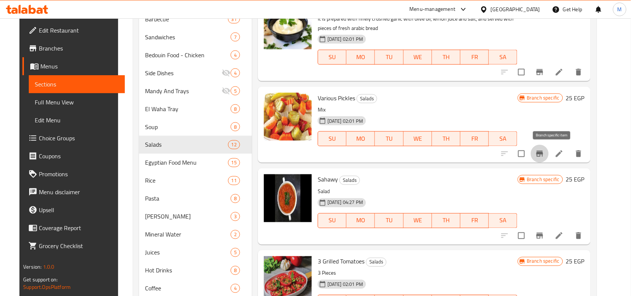
click at [549, 149] on button "Branch-specific-item" at bounding box center [540, 154] width 18 height 18
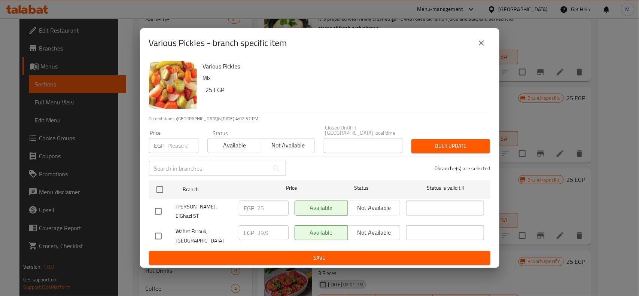
click at [481, 48] on icon "close" at bounding box center [481, 43] width 9 height 9
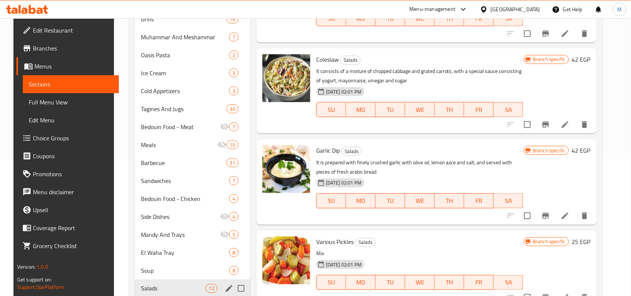
scroll to position [234, 0]
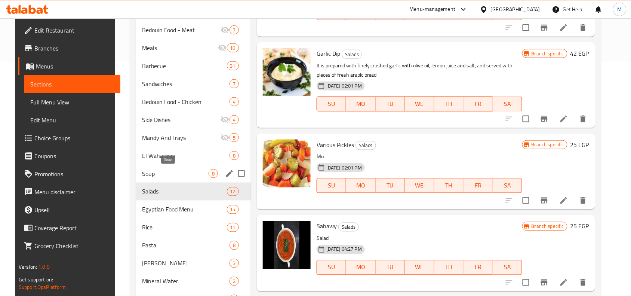
click at [152, 173] on span "Soup" at bounding box center [175, 173] width 67 height 9
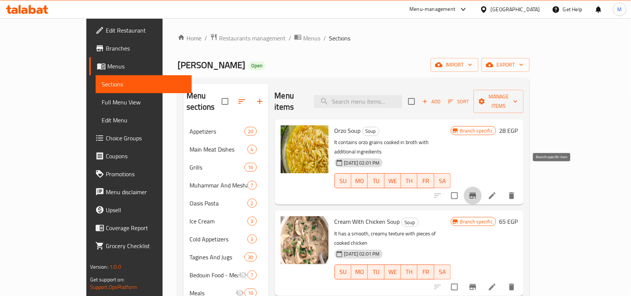
click at [478, 191] on icon "Branch-specific-item" at bounding box center [473, 195] width 9 height 9
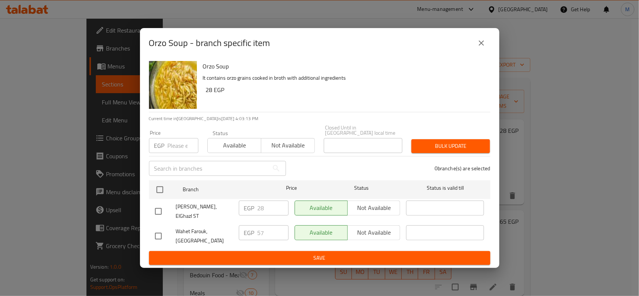
click at [480, 47] on icon "close" at bounding box center [481, 43] width 9 height 9
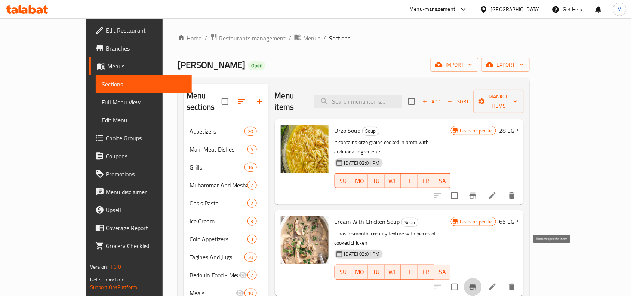
click at [477, 284] on icon "Branch-specific-item" at bounding box center [473, 287] width 7 height 6
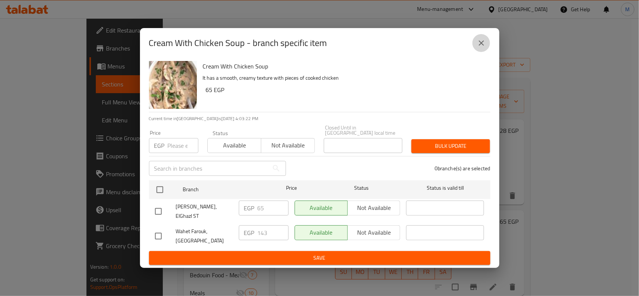
click at [486, 48] on button "close" at bounding box center [481, 43] width 18 height 18
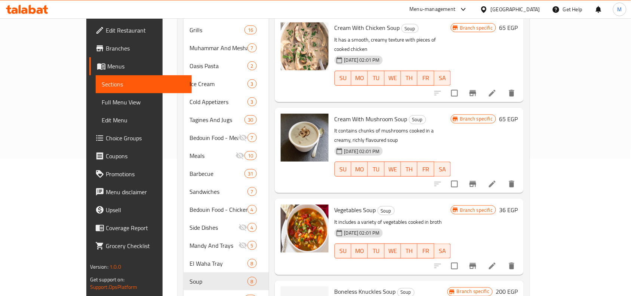
scroll to position [140, 0]
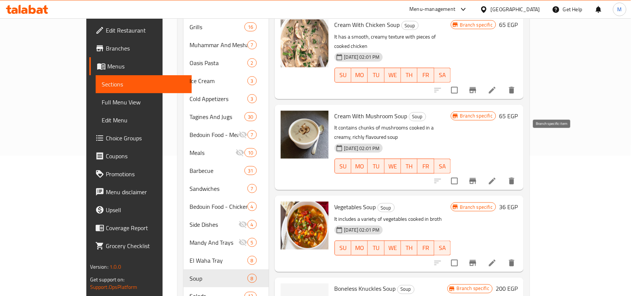
click at [478, 177] on icon "Branch-specific-item" at bounding box center [473, 181] width 9 height 9
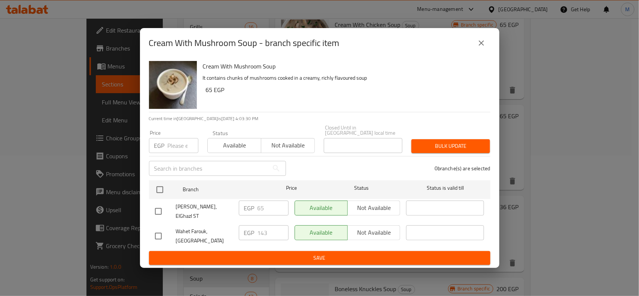
click at [483, 48] on icon "close" at bounding box center [481, 43] width 9 height 9
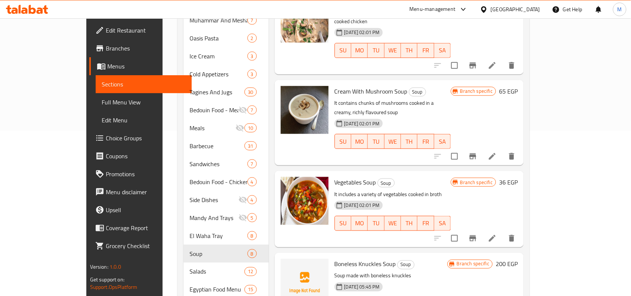
scroll to position [234, 0]
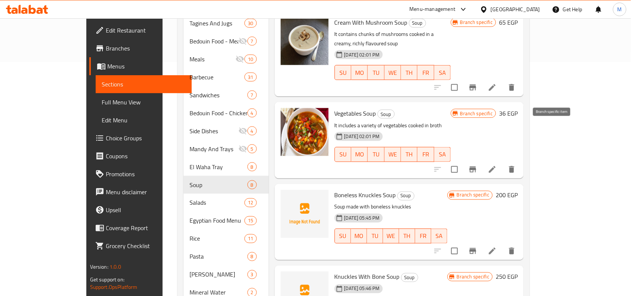
click at [478, 165] on icon "Branch-specific-item" at bounding box center [473, 169] width 9 height 9
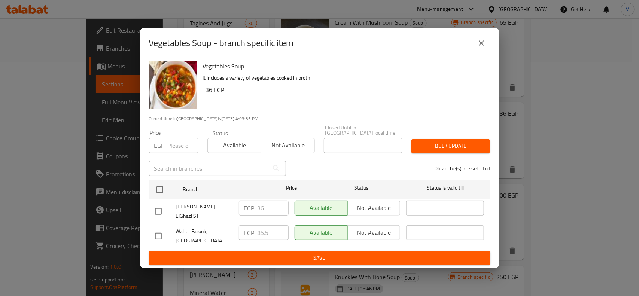
click at [484, 48] on icon "close" at bounding box center [481, 43] width 9 height 9
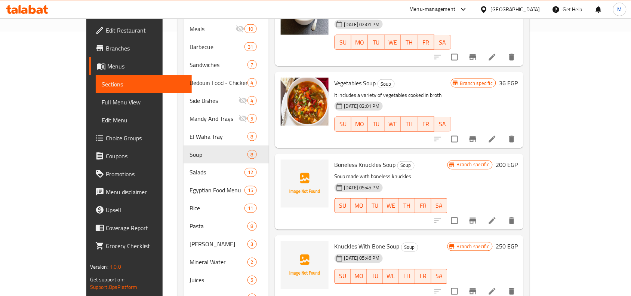
scroll to position [281, 0]
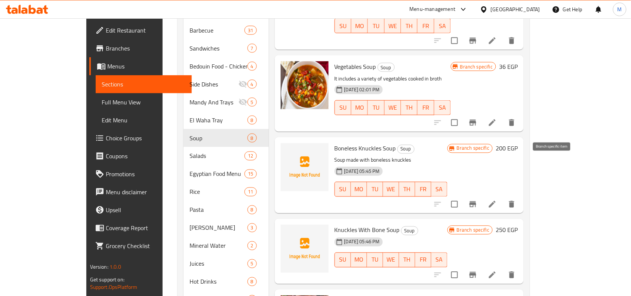
click at [477, 201] on icon "Branch-specific-item" at bounding box center [473, 204] width 7 height 6
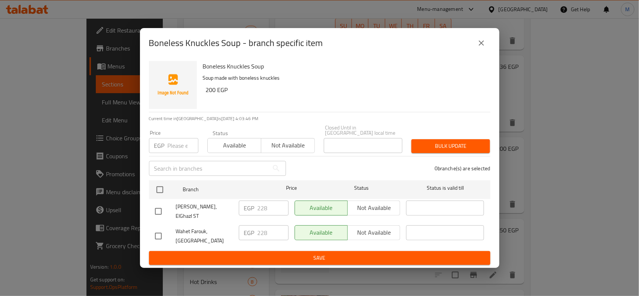
click at [485, 48] on icon "close" at bounding box center [481, 43] width 9 height 9
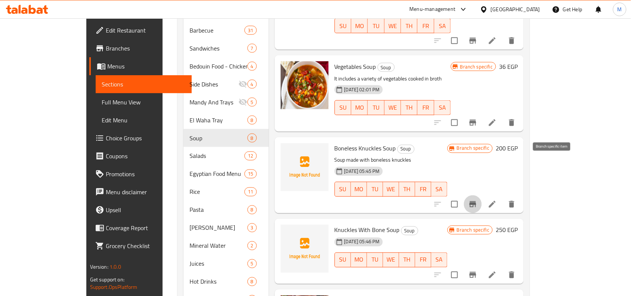
click at [477, 201] on icon "Branch-specific-item" at bounding box center [473, 204] width 7 height 6
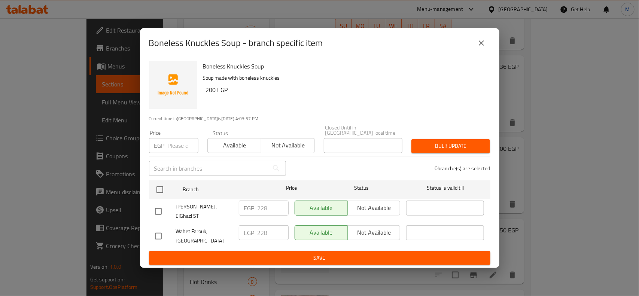
click at [160, 211] on input "checkbox" at bounding box center [158, 212] width 16 height 16
checkbox input "true"
click at [389, 207] on span "Not available" at bounding box center [374, 207] width 47 height 11
click at [364, 253] on span "Save" at bounding box center [319, 257] width 329 height 9
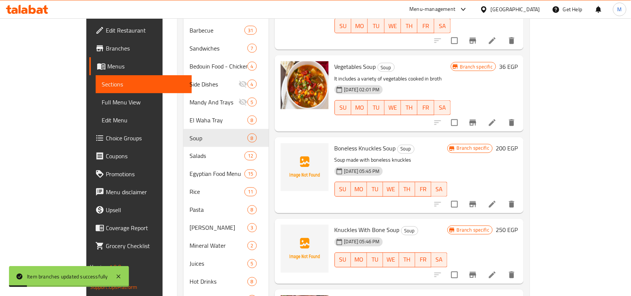
click at [477, 272] on icon "Branch-specific-item" at bounding box center [473, 275] width 7 height 6
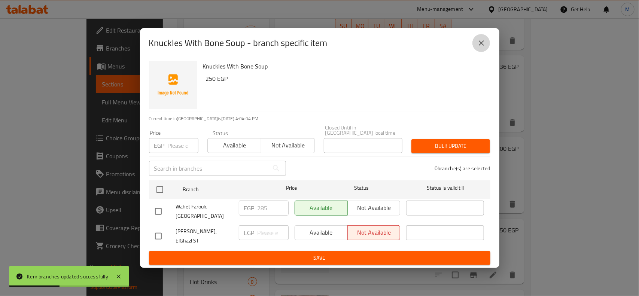
click at [481, 48] on icon "close" at bounding box center [481, 43] width 9 height 9
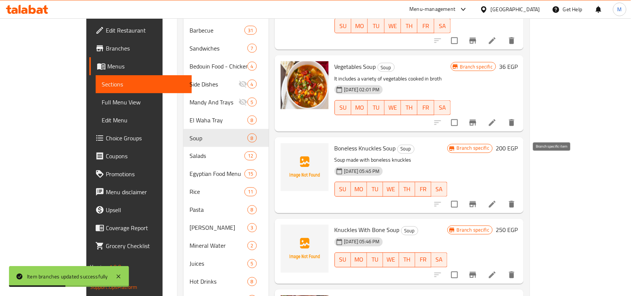
click at [478, 200] on icon "Branch-specific-item" at bounding box center [473, 204] width 9 height 9
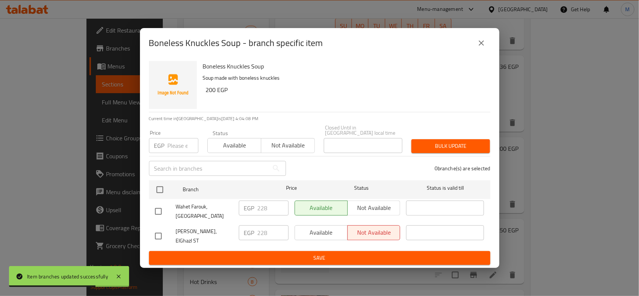
click at [481, 46] on icon "close" at bounding box center [481, 43] width 9 height 9
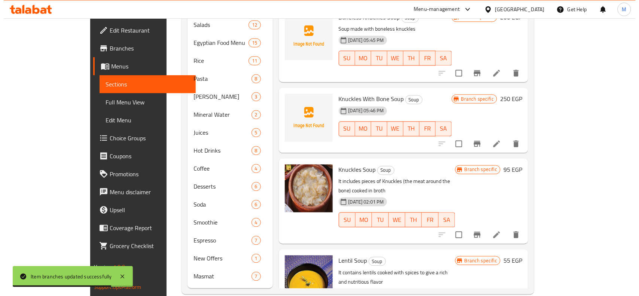
scroll to position [413, 0]
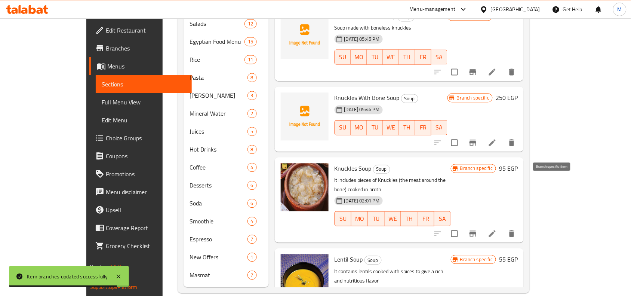
click at [478, 229] on icon "Branch-specific-item" at bounding box center [473, 233] width 9 height 9
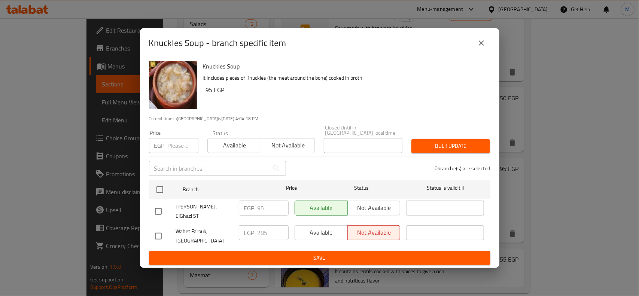
click at [480, 48] on icon "close" at bounding box center [481, 43] width 9 height 9
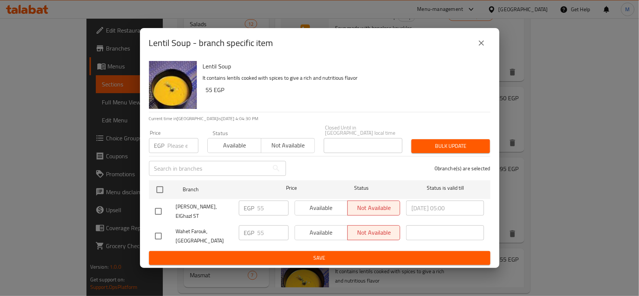
click at [159, 209] on input "checkbox" at bounding box center [158, 212] width 16 height 16
checkbox input "true"
click at [332, 206] on span "Available" at bounding box center [321, 207] width 47 height 11
click at [346, 253] on span "Save" at bounding box center [319, 257] width 329 height 9
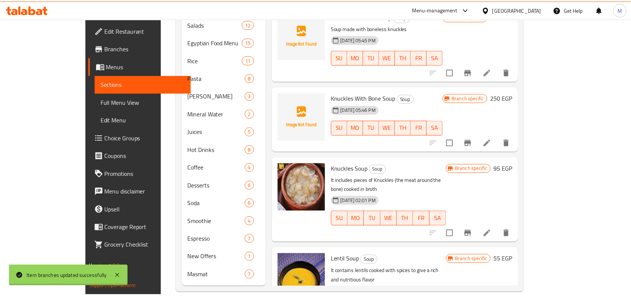
scroll to position [57, 0]
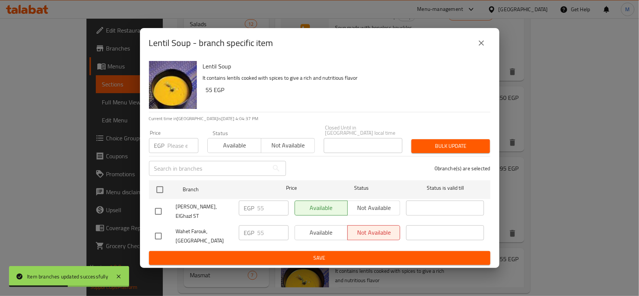
click at [479, 48] on icon "close" at bounding box center [481, 43] width 9 height 9
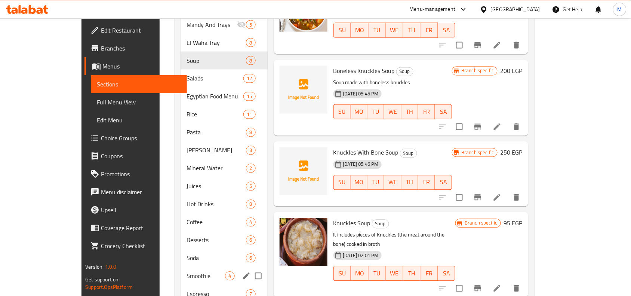
scroll to position [272, 0]
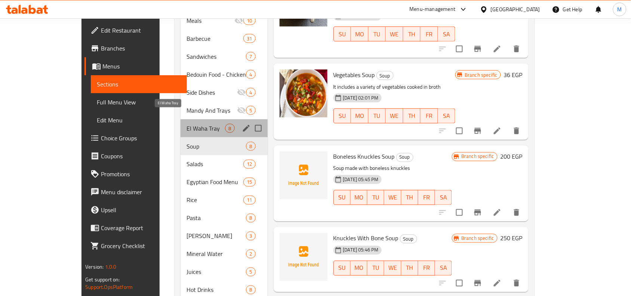
click at [187, 124] on span "El Waha Tray" at bounding box center [206, 128] width 39 height 9
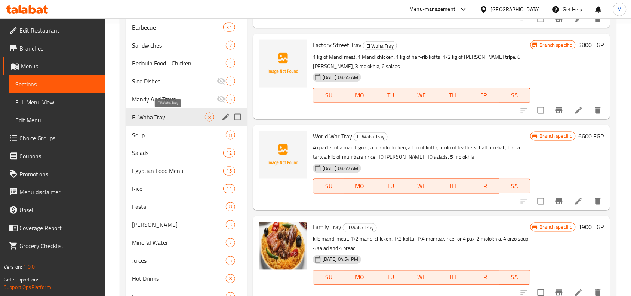
click at [176, 115] on span "El Waha Tray" at bounding box center [168, 117] width 73 height 9
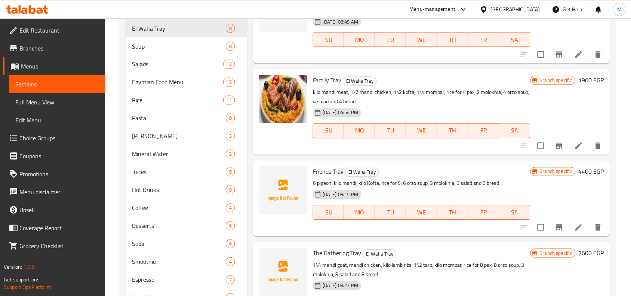
scroll to position [374, 0]
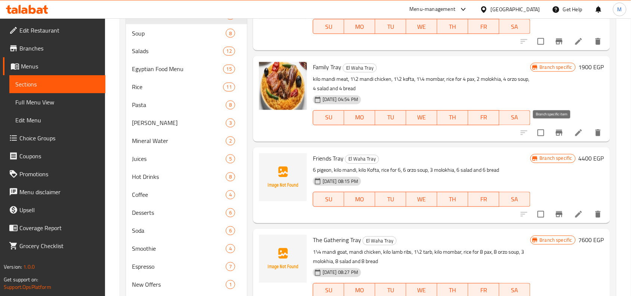
click at [556, 132] on icon "Branch-specific-item" at bounding box center [559, 133] width 7 height 6
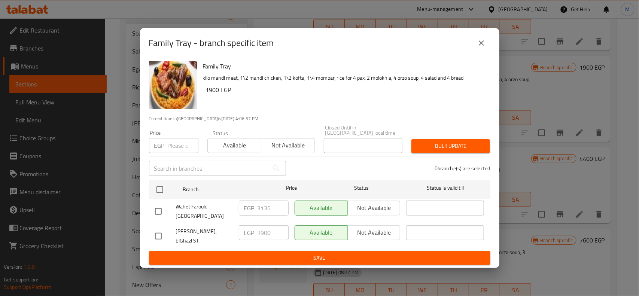
click at [481, 46] on icon "close" at bounding box center [480, 42] width 5 height 5
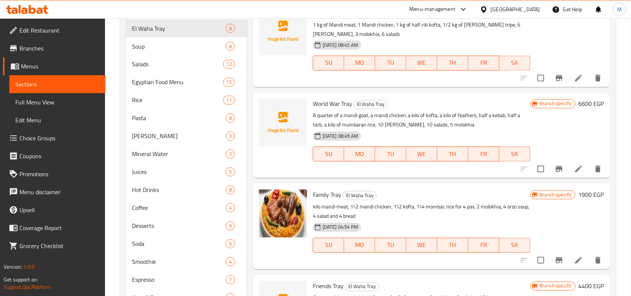
scroll to position [319, 0]
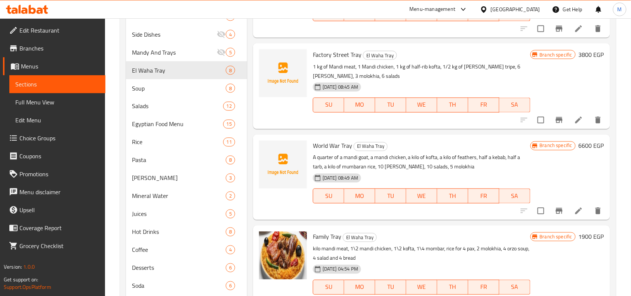
click at [414, 161] on p "A quarter of a mandi goat, a mandi chicken, a kilo of kofta, a kilo of feathers…" at bounding box center [422, 162] width 218 height 19
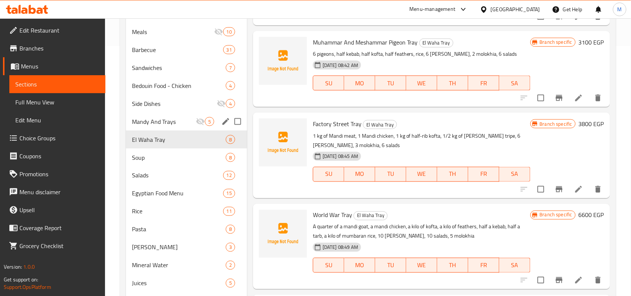
scroll to position [234, 0]
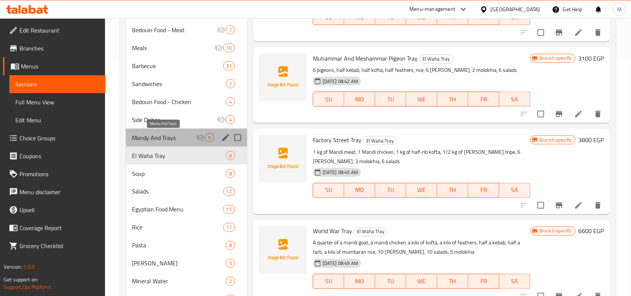
click at [176, 139] on span "Mandy And Trays" at bounding box center [164, 137] width 64 height 9
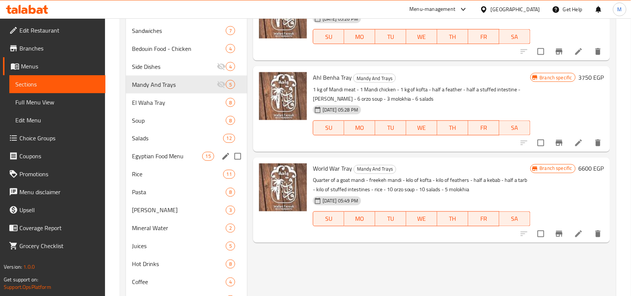
scroll to position [272, 0]
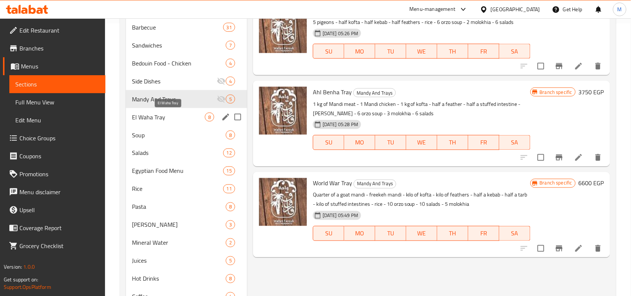
click at [176, 115] on span "El Waha Tray" at bounding box center [168, 117] width 73 height 9
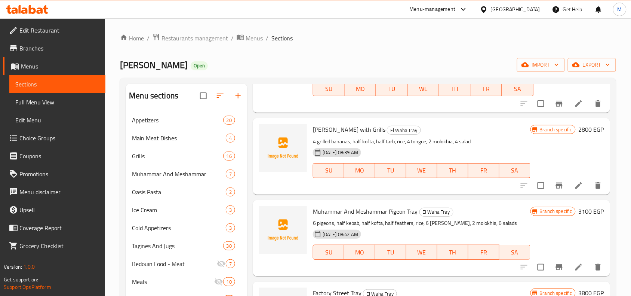
scroll to position [94, 0]
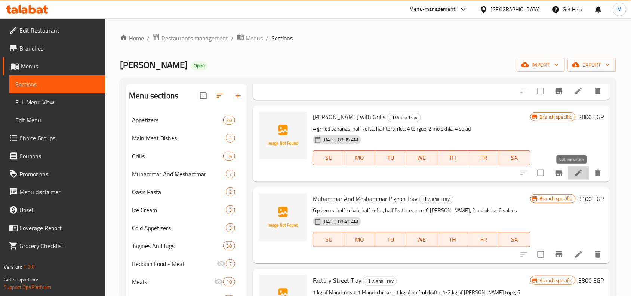
click at [575, 171] on icon at bounding box center [579, 172] width 9 height 9
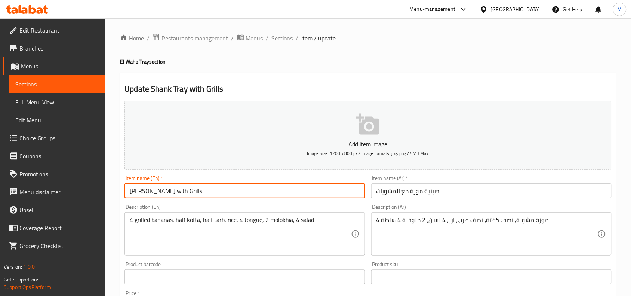
click at [138, 189] on input "[PERSON_NAME] with Grills" at bounding box center [245, 190] width 241 height 15
click at [137, 189] on input "[PERSON_NAME] with Grills" at bounding box center [245, 190] width 241 height 15
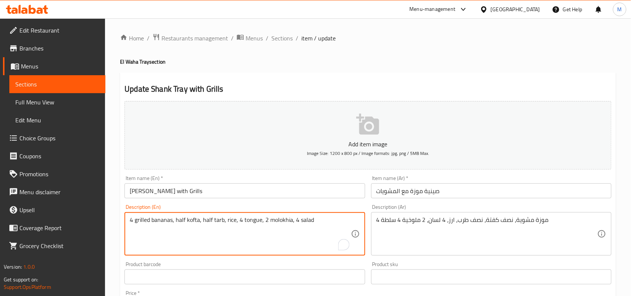
click at [161, 216] on textarea "4 grilled bananas, half kofta, half tarb, rice, 4 tongue, 2 molokhia, 4 salad" at bounding box center [240, 234] width 221 height 36
click at [244, 221] on textarea "4 grilled shanks, half kofta, half tarb, rice, 4 tongue, 2 molokhia, 4 salad" at bounding box center [240, 234] width 221 height 36
click at [246, 221] on textarea "4 grilled shanks, half kofta, half tarb, rice, 4 tongue, 2 molokhia, 4 salad" at bounding box center [240, 234] width 221 height 36
type textarea "4 grilled shanks, half kofta, half tarb, rice, 4 lesan, 2 molokhia, 4 salad"
click at [117, 198] on div "Home / Restaurants management / Menus / Sections / item / update El Waha Tray s…" at bounding box center [368, 273] width 526 height 510
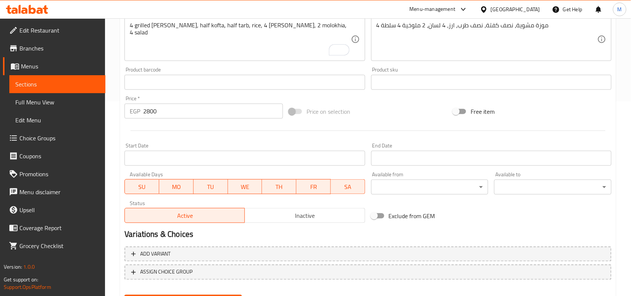
scroll to position [231, 0]
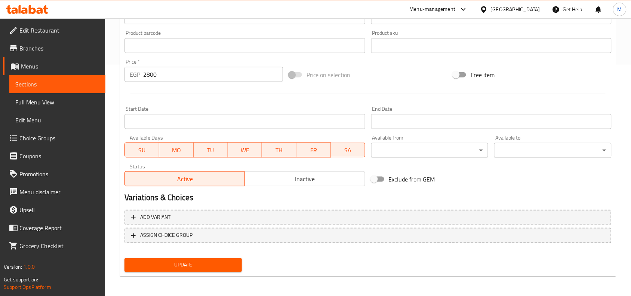
click at [178, 274] on div "Update Shank Tray with Grills Add item image Image Size: 1200 x 800 px / Image …" at bounding box center [368, 58] width 496 height 435
click at [184, 268] on span "Update" at bounding box center [183, 264] width 105 height 9
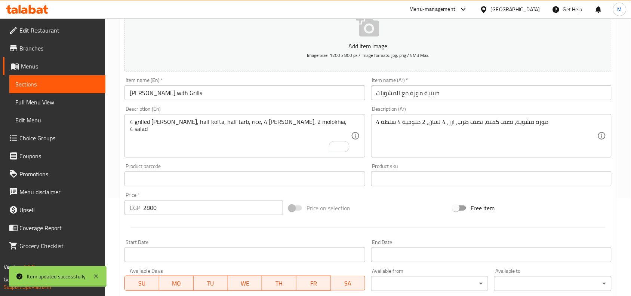
scroll to position [0, 0]
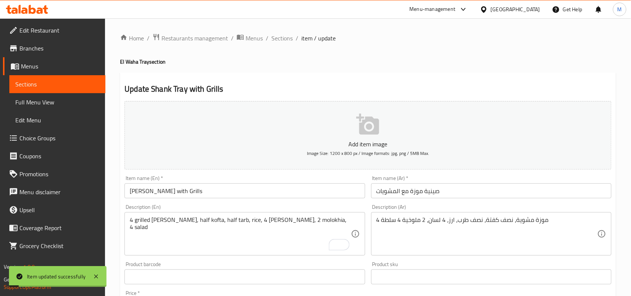
click at [287, 30] on div "Home / Restaurants management / Menus / Sections / item / update El Waha Tray s…" at bounding box center [368, 273] width 526 height 510
click at [286, 37] on span "Sections" at bounding box center [282, 38] width 21 height 9
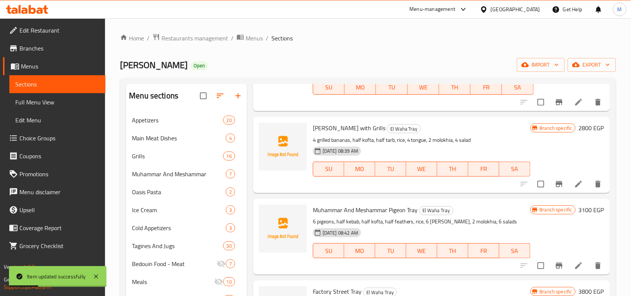
scroll to position [94, 0]
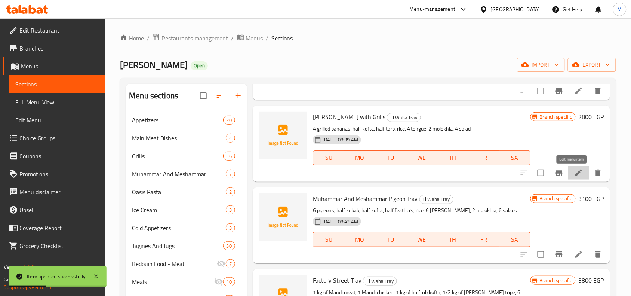
click at [575, 170] on icon at bounding box center [579, 172] width 9 height 9
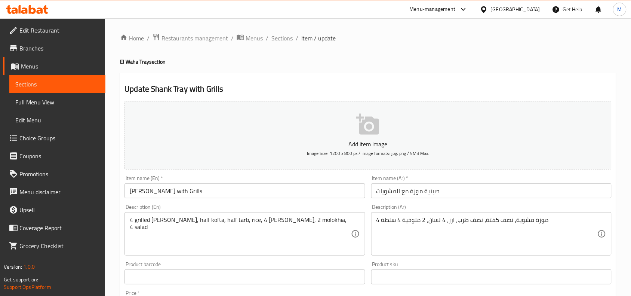
click at [286, 36] on span "Sections" at bounding box center [282, 38] width 21 height 9
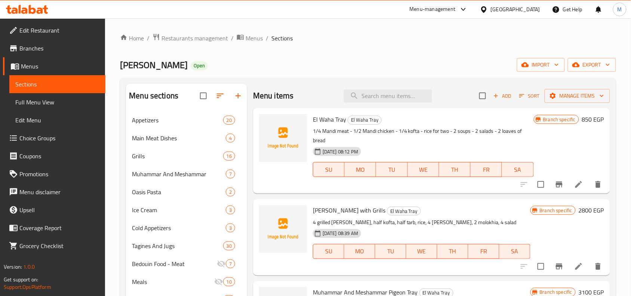
click at [556, 184] on icon "Branch-specific-item" at bounding box center [559, 184] width 7 height 6
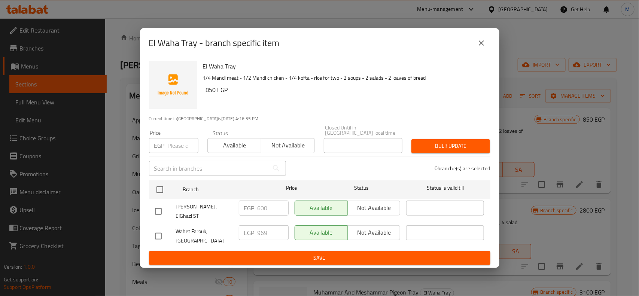
click at [157, 207] on input "checkbox" at bounding box center [158, 212] width 16 height 16
checkbox input "true"
click at [376, 209] on span "Not available" at bounding box center [374, 207] width 47 height 11
click at [349, 254] on span "Save" at bounding box center [319, 257] width 329 height 9
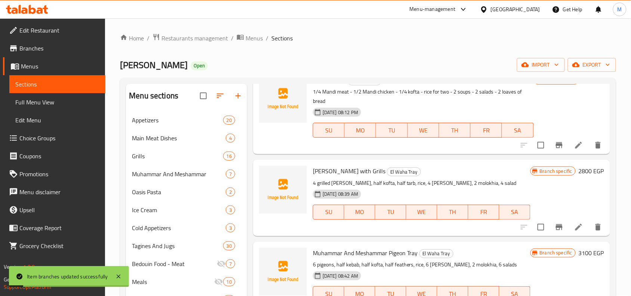
scroll to position [94, 0]
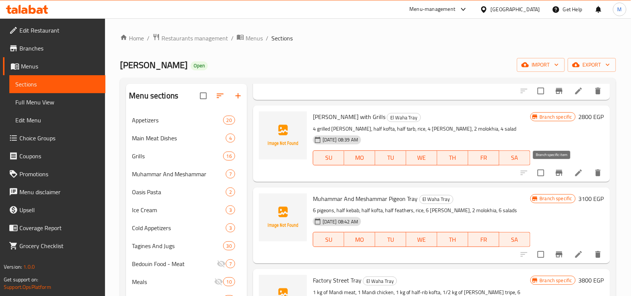
click at [556, 173] on icon "Branch-specific-item" at bounding box center [559, 173] width 7 height 6
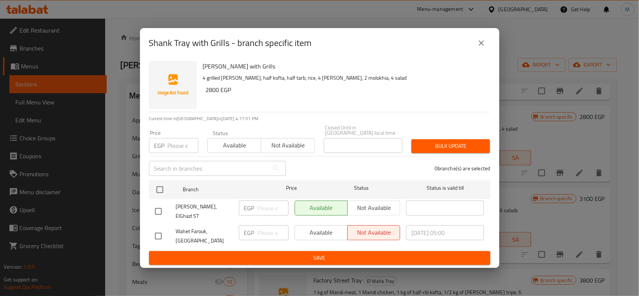
click at [209, 95] on h6 "2800 EGP" at bounding box center [345, 90] width 278 height 10
drag, startPoint x: 209, startPoint y: 96, endPoint x: 206, endPoint y: 94, distance: 3.9
click at [206, 94] on h6 "2800 EGP" at bounding box center [345, 90] width 278 height 10
copy h6 "2800"
click at [161, 205] on input "checkbox" at bounding box center [158, 212] width 16 height 16
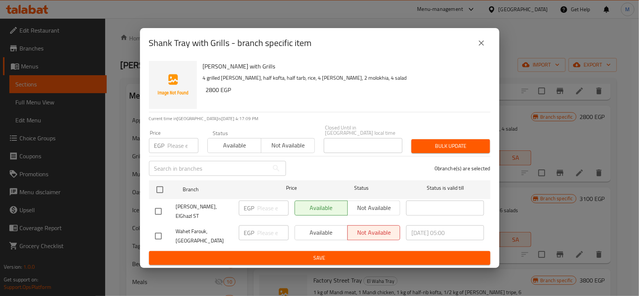
checkbox input "true"
click at [277, 206] on input "number" at bounding box center [272, 208] width 31 height 15
paste input "2800"
type input "2800"
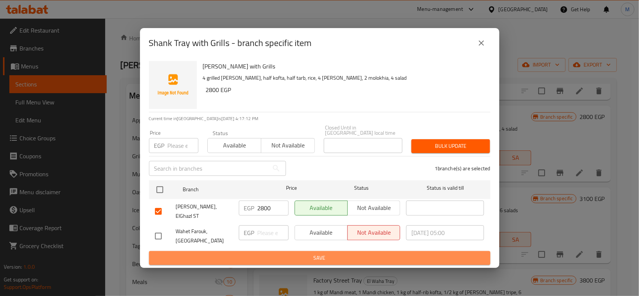
click at [354, 253] on span "Save" at bounding box center [319, 257] width 329 height 9
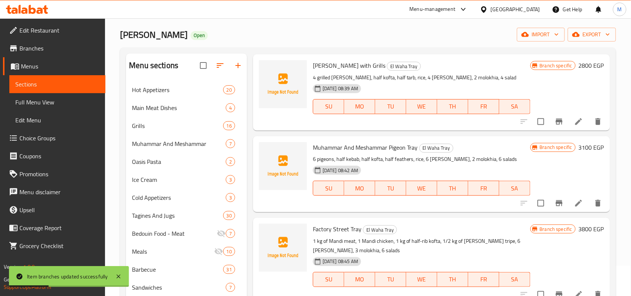
scroll to position [47, 0]
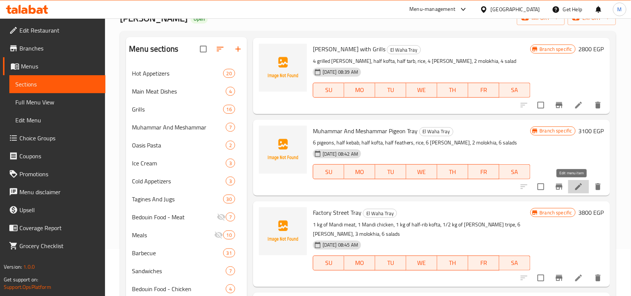
click at [575, 185] on icon at bounding box center [579, 186] width 9 height 9
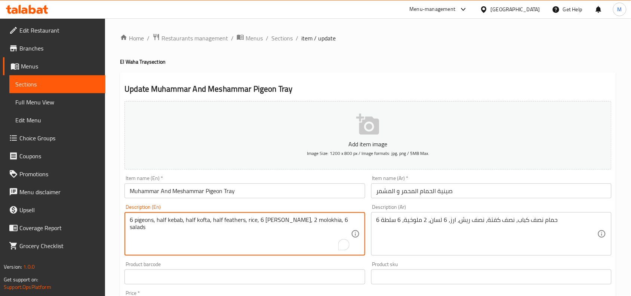
drag, startPoint x: 231, startPoint y: 220, endPoint x: 235, endPoint y: 221, distance: 4.3
click at [235, 221] on textarea "6 pigeons, half kebab, half kofta, half feathers, rice, 6 lesan, 2 molokhia, 6 …" at bounding box center [240, 234] width 221 height 36
type textarea "6 pigeons, half kebab, half kofta, half ribs, rice, 6 lesan, 2 molokhia, 6 sala…"
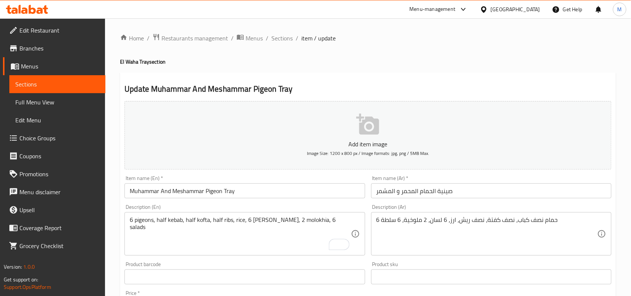
click at [116, 155] on div "Home / Restaurants management / Menus / Sections / item / update El Waha Tray s…" at bounding box center [368, 273] width 526 height 510
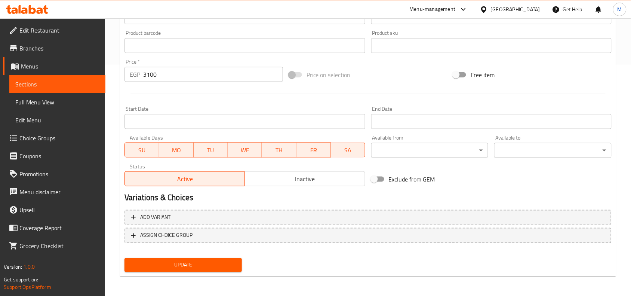
click at [173, 262] on span "Update" at bounding box center [183, 264] width 105 height 9
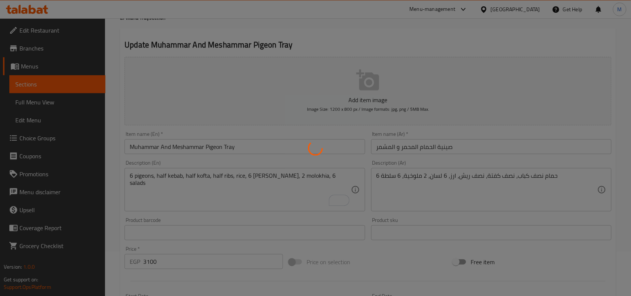
scroll to position [0, 0]
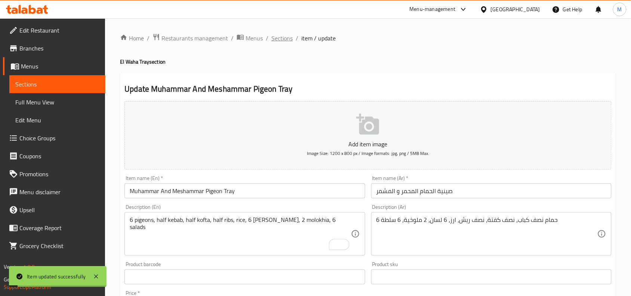
click at [282, 39] on span "Sections" at bounding box center [282, 38] width 21 height 9
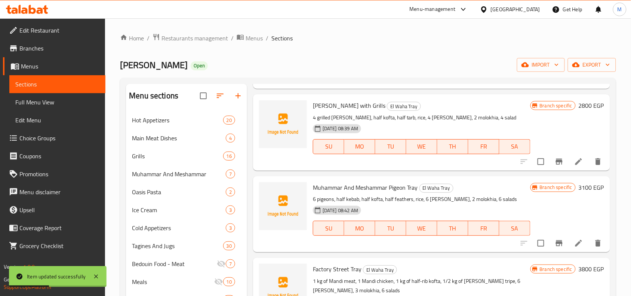
scroll to position [114, 0]
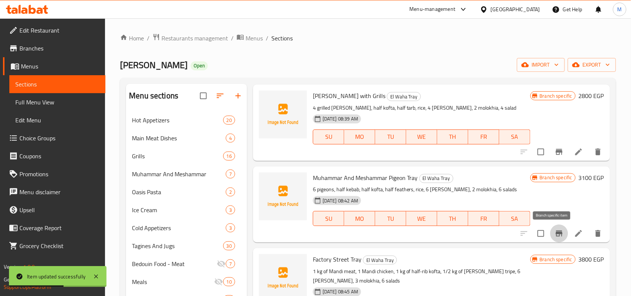
click at [555, 230] on icon "Branch-specific-item" at bounding box center [559, 233] width 9 height 9
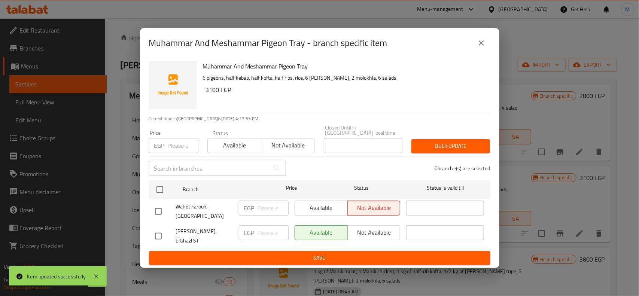
click at [210, 95] on h6 "3100 EGP" at bounding box center [345, 90] width 278 height 10
click at [216, 95] on h6 "3100 EGP" at bounding box center [345, 90] width 278 height 10
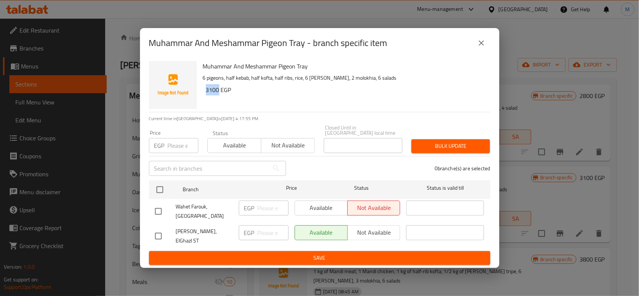
click at [214, 95] on h6 "3100 EGP" at bounding box center [345, 90] width 278 height 10
click at [155, 233] on input "checkbox" at bounding box center [158, 236] width 16 height 16
checkbox input "true"
click at [264, 231] on input "number" at bounding box center [272, 232] width 31 height 15
paste input "3100"
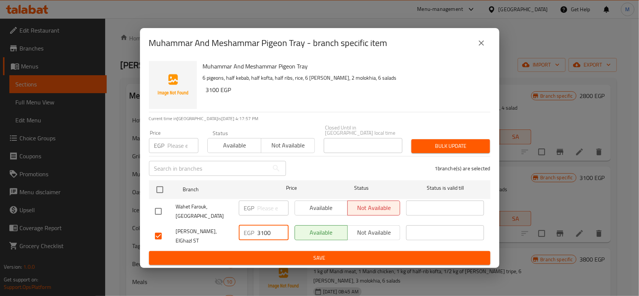
type input "3100"
click at [265, 253] on span "Save" at bounding box center [319, 257] width 329 height 9
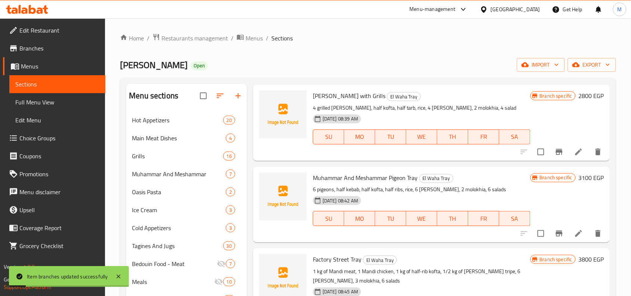
click at [421, 172] on div "Muhammar And Meshammar Pigeon Tray El Waha Tray 6 pigeons, half kebab, half kof…" at bounding box center [422, 204] width 224 height 70
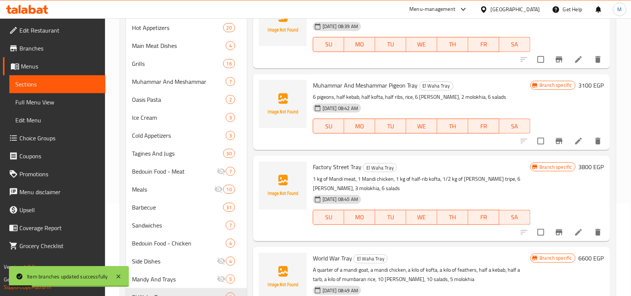
scroll to position [94, 0]
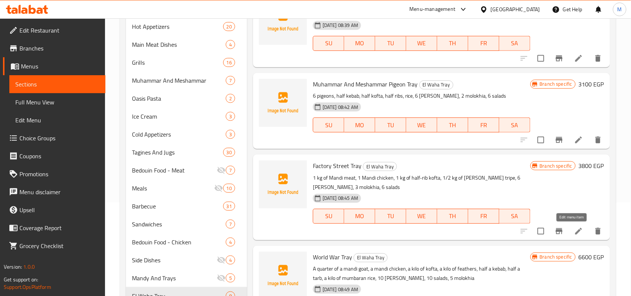
click at [576, 230] on icon at bounding box center [579, 231] width 7 height 7
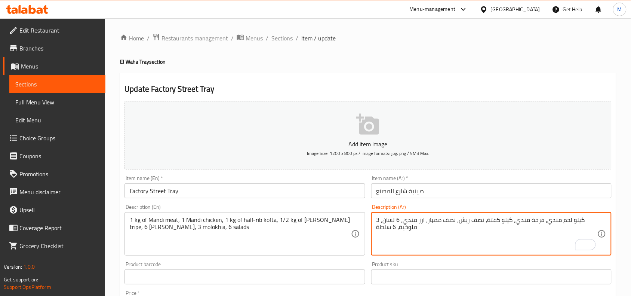
type textarea "كيلو لحم مندي، فرخة مندي، كيلو كفتة، نصف ريش، نصف ممبار، ارز مندي، 6 لسان، 3 مل…"
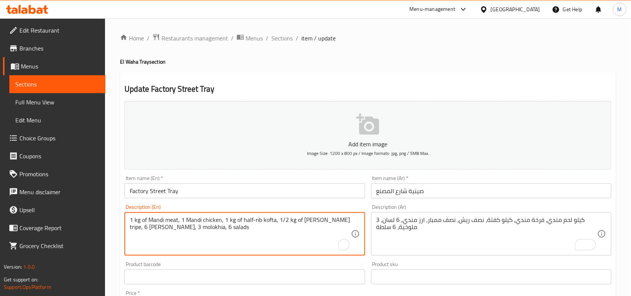
drag, startPoint x: 246, startPoint y: 219, endPoint x: 255, endPoint y: 219, distance: 9.0
click at [255, 219] on textarea "1 kg of Mandi meat, 1 Mandi chicken, 1 kg of half-rib kofta, 1/2 kg of Mandi ri…" at bounding box center [240, 234] width 221 height 36
click at [224, 219] on textarea "1 kg of Mandi meat, 1 Mandi chicken, 1 kg of kofta, 1/2 kg of Mandi rice tripe,…" at bounding box center [240, 234] width 221 height 36
paste textarea "half-rib"
click at [253, 220] on textarea "1 kg of Mandi meat, 1 Mandi chicken, half ribs, half mombar, 1/2 kg of Mandi ri…" at bounding box center [240, 234] width 221 height 36
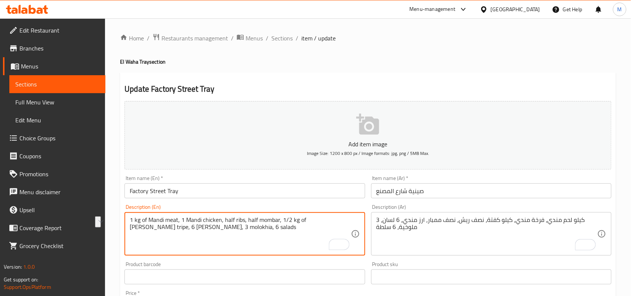
drag, startPoint x: 253, startPoint y: 220, endPoint x: 260, endPoint y: 220, distance: 7.1
click at [260, 220] on textarea "1 kg of Mandi meat, 1 Mandi chicken, half ribs, half mombar, 1/2 kg of Mandi ri…" at bounding box center [240, 234] width 221 height 36
click at [313, 80] on div "Update Factory Street Tray Add item image Image Size: 1200 x 800 px / Image for…" at bounding box center [368, 290] width 496 height 435
click at [276, 221] on textarea "1 kg of Mandi meat, 1 Mandi chicken, half ribs, 1 kg of kofta, 1/2 kg of Mandi …" at bounding box center [240, 234] width 221 height 36
click at [281, 221] on textarea "1 kg of Mandi meat, 1 Mandi chicken, half ribs, 1 kg of kofta, 1/2 kg of Mandi …" at bounding box center [240, 234] width 221 height 36
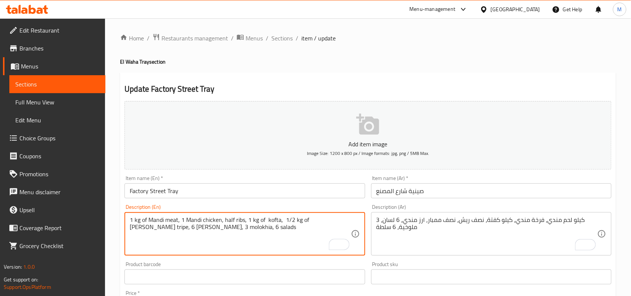
paste textarea "half mombar"
click at [229, 219] on textarea "1 kg of Mandi meat, 1 Mandi chicken, half ribs, 1 kg of kofta, half mombar, 1/2…" at bounding box center [240, 234] width 221 height 36
drag, startPoint x: 229, startPoint y: 219, endPoint x: 246, endPoint y: 221, distance: 16.9
click at [246, 221] on textarea "1 kg of Mandi meat, 1 Mandi chicken, half ribs, 1 kg of kofta, half mombar, 1/2…" at bounding box center [240, 234] width 221 height 36
click at [259, 221] on textarea "1 kg of Mandi meat, 1 Mandi chicken, 1 kg of kofta, half mombar, 1/2 kg of Mand…" at bounding box center [240, 234] width 221 height 36
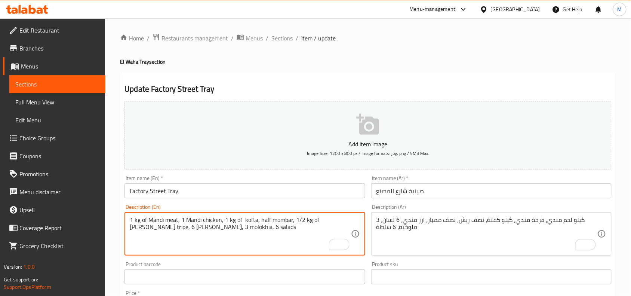
paste textarea "ribs, half"
click at [318, 220] on textarea "1 kg of Mandi meat, 1 Mandi chicken, 1 kg of kofta, half ribs, half mombar, 1/2…" at bounding box center [240, 234] width 221 height 36
drag, startPoint x: 318, startPoint y: 220, endPoint x: 330, endPoint y: 220, distance: 11.2
click at [330, 220] on textarea "1 kg of Mandi meat, 1 Mandi chicken, 1 kg of kofta, half ribs, half mombar, 1/2…" at bounding box center [240, 234] width 221 height 36
type textarea "1 kg of Mandi meat, 1 Mandi chicken, 1 kg of kofta, half ribs, half mombar, Man…"
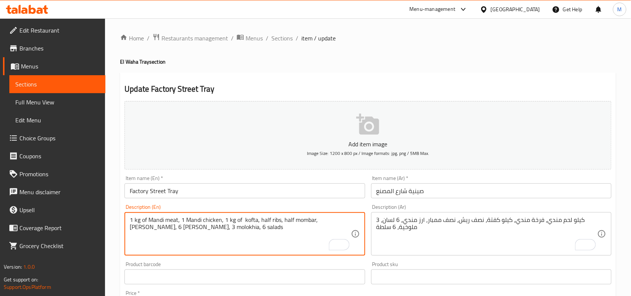
click at [613, 73] on div "Update Factory Street Tray Add item image Image Size: 1200 x 800 px / Image for…" at bounding box center [368, 290] width 496 height 435
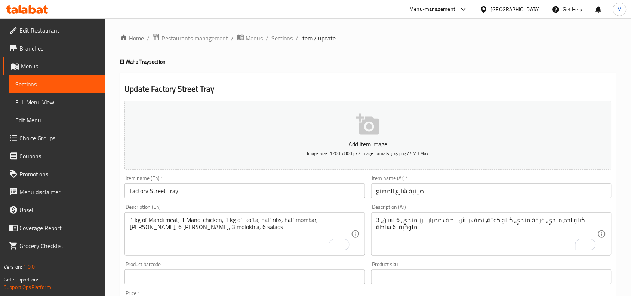
scroll to position [231, 0]
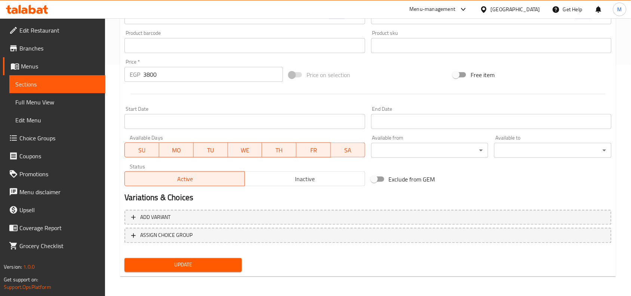
click at [196, 263] on span "Update" at bounding box center [183, 264] width 105 height 9
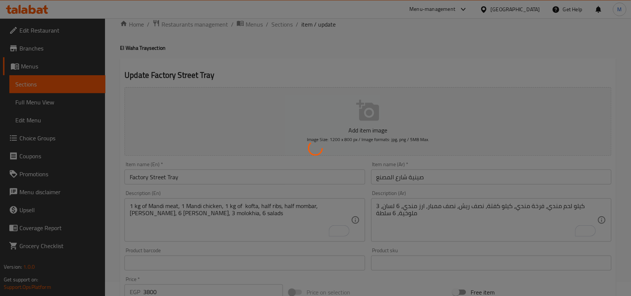
scroll to position [0, 0]
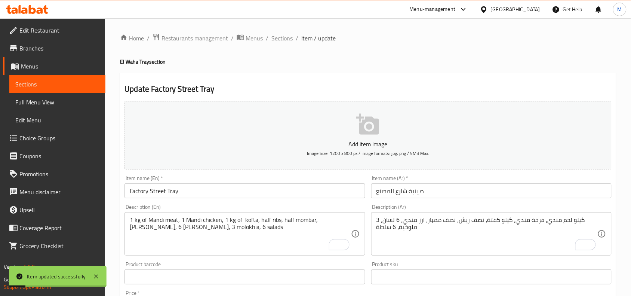
click at [284, 39] on span "Sections" at bounding box center [282, 38] width 21 height 9
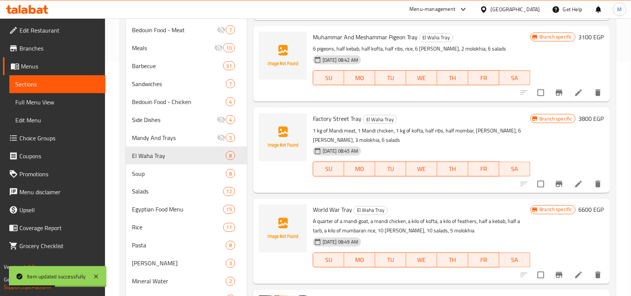
scroll to position [21, 0]
click at [556, 184] on icon "Branch-specific-item" at bounding box center [559, 184] width 7 height 6
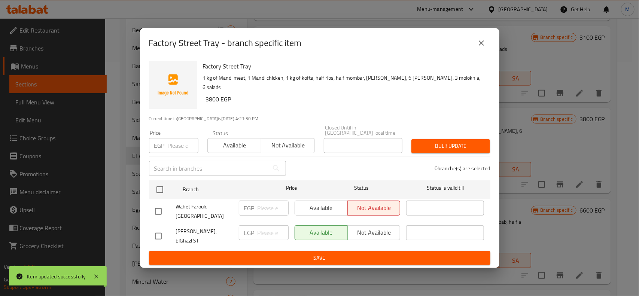
click at [212, 94] on h6 "3800 EGP" at bounding box center [345, 99] width 278 height 10
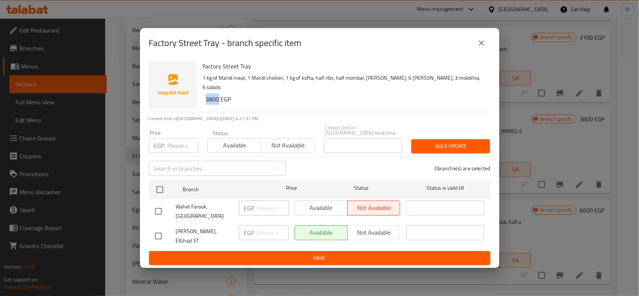
click at [211, 94] on h6 "3800 EGP" at bounding box center [345, 99] width 278 height 10
drag, startPoint x: 159, startPoint y: 232, endPoint x: 194, endPoint y: 235, distance: 34.9
click at [159, 232] on input "checkbox" at bounding box center [158, 236] width 16 height 16
checkbox input "true"
click at [261, 231] on input "number" at bounding box center [272, 232] width 31 height 15
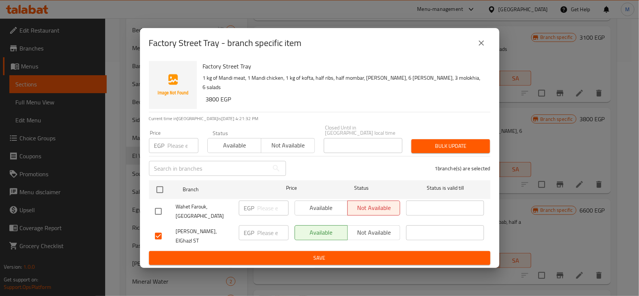
paste input "3800"
type input "3800"
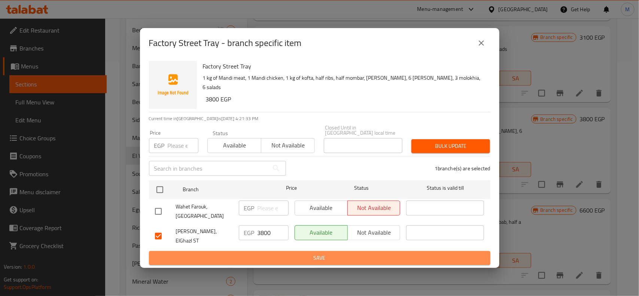
click at [271, 254] on span "Save" at bounding box center [319, 257] width 329 height 9
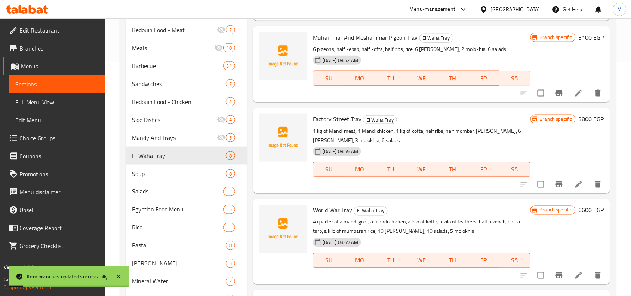
click at [443, 137] on p "1 kg of Mandi meat, 1 Mandi chicken, 1 kg of kofta, half ribs, half mombar, Man…" at bounding box center [422, 135] width 218 height 19
click at [556, 93] on icon "Branch-specific-item" at bounding box center [559, 93] width 7 height 6
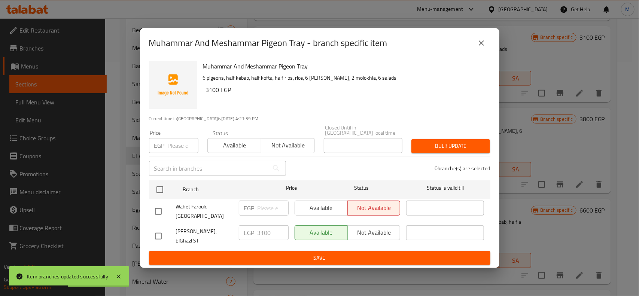
click at [486, 49] on button "close" at bounding box center [481, 43] width 18 height 18
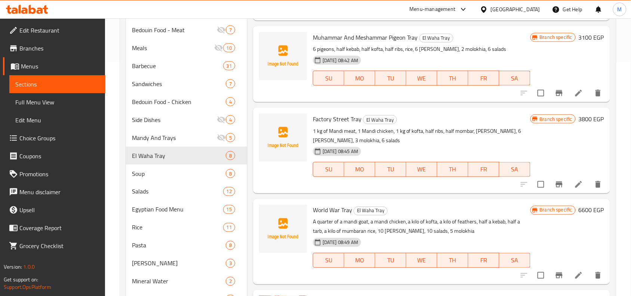
click at [444, 225] on p "A quarter of a mandi goat, a mandi chicken, a kilo of kofta, a kilo of feathers…" at bounding box center [422, 226] width 218 height 19
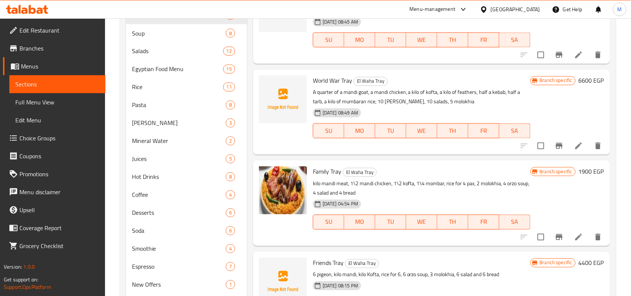
scroll to position [0, 0]
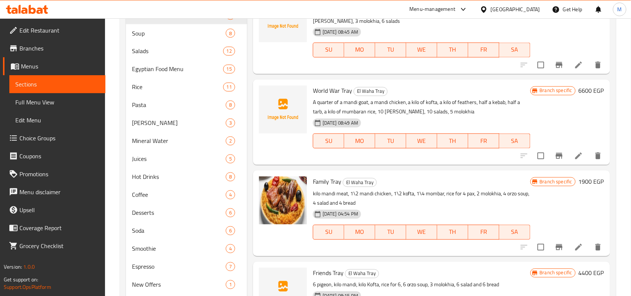
click at [325, 102] on p "A quarter of a mandi goat, a mandi chicken, a kilo of kofta, a kilo of feathers…" at bounding box center [422, 107] width 218 height 19
drag, startPoint x: 325, startPoint y: 102, endPoint x: 363, endPoint y: 105, distance: 38.2
click at [363, 105] on p "A quarter of a mandi goat, a mandi chicken, a kilo of kofta, a kilo of feathers…" at bounding box center [422, 107] width 218 height 19
click at [385, 104] on p "A quarter of a mandi goat, a mandi chicken, a kilo of kofta, a kilo of feathers…" at bounding box center [422, 107] width 218 height 19
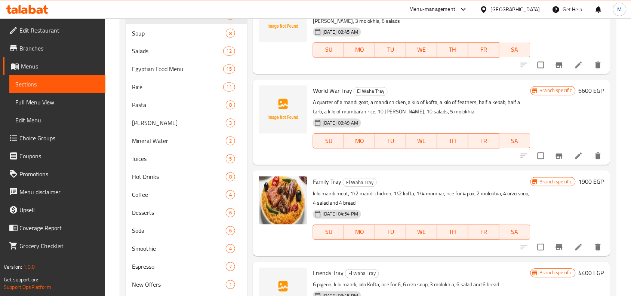
click at [415, 104] on p "A quarter of a mandi goat, a mandi chicken, a kilo of kofta, a kilo of feathers…" at bounding box center [422, 107] width 218 height 19
drag, startPoint x: 415, startPoint y: 104, endPoint x: 428, endPoint y: 104, distance: 13.8
click at [428, 104] on p "A quarter of a mandi goat, a mandi chicken, a kilo of kofta, a kilo of feathers…" at bounding box center [422, 107] width 218 height 19
click at [449, 101] on p "A quarter of a mandi goat, a mandi chicken, a kilo of kofta, a kilo of feathers…" at bounding box center [422, 107] width 218 height 19
drag, startPoint x: 449, startPoint y: 101, endPoint x: 463, endPoint y: 103, distance: 13.6
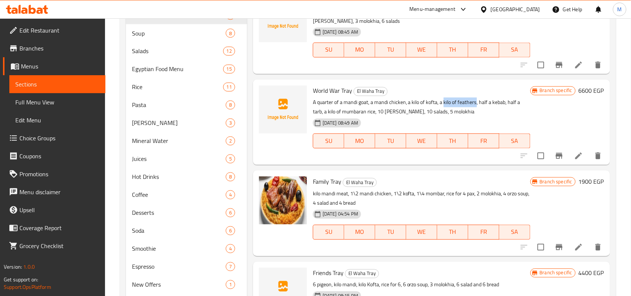
click at [463, 103] on p "A quarter of a mandi goat, a mandi chicken, a kilo of kofta, a kilo of feathers…" at bounding box center [422, 107] width 218 height 19
click at [483, 105] on p "A quarter of a mandi goat, a mandi chicken, a kilo of kofta, a kilo of feathers…" at bounding box center [422, 107] width 218 height 19
drag, startPoint x: 483, startPoint y: 105, endPoint x: 494, endPoint y: 105, distance: 11.6
click at [494, 105] on p "A quarter of a mandi goat, a mandi chicken, a kilo of kofta, a kilo of feathers…" at bounding box center [422, 107] width 218 height 19
click at [513, 102] on p "A quarter of a mandi goat, a mandi chicken, a kilo of kofta, a kilo of feathers…" at bounding box center [422, 107] width 218 height 19
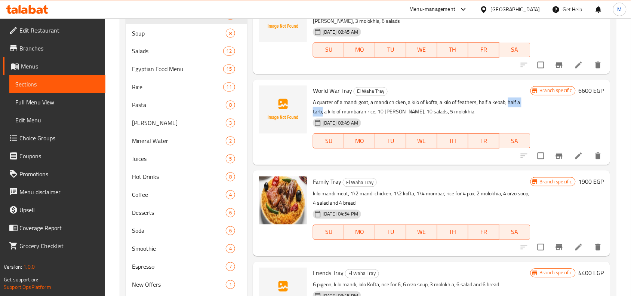
drag, startPoint x: 513, startPoint y: 102, endPoint x: 321, endPoint y: 110, distance: 192.5
click at [321, 110] on p "A quarter of a mandi goat, a mandi chicken, a kilo of kofta, a kilo of feathers…" at bounding box center [422, 107] width 218 height 19
click at [332, 111] on p "A quarter of a mandi goat, a mandi chicken, a kilo of kofta, a kilo of feathers…" at bounding box center [422, 107] width 218 height 19
drag, startPoint x: 332, startPoint y: 111, endPoint x: 367, endPoint y: 111, distance: 34.8
click at [367, 111] on p "A quarter of a mandi goat, a mandi chicken, a kilo of kofta, a kilo of feathers…" at bounding box center [422, 107] width 218 height 19
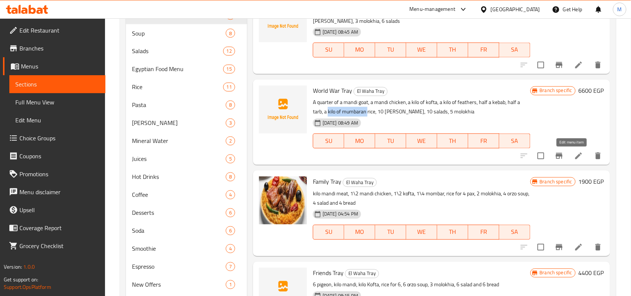
click at [576, 156] on icon at bounding box center [579, 156] width 7 height 7
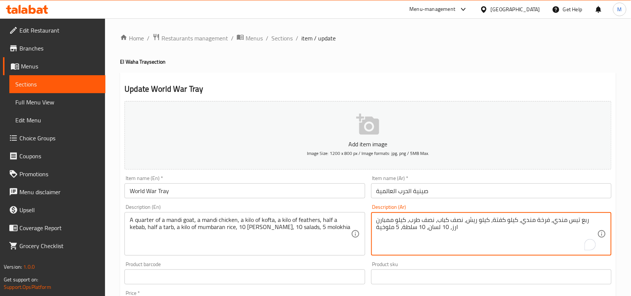
click at [582, 222] on textarea "ربع تيس مندي، فرخة مندي، كيلو كفتة، كيلو ريش، نصف كباب، نصف طرب، كيلو ممبارن ار…" at bounding box center [487, 234] width 221 height 36
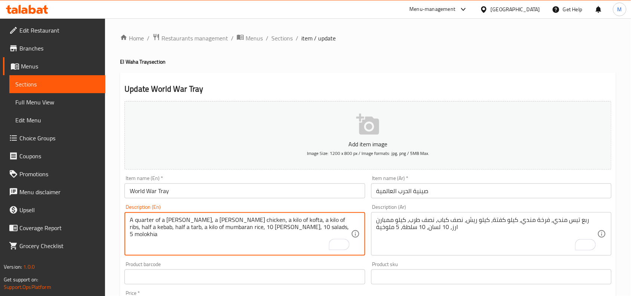
type textarea "A quarter of a mandi teis, a mandi chicken, a kilo of kofta, a kilo of ribs, ha…"
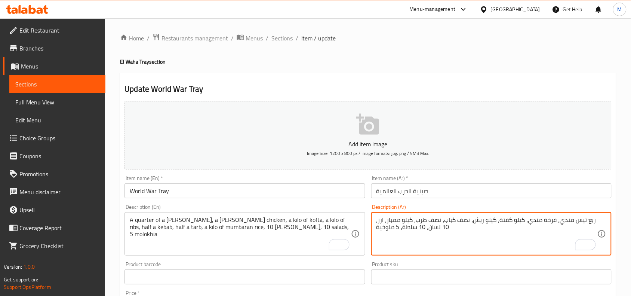
type textarea "ربع تيس مندي، فرخة مندي، كيلو كفتة، كيلو ريش، نصف كباب، نصف طرب، كيلو ممبار، ار…"
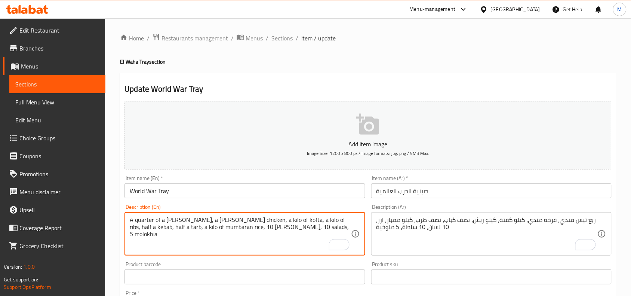
click at [184, 227] on textarea "A quarter of a mandi teis, a mandi chicken, a kilo of kofta, a kilo of ribs, ha…" at bounding box center [240, 234] width 221 height 36
type textarea "A quarter of a mandi teis, a mandi chicken, a kilo of kofta, a kilo of ribs, ha…"
click at [630, 194] on div "Home / Restaurants management / Menus / Sections / item / update El Waha Tray s…" at bounding box center [368, 273] width 526 height 510
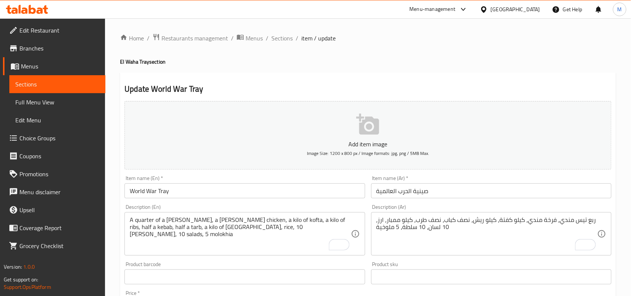
scroll to position [231, 0]
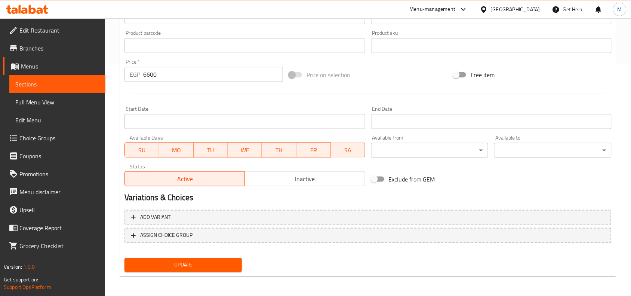
click at [178, 267] on span "Update" at bounding box center [183, 264] width 105 height 9
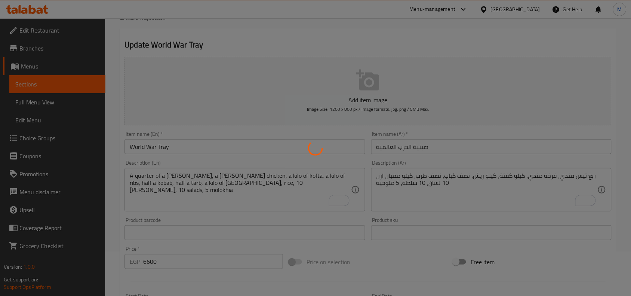
scroll to position [0, 0]
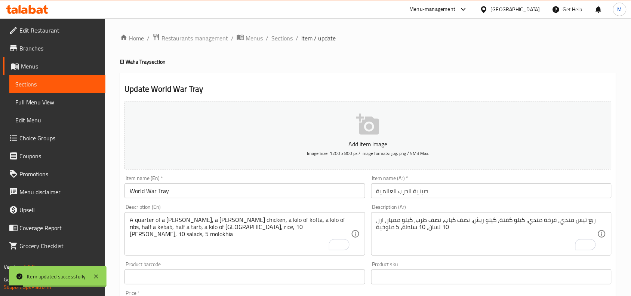
click at [275, 37] on span "Sections" at bounding box center [282, 38] width 21 height 9
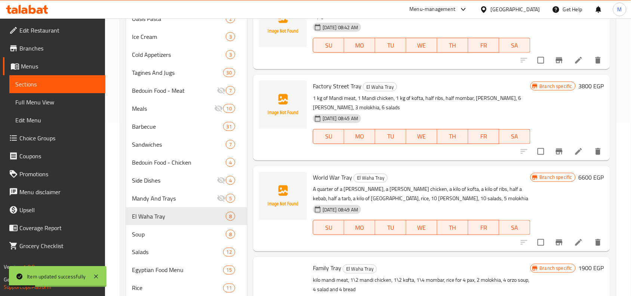
scroll to position [187, 0]
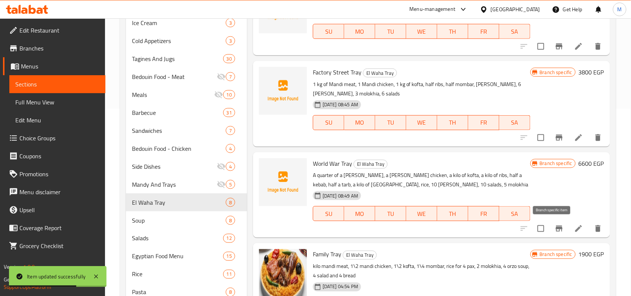
click at [556, 228] on icon "Branch-specific-item" at bounding box center [559, 229] width 7 height 6
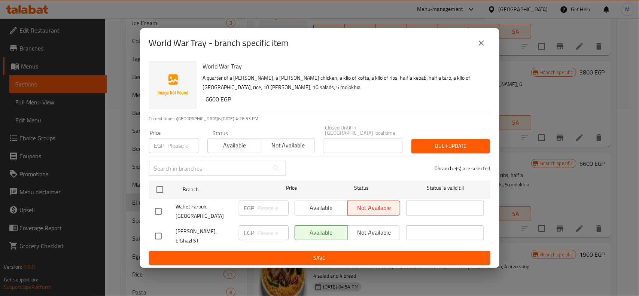
click at [210, 104] on h6 "6600 EGP" at bounding box center [345, 99] width 278 height 10
drag, startPoint x: 210, startPoint y: 104, endPoint x: 207, endPoint y: 102, distance: 3.9
click at [207, 102] on h6 "6600 EGP" at bounding box center [345, 99] width 278 height 10
copy h6 "6600"
click at [158, 232] on input "checkbox" at bounding box center [158, 236] width 16 height 16
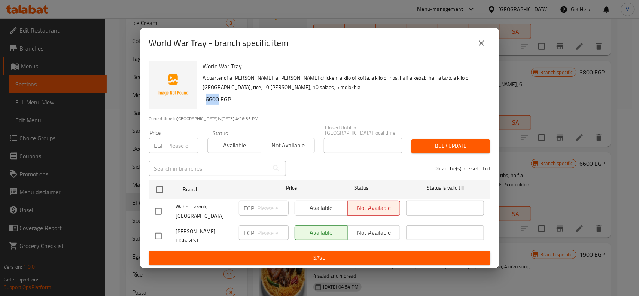
checkbox input "true"
click at [265, 231] on input "number" at bounding box center [272, 232] width 31 height 15
paste input "6600"
type input "6600"
click at [270, 253] on span "Save" at bounding box center [319, 257] width 329 height 9
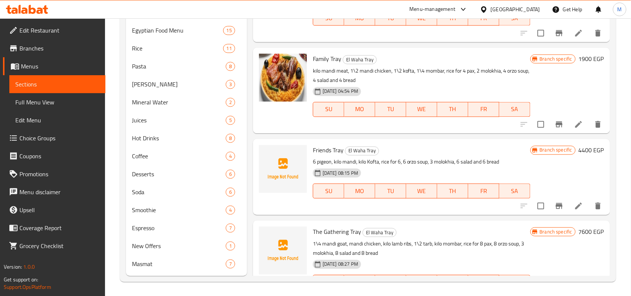
scroll to position [68, 0]
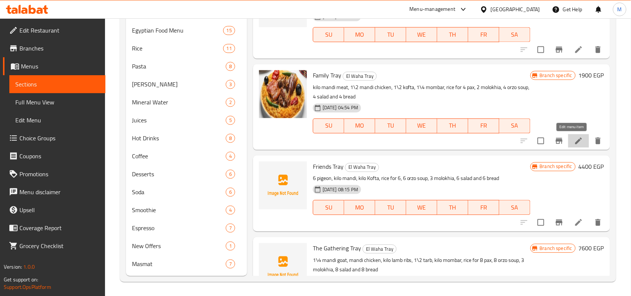
click at [575, 140] on icon at bounding box center [579, 141] width 9 height 9
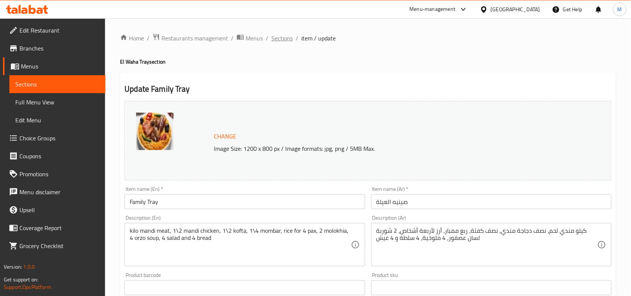
click at [277, 38] on span "Sections" at bounding box center [282, 38] width 21 height 9
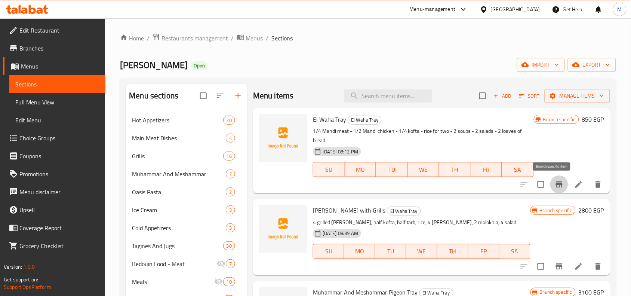
click at [556, 184] on icon "Branch-specific-item" at bounding box center [559, 184] width 7 height 6
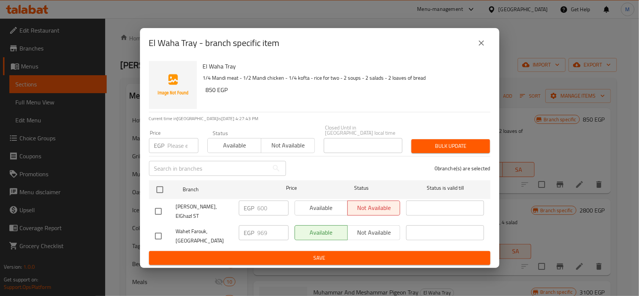
click at [477, 43] on button "close" at bounding box center [481, 43] width 18 height 18
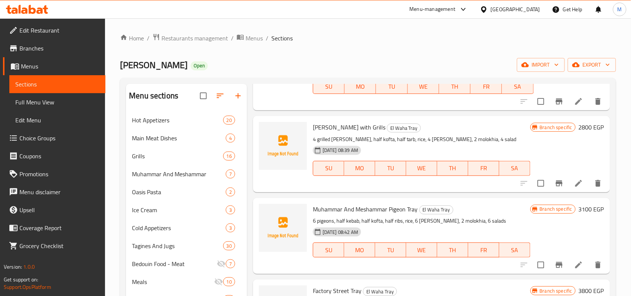
scroll to position [94, 0]
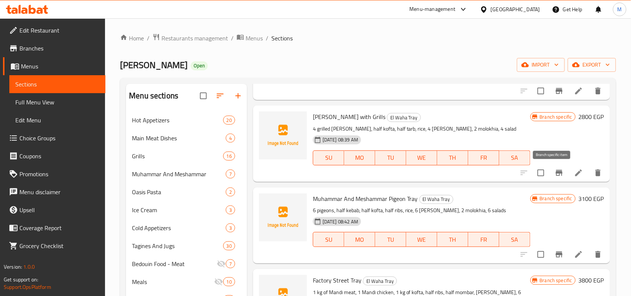
click at [556, 173] on icon "Branch-specific-item" at bounding box center [559, 173] width 7 height 6
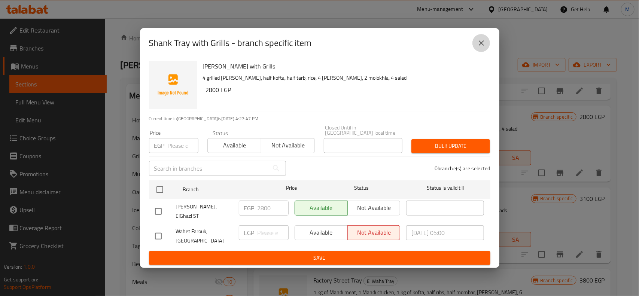
click at [480, 46] on icon "close" at bounding box center [480, 42] width 5 height 5
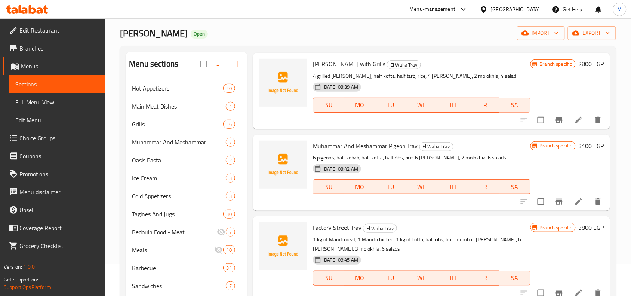
scroll to position [47, 0]
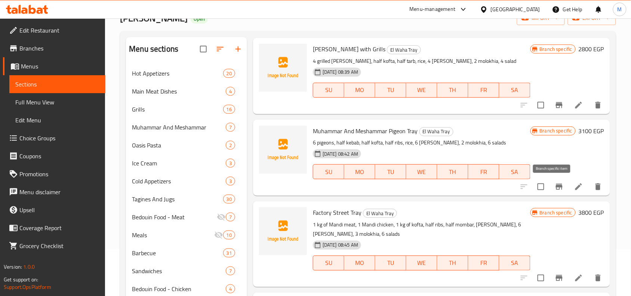
click at [551, 186] on button "Branch-specific-item" at bounding box center [560, 187] width 18 height 18
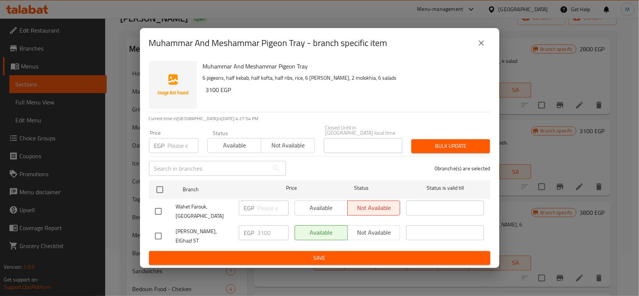
click at [477, 48] on icon "close" at bounding box center [481, 43] width 9 height 9
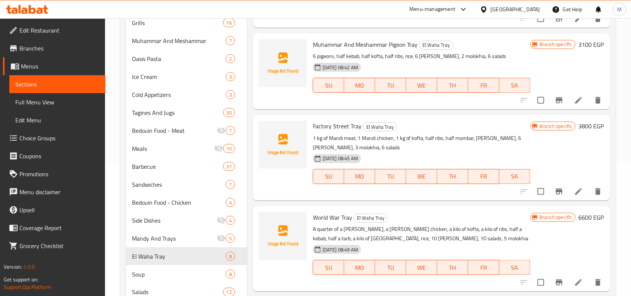
scroll to position [140, 0]
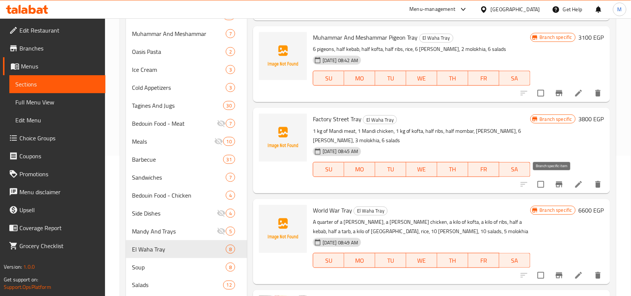
click at [555, 187] on icon "Branch-specific-item" at bounding box center [559, 184] width 9 height 9
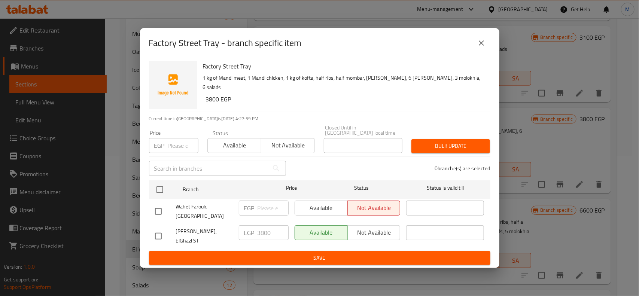
click at [483, 48] on icon "close" at bounding box center [481, 43] width 9 height 9
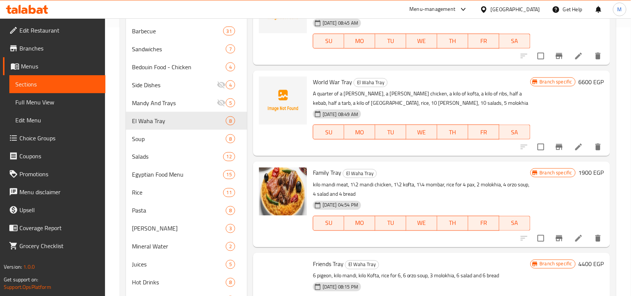
scroll to position [281, 0]
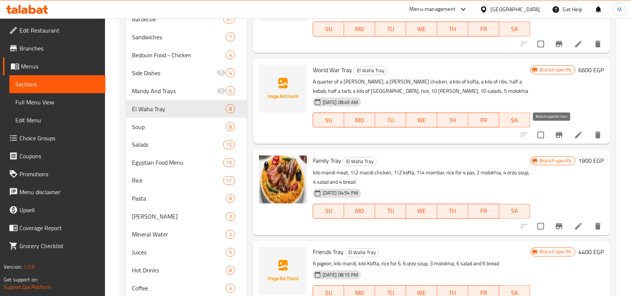
click at [555, 136] on icon "Branch-specific-item" at bounding box center [559, 135] width 9 height 9
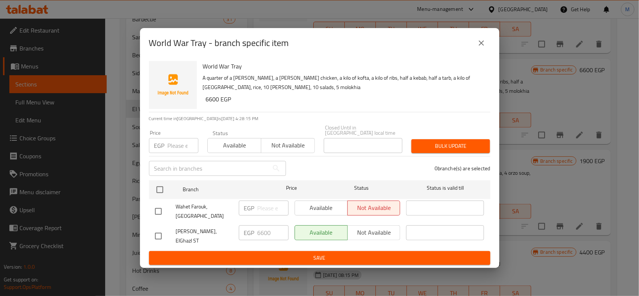
click at [480, 46] on icon "close" at bounding box center [480, 42] width 5 height 5
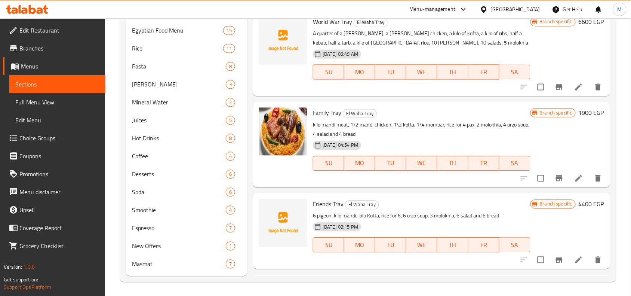
scroll to position [47, 0]
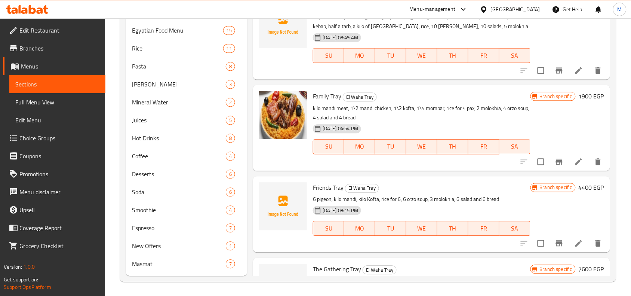
click at [556, 160] on icon "Branch-specific-item" at bounding box center [559, 162] width 7 height 6
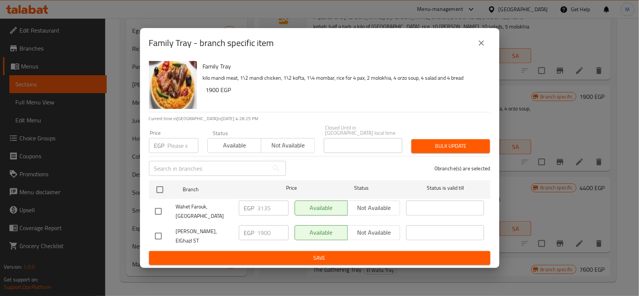
click at [485, 47] on icon "close" at bounding box center [481, 43] width 9 height 9
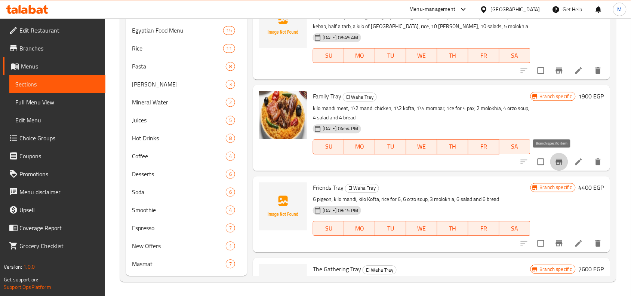
click at [556, 162] on icon "Branch-specific-item" at bounding box center [559, 162] width 7 height 6
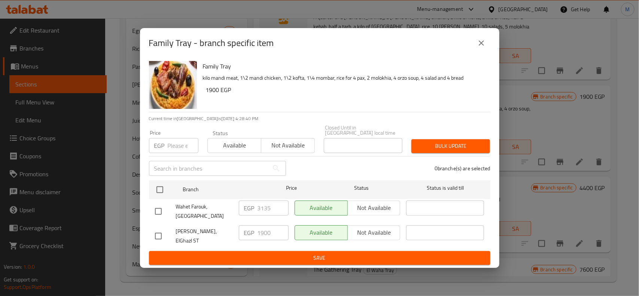
click at [156, 230] on input "checkbox" at bounding box center [158, 236] width 16 height 16
checkbox input "true"
click at [358, 230] on span "Not available" at bounding box center [374, 232] width 47 height 11
click at [328, 254] on span "Save" at bounding box center [319, 257] width 329 height 9
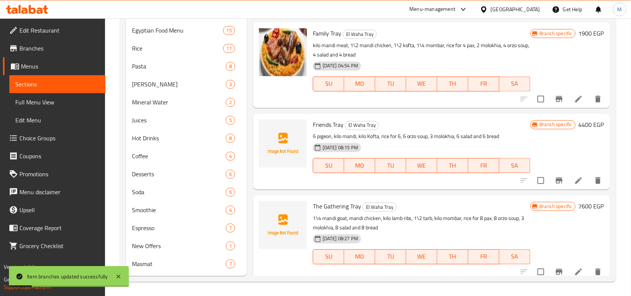
scroll to position [114, 0]
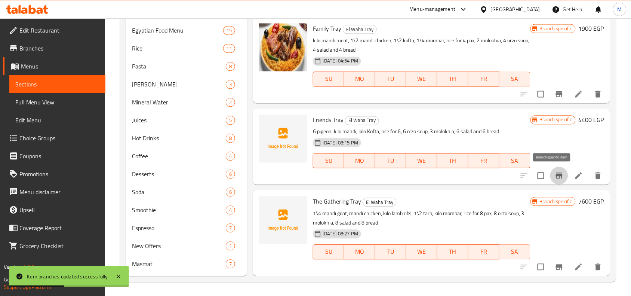
click at [556, 175] on icon "Branch-specific-item" at bounding box center [559, 176] width 7 height 6
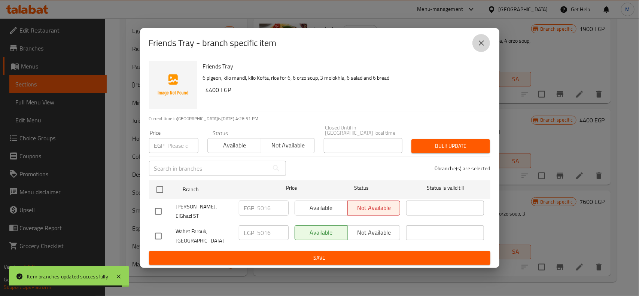
click at [485, 48] on icon "close" at bounding box center [481, 43] width 9 height 9
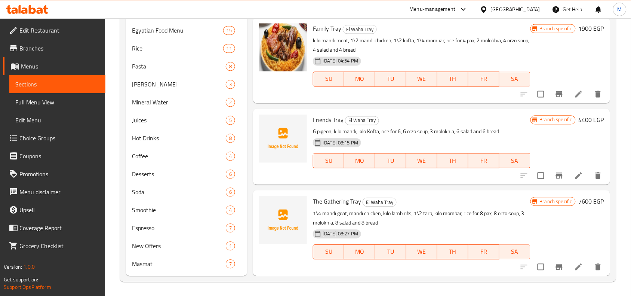
click at [555, 264] on icon "Branch-specific-item" at bounding box center [559, 267] width 9 height 9
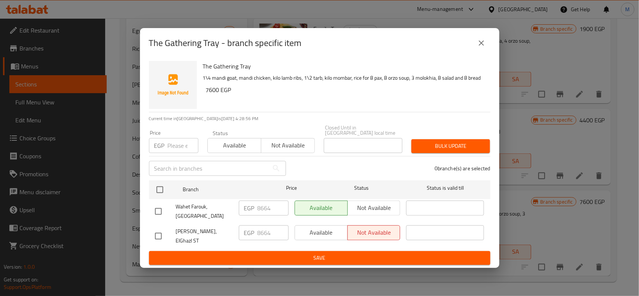
click at [480, 43] on button "close" at bounding box center [481, 43] width 18 height 18
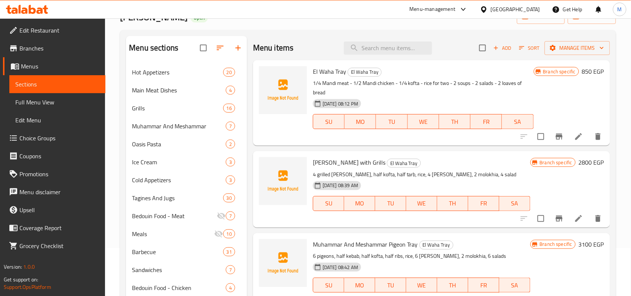
scroll to position [0, 0]
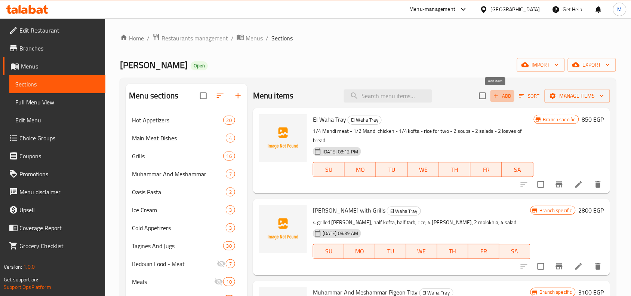
click at [495, 95] on icon "button" at bounding box center [497, 96] width 4 height 4
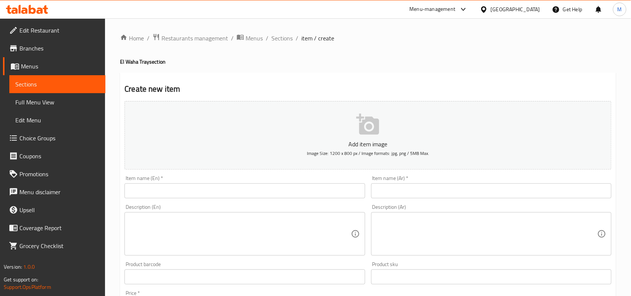
click at [146, 193] on input "text" at bounding box center [245, 190] width 241 height 15
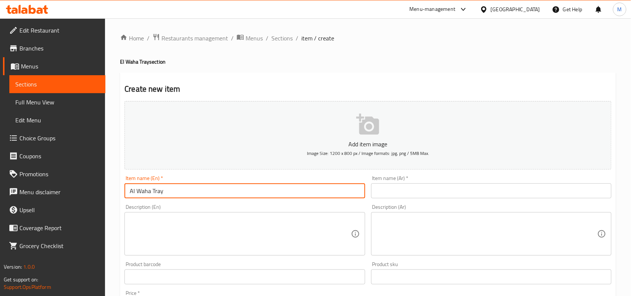
type input "Al Waha Tray"
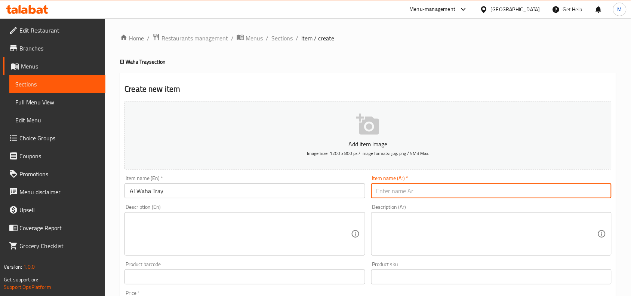
click at [401, 190] on input "text" at bounding box center [491, 190] width 241 height 15
paste input "صنية الواحة"
type input "صنية الواحة"
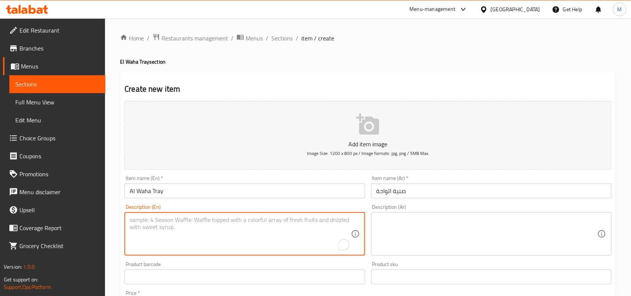
click at [173, 237] on textarea "To enrich screen reader interactions, please activate Accessibility in Grammarl…" at bounding box center [240, 234] width 221 height 36
paste textarea "A quarter of mandi meat - a quarter of kofta - a quarter of grilled chicken wit…"
type textarea "A quarter of mandi meat - a quarter of kofta - a quarter of grilled chicken wit…"
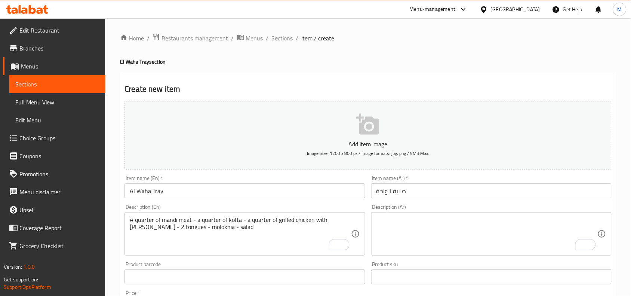
click at [512, 240] on textarea "To enrich screen reader interactions, please activate Accessibility in Grammarl…" at bounding box center [487, 234] width 221 height 36
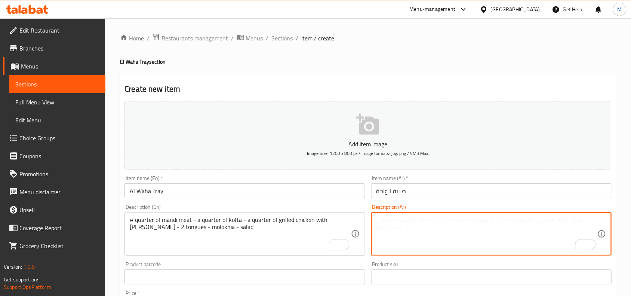
paste textarea "ربع لحم مندي - ربع گفته - ربع فرخة مشوية ارز مندي - ٢ لسان - ملوخية - سلطة"
type textarea "ربع لحم مندي - ربع گفته - ربع فرخة مشوية ارز مندي - ٢ لسان - ملوخية - سلطة"
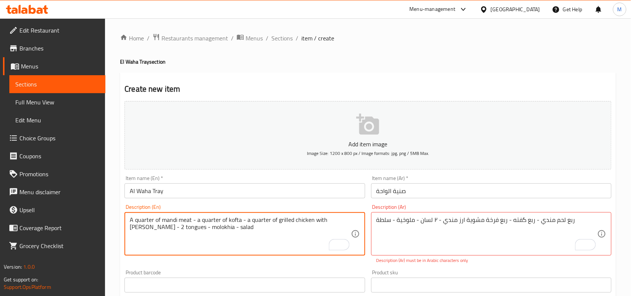
drag, startPoint x: 318, startPoint y: 220, endPoint x: 311, endPoint y: 219, distance: 7.1
click at [311, 219] on textarea "A quarter of mandi meat - a quarter of kofta - a quarter of grilled chicken wit…" at bounding box center [240, 234] width 221 height 36
type textarea "A quarter of mandi meat - a quarter of kofta - a quarter of grilled chicken, ma…"
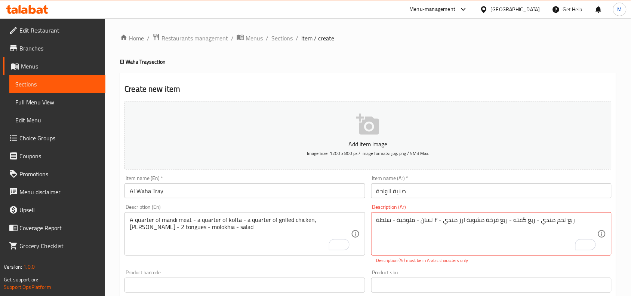
click at [465, 221] on textarea "ربع لحم مندي - ربع گفته - ربع فرخة مشوية ارز مندي - ٢ لسان - ملوخية - سلطة" at bounding box center [487, 234] width 221 height 36
type textarea "ربع لحم مندي - ربع گفته - ربع فرخة مشوية، ارز مندي - ٢ لسان - ملوخية - سلطة"
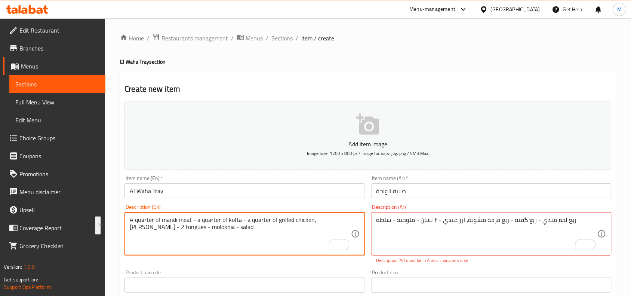
drag, startPoint x: 139, startPoint y: 226, endPoint x: 135, endPoint y: 224, distance: 3.9
click at [135, 224] on textarea "A quarter of mandi meat - a quarter of kofta - a quarter of grilled chicken, ma…" at bounding box center [240, 234] width 221 height 36
click at [139, 227] on textarea "A quarter of mandi meat - a quarter of kofta - a quarter of grilled chicken, ma…" at bounding box center [240, 234] width 221 height 36
click at [136, 227] on textarea "A quarter of mandi meat - a quarter of kofta - a quarter of grilled chicken, ma…" at bounding box center [240, 234] width 221 height 36
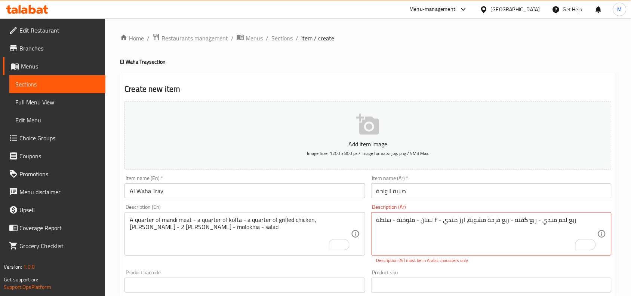
drag, startPoint x: 195, startPoint y: 221, endPoint x: 204, endPoint y: 239, distance: 20.8
click at [195, 221] on textarea "A quarter of mandi meat - a quarter of kofta - a quarter of grilled chicken, ma…" at bounding box center [240, 234] width 221 height 36
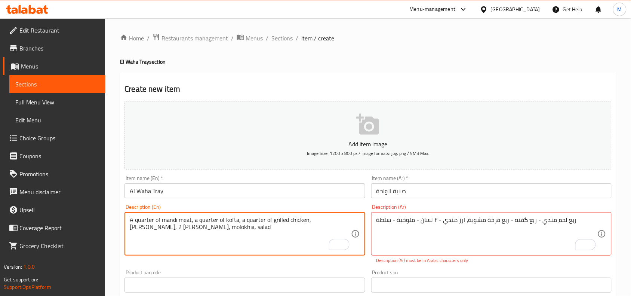
type textarea "A quarter of mandi meat, a quarter of kofta, a quarter of grilled chicken, mand…"
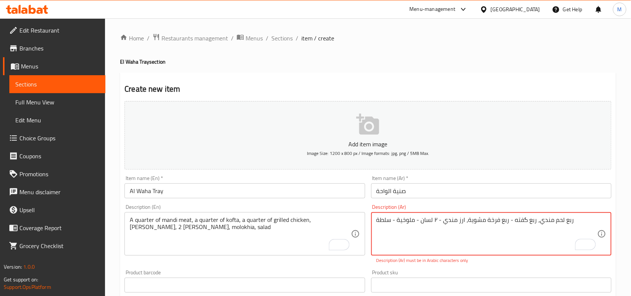
click at [509, 221] on textarea "ربع لحم مندي، ربع گفته - ربع فرخة مشوية، ارز مندي - ٢ لسان - ملوخية - سلطة" at bounding box center [487, 234] width 221 height 36
click at [512, 222] on textarea "ربع لحم مندي، ربع گفته - ربع فرخة مشوية، ارز مندي - ٢ لسان - ملوخية - سلطة" at bounding box center [487, 234] width 221 height 36
click at [509, 220] on textarea "ربع لحم مندي، ربع گفته - ربع فرخة مشوية، ارز مندي - ٢ لسان - ملوخية - سلطة" at bounding box center [487, 234] width 221 height 36
click at [440, 223] on textarea "ربع لحم مندي، ربع گفته، ربع فرخة مشوية، ارز مندي - ٢ لسان - ملوخية - سلطة" at bounding box center [487, 234] width 221 height 36
click at [417, 220] on textarea "ربع لحم مندي، ربع گفته، ربع فرخة مشوية، ارز مندي، ٢ لسان - ملوخية - سلطة" at bounding box center [487, 234] width 221 height 36
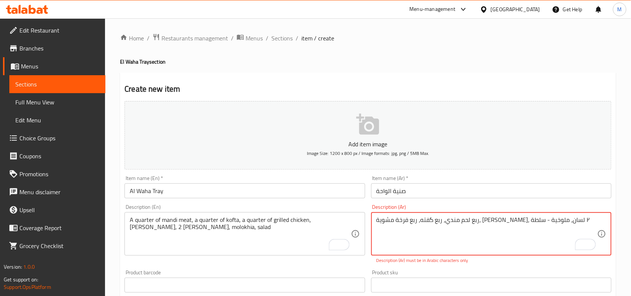
click at [397, 221] on textarea "ربع لحم مندي، ربع گفته، ربع فرخة مشوية، ارز مندي، ٢ لسان، ملوخية - سلطة" at bounding box center [487, 234] width 221 height 36
click at [431, 223] on textarea "ربع لحم مندي، ربع گفته، ربع فرخة مشوية، ارز مندي، ٢ لسان، ملوخية، سلطة" at bounding box center [487, 234] width 221 height 36
type textarea "ربع لحم مندي، ربع گفته، ربع فرخة مشوية، ارز مندي، 2 لسان، ملوخية، سلطة"
click at [619, 172] on div "Home / Restaurants management / Menus / Sections / item / create El Waha Tray s…" at bounding box center [368, 277] width 526 height 519
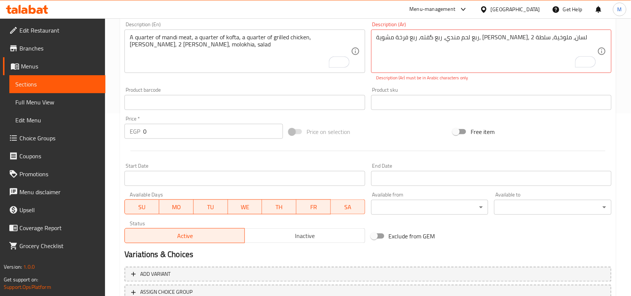
scroll to position [187, 0]
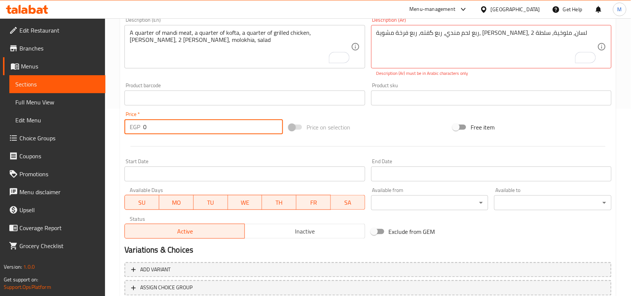
drag, startPoint x: 139, startPoint y: 127, endPoint x: 134, endPoint y: 126, distance: 5.0
click at [134, 126] on div "EGP 0 Price *" at bounding box center [204, 126] width 159 height 15
click at [115, 113] on div "Home / Restaurants management / Menus / Sections / item / create El Waha Tray s…" at bounding box center [368, 90] width 526 height 519
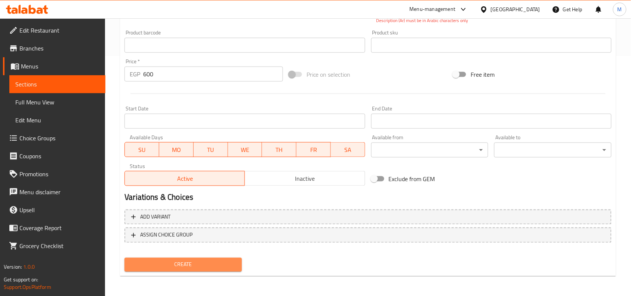
click at [206, 260] on span "Create" at bounding box center [183, 264] width 105 height 9
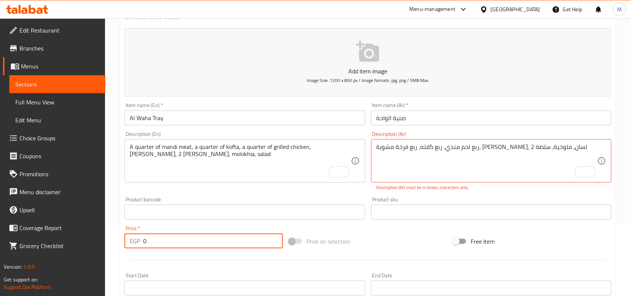
type input "0"
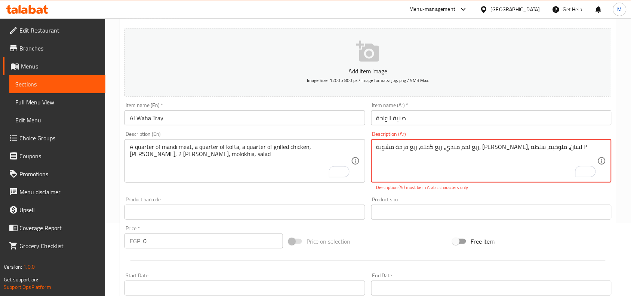
type textarea "ربع لحم مندي، ربع گفته، ربع فرخة مشوية، ارز مندي، ٢ لسان، ملوخية، سلطة"
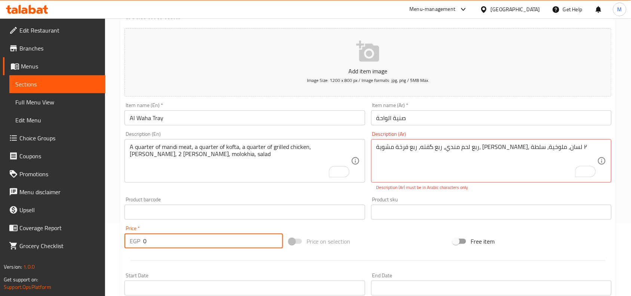
drag, startPoint x: 162, startPoint y: 247, endPoint x: 124, endPoint y: 247, distance: 37.8
click at [125, 247] on div "Price   * EGP 0 Price *" at bounding box center [204, 237] width 159 height 23
type input "600"
click at [118, 234] on div "Home / Restaurants management / Menus / Sections / item / create El Waha Tray s…" at bounding box center [368, 204] width 526 height 519
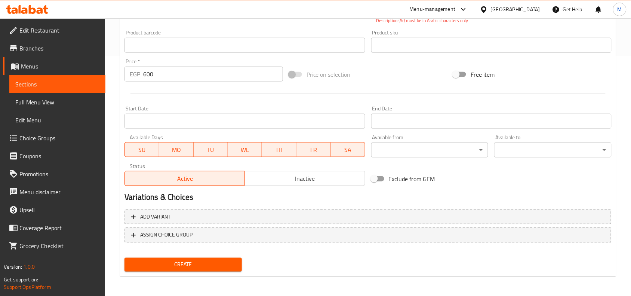
click at [193, 261] on span "Create" at bounding box center [183, 264] width 105 height 9
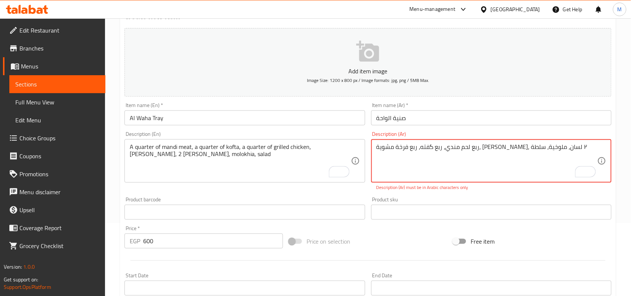
click at [463, 151] on textarea "ربع لحم مندي، ربع گفته، ربع فرخة مشوية، ارز مندي، ٢ لسان، ملوخية، سلطة" at bounding box center [487, 161] width 221 height 36
click at [581, 152] on textarea "ربع لحم مندي، ربع گفته، ربع فرخة مشوية، ارز مندي، ٢ لسان، ملوخية، سلطة" at bounding box center [487, 161] width 221 height 36
click at [431, 149] on textarea "ربع لحم مندي، ربع گفته، ربع فرخة مشوية، ارز مندي، ٢ لسان، ملوخية، سلطة" at bounding box center [487, 161] width 221 height 36
click at [479, 159] on textarea "ربع لحم مندي، ربع گفته، ربع فرخة مشوية، ارز مندي، ٢ لسان، ملوخية، سلطة" at bounding box center [487, 161] width 221 height 36
click at [624, 97] on div "Home / Restaurants management / Menus / Sections / item / create El Waha Tray s…" at bounding box center [368, 204] width 526 height 519
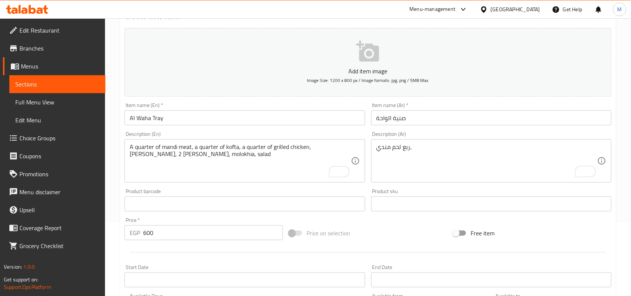
click at [623, 143] on div "Home / Restaurants management / Menus / Sections / item / create El Waha Tray s…" at bounding box center [368, 200] width 526 height 510
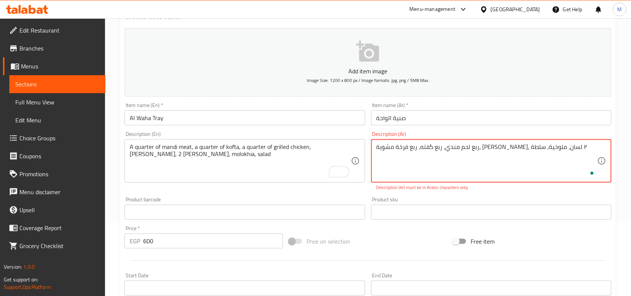
type textarea "ربع لحم مندي، ربع گفته، ربع فرخة مشوية، ارز مندي، ٢ لسان، ملوخية، سلطة"
type input "0"
type textarea "ربع لحم مندي - ربع گفته - ربع فرخة مشوية، ارز مندي - ٢ لسان - ملوخية - سلطة"
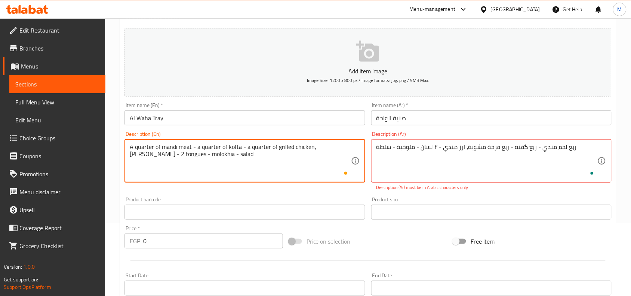
type textarea "A quarter of mandi meat - a quarter of kofta - a quarter of grilled chicken, ma…"
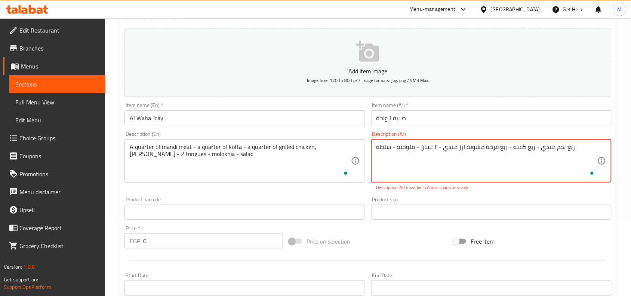
type textarea "ربع لحم مندي - ربع گفته - ربع فرخة مشوية ارز مندي - ٢ لسان - ملوخية - سلطة"
type textarea "A quarter of mandi meat - a quarter of kofta - a quarter of grilled chicken wit…"
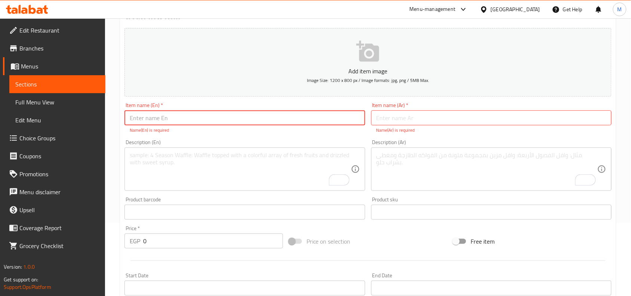
type input "Al Waha Tray"
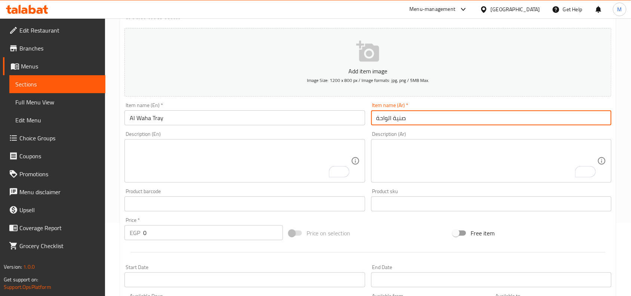
type input "صنية الواحة"
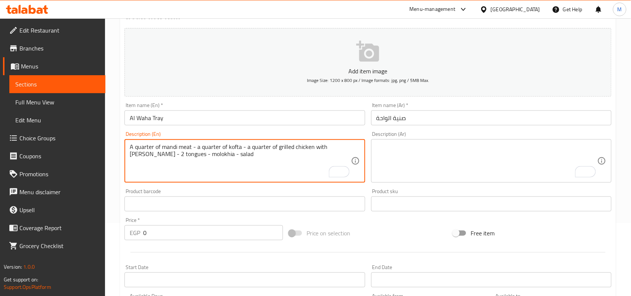
type textarea "A quarter of mandi meat - a quarter of kofta - a quarter of grilled chicken wit…"
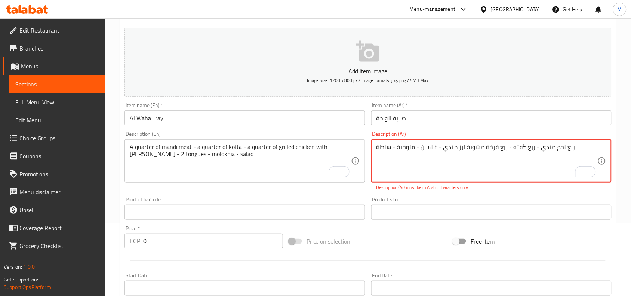
type textarea "ربع لحم مندي - ربع گفته - ربع فرخة مشوية ارز مندي - ٢ لسان - ملوخية - سلطة"
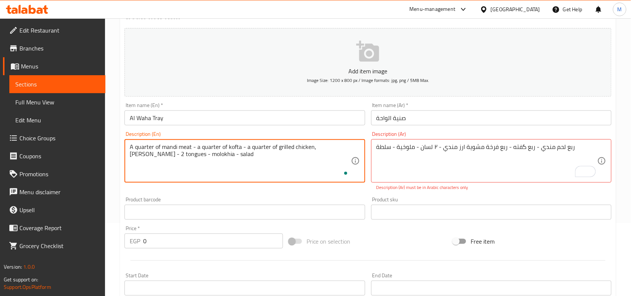
type textarea "A quarter of mandi meat - a quarter of kofta - a quarter of grilled chicken, ma…"
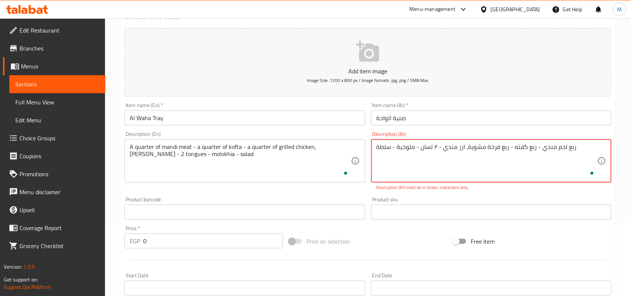
type textarea "ربع لحم مندي - ربع گفته - ربع فرخة مشوية، ارز مندي - ٢ لسان - ملوخية - سلطة"
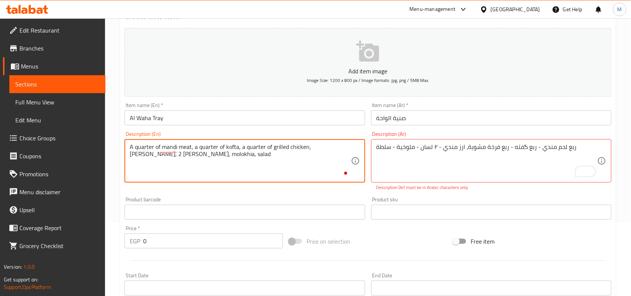
type textarea "A quarter of mandi meat, a quarter of kofta, a quarter of grilled chicken, mand…"
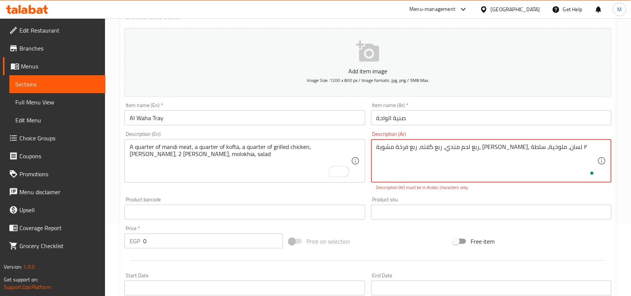
type textarea "ربع لحم مندي، ربع گفته، ربع فرخة مشوية، ارز مندي، ٢ لسان، ملوخية، سلطة"
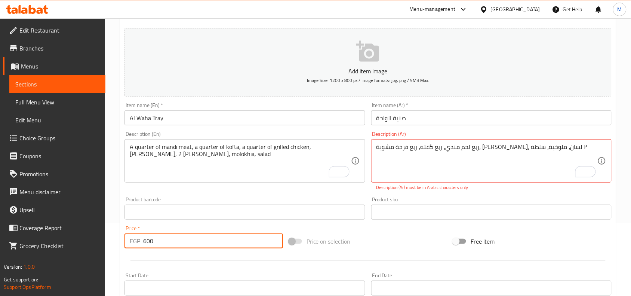
type input "600"
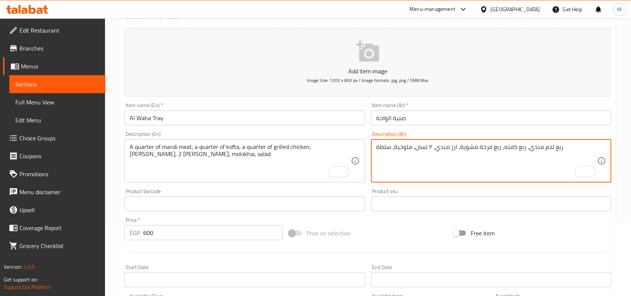
click at [429, 146] on textarea "ربع لحم مندي، ربع كفته، ربع فرخة مشوية، ارز مندي، ٢ لسان، ملوخية، سلطة" at bounding box center [487, 161] width 221 height 36
type textarea "ربع لحم مندي، ربع كفته، ربع فرخة مشوية، ارز مندي، 2 لسان، ملوخية، سلطة"
click at [623, 149] on div "Home / Restaurants management / Menus / Sections / item / create El Waha Tray s…" at bounding box center [368, 200] width 526 height 510
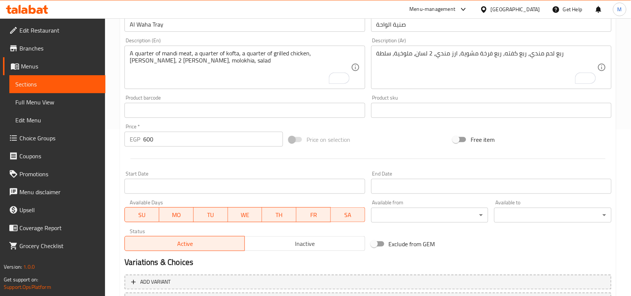
scroll to position [231, 0]
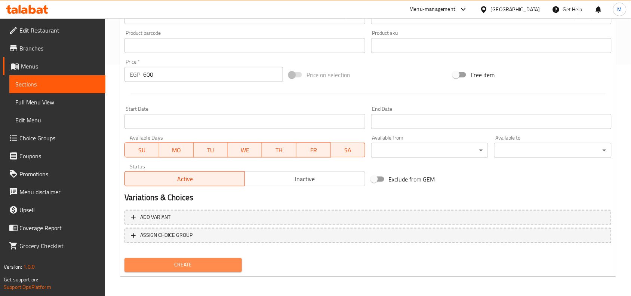
click at [205, 265] on span "Create" at bounding box center [183, 264] width 105 height 9
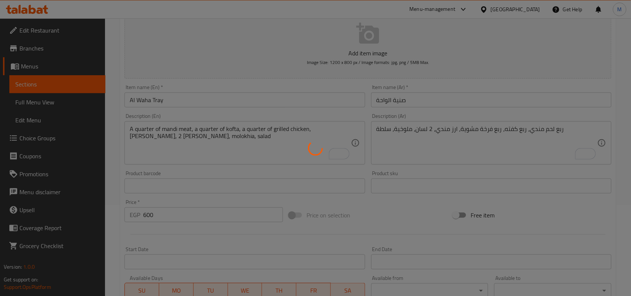
type input "0"
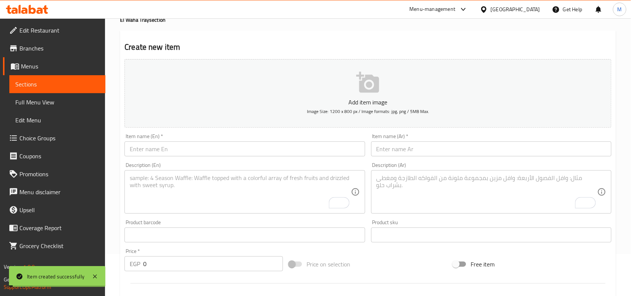
scroll to position [0, 0]
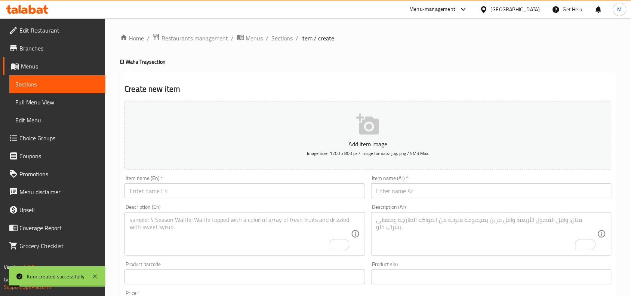
click at [287, 40] on span "Sections" at bounding box center [282, 38] width 21 height 9
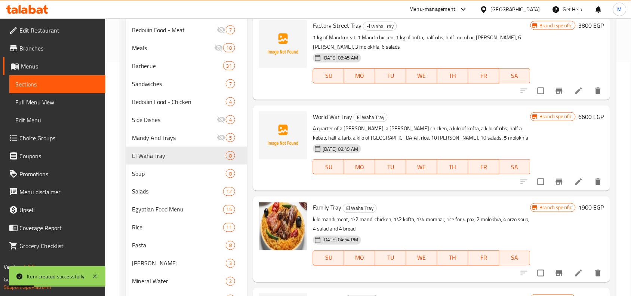
scroll to position [413, 0]
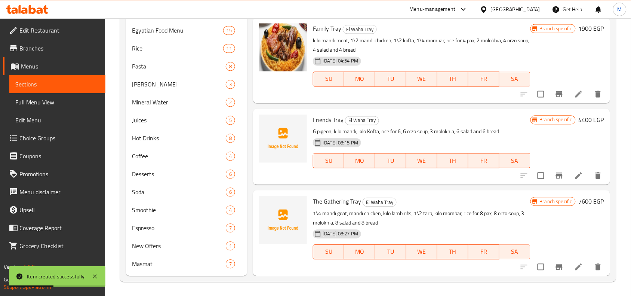
click at [476, 209] on p "1\4 mandi goat, mandi chicken, kilo lamb ribs, 1\2 tarb, kilo mombar, rice for …" at bounding box center [422, 218] width 218 height 19
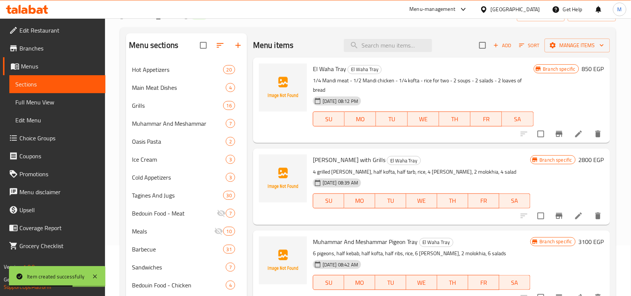
scroll to position [0, 0]
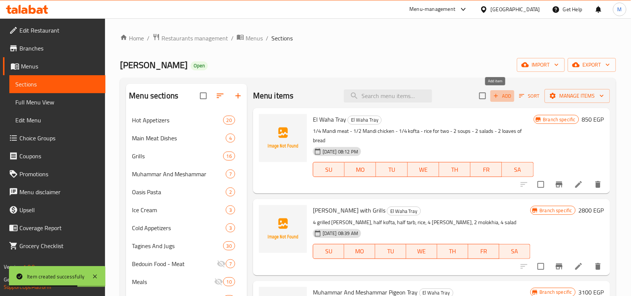
click at [496, 95] on span "Add" at bounding box center [503, 96] width 20 height 9
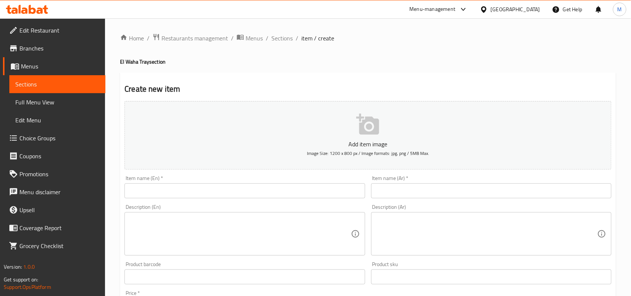
click at [152, 190] on input "text" at bounding box center [245, 190] width 241 height 15
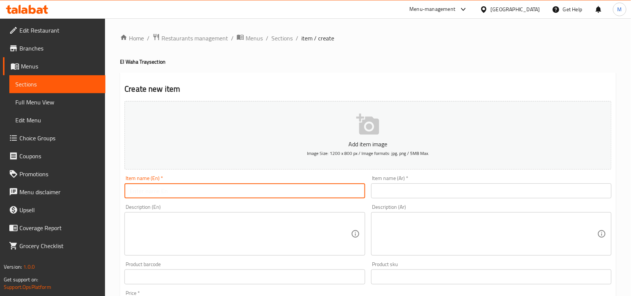
paste input "Family Tray"
type input "Family Tray"
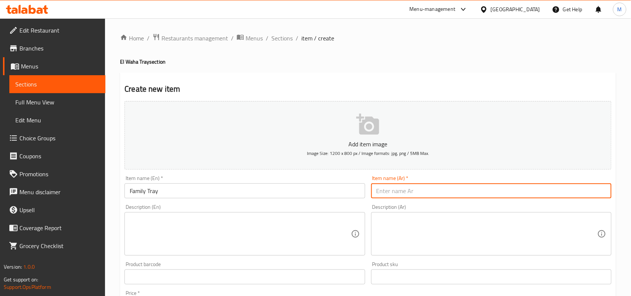
click at [417, 192] on input "text" at bounding box center [491, 190] width 241 height 15
paste input "صنية العيلة"
type input "صنية العيلة"
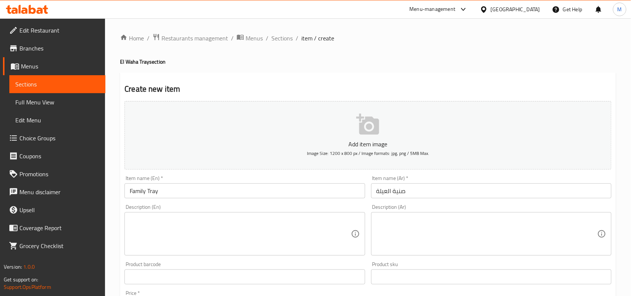
click at [173, 233] on textarea at bounding box center [240, 234] width 221 height 36
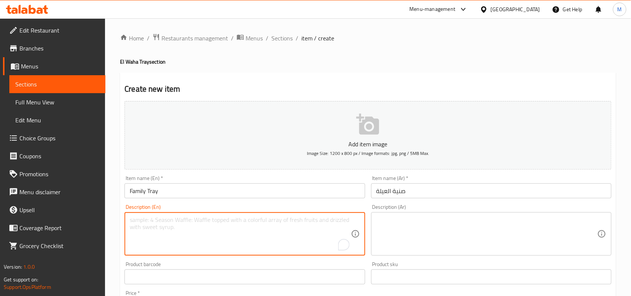
paste textarea "1 kg of mandi meat, half mandi chicken, half kofta, quarter mombar, rice, 4 ton…"
type textarea "1 kg of mandi meat, half mandi chicken, half kofta, quarter mombar, rice, 4 ton…"
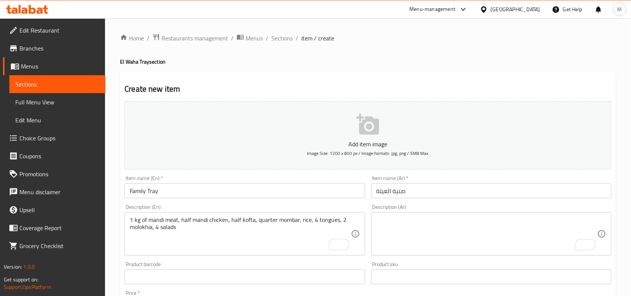
click at [450, 239] on textarea "To enrich screen reader interactions, please activate Accessibility in Grammarl…" at bounding box center [487, 234] width 221 height 36
paste textarea "كيلو لحم مندي نصف فرخة مندي - نصف كفتة ربع ممبار - ارز - ٤ لسان - ٢ ملوخية - ٤ …"
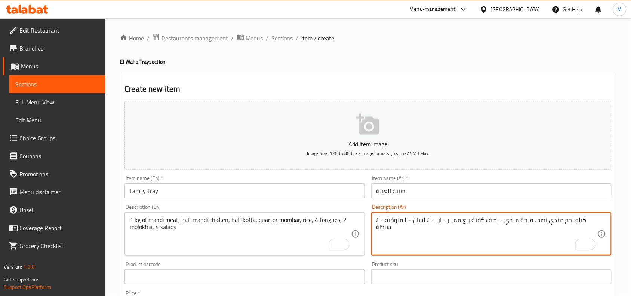
click at [432, 241] on textarea "كيلو لحم مندي نصف فرخة مندي - نصف كفتة ربع ممبار - ارز - ٤ لسان - ٢ ملوخية - ٤ …" at bounding box center [487, 234] width 221 height 36
click at [545, 220] on textarea "كيلو لحم مندي نصف فرخة مندي - نصف كفتة ربع ممبار - ارز - ٤ لسان - ٢ ملوخية - ٤ …" at bounding box center [487, 234] width 221 height 36
type textarea "كيلو لحم مندي، نصف فرخة مندي، نصف كفتة، ربع ممبار، ارز، 4 لسان، 2 ملوخية، 4 سلطة"
click at [348, 68] on div "Home / Restaurants management / Menus / Sections / item / create El Waha Tray s…" at bounding box center [368, 273] width 496 height 480
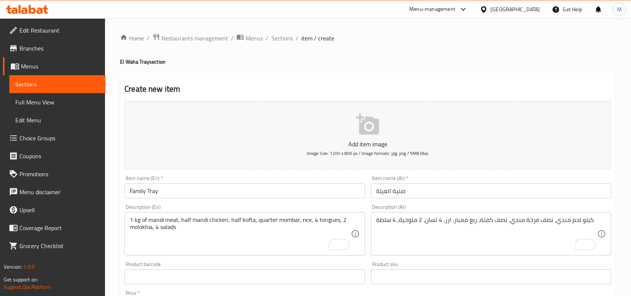
click at [382, 75] on div "Create new item Add item image Image Size: 1200 x 800 px / Image formats: jpg, …" at bounding box center [368, 290] width 496 height 435
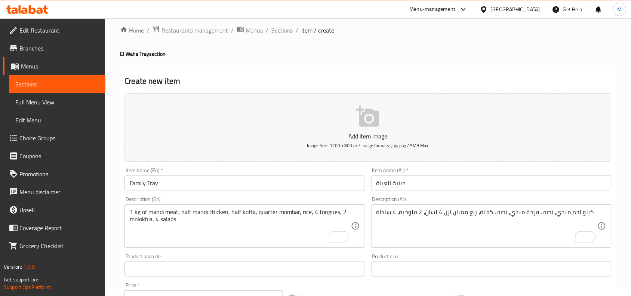
scroll to position [231, 0]
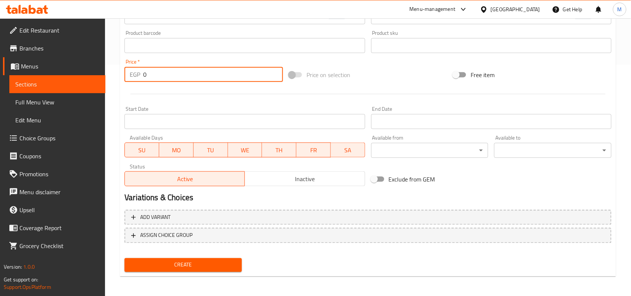
drag, startPoint x: 154, startPoint y: 78, endPoint x: 143, endPoint y: 75, distance: 11.2
click at [143, 75] on input "0" at bounding box center [213, 74] width 140 height 15
paste input "190"
type input "1900"
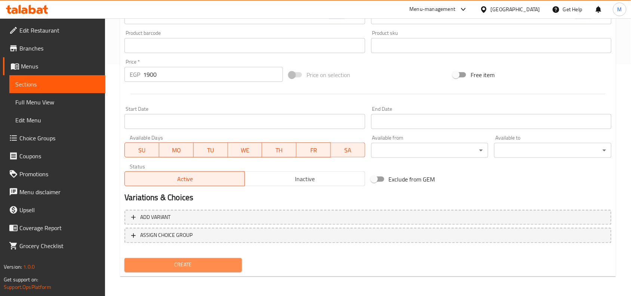
click at [187, 268] on span "Create" at bounding box center [183, 264] width 105 height 9
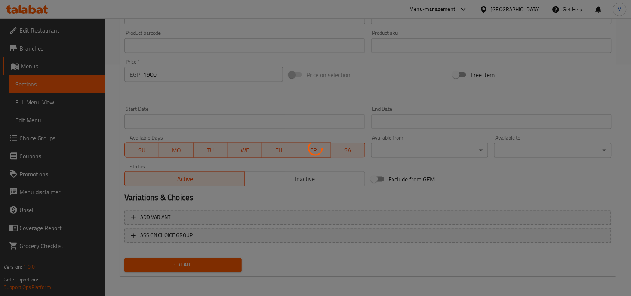
type input "0"
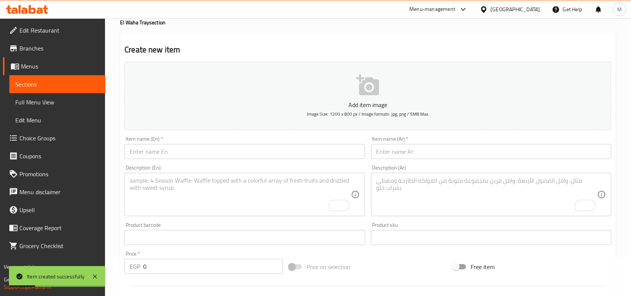
scroll to position [0, 0]
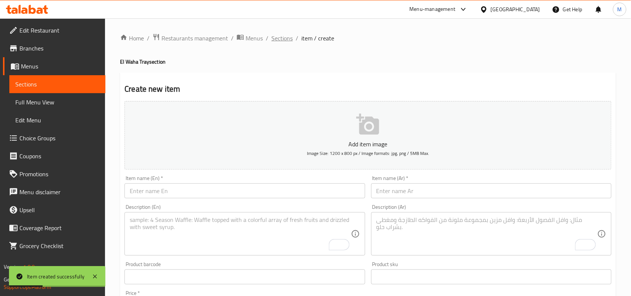
click at [281, 39] on span "Sections" at bounding box center [282, 38] width 21 height 9
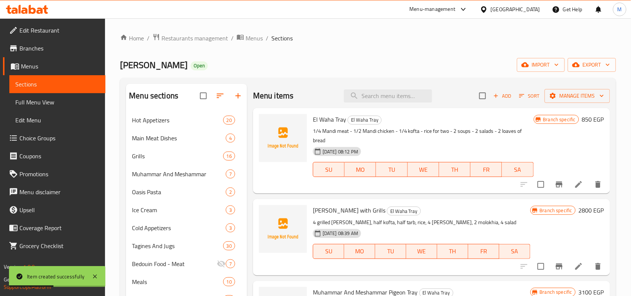
click at [371, 58] on div "Wahet Farouk Open import export" at bounding box center [368, 65] width 496 height 14
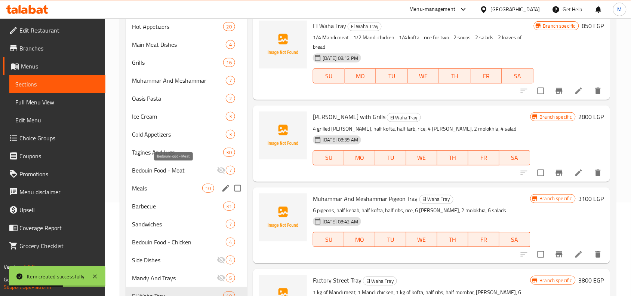
scroll to position [187, 0]
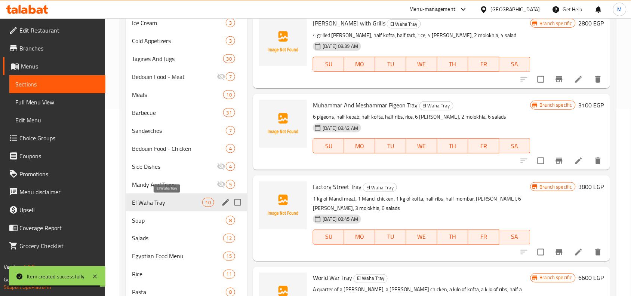
click at [172, 200] on span "El Waha Tray" at bounding box center [167, 202] width 70 height 9
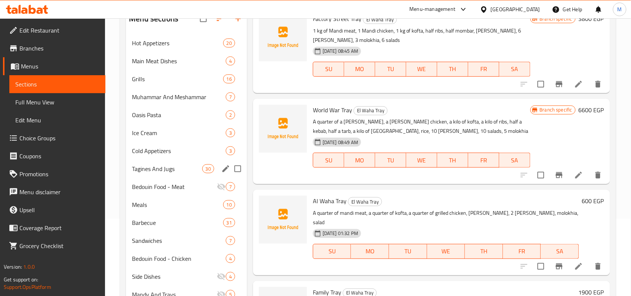
scroll to position [94, 0]
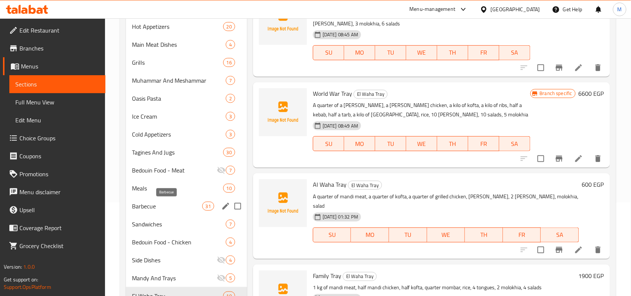
click at [159, 202] on span "Barbecue" at bounding box center [167, 206] width 70 height 9
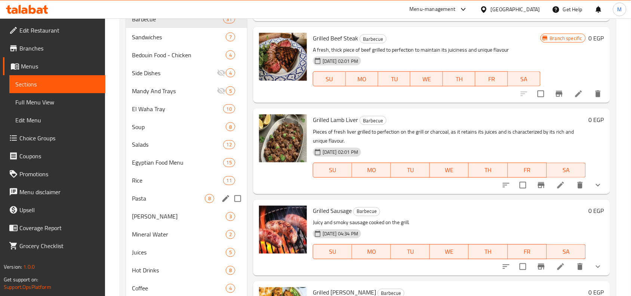
scroll to position [234, 0]
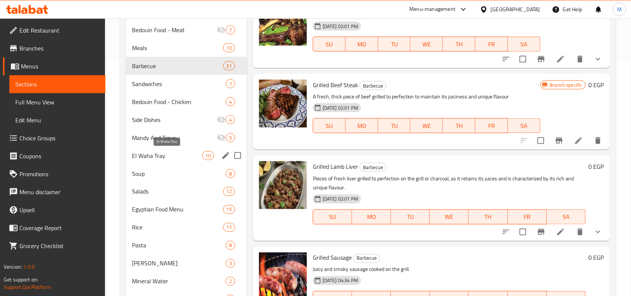
click at [165, 158] on span "El Waha Tray" at bounding box center [167, 155] width 70 height 9
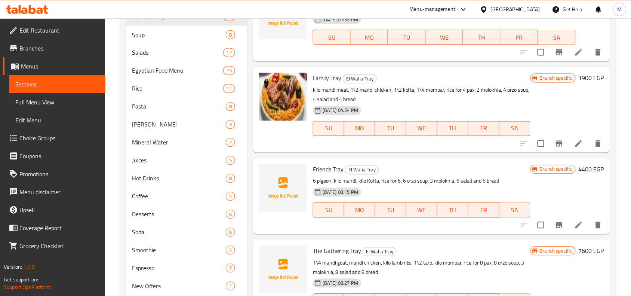
scroll to position [413, 0]
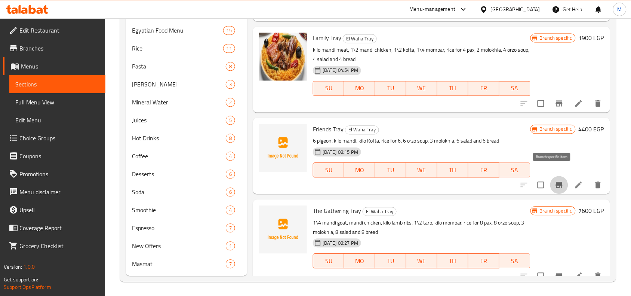
click at [556, 181] on icon "Branch-specific-item" at bounding box center [559, 185] width 9 height 9
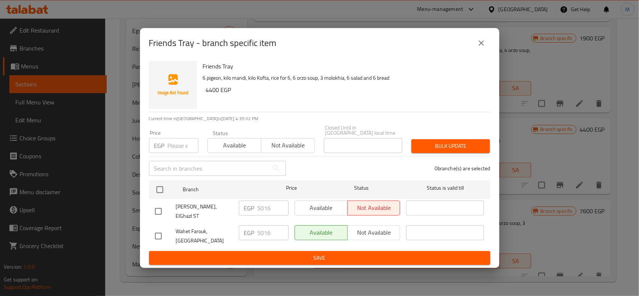
click at [482, 46] on icon "close" at bounding box center [480, 42] width 5 height 5
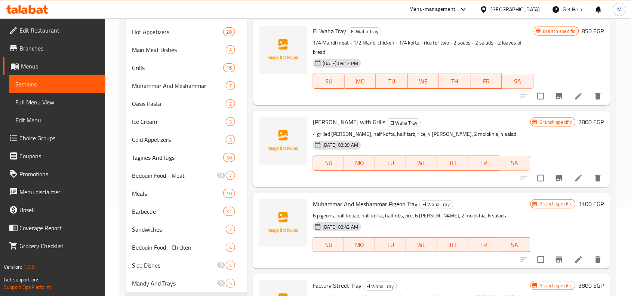
scroll to position [0, 0]
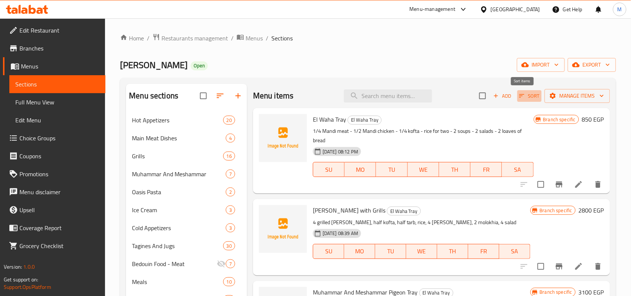
click at [519, 94] on icon "button" at bounding box center [522, 95] width 7 height 7
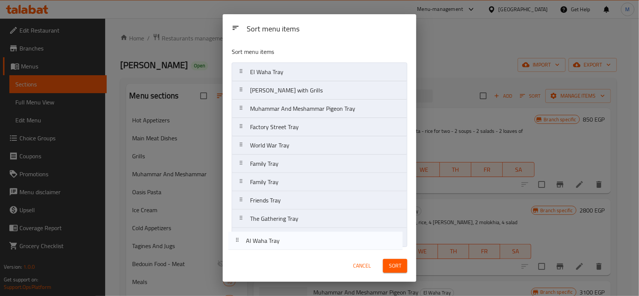
drag, startPoint x: 265, startPoint y: 165, endPoint x: 261, endPoint y: 244, distance: 78.7
click at [261, 244] on nav "El Waha Tray Shank Tray with Grills Muhammar And Meshammar Pigeon Tray Factory …" at bounding box center [319, 154] width 175 height 184
drag, startPoint x: 281, startPoint y: 184, endPoint x: 276, endPoint y: 243, distance: 59.7
click at [276, 243] on nav "El Waha Tray Shank Tray with Grills Muhammar And Meshammar Pigeon Tray Factory …" at bounding box center [319, 154] width 175 height 184
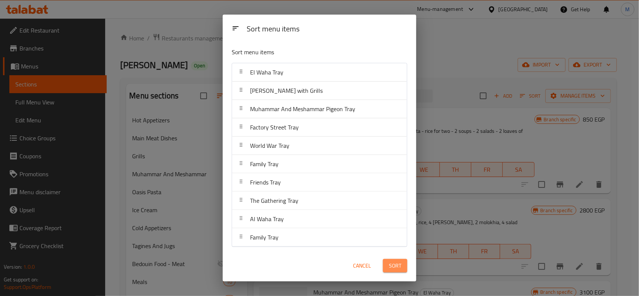
click at [395, 264] on span "Sort" at bounding box center [395, 265] width 12 height 9
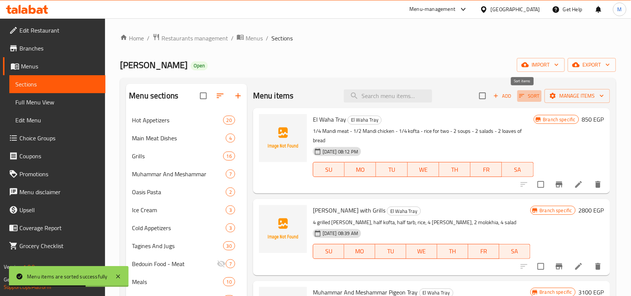
click at [522, 94] on span "Sort" at bounding box center [530, 96] width 21 height 9
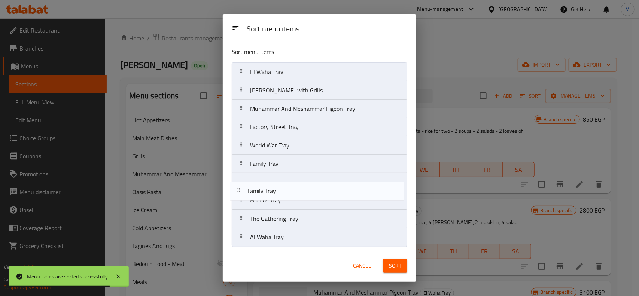
drag, startPoint x: 274, startPoint y: 241, endPoint x: 270, endPoint y: 192, distance: 49.9
click at [270, 192] on nav "El Waha Tray Shank Tray with Grills Muhammar And Meshammar Pigeon Tray Factory …" at bounding box center [319, 154] width 175 height 184
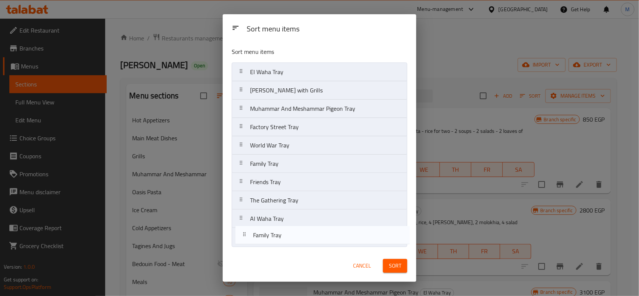
drag, startPoint x: 276, startPoint y: 165, endPoint x: 279, endPoint y: 238, distance: 72.6
click at [279, 238] on nav "El Waha Tray Shank Tray with Grills Muhammar And Meshammar Pigeon Tray Factory …" at bounding box center [319, 154] width 175 height 184
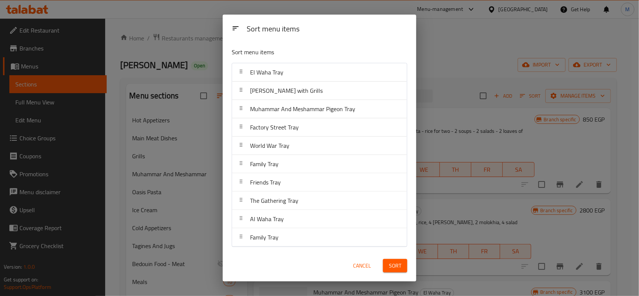
click at [394, 264] on span "Sort" at bounding box center [395, 265] width 12 height 9
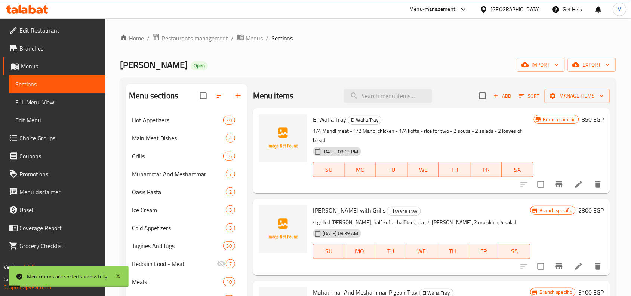
click at [462, 209] on h6 "Shank Tray with Grills El Waha Tray" at bounding box center [422, 210] width 218 height 10
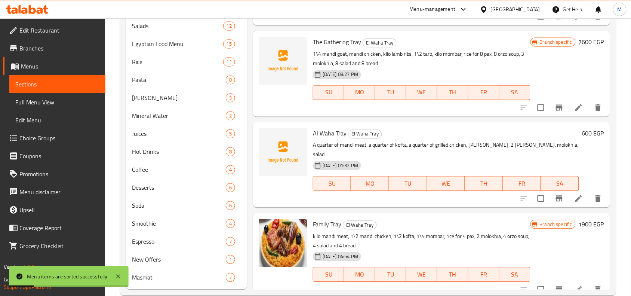
scroll to position [413, 0]
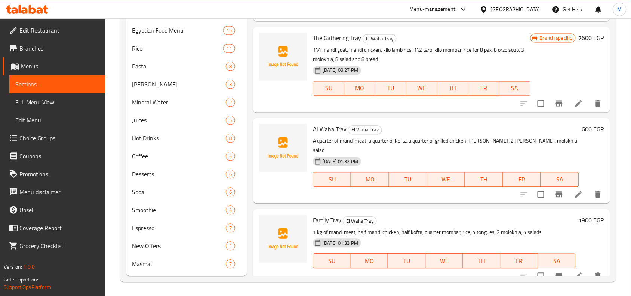
click at [555, 190] on icon "Branch-specific-item" at bounding box center [559, 194] width 9 height 9
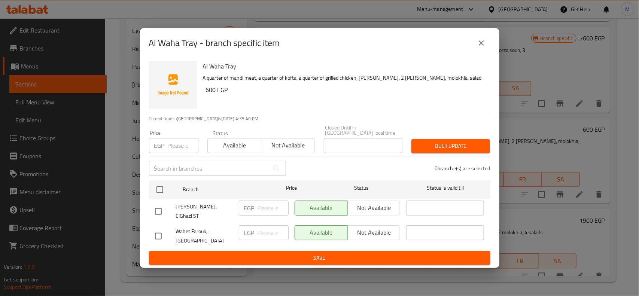
click at [156, 229] on input "checkbox" at bounding box center [158, 236] width 16 height 16
checkbox input "true"
click at [356, 227] on span "Not available" at bounding box center [374, 232] width 47 height 11
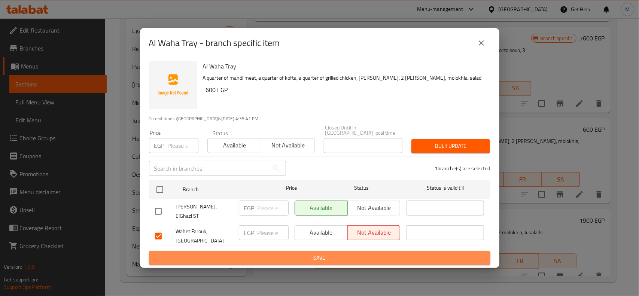
click at [329, 253] on span "Save" at bounding box center [319, 257] width 329 height 9
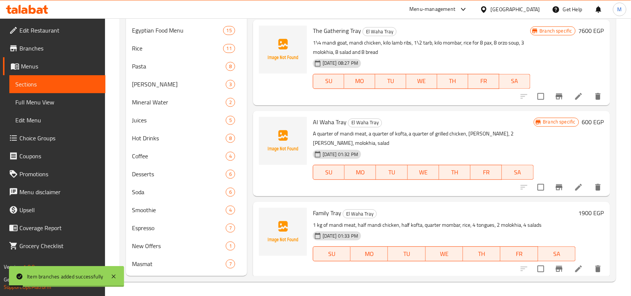
scroll to position [287, 0]
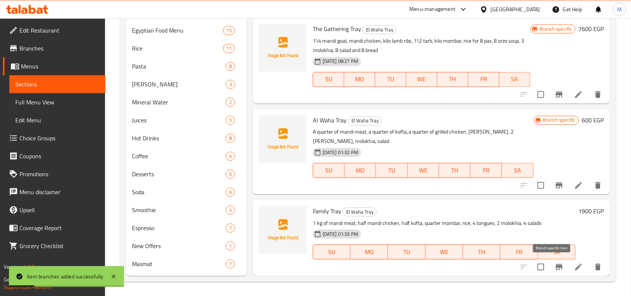
click at [555, 267] on icon "Branch-specific-item" at bounding box center [559, 267] width 9 height 9
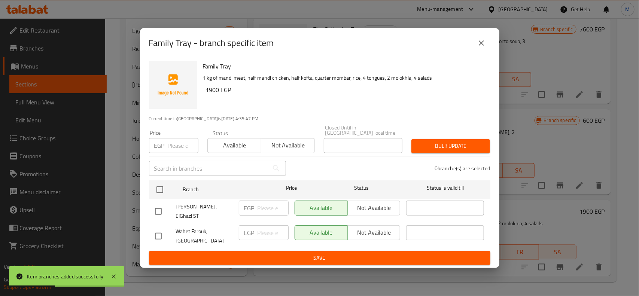
click at [156, 230] on input "checkbox" at bounding box center [158, 236] width 16 height 16
checkbox input "true"
click at [371, 227] on span "Not available" at bounding box center [374, 232] width 47 height 11
click at [365, 245] on ul "Branch Price Status Status is valid till Wahet Farouk, ElGhazl ST EGP ​ Availab…" at bounding box center [319, 214] width 341 height 74
click at [370, 253] on span "Save" at bounding box center [319, 257] width 329 height 9
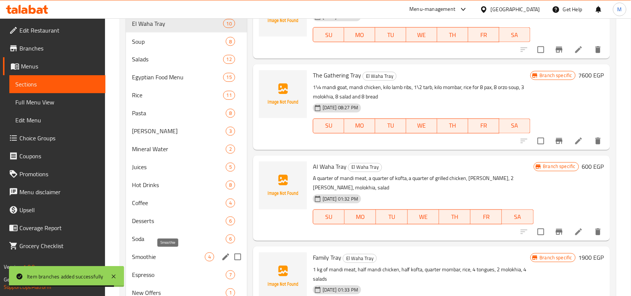
scroll to position [319, 0]
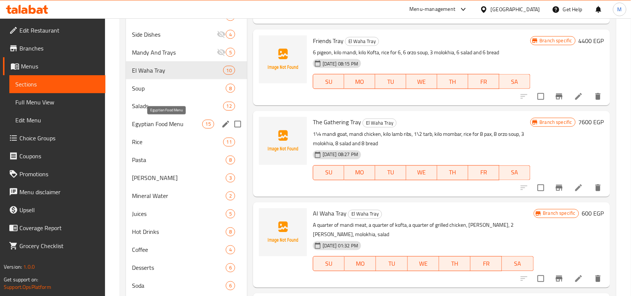
click at [178, 124] on span "Egyptian Food Menu" at bounding box center [167, 124] width 70 height 9
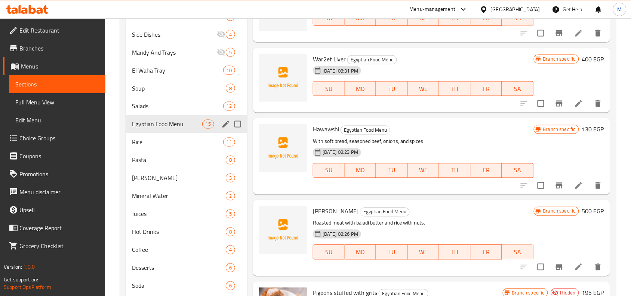
click at [164, 124] on span "Egyptian Food Menu" at bounding box center [167, 124] width 70 height 9
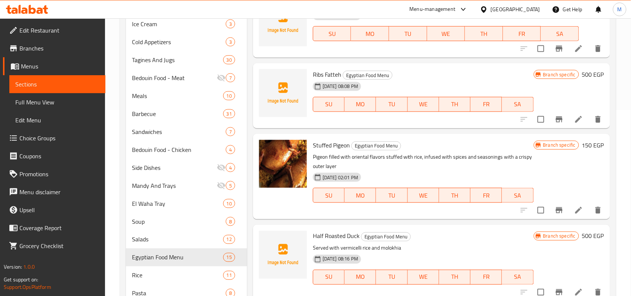
scroll to position [132, 0]
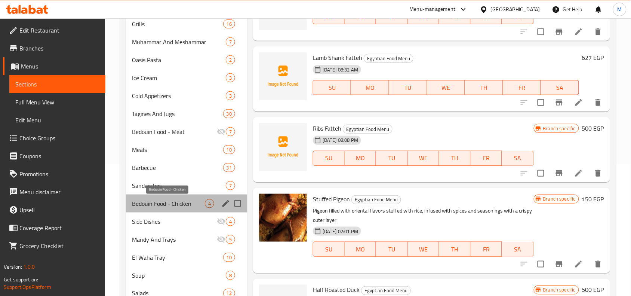
click at [168, 202] on span "Bedouin Food - Chicken" at bounding box center [168, 203] width 73 height 9
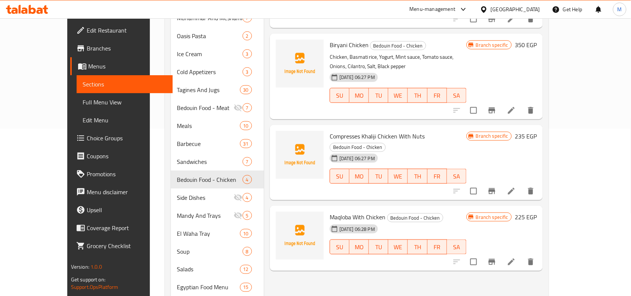
scroll to position [187, 0]
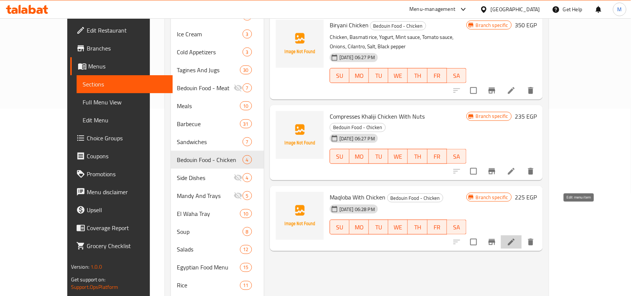
click at [516, 238] on icon at bounding box center [511, 242] width 9 height 9
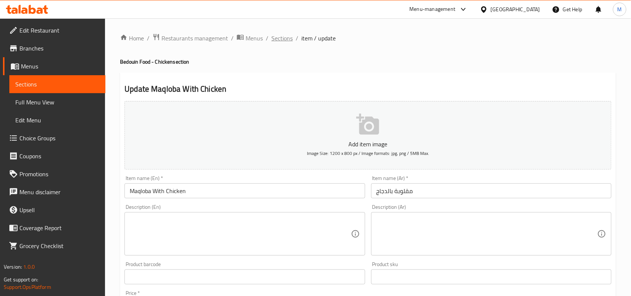
click at [279, 34] on span "Sections" at bounding box center [282, 38] width 21 height 9
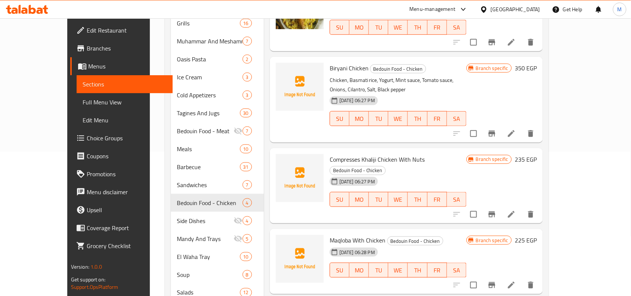
scroll to position [140, 0]
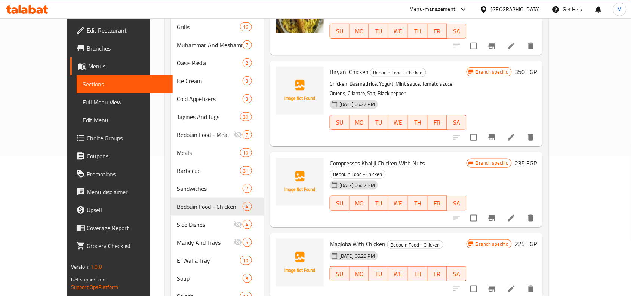
click at [330, 157] on span "Compresses Khaliji Chicken With Nuts" at bounding box center [377, 162] width 95 height 11
drag, startPoint x: 325, startPoint y: 142, endPoint x: 345, endPoint y: 143, distance: 20.6
click at [345, 157] on span "Compresses Khaliji Chicken With Nuts" at bounding box center [377, 162] width 95 height 11
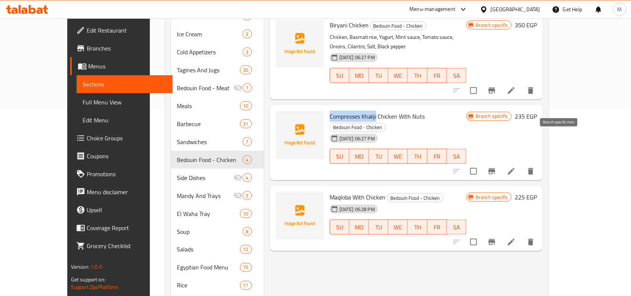
click at [501, 162] on button "Branch-specific-item" at bounding box center [492, 171] width 18 height 18
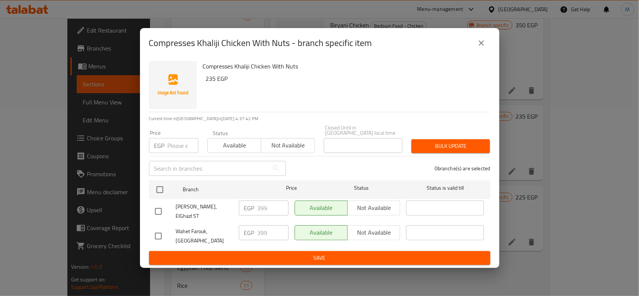
click at [484, 48] on icon "close" at bounding box center [481, 43] width 9 height 9
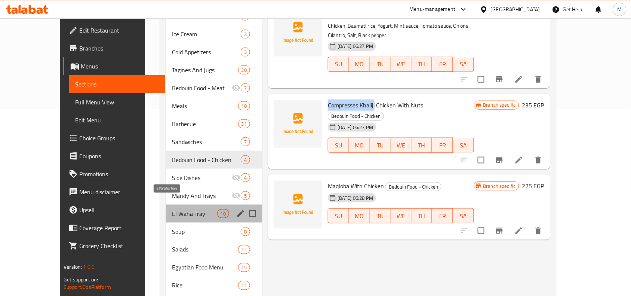
click at [172, 209] on span "El Waha Tray" at bounding box center [194, 213] width 45 height 9
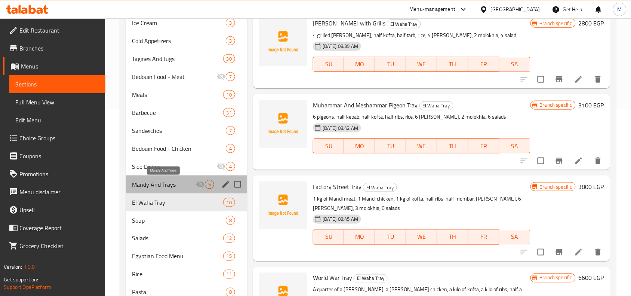
click at [168, 183] on span "Mandy And Trays" at bounding box center [164, 184] width 64 height 9
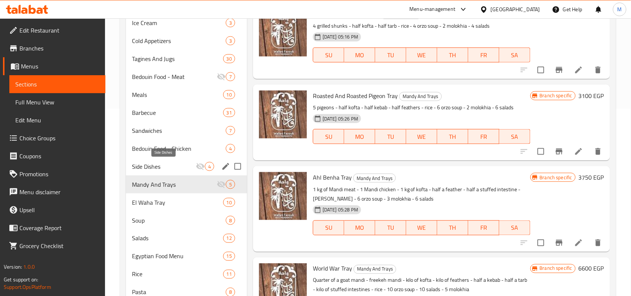
click at [155, 165] on span "Side Dishes" at bounding box center [164, 166] width 64 height 9
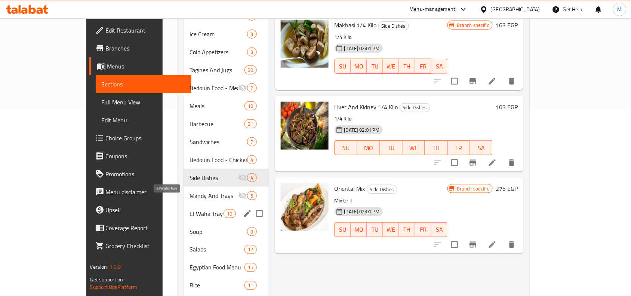
click at [190, 209] on span "El Waha Tray" at bounding box center [207, 213] width 34 height 9
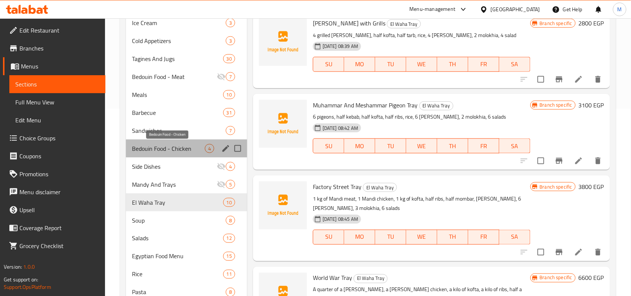
click at [175, 145] on span "Bedouin Food - Chicken" at bounding box center [168, 148] width 73 height 9
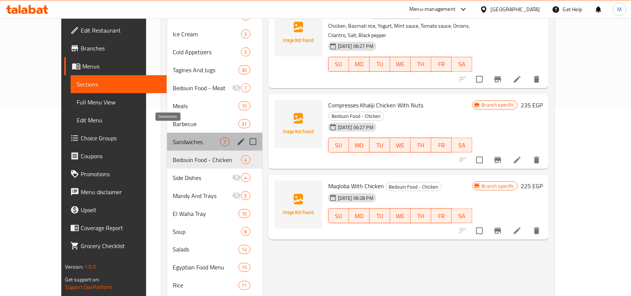
click at [173, 137] on span "Sandwiches" at bounding box center [196, 141] width 47 height 9
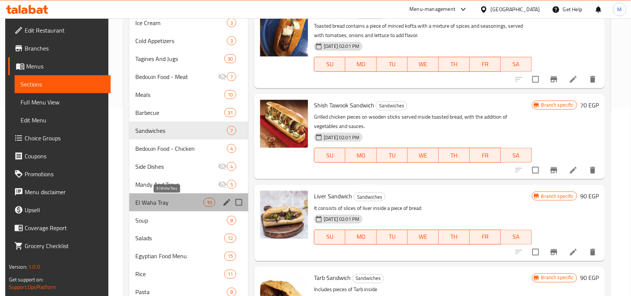
click at [163, 199] on span "El Waha Tray" at bounding box center [169, 202] width 68 height 9
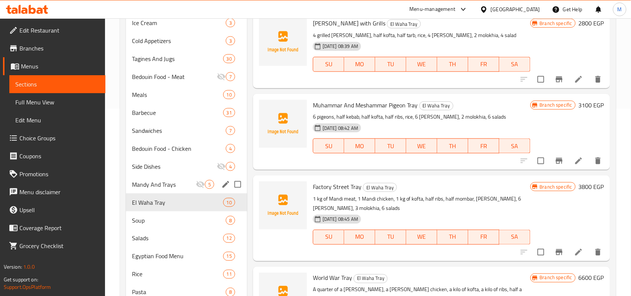
click at [169, 186] on span "Mandy And Trays" at bounding box center [164, 184] width 64 height 9
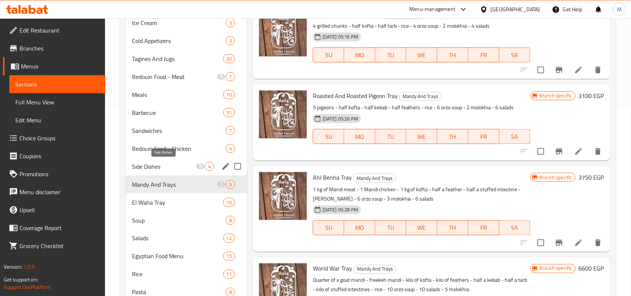
click at [169, 167] on span "Side Dishes" at bounding box center [164, 166] width 64 height 9
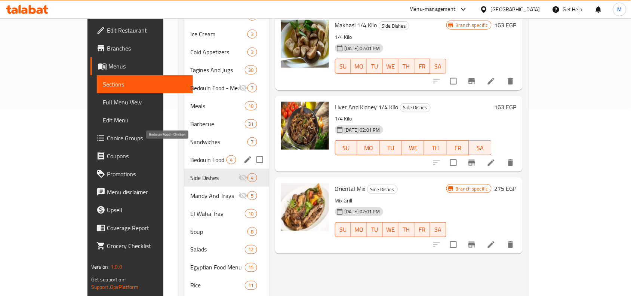
click at [190, 155] on span "Bedouin Food - Chicken" at bounding box center [208, 159] width 36 height 9
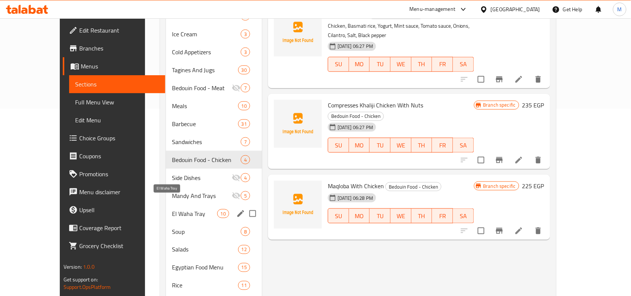
click at [172, 209] on span "El Waha Tray" at bounding box center [194, 213] width 45 height 9
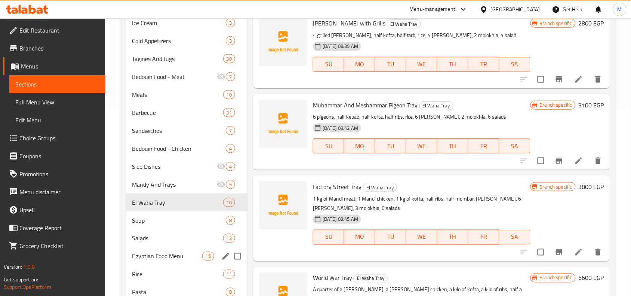
click at [168, 254] on span "Egyptian Food Menu" at bounding box center [167, 256] width 70 height 9
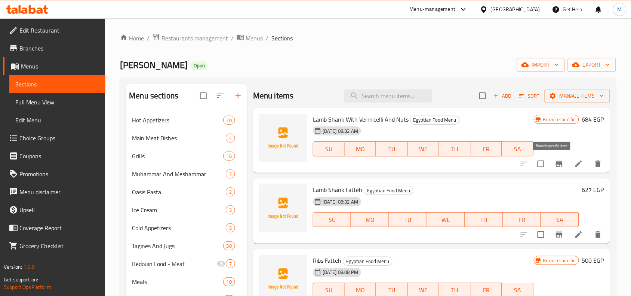
click at [556, 165] on icon "Branch-specific-item" at bounding box center [559, 164] width 7 height 6
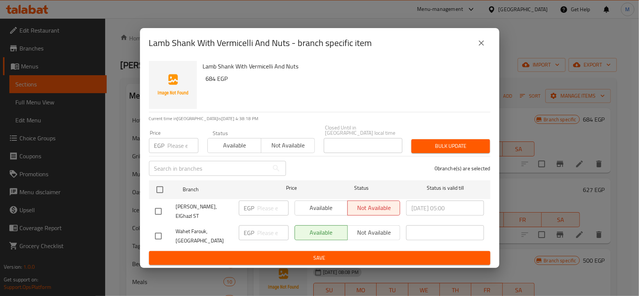
click at [481, 45] on icon "close" at bounding box center [481, 43] width 9 height 9
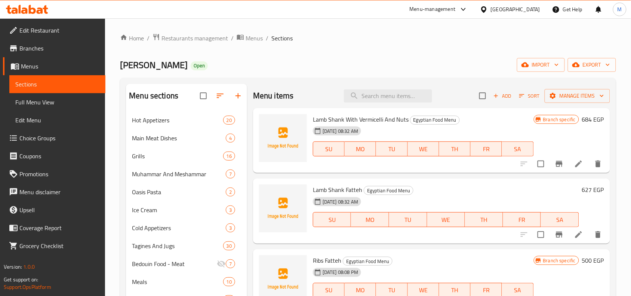
click at [556, 233] on icon "Branch-specific-item" at bounding box center [559, 235] width 7 height 6
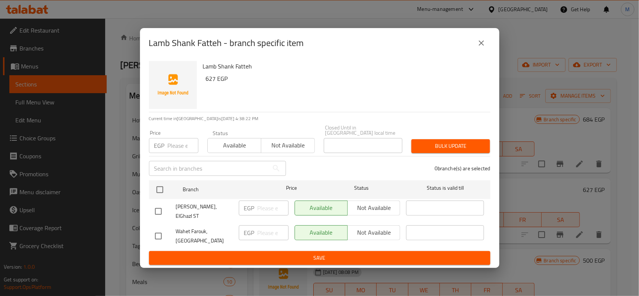
click at [158, 208] on input "checkbox" at bounding box center [158, 212] width 16 height 16
checkbox input "true"
click at [367, 205] on span "Not available" at bounding box center [374, 207] width 47 height 11
click at [345, 253] on span "Save" at bounding box center [319, 257] width 329 height 9
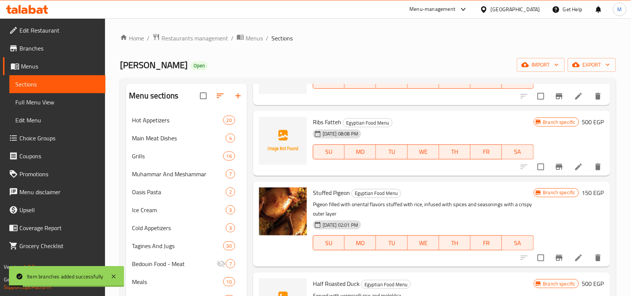
scroll to position [140, 0]
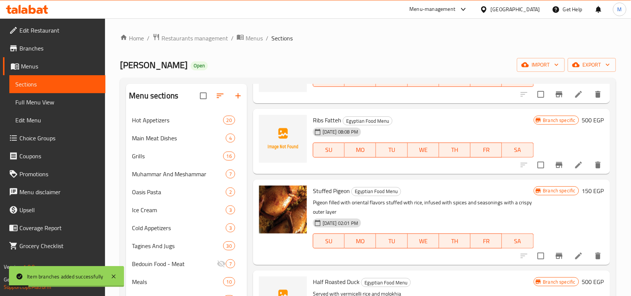
click at [555, 163] on icon "Branch-specific-item" at bounding box center [559, 164] width 9 height 9
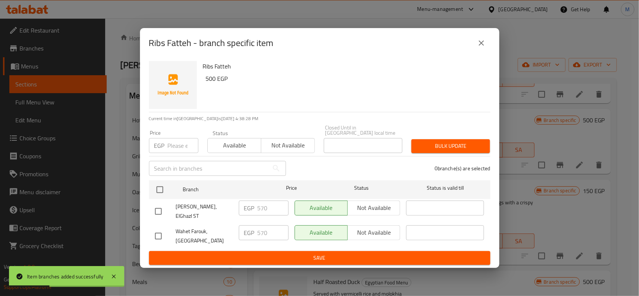
click at [156, 208] on input "checkbox" at bounding box center [158, 212] width 16 height 16
checkbox input "true"
click at [361, 207] on span "Not available" at bounding box center [374, 207] width 47 height 11
click at [343, 245] on ul "Branch Price Status Status is valid till Wahet Farouk, ElGhazl ST EGP 570 ​ Ava…" at bounding box center [319, 214] width 341 height 74
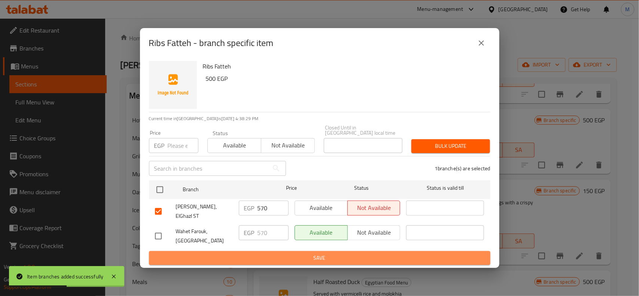
click at [343, 251] on button "Save" at bounding box center [319, 258] width 341 height 14
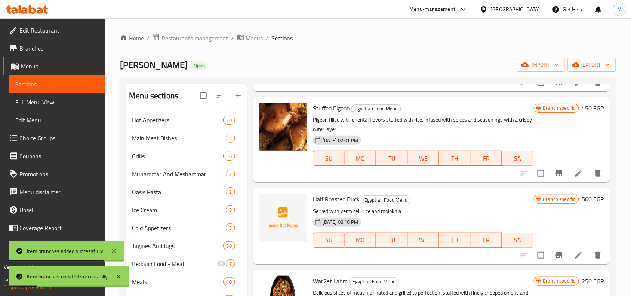
scroll to position [234, 0]
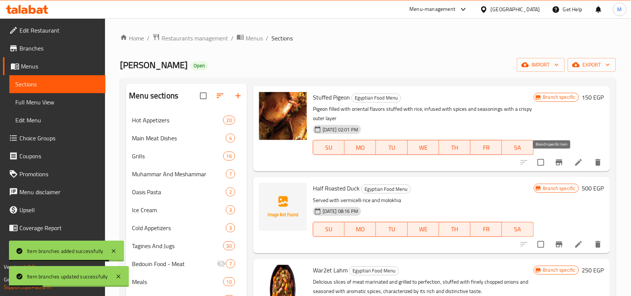
click at [556, 163] on icon "Branch-specific-item" at bounding box center [559, 162] width 7 height 6
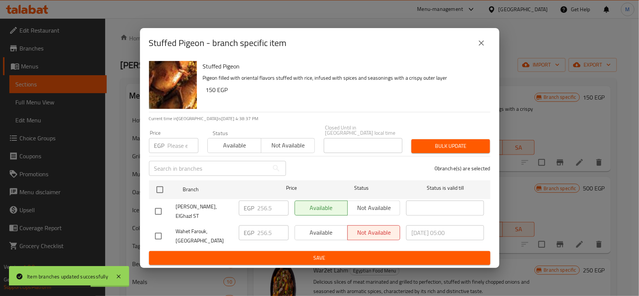
click at [157, 207] on input "checkbox" at bounding box center [158, 212] width 16 height 16
checkbox input "true"
click at [365, 207] on span "Not available" at bounding box center [374, 207] width 47 height 11
click at [327, 253] on span "Save" at bounding box center [319, 257] width 329 height 9
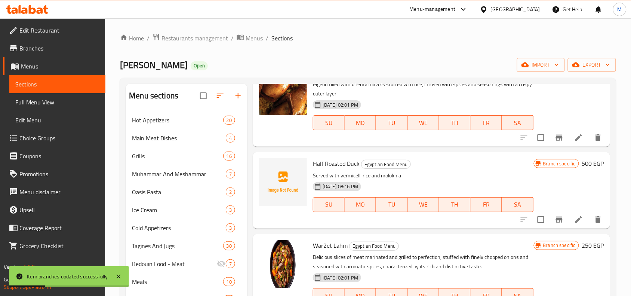
scroll to position [281, 0]
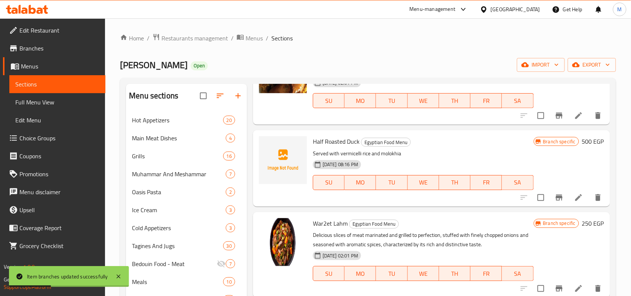
click at [555, 201] on icon "Branch-specific-item" at bounding box center [559, 197] width 9 height 9
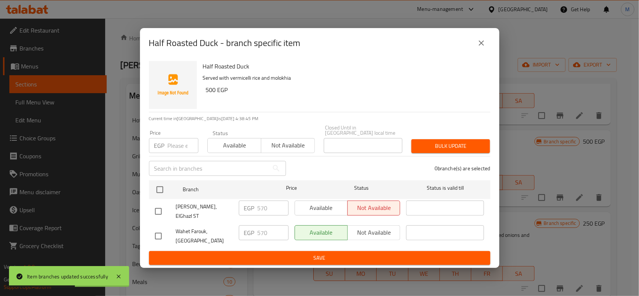
click at [485, 46] on icon "close" at bounding box center [481, 43] width 9 height 9
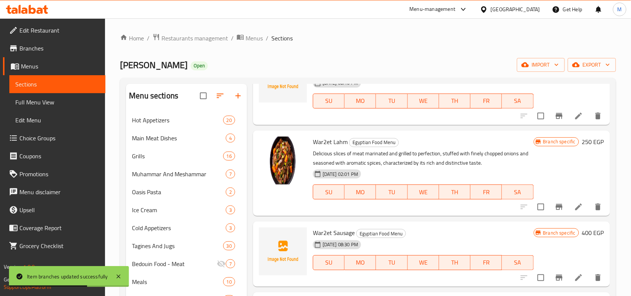
scroll to position [374, 0]
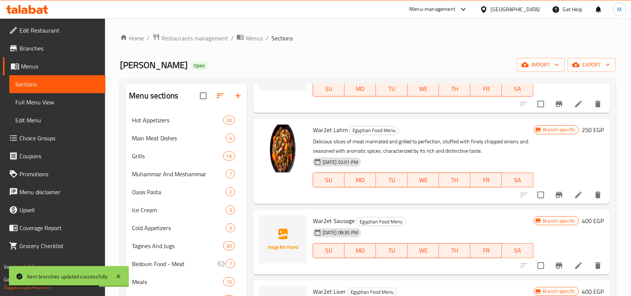
click at [555, 196] on icon "Branch-specific-item" at bounding box center [559, 194] width 9 height 9
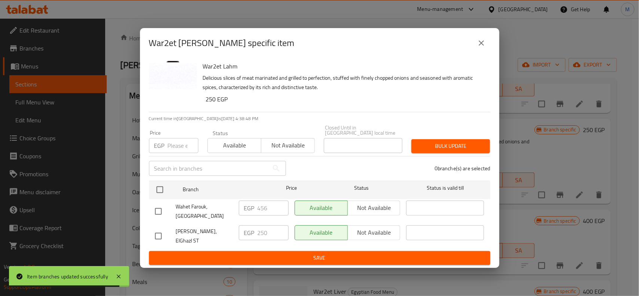
click at [156, 229] on input "checkbox" at bounding box center [158, 236] width 16 height 16
checkbox input "true"
click at [373, 234] on span "Not available" at bounding box center [374, 232] width 47 height 11
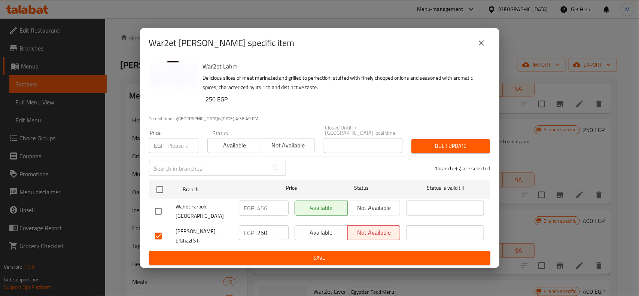
click at [353, 253] on span "Save" at bounding box center [319, 257] width 329 height 9
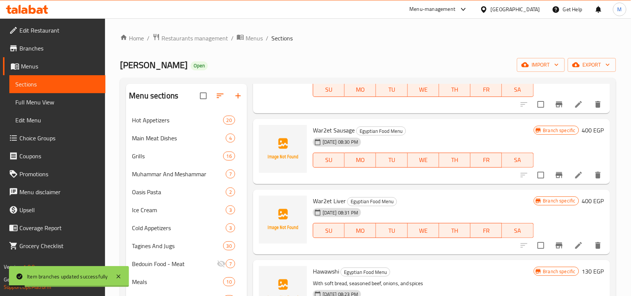
scroll to position [468, 0]
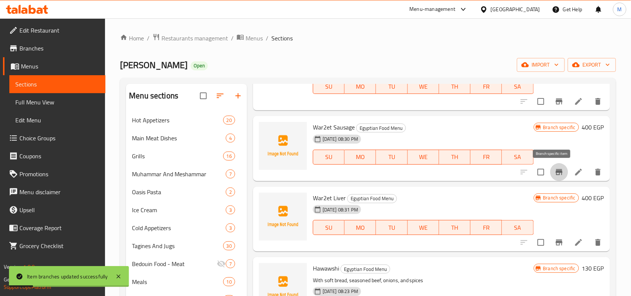
click at [551, 168] on button "Branch-specific-item" at bounding box center [560, 172] width 18 height 18
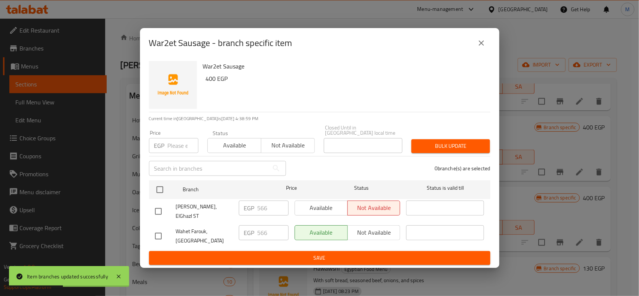
click at [480, 46] on icon "close" at bounding box center [480, 42] width 5 height 5
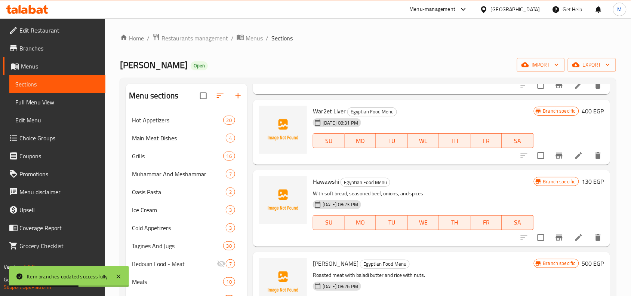
scroll to position [561, 0]
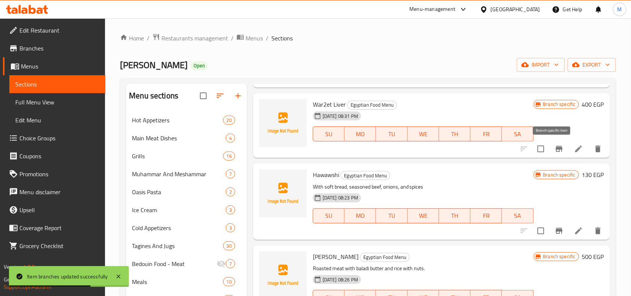
click at [556, 149] on icon "Branch-specific-item" at bounding box center [559, 148] width 9 height 9
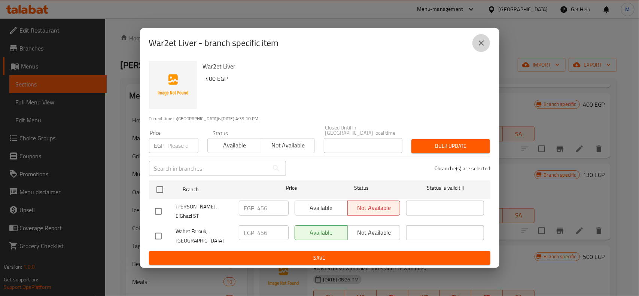
click at [482, 46] on icon "close" at bounding box center [480, 42] width 5 height 5
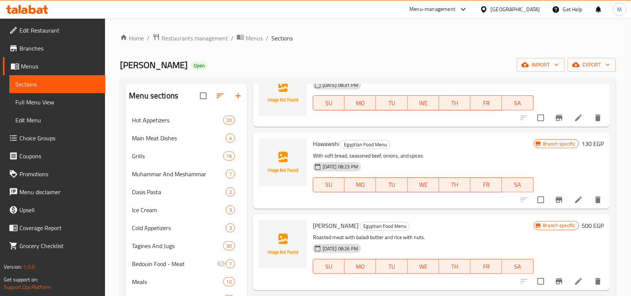
scroll to position [608, 0]
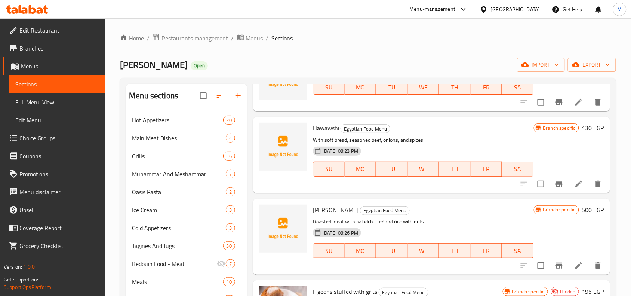
click at [556, 184] on icon "Branch-specific-item" at bounding box center [559, 184] width 7 height 6
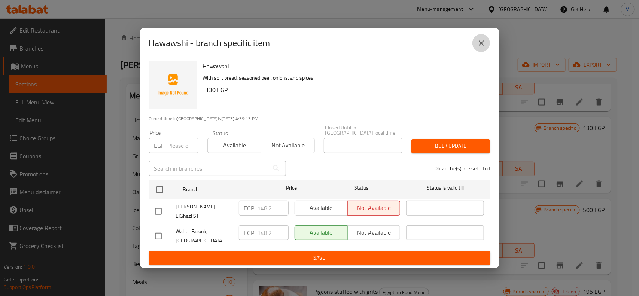
click at [484, 47] on icon "close" at bounding box center [481, 43] width 9 height 9
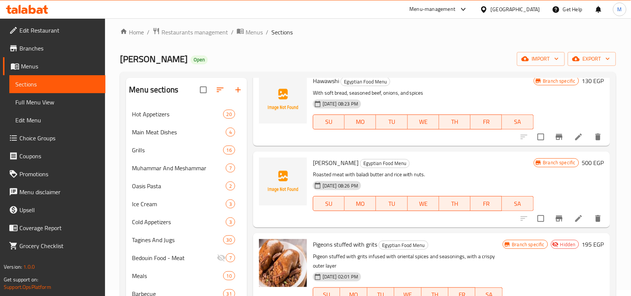
scroll to position [47, 0]
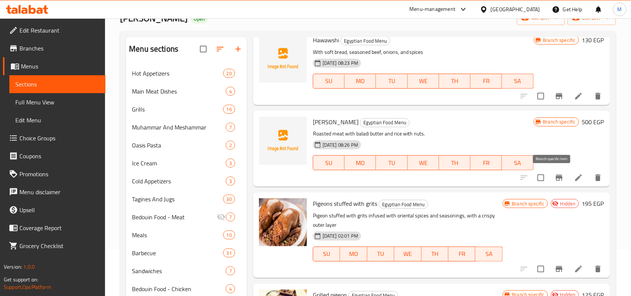
click at [556, 177] on icon "Branch-specific-item" at bounding box center [559, 178] width 7 height 6
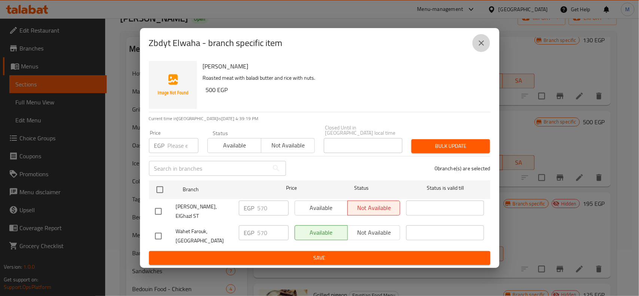
click at [481, 44] on icon "close" at bounding box center [481, 43] width 9 height 9
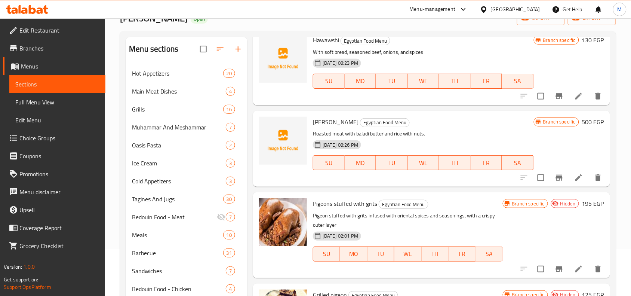
scroll to position [140, 0]
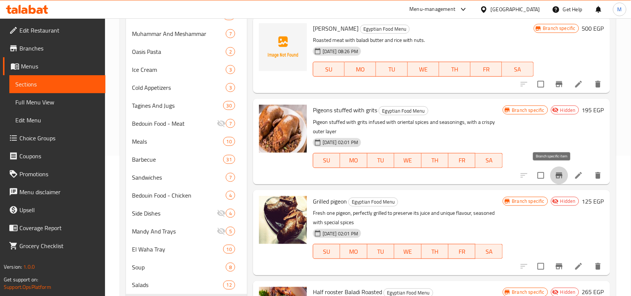
click at [557, 174] on icon "Branch-specific-item" at bounding box center [559, 175] width 9 height 9
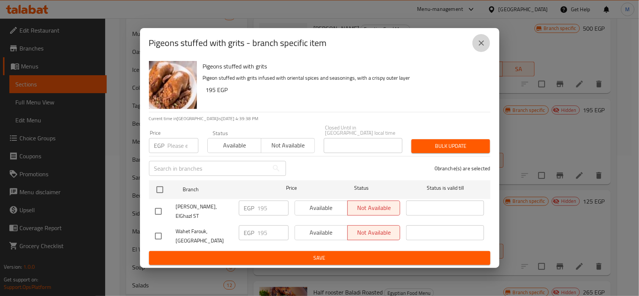
click at [481, 48] on icon "close" at bounding box center [481, 43] width 9 height 9
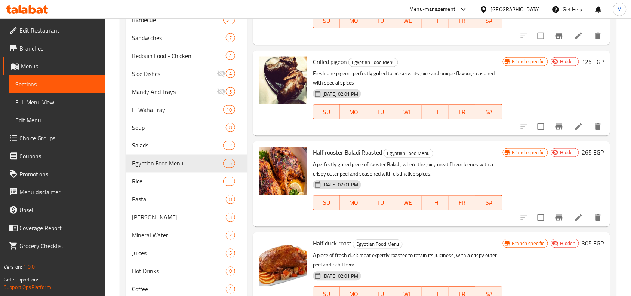
scroll to position [281, 0]
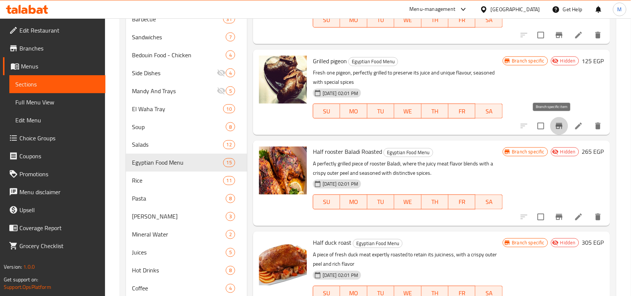
click at [551, 124] on button "Branch-specific-item" at bounding box center [560, 126] width 18 height 18
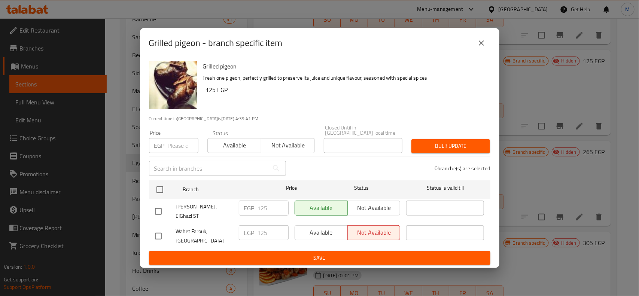
click at [158, 209] on input "checkbox" at bounding box center [158, 212] width 16 height 16
checkbox input "true"
click at [367, 206] on span "Not available" at bounding box center [374, 207] width 47 height 11
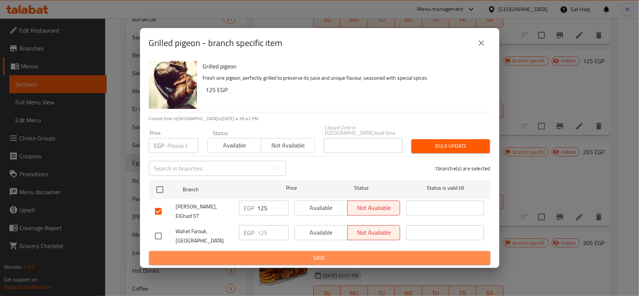
click at [331, 253] on span "Save" at bounding box center [319, 257] width 329 height 9
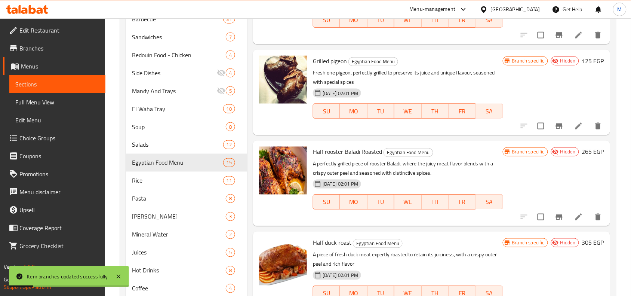
scroll to position [327, 0]
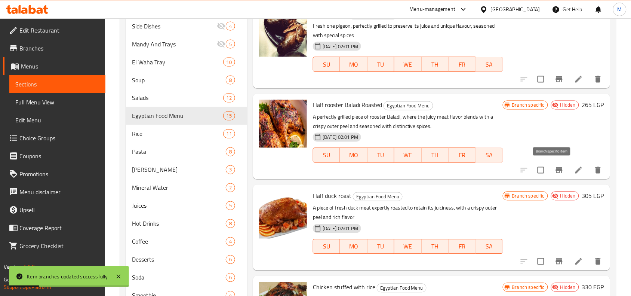
click at [555, 168] on icon "Branch-specific-item" at bounding box center [559, 170] width 9 height 9
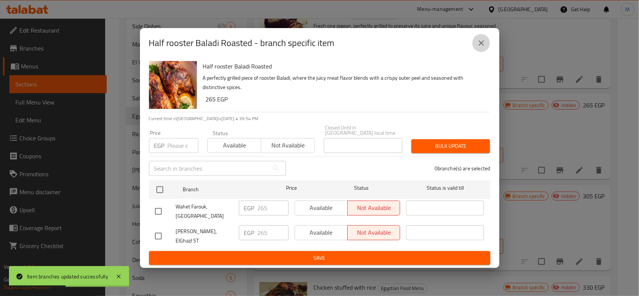
click at [482, 48] on icon "close" at bounding box center [481, 43] width 9 height 9
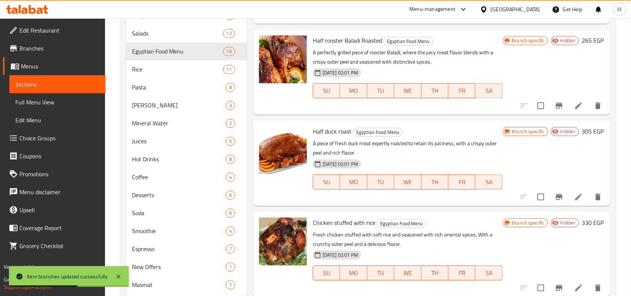
scroll to position [413, 0]
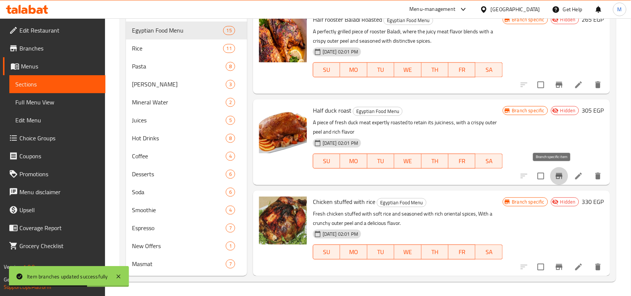
click at [557, 178] on icon "Branch-specific-item" at bounding box center [559, 176] width 9 height 9
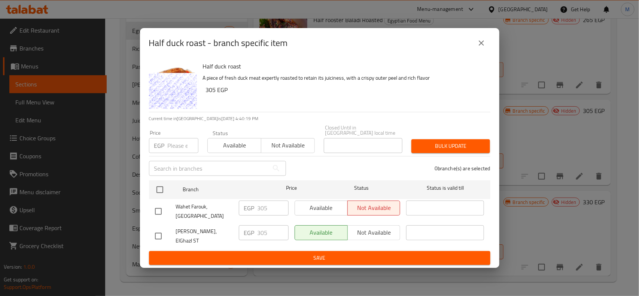
click at [156, 233] on input "checkbox" at bounding box center [158, 236] width 16 height 16
checkbox input "true"
click at [364, 231] on span "Not available" at bounding box center [374, 232] width 47 height 11
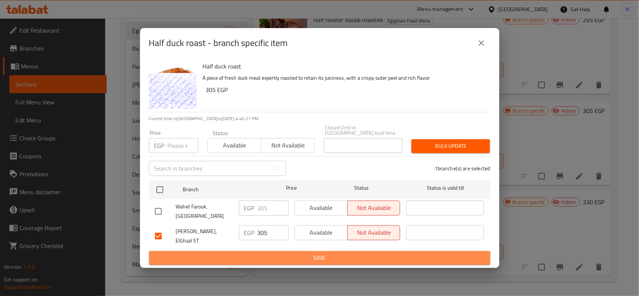
click at [319, 253] on span "Save" at bounding box center [319, 257] width 329 height 9
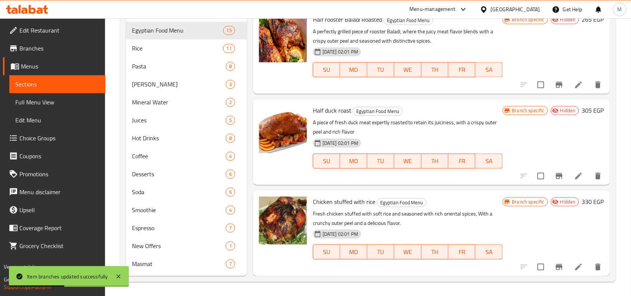
click at [481, 227] on div "30-04-2024 02:01 PM SU MO TU WE TH FR SA" at bounding box center [408, 247] width 196 height 40
click at [553, 270] on button "Branch-specific-item" at bounding box center [560, 267] width 18 height 18
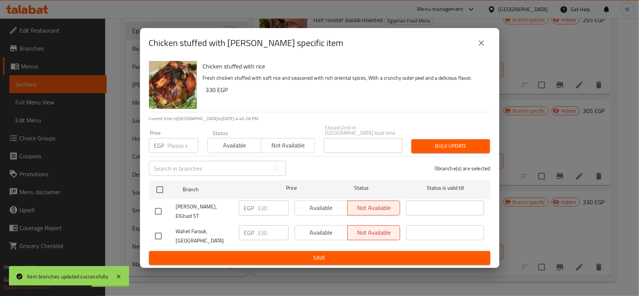
click at [481, 46] on icon "close" at bounding box center [481, 43] width 9 height 9
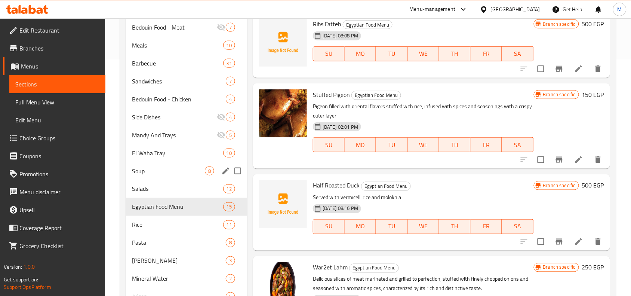
scroll to position [226, 0]
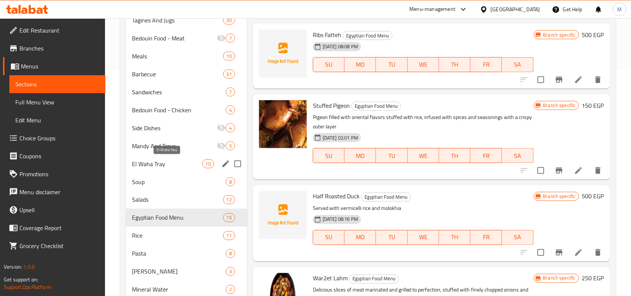
click at [166, 161] on span "El Waha Tray" at bounding box center [167, 163] width 70 height 9
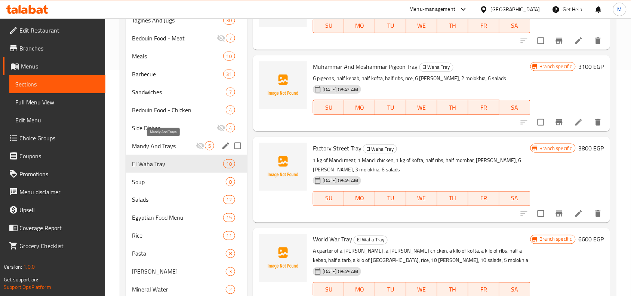
click at [175, 148] on span "Mandy And Trays" at bounding box center [164, 145] width 64 height 9
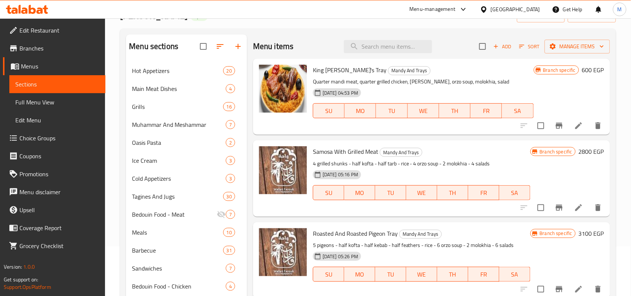
scroll to position [226, 0]
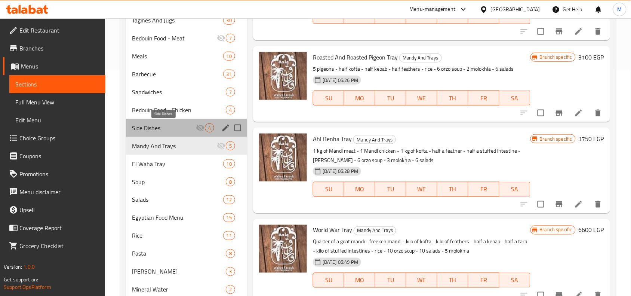
click at [155, 126] on span "Side Dishes" at bounding box center [164, 127] width 64 height 9
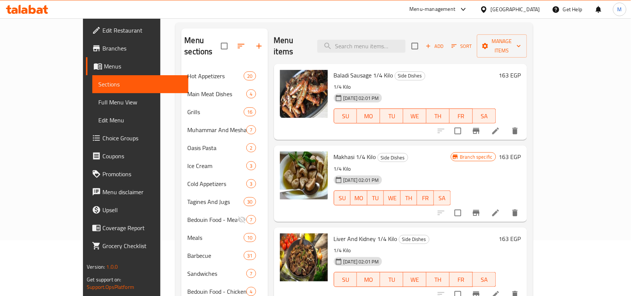
scroll to position [187, 0]
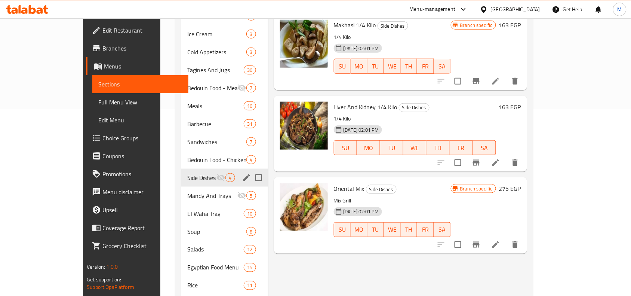
click at [251, 170] on input "Menu sections" at bounding box center [259, 178] width 16 height 16
checkbox input "true"
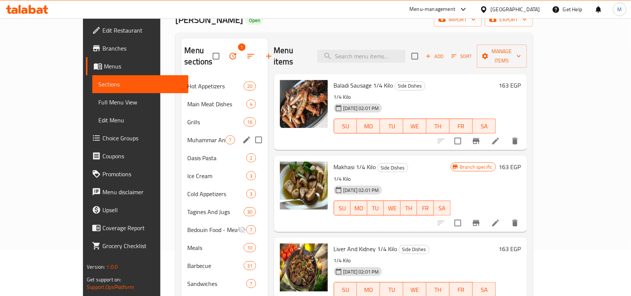
scroll to position [0, 0]
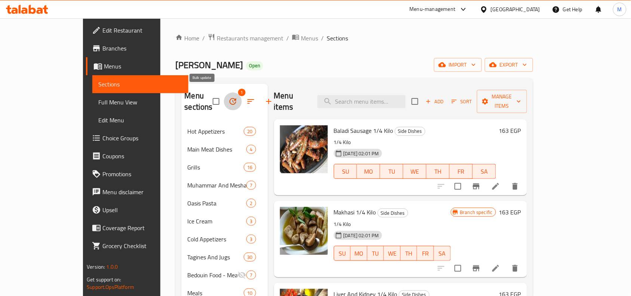
click at [229, 97] on icon "button" at bounding box center [233, 101] width 9 height 9
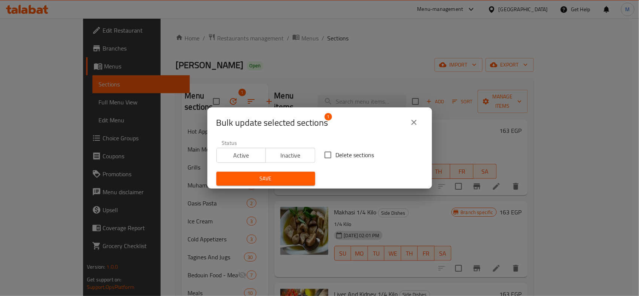
click at [223, 154] on span "Active" at bounding box center [241, 155] width 43 height 11
click at [261, 178] on span "Save" at bounding box center [265, 178] width 87 height 9
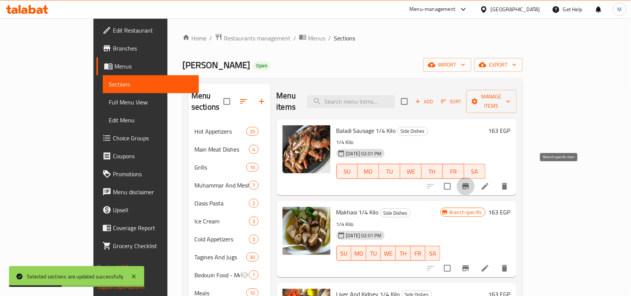
click at [469, 183] on icon "Branch-specific-item" at bounding box center [466, 186] width 7 height 6
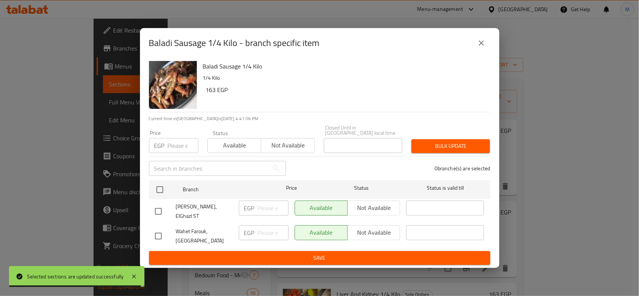
click at [208, 95] on h6 "163 EGP" at bounding box center [345, 90] width 278 height 10
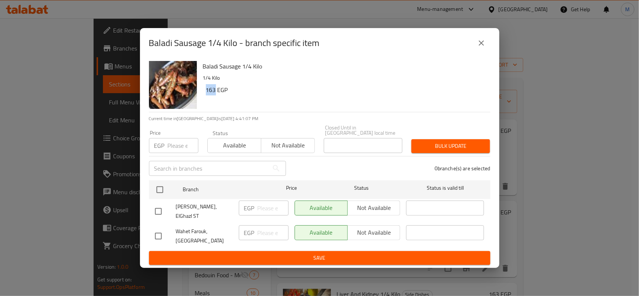
click at [207, 95] on h6 "163 EGP" at bounding box center [345, 90] width 278 height 10
copy h6 "163"
click at [158, 206] on input "checkbox" at bounding box center [158, 212] width 16 height 16
checkbox input "true"
click at [268, 208] on input "number" at bounding box center [272, 208] width 31 height 15
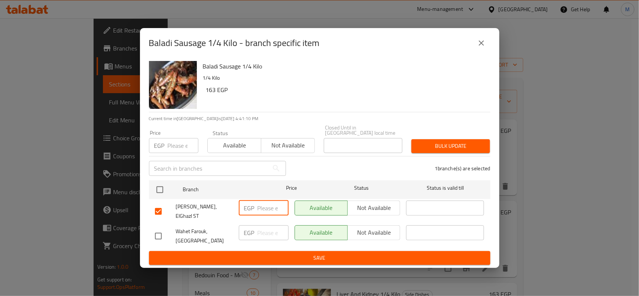
paste input "163"
type input "163"
click at [159, 229] on input "checkbox" at bounding box center [158, 236] width 16 height 16
checkbox input "true"
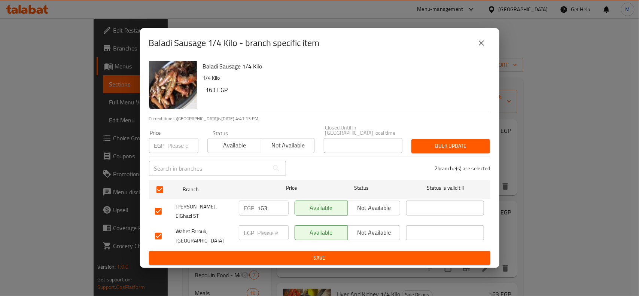
click at [360, 227] on span "Not available" at bounding box center [374, 232] width 47 height 11
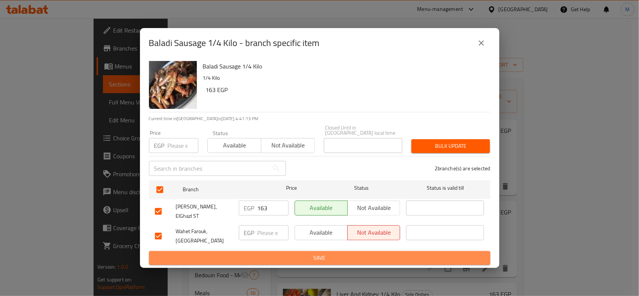
click at [337, 251] on button "Save" at bounding box center [319, 258] width 341 height 14
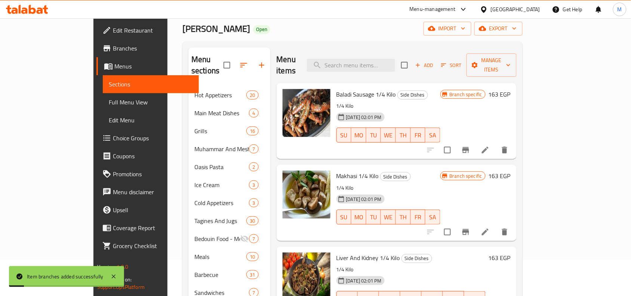
scroll to position [94, 0]
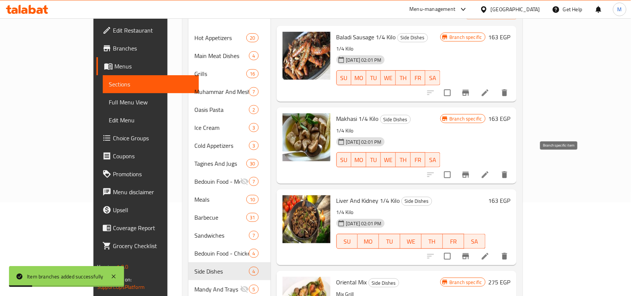
click at [471, 170] on icon "Branch-specific-item" at bounding box center [466, 174] width 9 height 9
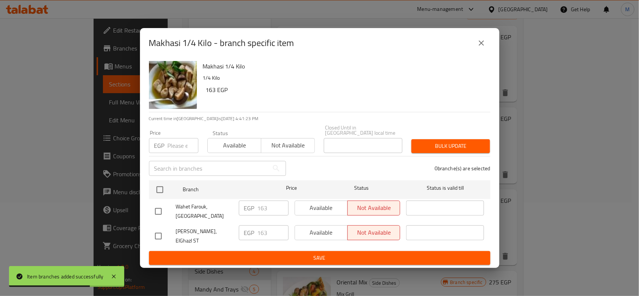
click at [213, 94] on h6 "163 EGP" at bounding box center [345, 90] width 278 height 10
copy h6 "163"
click at [160, 233] on input "checkbox" at bounding box center [158, 236] width 16 height 16
checkbox input "true"
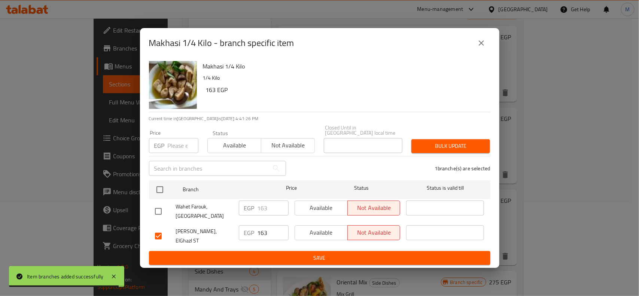
click at [268, 230] on input "163" at bounding box center [272, 232] width 31 height 15
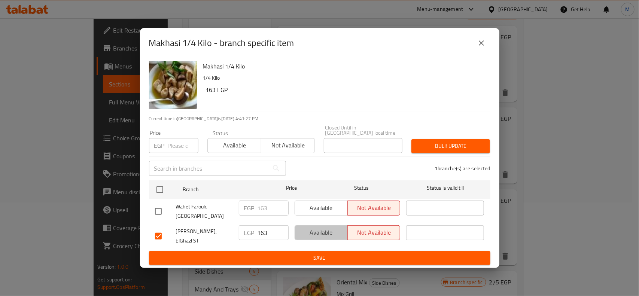
click at [331, 232] on span "Available" at bounding box center [321, 232] width 47 height 11
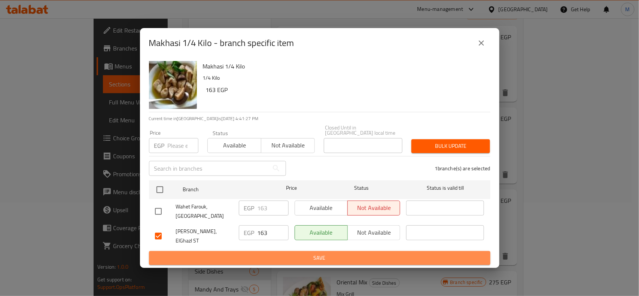
click at [318, 253] on span "Save" at bounding box center [319, 257] width 329 height 9
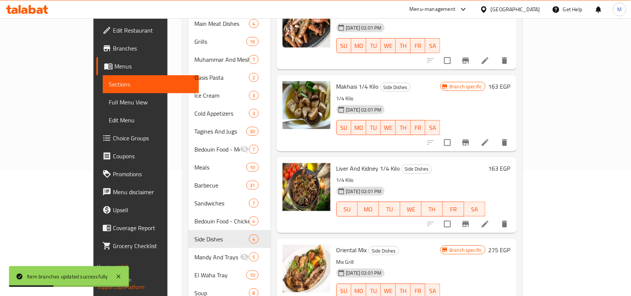
scroll to position [187, 0]
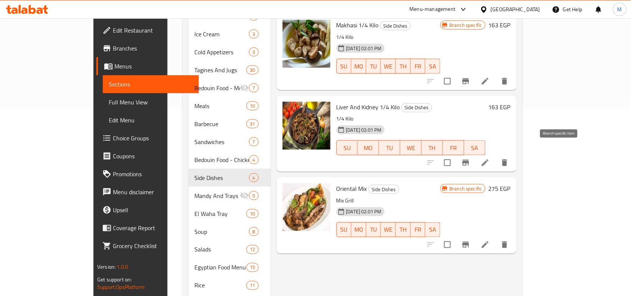
click at [469, 160] on icon "Branch-specific-item" at bounding box center [466, 163] width 7 height 6
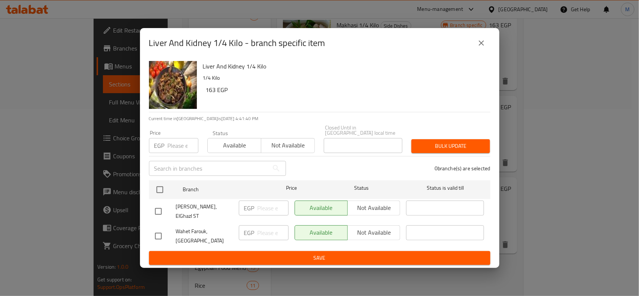
click at [212, 94] on h6 "163 EGP" at bounding box center [345, 90] width 278 height 10
click at [211, 94] on h6 "163 EGP" at bounding box center [345, 90] width 278 height 10
copy h6 "163"
click at [158, 208] on input "checkbox" at bounding box center [158, 212] width 16 height 16
checkbox input "true"
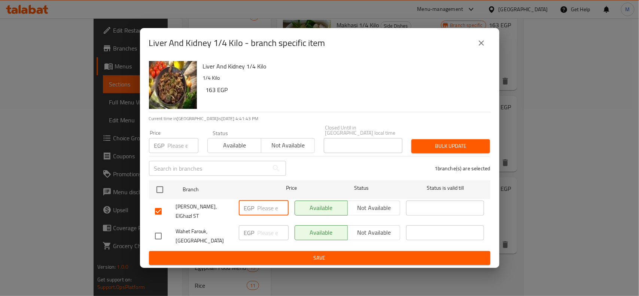
click at [265, 209] on input "number" at bounding box center [272, 208] width 31 height 15
paste input "163"
type input "163"
click at [281, 253] on span "Save" at bounding box center [319, 257] width 329 height 9
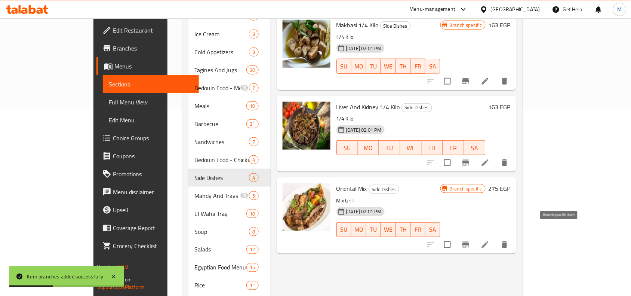
click at [469, 242] on icon "Branch-specific-item" at bounding box center [466, 245] width 7 height 6
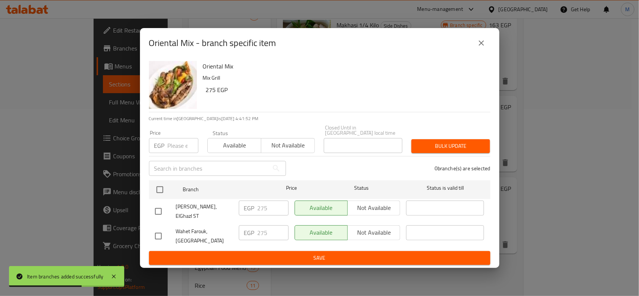
click at [159, 230] on input "checkbox" at bounding box center [158, 236] width 16 height 16
checkbox input "true"
click at [382, 227] on span "Not available" at bounding box center [374, 232] width 47 height 11
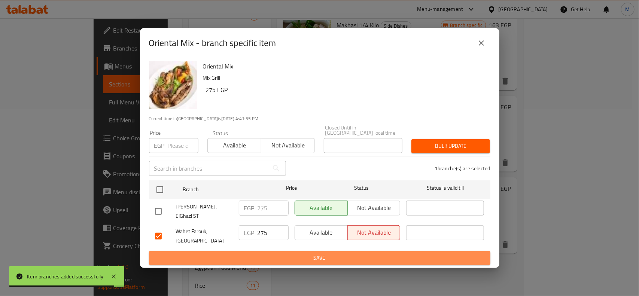
click at [355, 253] on span "Save" at bounding box center [319, 257] width 329 height 9
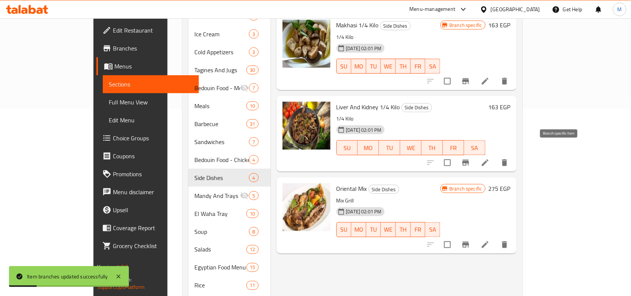
click at [469, 160] on icon "Branch-specific-item" at bounding box center [466, 163] width 7 height 6
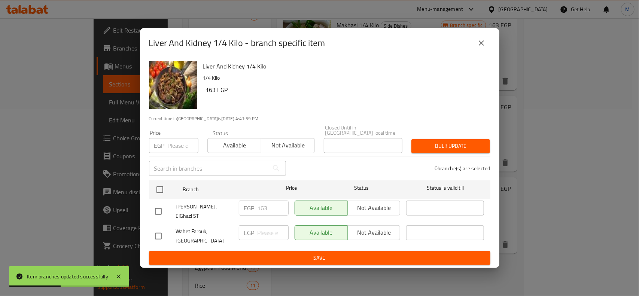
click at [159, 228] on input "checkbox" at bounding box center [158, 236] width 16 height 16
checkbox input "true"
drag, startPoint x: 374, startPoint y: 219, endPoint x: 375, endPoint y: 227, distance: 7.9
click at [374, 225] on button "Not available" at bounding box center [373, 232] width 53 height 15
click at [348, 253] on span "Save" at bounding box center [319, 257] width 329 height 9
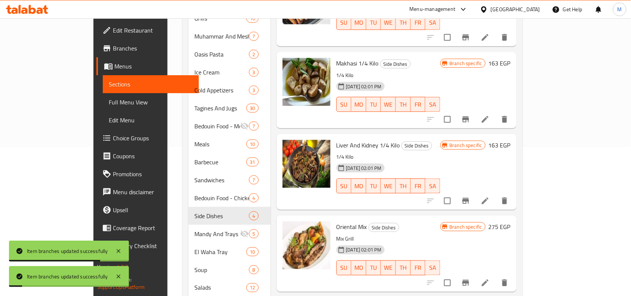
scroll to position [94, 0]
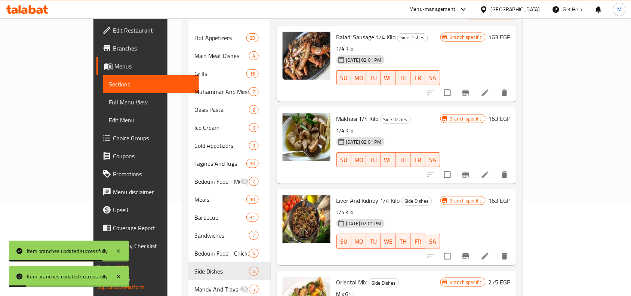
click at [471, 170] on icon "Branch-specific-item" at bounding box center [466, 174] width 9 height 9
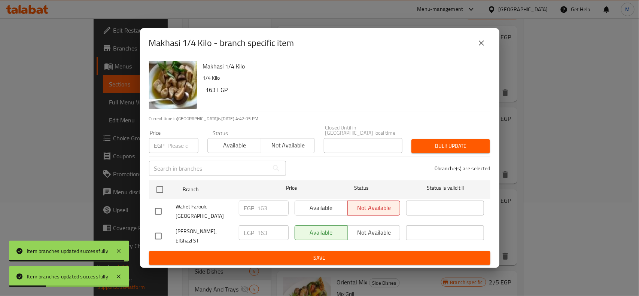
click at [475, 44] on button "close" at bounding box center [481, 43] width 18 height 18
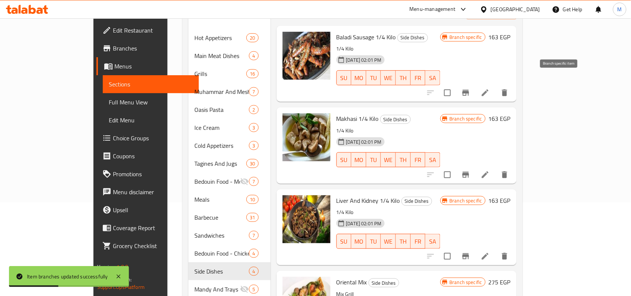
click at [469, 90] on icon "Branch-specific-item" at bounding box center [466, 93] width 7 height 6
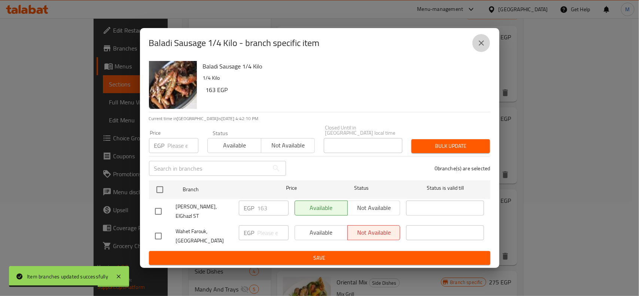
click at [482, 48] on icon "close" at bounding box center [481, 43] width 9 height 9
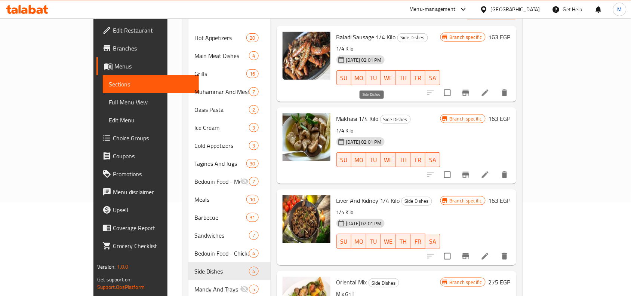
click at [381, 115] on span "Side Dishes" at bounding box center [396, 119] width 30 height 9
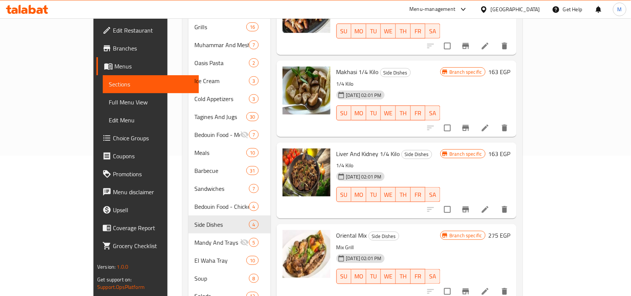
scroll to position [187, 0]
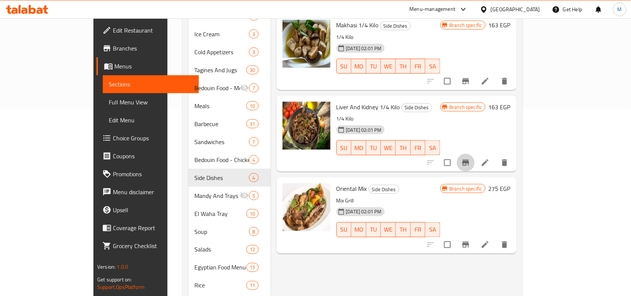
click at [469, 160] on icon "Branch-specific-item" at bounding box center [466, 163] width 7 height 6
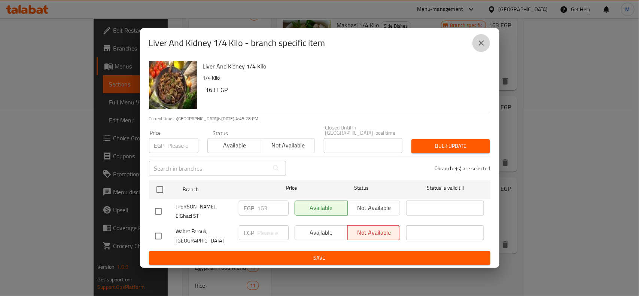
click at [484, 48] on icon "close" at bounding box center [481, 43] width 9 height 9
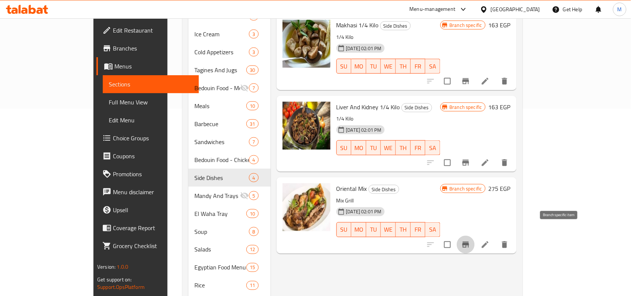
click at [475, 236] on button "Branch-specific-item" at bounding box center [466, 245] width 18 height 18
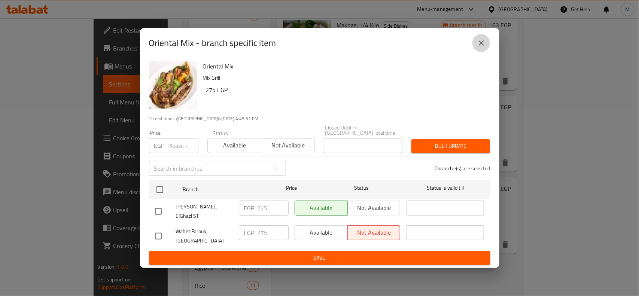
click at [481, 48] on icon "close" at bounding box center [481, 43] width 9 height 9
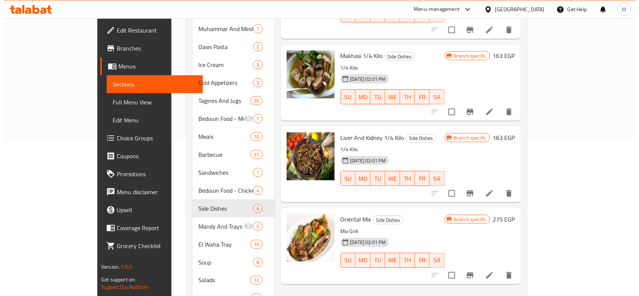
scroll to position [140, 0]
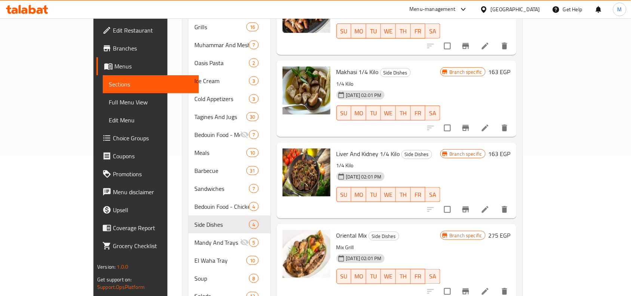
click at [471, 123] on icon "Branch-specific-item" at bounding box center [466, 127] width 9 height 9
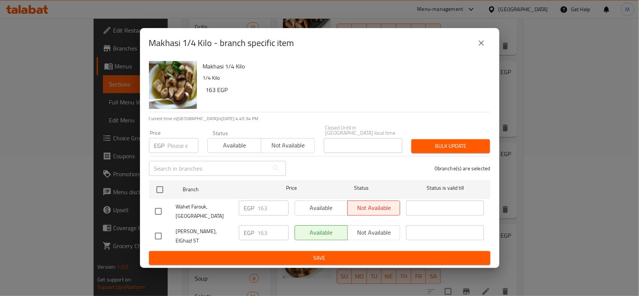
click at [481, 44] on icon "close" at bounding box center [481, 43] width 9 height 9
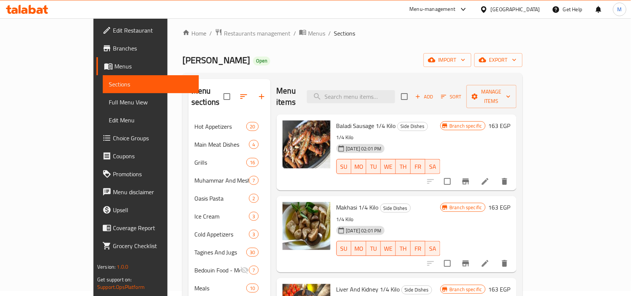
scroll to position [0, 0]
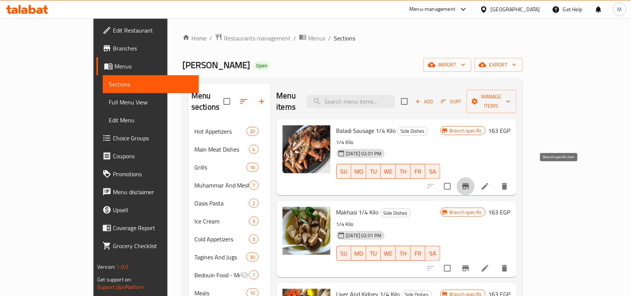
click at [471, 182] on icon "Branch-specific-item" at bounding box center [466, 186] width 9 height 9
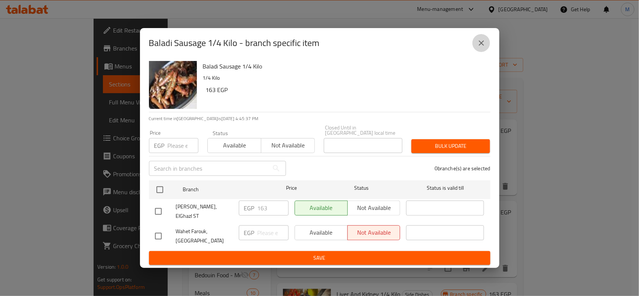
click at [483, 46] on icon "close" at bounding box center [480, 42] width 5 height 5
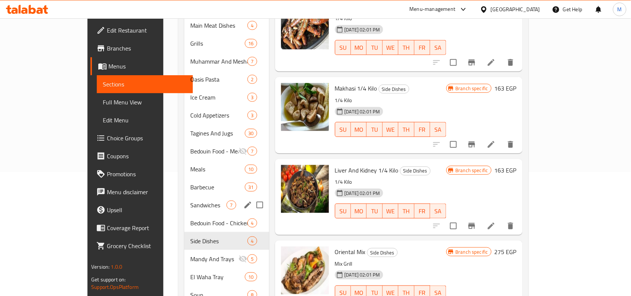
scroll to position [140, 0]
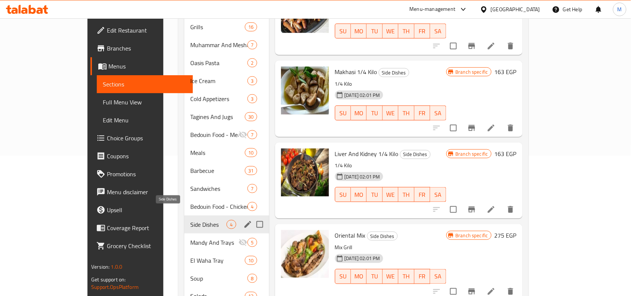
click at [190, 220] on span "Side Dishes" at bounding box center [208, 224] width 36 height 9
click at [190, 202] on span "Bedouin Food - Chicken" at bounding box center [208, 206] width 36 height 9
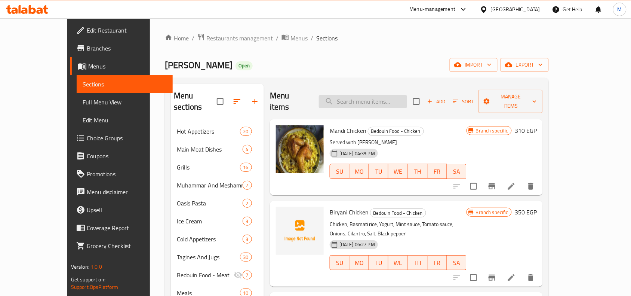
click at [380, 100] on input "search" at bounding box center [363, 101] width 88 height 13
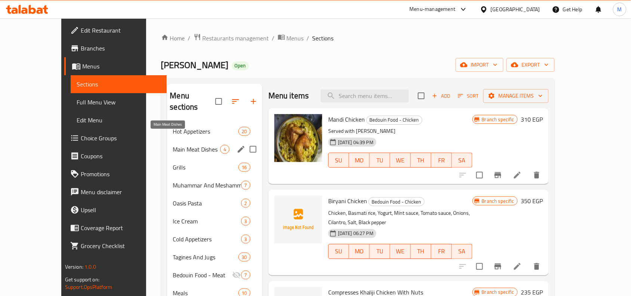
click at [175, 145] on span "Main Meat Dishes" at bounding box center [196, 149] width 47 height 9
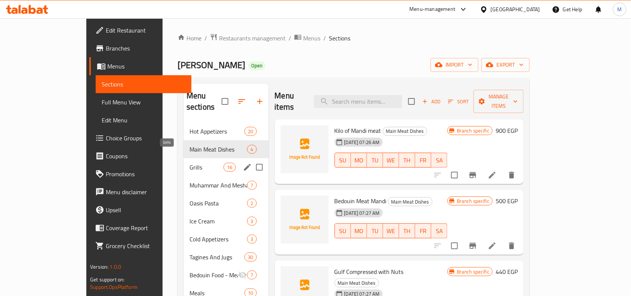
click at [190, 163] on span "Grills" at bounding box center [207, 167] width 34 height 9
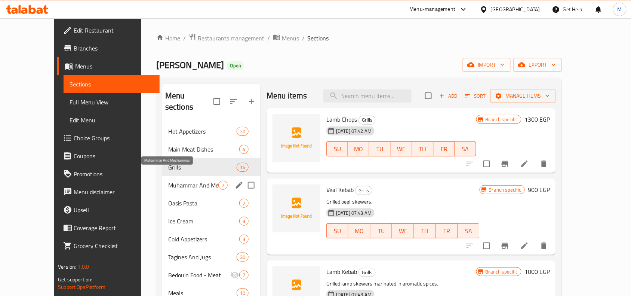
click at [168, 181] on span "Muhammar And Meshammar" at bounding box center [193, 185] width 50 height 9
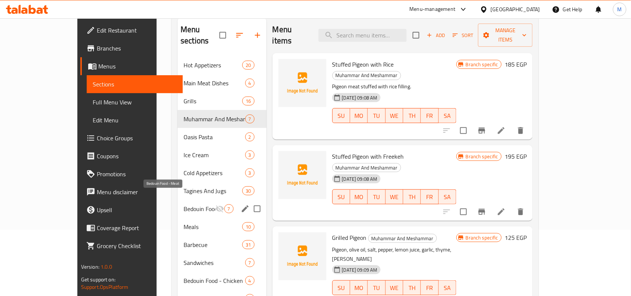
scroll to position [94, 0]
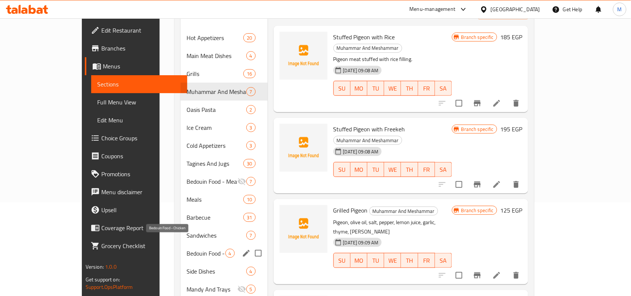
click at [187, 249] on span "Bedouin Food - Chicken" at bounding box center [206, 253] width 39 height 9
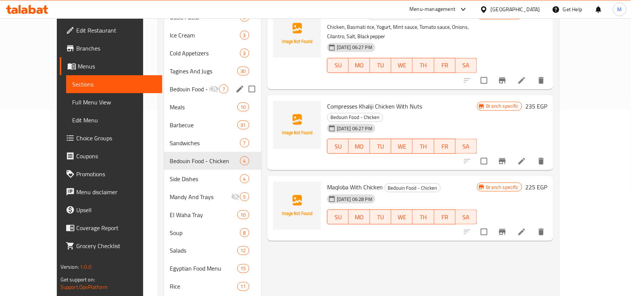
scroll to position [187, 0]
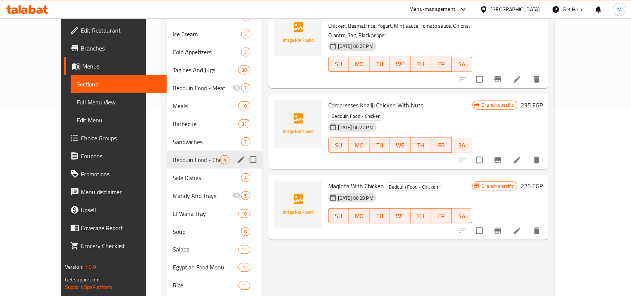
click at [167, 151] on div "Bedouin Food - Chicken 4" at bounding box center [214, 160] width 95 height 18
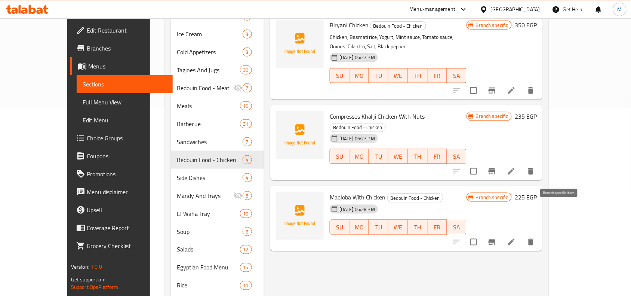
click at [497, 238] on icon "Branch-specific-item" at bounding box center [492, 242] width 9 height 9
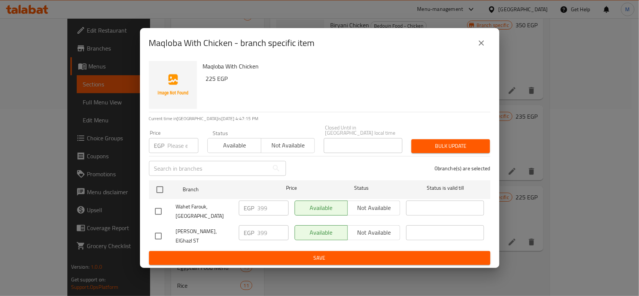
click at [481, 47] on icon "close" at bounding box center [481, 43] width 9 height 9
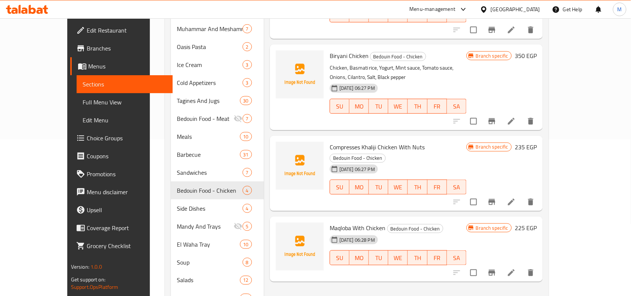
scroll to position [140, 0]
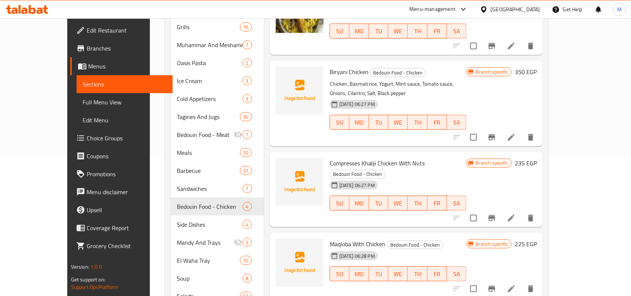
click at [496, 215] on icon "Branch-specific-item" at bounding box center [492, 218] width 7 height 6
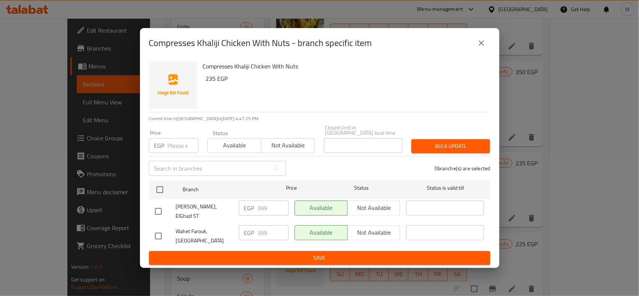
click at [480, 48] on icon "close" at bounding box center [481, 43] width 9 height 9
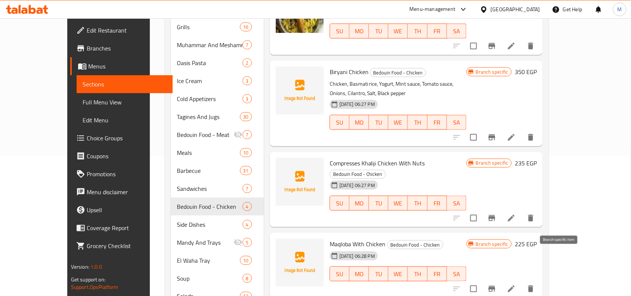
click at [496, 286] on icon "Branch-specific-item" at bounding box center [492, 289] width 7 height 6
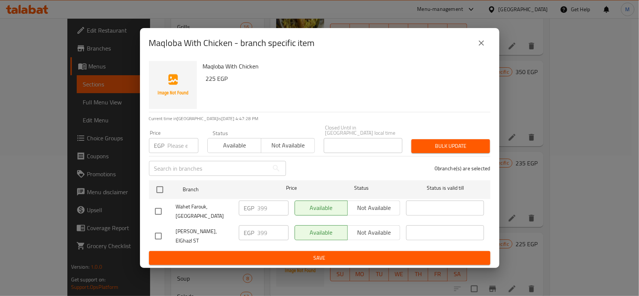
click at [479, 48] on icon "close" at bounding box center [481, 43] width 9 height 9
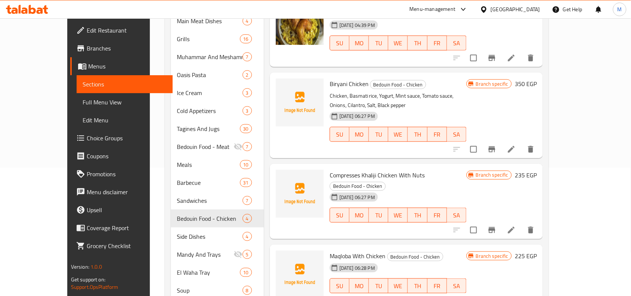
scroll to position [94, 0]
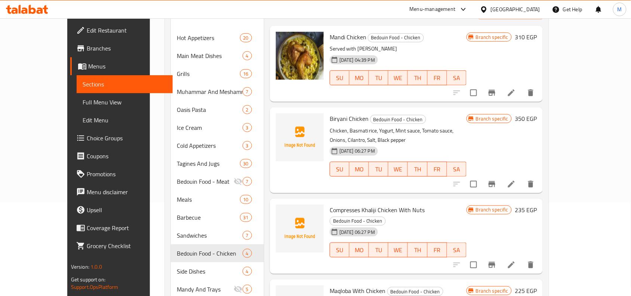
click at [497, 180] on icon "Branch-specific-item" at bounding box center [492, 184] width 9 height 9
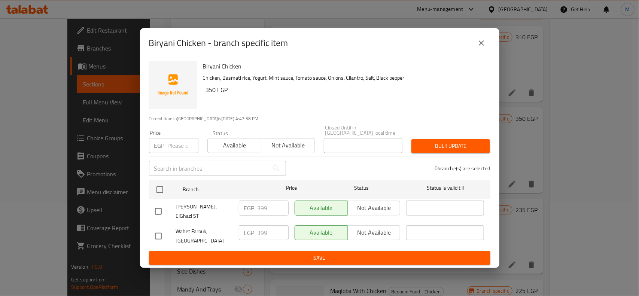
click at [480, 47] on icon "close" at bounding box center [481, 43] width 9 height 9
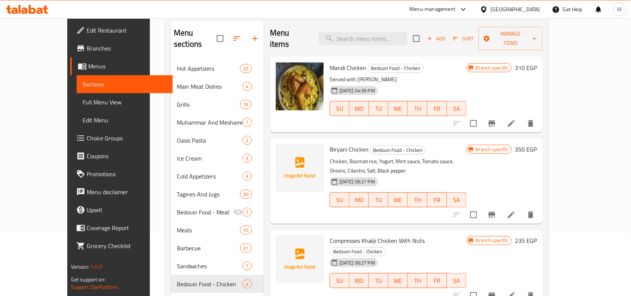
scroll to position [47, 0]
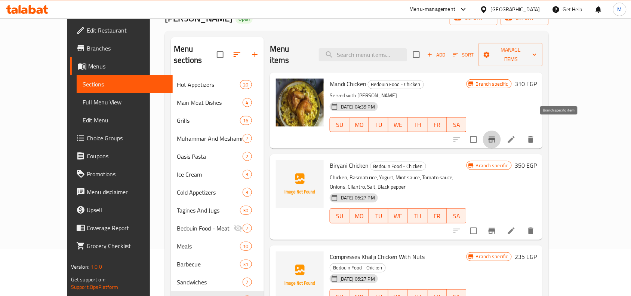
click at [497, 135] on icon "Branch-specific-item" at bounding box center [492, 139] width 9 height 9
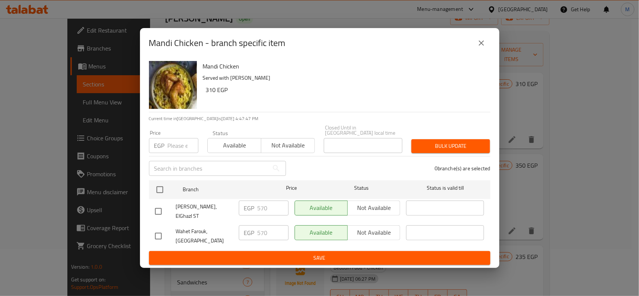
click at [157, 208] on input "checkbox" at bounding box center [158, 212] width 16 height 16
checkbox input "true"
click at [363, 209] on span "Not available" at bounding box center [374, 207] width 47 height 11
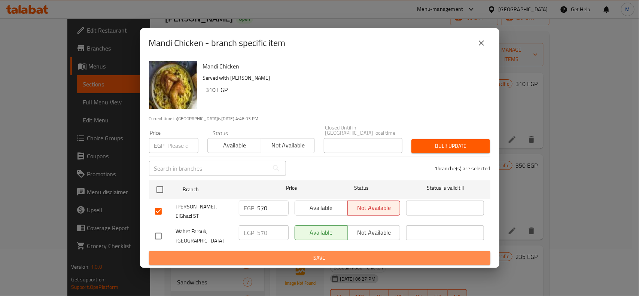
click at [315, 253] on span "Save" at bounding box center [319, 257] width 329 height 9
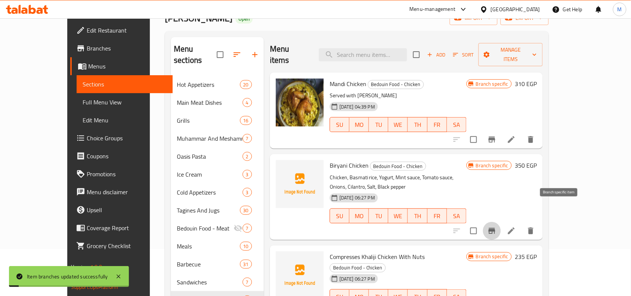
click at [497, 226] on icon "Branch-specific-item" at bounding box center [492, 230] width 9 height 9
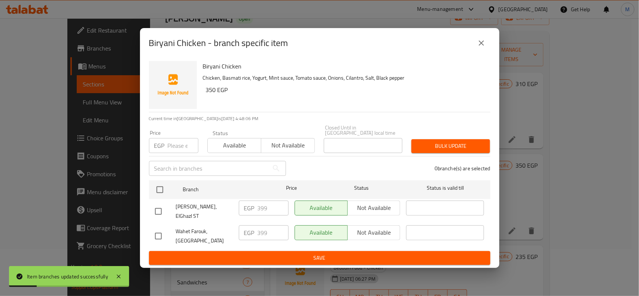
click at [160, 207] on input "checkbox" at bounding box center [158, 212] width 16 height 16
checkbox input "true"
click at [364, 204] on span "Not available" at bounding box center [374, 207] width 47 height 11
click at [340, 258] on button "Save" at bounding box center [319, 258] width 341 height 14
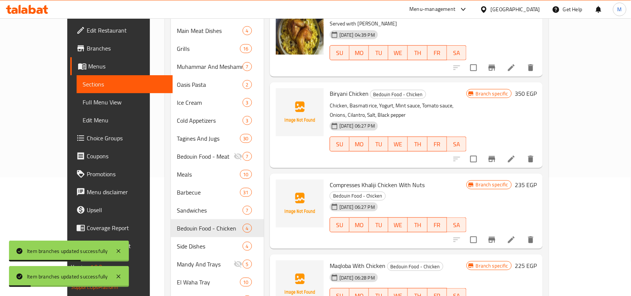
scroll to position [140, 0]
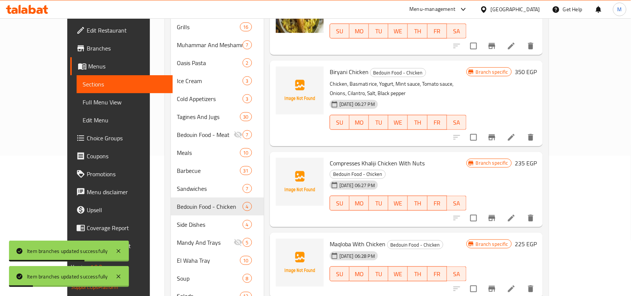
click at [496, 215] on icon "Branch-specific-item" at bounding box center [492, 218] width 7 height 6
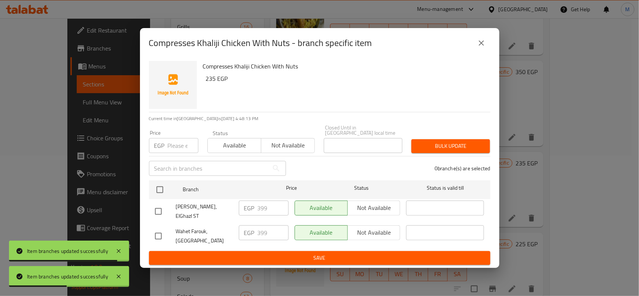
click at [157, 207] on input "checkbox" at bounding box center [158, 212] width 16 height 16
checkbox input "true"
click at [380, 206] on span "Not available" at bounding box center [374, 207] width 47 height 11
click at [357, 253] on span "Save" at bounding box center [319, 257] width 329 height 9
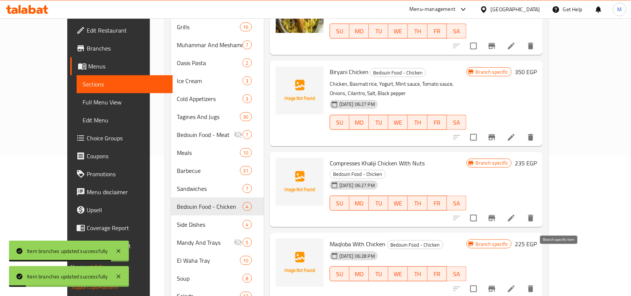
click at [497, 284] on icon "Branch-specific-item" at bounding box center [492, 288] width 9 height 9
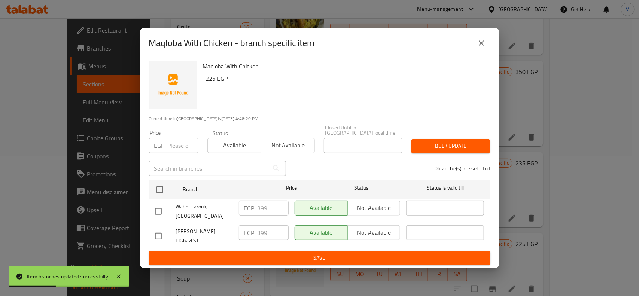
click at [161, 233] on input "checkbox" at bounding box center [158, 236] width 16 height 16
checkbox input "true"
click at [380, 231] on span "Not available" at bounding box center [374, 232] width 47 height 11
click at [353, 255] on span "Save" at bounding box center [319, 257] width 329 height 9
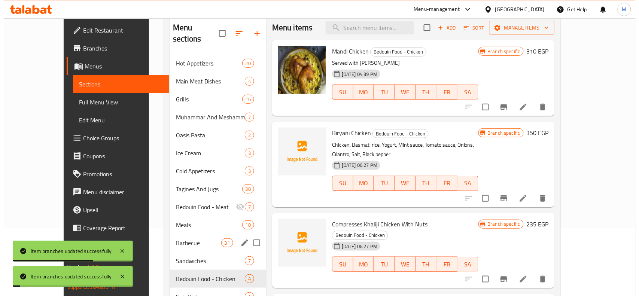
scroll to position [0, 0]
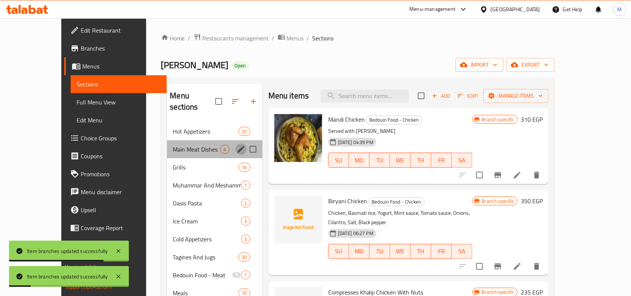
click at [238, 146] on icon "edit" at bounding box center [241, 149] width 7 height 7
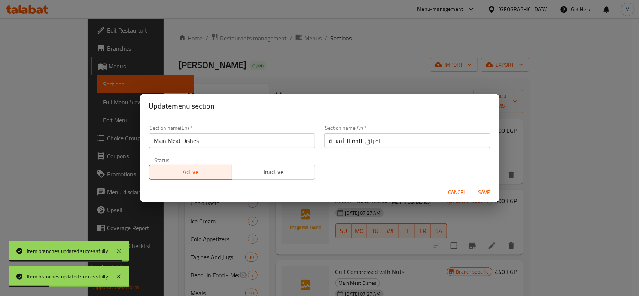
click at [354, 143] on input "اطباق اللحم الرئيسية" at bounding box center [407, 140] width 166 height 15
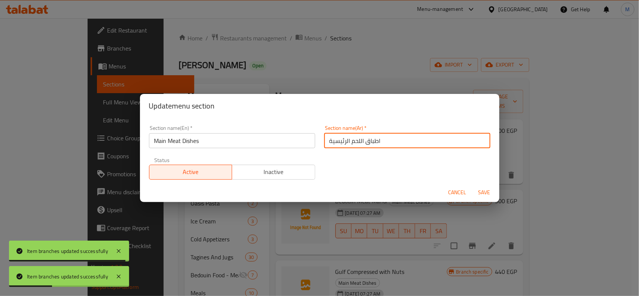
click at [354, 143] on input "اطباق اللحم الرئيسية" at bounding box center [407, 140] width 166 height 15
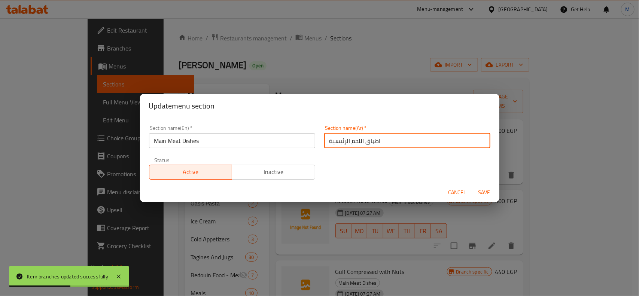
click at [453, 191] on span "Cancel" at bounding box center [457, 192] width 18 height 9
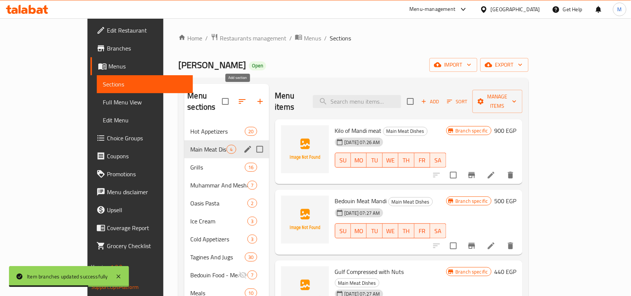
click at [256, 97] on icon "button" at bounding box center [260, 101] width 9 height 9
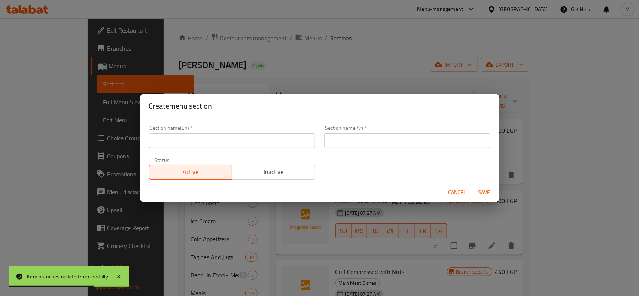
click at [352, 147] on input "text" at bounding box center [407, 140] width 166 height 15
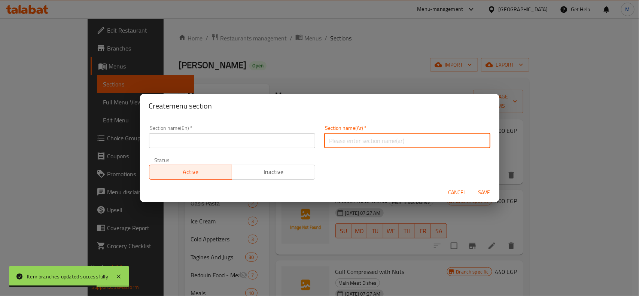
paste input "اطباق اللحم الرئيسية"
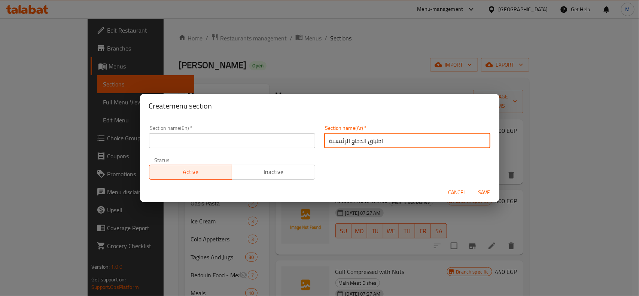
type input "اطباق الدجاج الرئيسية"
click at [226, 141] on input "text" at bounding box center [232, 140] width 166 height 15
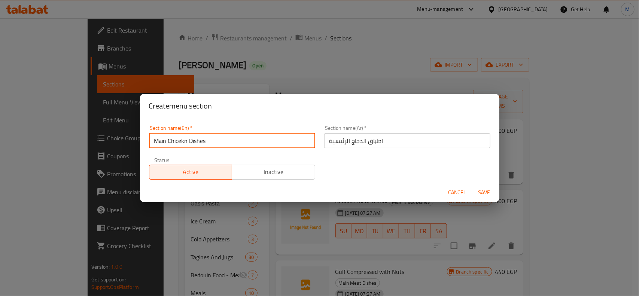
type input "Main Chicekn Dishes"
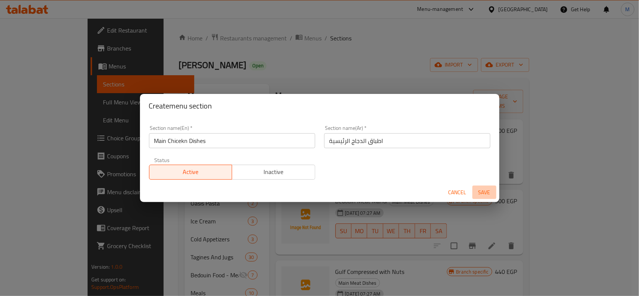
click at [484, 192] on span "Save" at bounding box center [484, 192] width 18 height 9
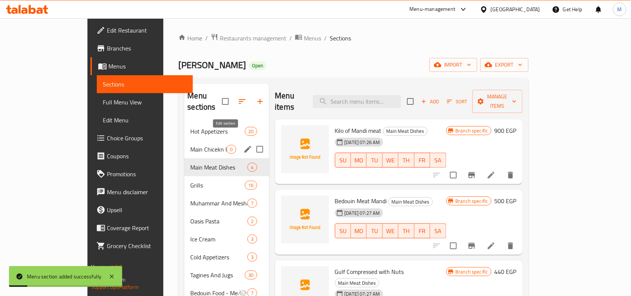
click at [244, 145] on icon "edit" at bounding box center [248, 149] width 9 height 9
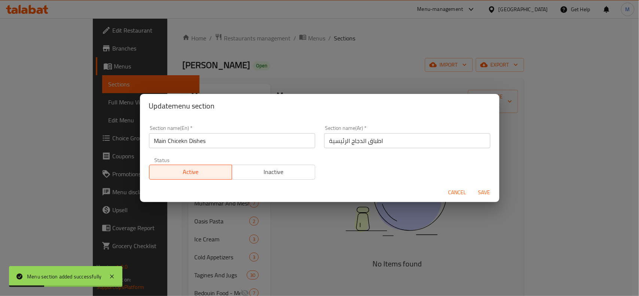
click at [184, 141] on input "Main Chicekn Dishes" at bounding box center [232, 140] width 166 height 15
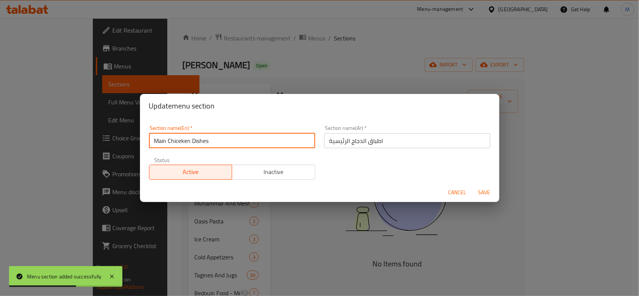
type input "Main Chiceken Dishes"
click at [487, 188] on span "Save" at bounding box center [484, 192] width 18 height 9
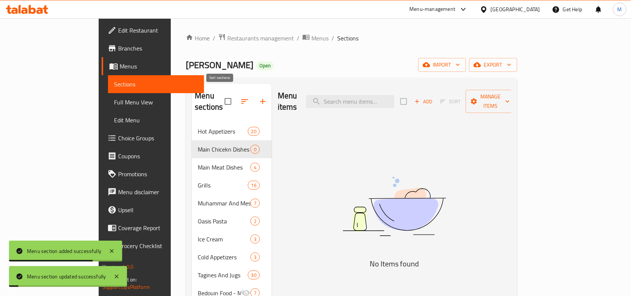
click at [241, 97] on icon "button" at bounding box center [245, 101] width 9 height 9
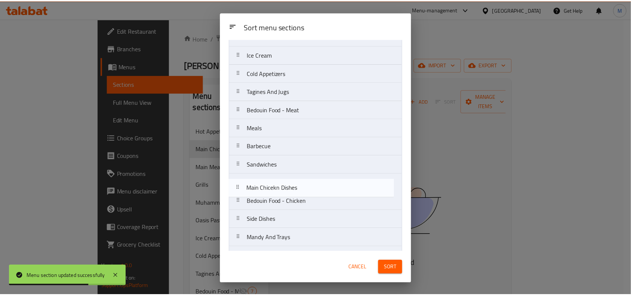
scroll to position [107, 0]
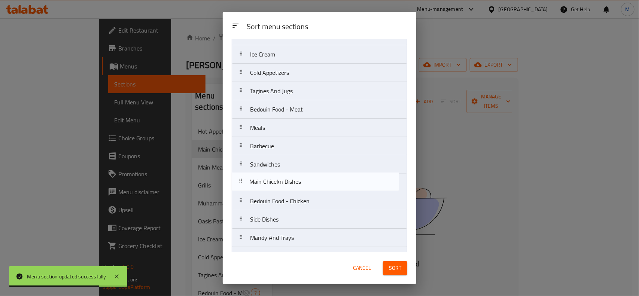
drag, startPoint x: 251, startPoint y: 88, endPoint x: 250, endPoint y: 185, distance: 96.9
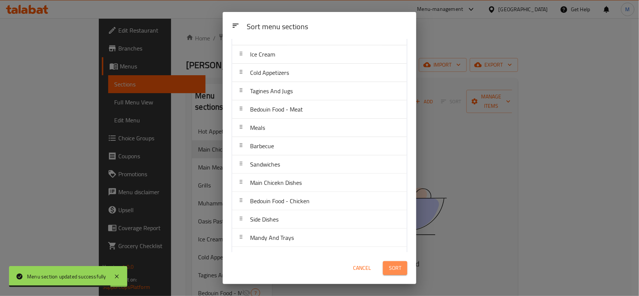
click at [395, 267] on span "Sort" at bounding box center [395, 267] width 12 height 9
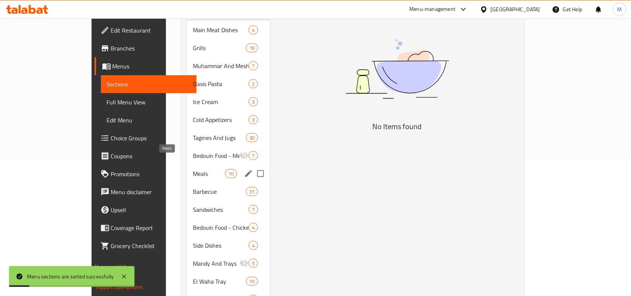
scroll to position [140, 0]
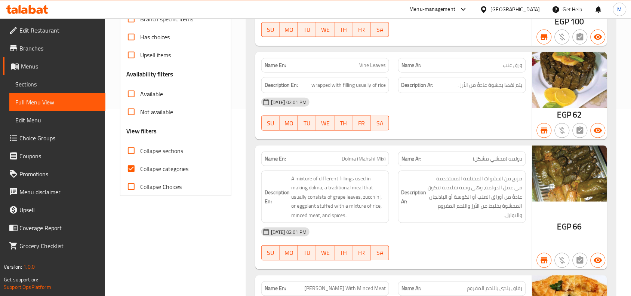
click at [150, 168] on span "Collapse categories" at bounding box center [164, 168] width 48 height 9
click at [140, 168] on input "Collapse categories" at bounding box center [131, 169] width 18 height 18
checkbox input "false"
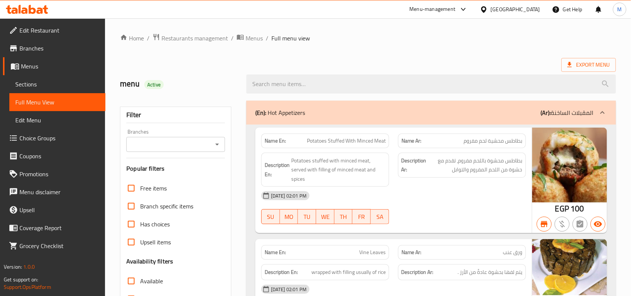
click at [431, 62] on div "Export Menu" at bounding box center [368, 65] width 496 height 14
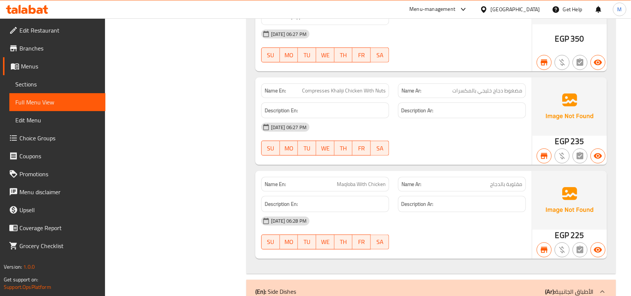
scroll to position [2260, 0]
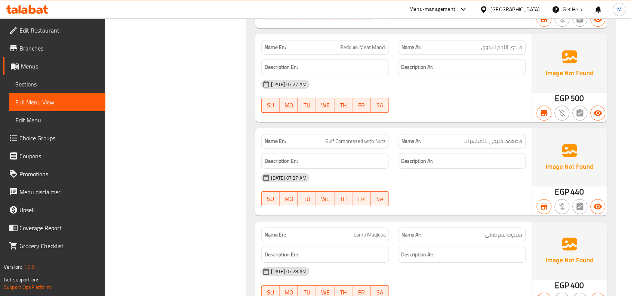
copy span "مضغوط"
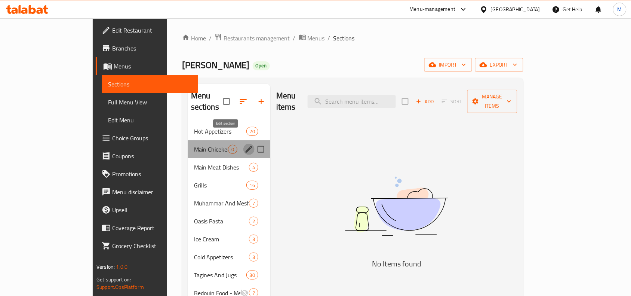
click at [245, 145] on icon "edit" at bounding box center [249, 149] width 9 height 9
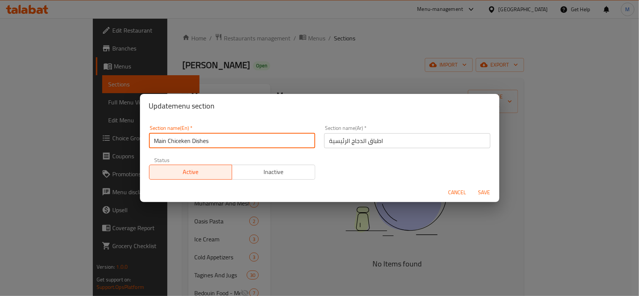
click at [181, 143] on input "Main Chiceken Dishes" at bounding box center [232, 140] width 166 height 15
type input "Main Chicken Dishes"
click at [483, 191] on span "Save" at bounding box center [484, 192] width 18 height 9
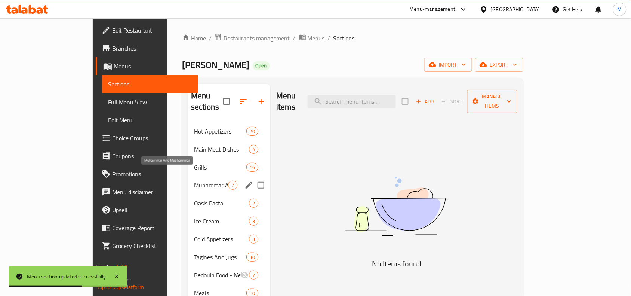
scroll to position [187, 0]
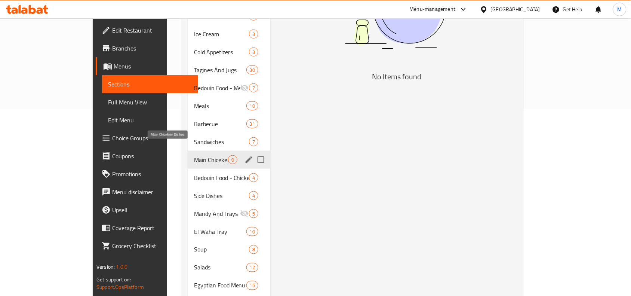
click at [194, 155] on span "Main Chiceken Dishes" at bounding box center [211, 159] width 34 height 9
click at [245, 155] on icon "edit" at bounding box center [249, 159] width 9 height 9
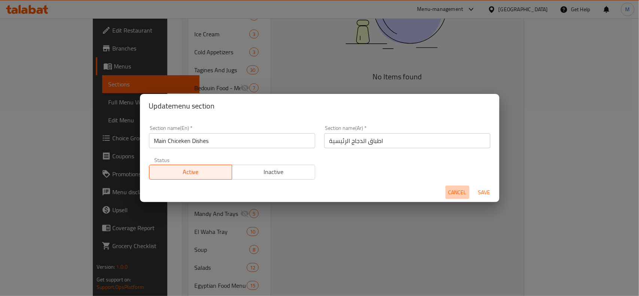
click at [459, 190] on span "Cancel" at bounding box center [457, 192] width 18 height 9
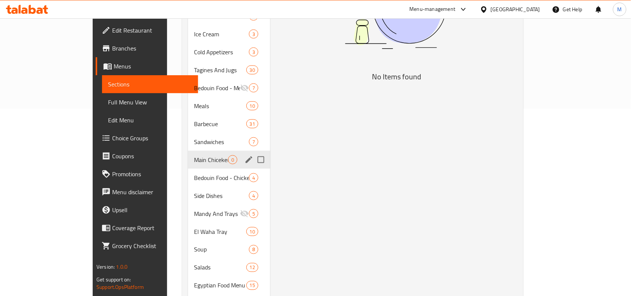
click at [245, 155] on icon "edit" at bounding box center [249, 159] width 9 height 9
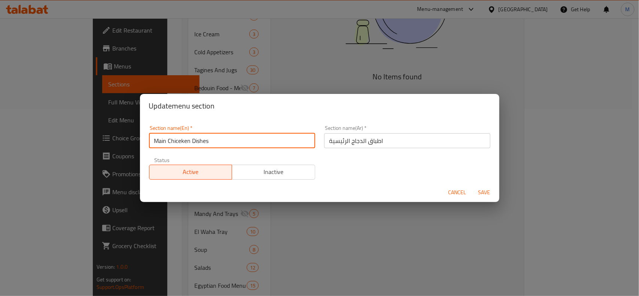
click at [180, 142] on input "Main Chiceken Dishes" at bounding box center [232, 140] width 166 height 15
type input "Main Chicken Dishes"
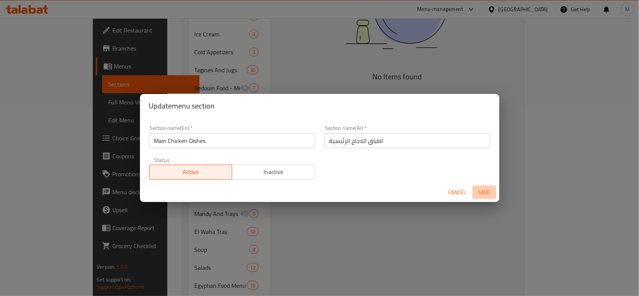
click at [486, 192] on span "Save" at bounding box center [484, 192] width 18 height 9
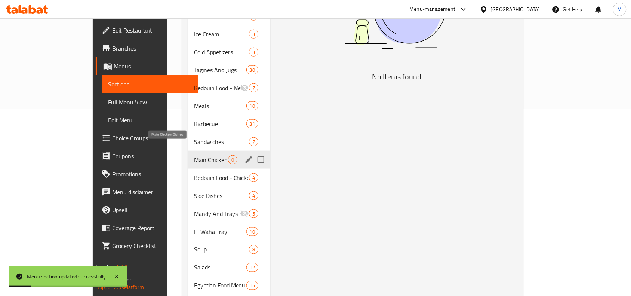
click at [194, 155] on span "Main Chicken Dishes" at bounding box center [211, 159] width 34 height 9
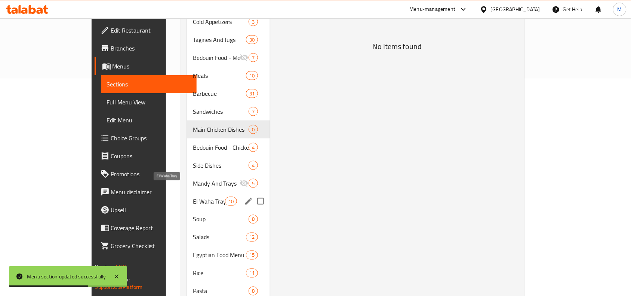
scroll to position [234, 0]
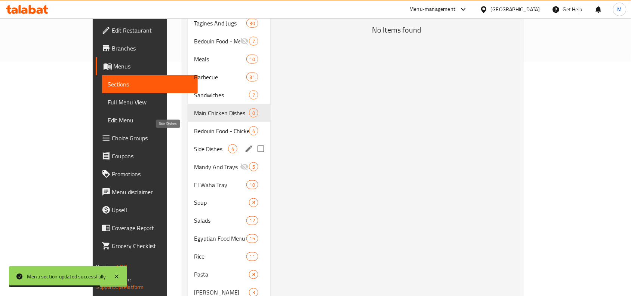
click at [194, 144] on span "Side Dishes" at bounding box center [211, 148] width 34 height 9
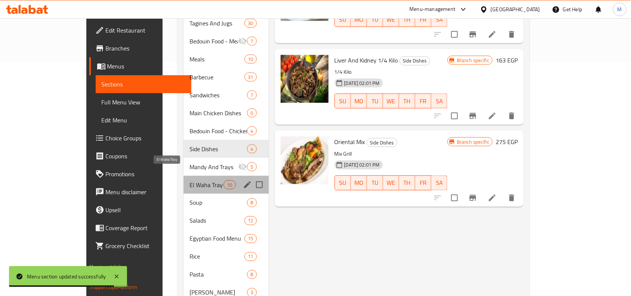
click at [190, 180] on span "El Waha Tray" at bounding box center [207, 184] width 34 height 9
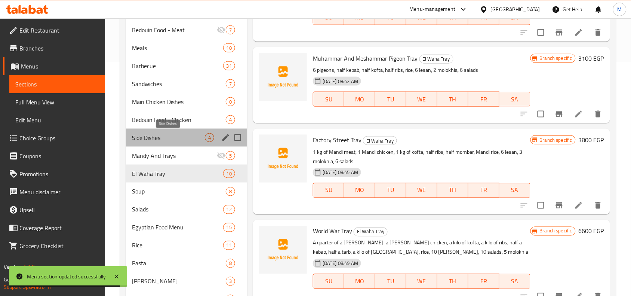
click at [175, 136] on span "Side Dishes" at bounding box center [168, 137] width 73 height 9
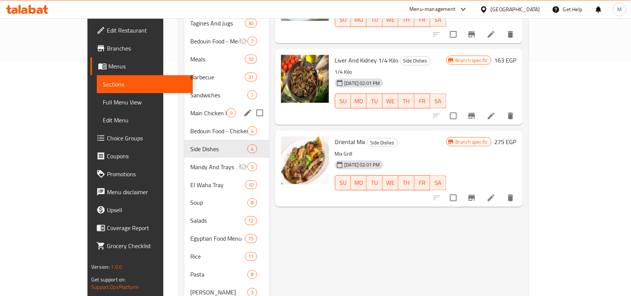
click at [190, 108] on span "Main Chicken Dishes" at bounding box center [208, 112] width 36 height 9
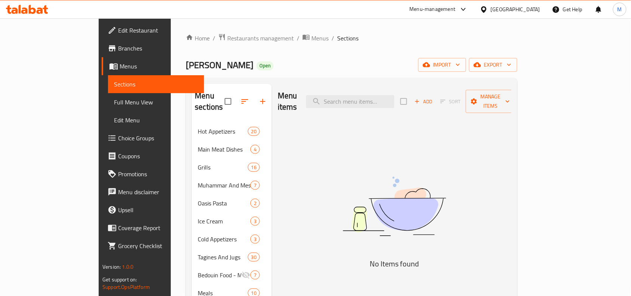
click at [434, 97] on span "Add" at bounding box center [424, 101] width 20 height 9
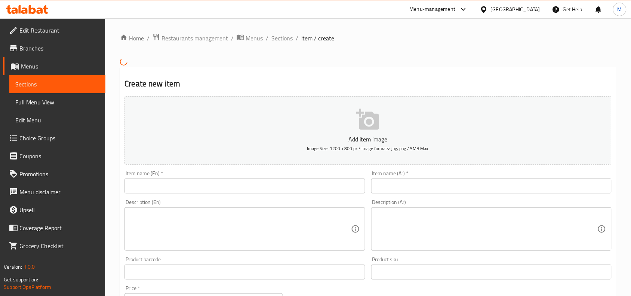
click at [184, 185] on input "text" at bounding box center [245, 185] width 241 height 15
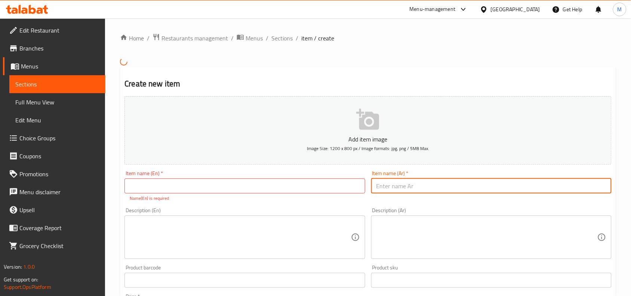
click at [411, 184] on input "text" at bounding box center [491, 185] width 241 height 15
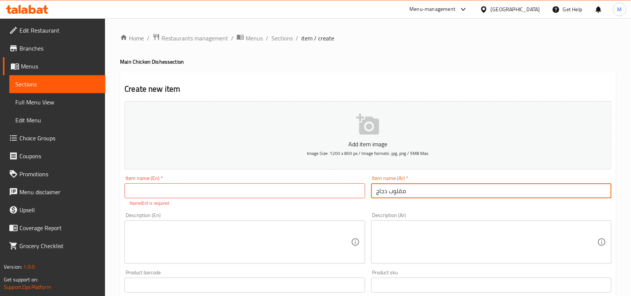
click at [396, 194] on input "مقلوب دجاج" at bounding box center [491, 190] width 241 height 15
drag, startPoint x: 396, startPoint y: 194, endPoint x: 401, endPoint y: 194, distance: 5.2
click at [401, 194] on input "مقلوب دجاج" at bounding box center [491, 190] width 241 height 15
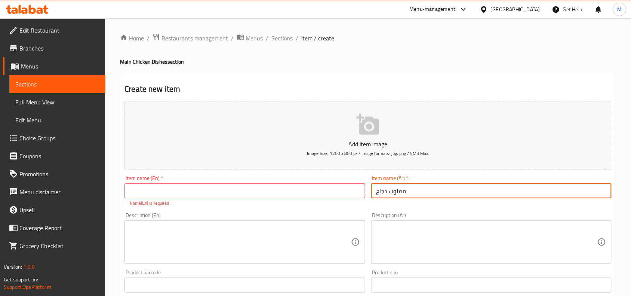
type input "مقلوب دجاج"
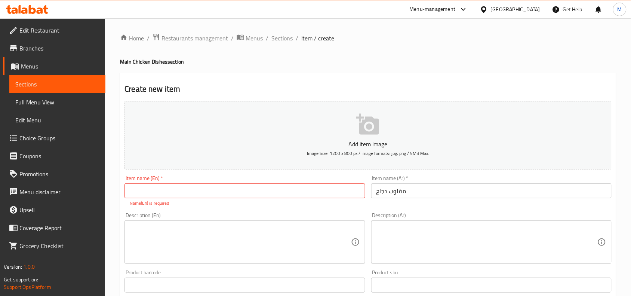
click at [169, 193] on input "text" at bounding box center [245, 190] width 241 height 15
paste input "Makloba"
click at [137, 190] on input "Maklob Chicken" at bounding box center [245, 190] width 241 height 15
click at [135, 190] on input "Maklob Chicken" at bounding box center [245, 190] width 241 height 15
paste input "Maklob"
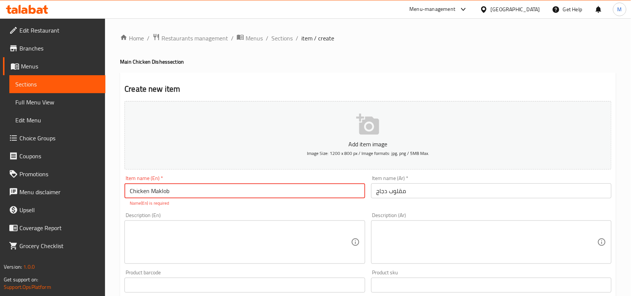
type input "Chicken Maklob"
click at [114, 171] on div "Home / Restaurants management / Menus / Sections / item / create Main Chicken D…" at bounding box center [368, 277] width 526 height 519
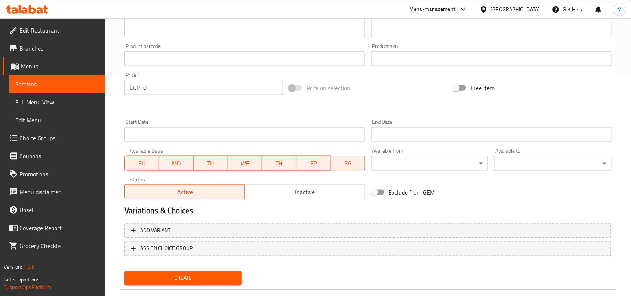
scroll to position [231, 0]
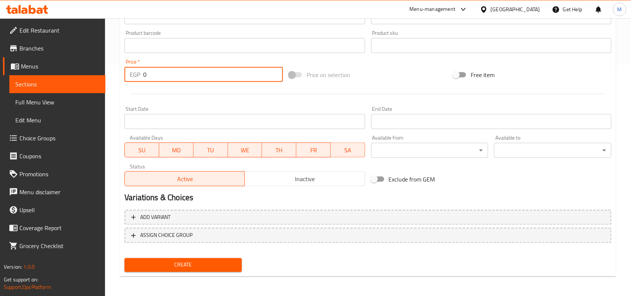
drag, startPoint x: 153, startPoint y: 77, endPoint x: 140, endPoint y: 74, distance: 13.6
click at [140, 74] on div "EGP 0 Price *" at bounding box center [204, 74] width 159 height 15
type input "225"
click at [192, 267] on span "Create" at bounding box center [183, 264] width 105 height 9
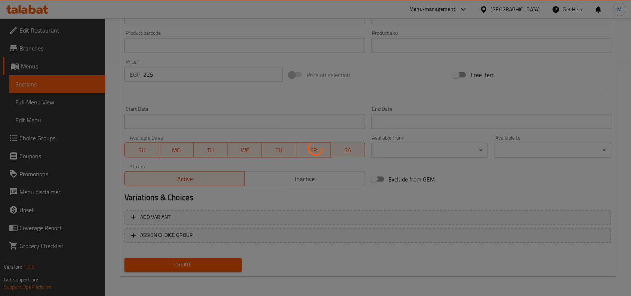
type input "0"
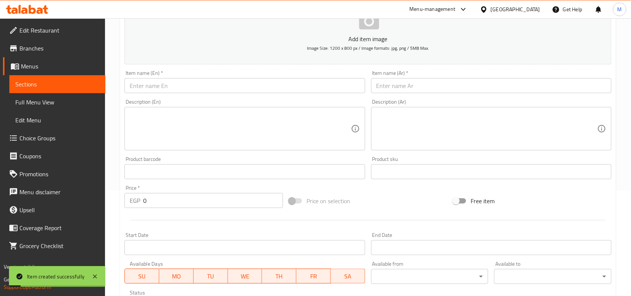
scroll to position [91, 0]
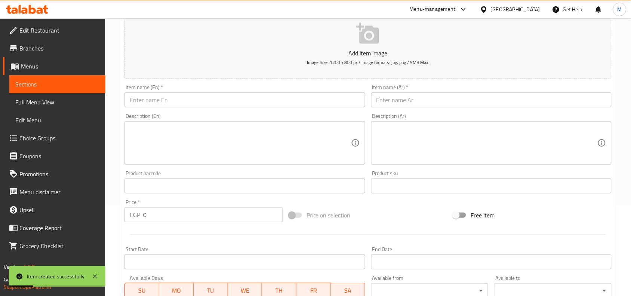
drag, startPoint x: 416, startPoint y: 101, endPoint x: 412, endPoint y: 101, distance: 4.1
click at [416, 101] on input "text" at bounding box center [491, 99] width 241 height 15
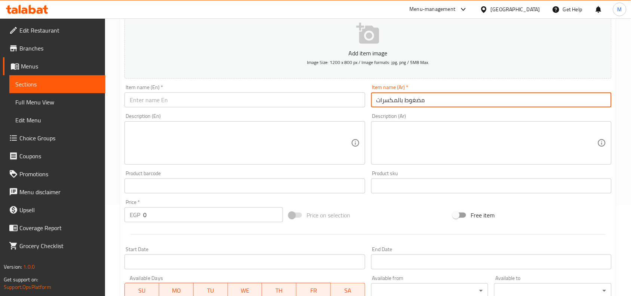
type input "مضغوط بالمكسرات"
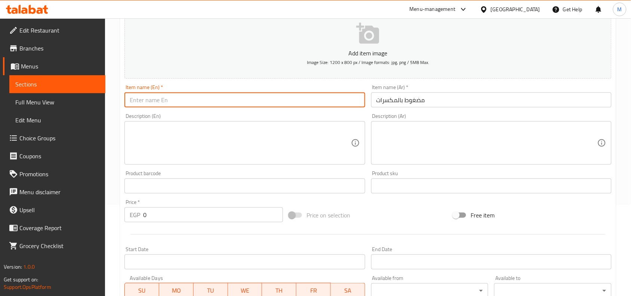
click at [155, 100] on input "text" at bounding box center [245, 99] width 241 height 15
paste input "Pressured"
type input "Pressured With Nuts"
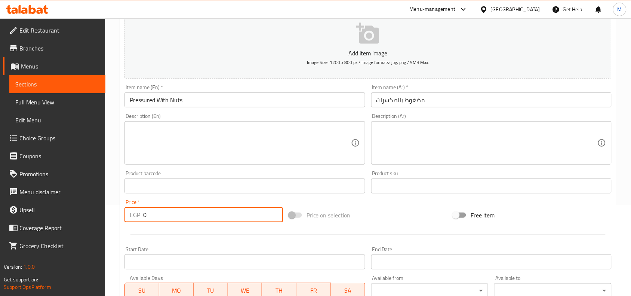
drag, startPoint x: 151, startPoint y: 215, endPoint x: 142, endPoint y: 214, distance: 8.6
click at [142, 214] on div "EGP 0 Price *" at bounding box center [204, 214] width 159 height 15
type input "235"
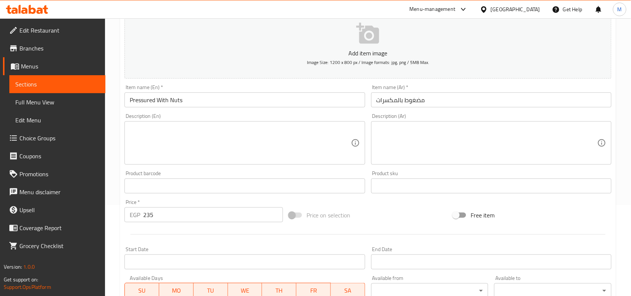
click at [116, 191] on div "Home / Restaurants management / Menus / Sections / item / create Main Chicken D…" at bounding box center [368, 182] width 526 height 510
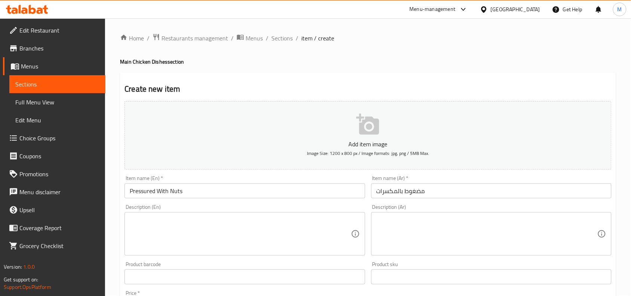
scroll to position [231, 0]
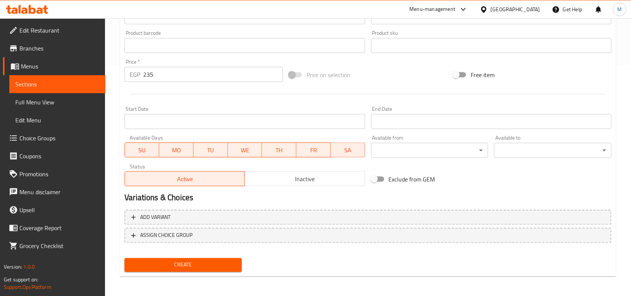
click at [187, 268] on button "Create" at bounding box center [183, 265] width 117 height 14
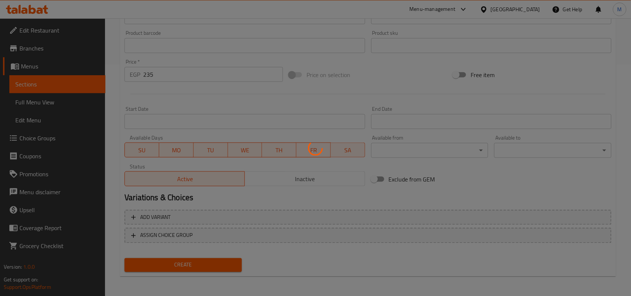
type input "0"
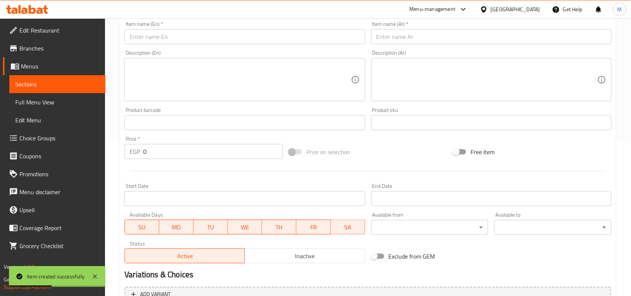
scroll to position [138, 0]
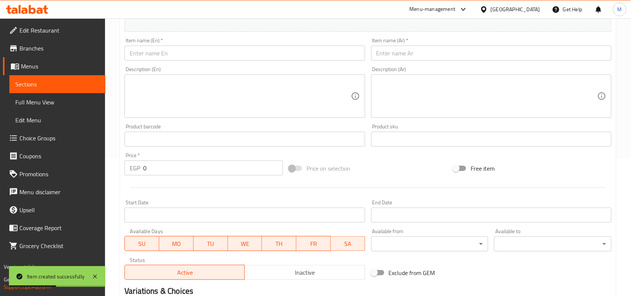
click at [405, 51] on input "text" at bounding box center [491, 53] width 241 height 15
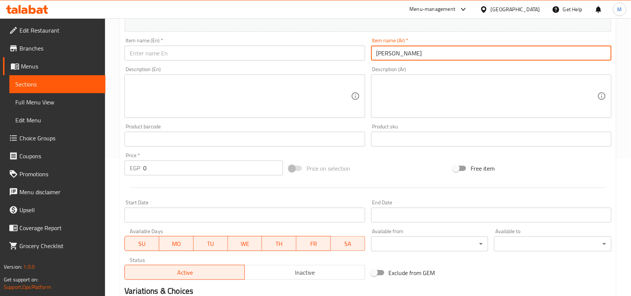
click at [405, 51] on input "[PERSON_NAME]" at bounding box center [491, 53] width 241 height 15
type input "[PERSON_NAME]"
click at [177, 51] on input "text" at bounding box center [245, 53] width 241 height 15
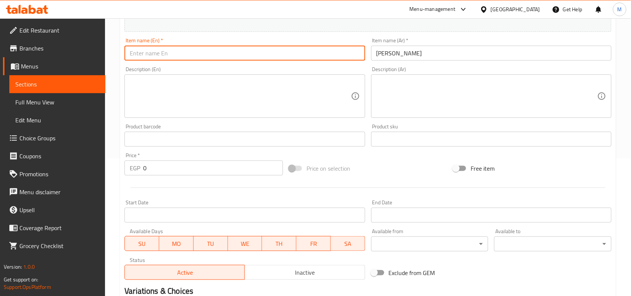
paste input "Bedouin Chicken Mandi"
type input "Bedouin Chicken Mandi"
click at [119, 61] on div "Home / Restaurants management / Menus / Sections / item / create Main Chicken D…" at bounding box center [368, 136] width 526 height 510
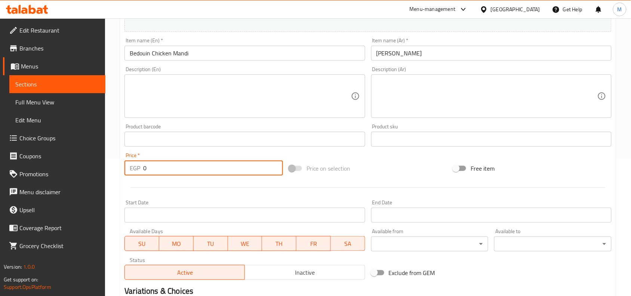
drag, startPoint x: 156, startPoint y: 167, endPoint x: 139, endPoint y: 167, distance: 16.5
click at [139, 167] on div "EGP 0 Price *" at bounding box center [204, 167] width 159 height 15
type input "190"
click at [118, 150] on div "Home / Restaurants management / Menus / Sections / item / create Main Chicken D…" at bounding box center [368, 136] width 526 height 510
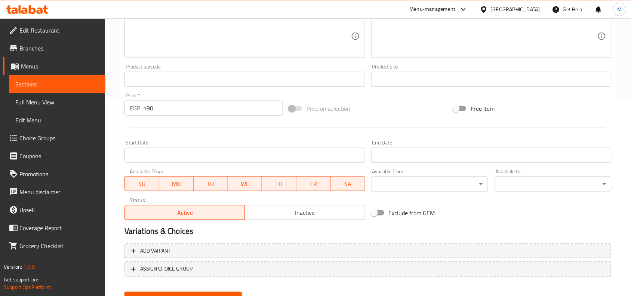
scroll to position [231, 0]
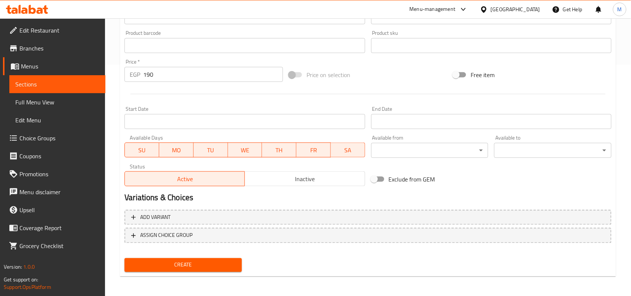
click at [171, 259] on button "Create" at bounding box center [183, 265] width 117 height 14
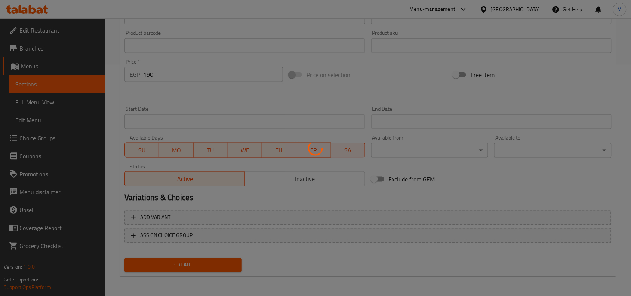
type input "0"
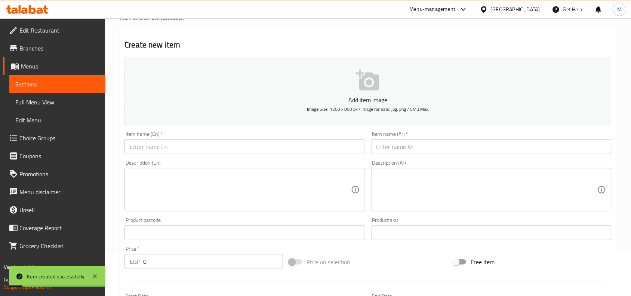
scroll to position [0, 0]
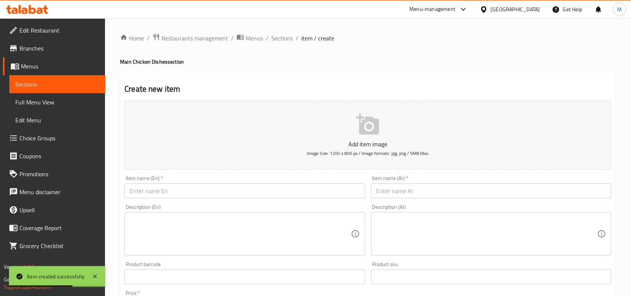
click at [437, 195] on input "text" at bounding box center [491, 190] width 241 height 15
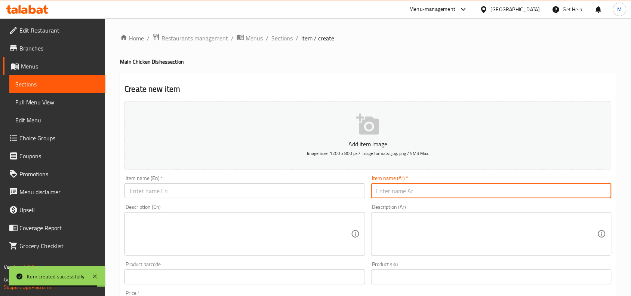
type input "و"
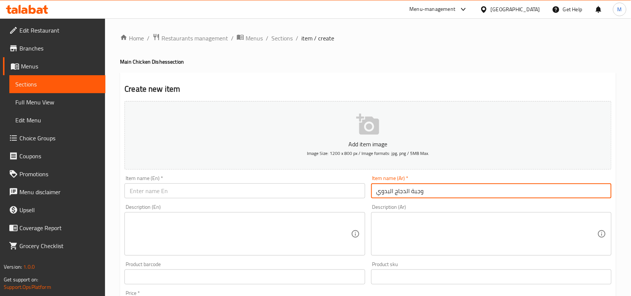
type input "وجبة الدجاج البدوي"
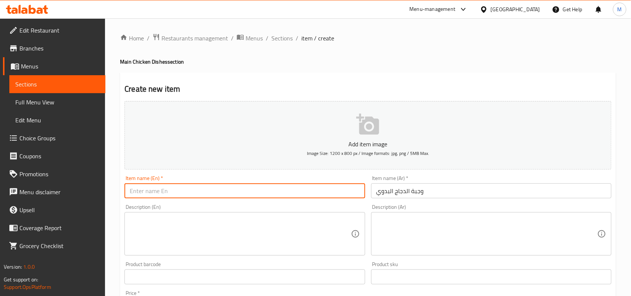
click at [182, 197] on input "text" at bounding box center [245, 190] width 241 height 15
paste input "Bedouin chicken meal"
click at [152, 191] on input "Bedouin chicken meal" at bounding box center [245, 190] width 241 height 15
type input "Bedouin Chicken Meal"
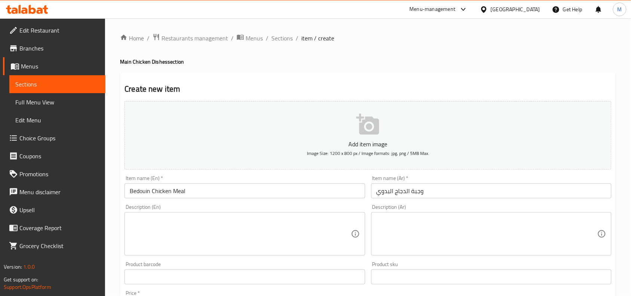
click at [113, 113] on div "Home / Restaurants management / Menus / Sections / item / create Main Chicken D…" at bounding box center [368, 273] width 526 height 510
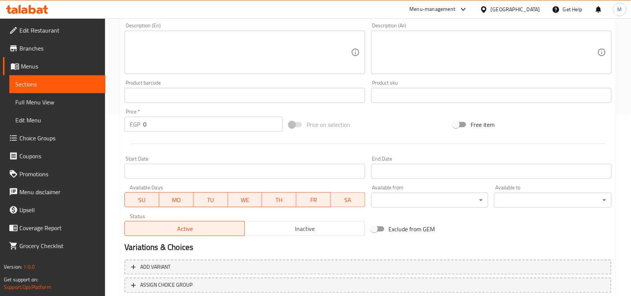
scroll to position [187, 0]
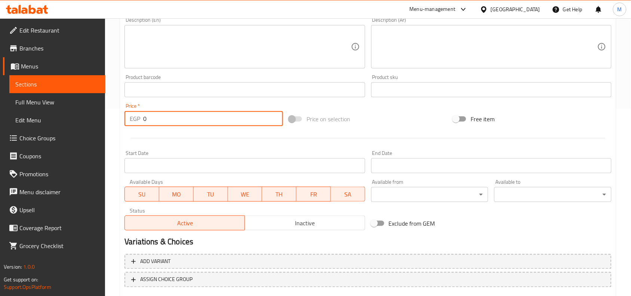
drag, startPoint x: 158, startPoint y: 118, endPoint x: 138, endPoint y: 119, distance: 19.5
click at [138, 119] on div "EGP 0 Price *" at bounding box center [204, 118] width 159 height 15
type input "100"
click at [116, 110] on div "Home / Restaurants management / Menus / Sections / item / create Main Chicken D…" at bounding box center [368, 86] width 526 height 510
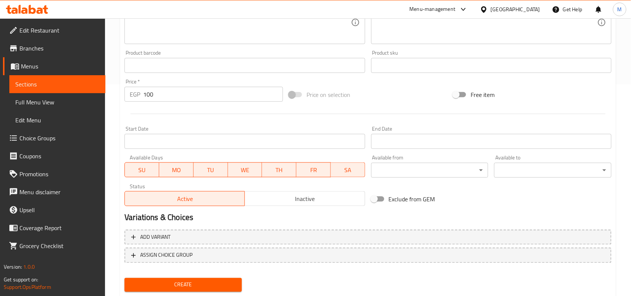
scroll to position [231, 0]
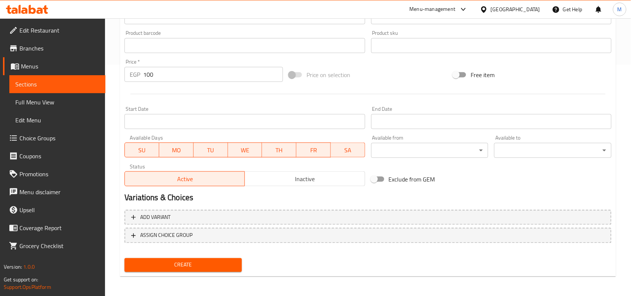
click at [191, 270] on div "Create" at bounding box center [183, 265] width 123 height 20
click at [195, 267] on span "Create" at bounding box center [183, 264] width 105 height 9
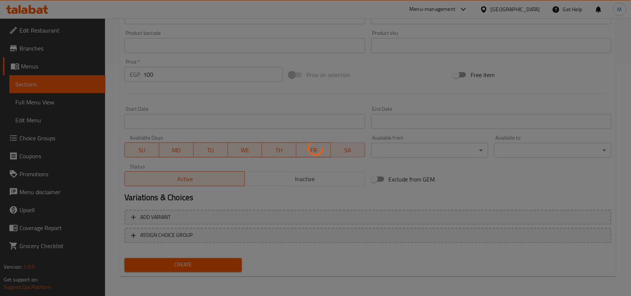
type input "0"
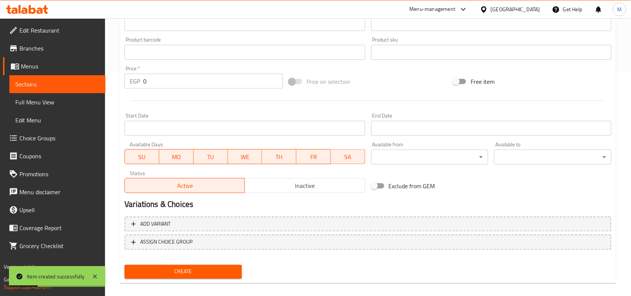
scroll to position [0, 0]
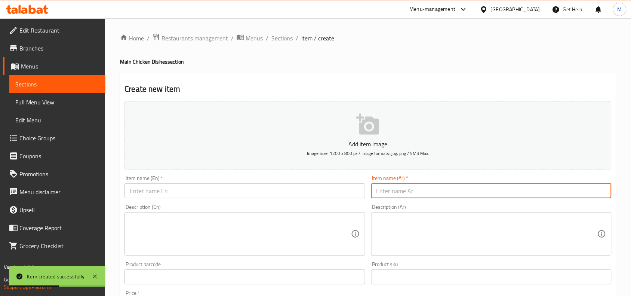
drag, startPoint x: 399, startPoint y: 192, endPoint x: 395, endPoint y: 193, distance: 3.9
click at [399, 192] on input "text" at bounding box center [491, 190] width 241 height 15
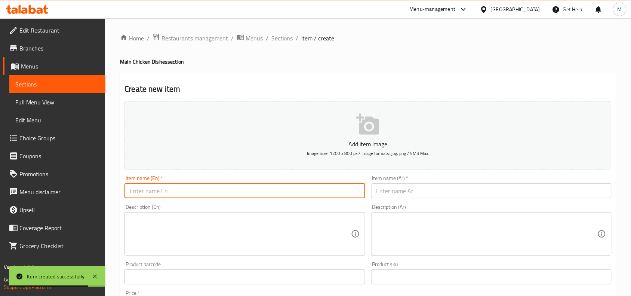
click at [178, 191] on input "text" at bounding box center [245, 190] width 241 height 15
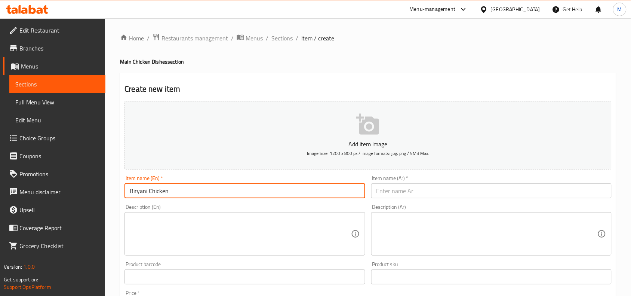
type input "Biryani Chicken"
click at [415, 187] on input "text" at bounding box center [491, 190] width 241 height 15
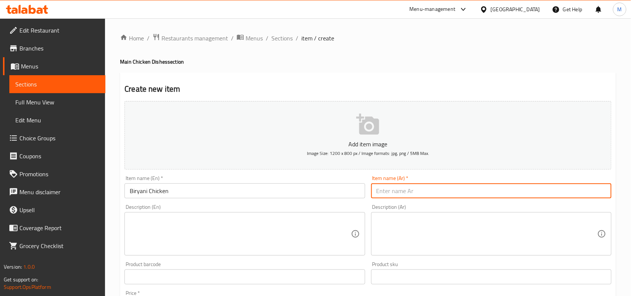
paste input "برياني دجاج"
click at [380, 192] on input "برياني دجاج" at bounding box center [491, 190] width 241 height 15
paste input "دجاج"
type input "دجاج برياني"
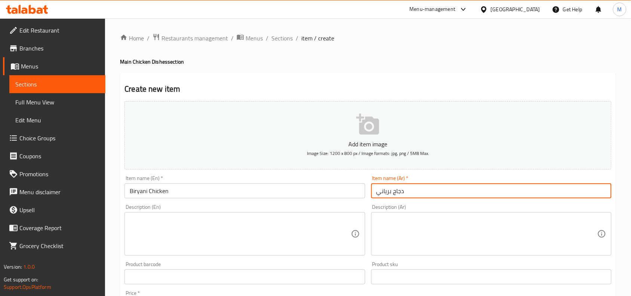
click at [625, 112] on div "Home / Restaurants management / Menus / Sections / item / create Main Chicken D…" at bounding box center [368, 273] width 526 height 510
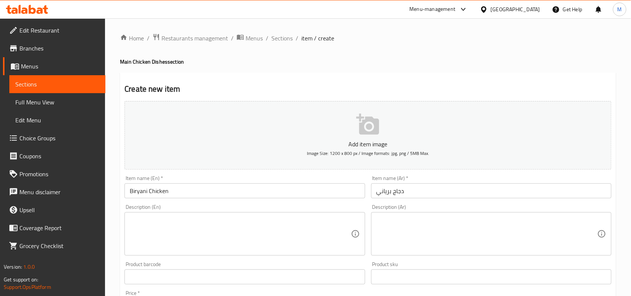
scroll to position [140, 0]
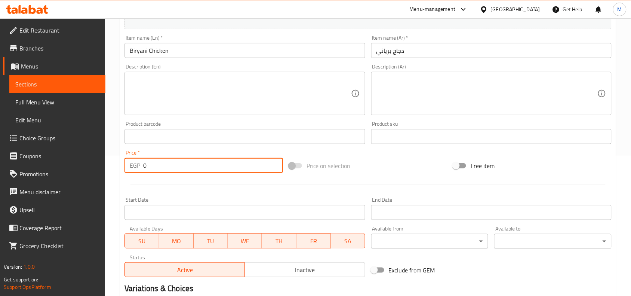
drag, startPoint x: 149, startPoint y: 165, endPoint x: 141, endPoint y: 164, distance: 7.6
click at [141, 164] on div "EGP 0 Price *" at bounding box center [204, 165] width 159 height 15
type input "225"
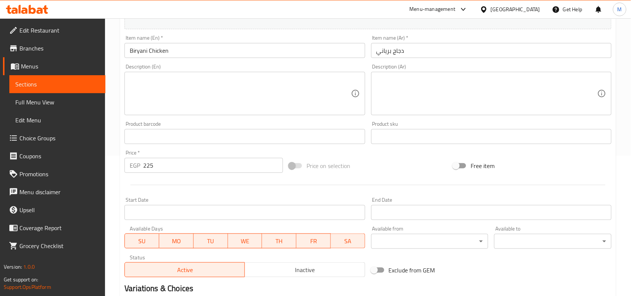
click at [114, 142] on div "Home / Restaurants management / Menus / Sections / item / create Main Chicken D…" at bounding box center [368, 133] width 526 height 510
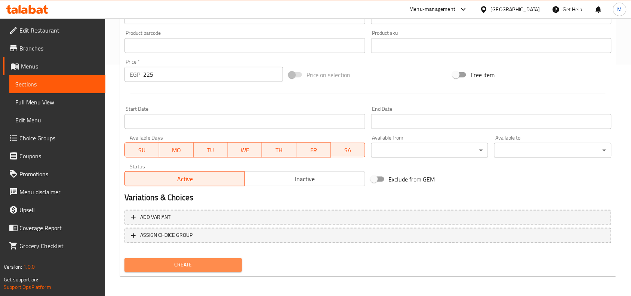
click at [186, 267] on span "Create" at bounding box center [183, 264] width 105 height 9
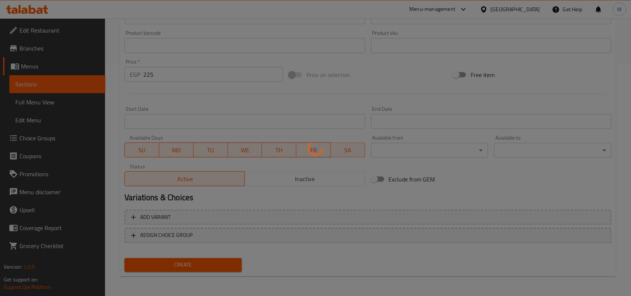
type input "0"
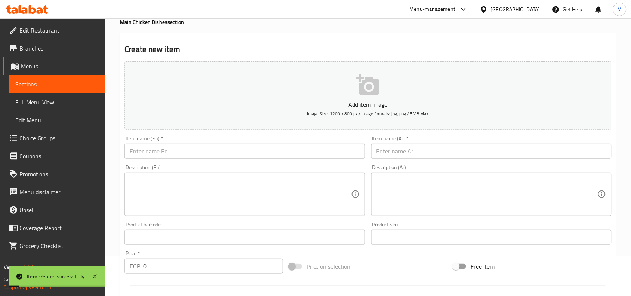
scroll to position [0, 0]
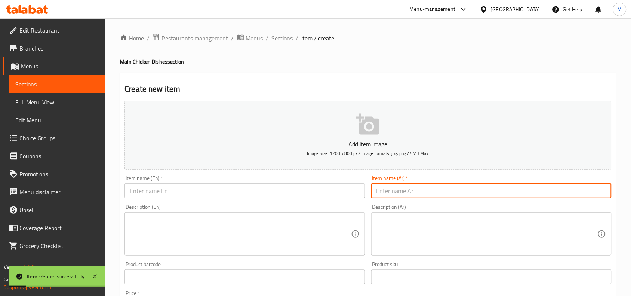
click at [403, 189] on input "text" at bounding box center [491, 190] width 241 height 15
type input "[PERSON_NAME]"
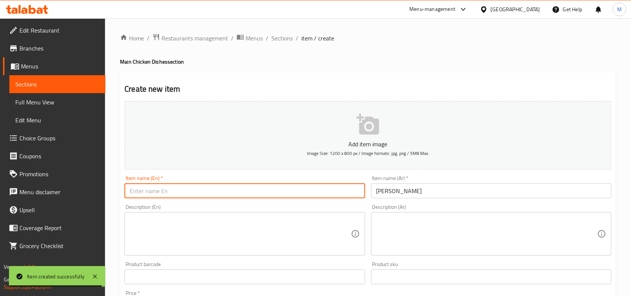
click at [341, 195] on input "text" at bounding box center [245, 190] width 241 height 15
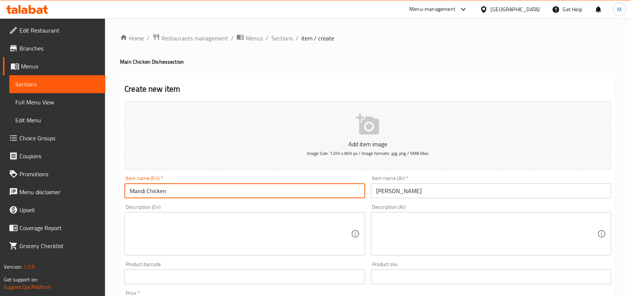
type input "Mandi Chicken"
click at [115, 166] on div "Home / Restaurants management / Menus / Sections / item / create Main Chicken D…" at bounding box center [368, 273] width 526 height 510
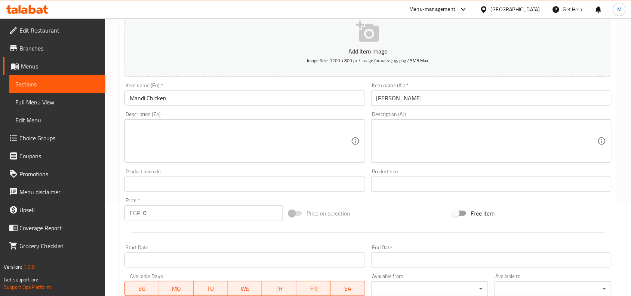
scroll to position [94, 0]
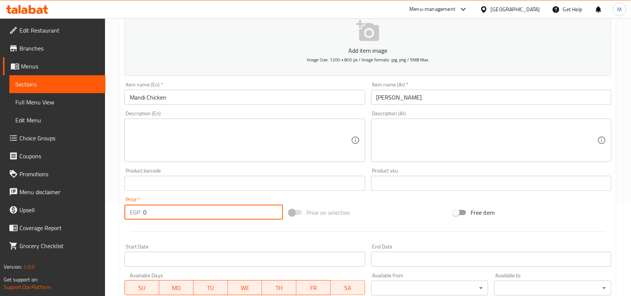
click at [144, 214] on input "0" at bounding box center [213, 212] width 140 height 15
type input "310"
click at [113, 180] on div "Home / Restaurants management / Menus / Sections / item / create Main Chicken D…" at bounding box center [368, 180] width 526 height 510
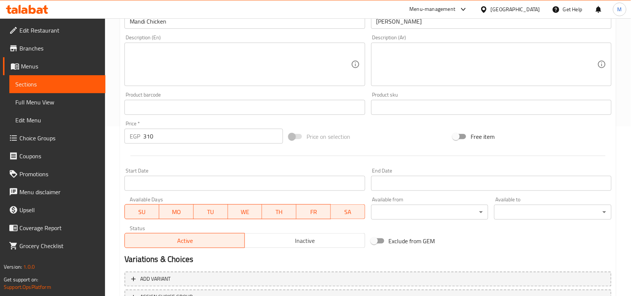
scroll to position [231, 0]
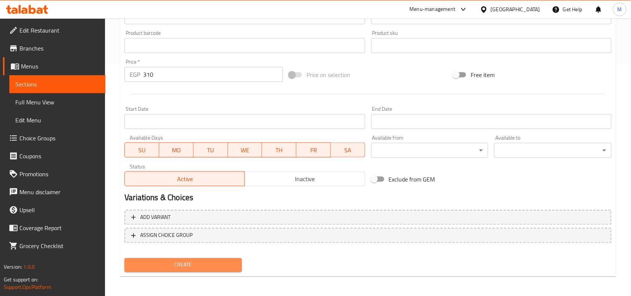
click at [185, 265] on span "Create" at bounding box center [183, 264] width 105 height 9
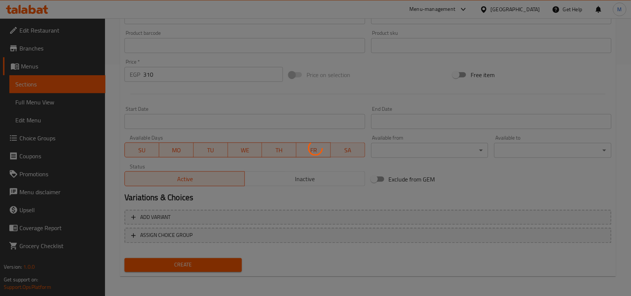
type input "0"
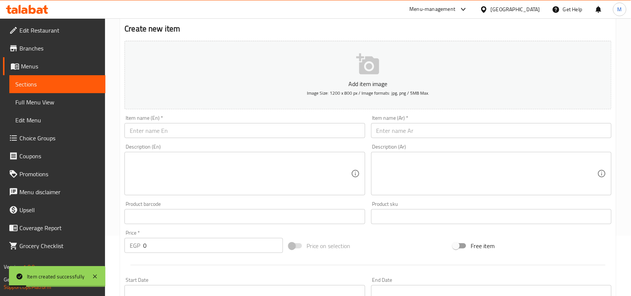
scroll to position [44, 0]
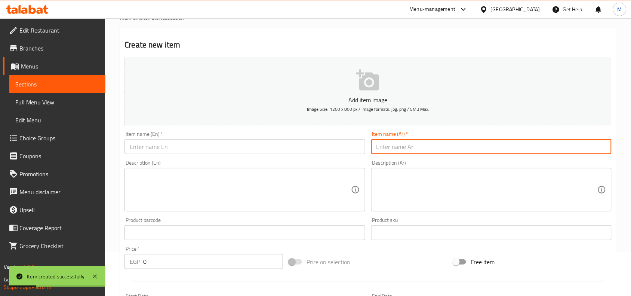
click at [395, 147] on input "text" at bounding box center [491, 146] width 241 height 15
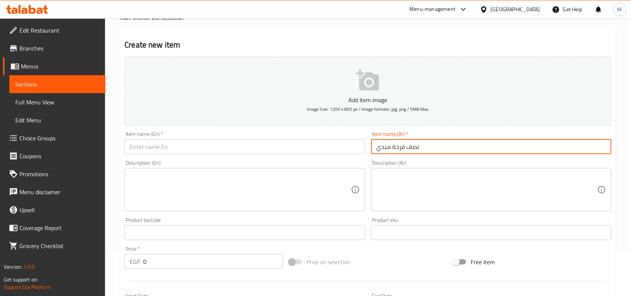
type input "نصف فرخة مندي"
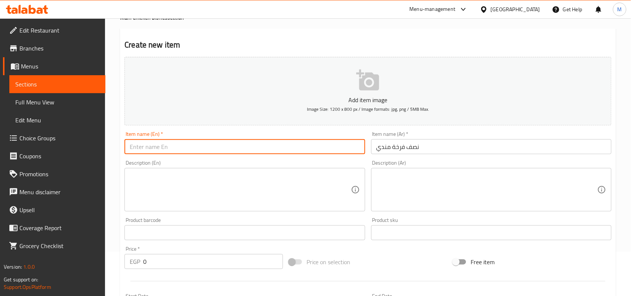
click at [330, 145] on input "text" at bounding box center [245, 146] width 241 height 15
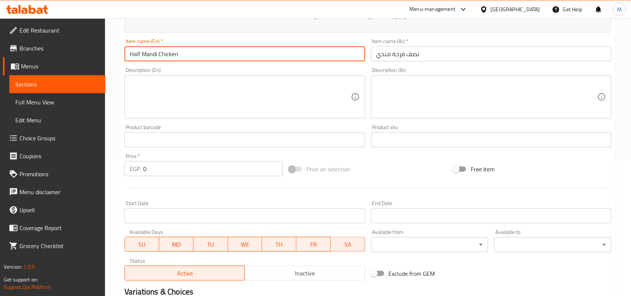
scroll to position [138, 0]
type input "Half Mandi Chicken"
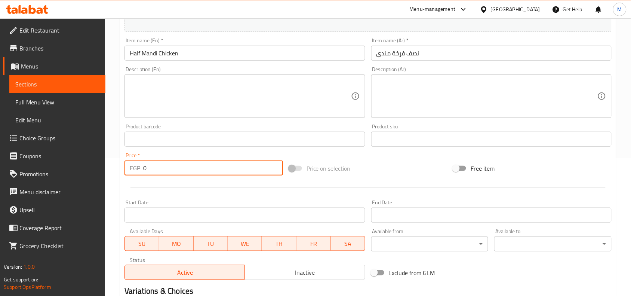
drag, startPoint x: 158, startPoint y: 171, endPoint x: 139, endPoint y: 165, distance: 19.8
click at [139, 165] on div "EGP 0 Price *" at bounding box center [204, 167] width 159 height 15
type input "155"
click at [118, 149] on div "Home / Restaurants management / Menus / Sections / item / create Main Chicken D…" at bounding box center [368, 136] width 526 height 510
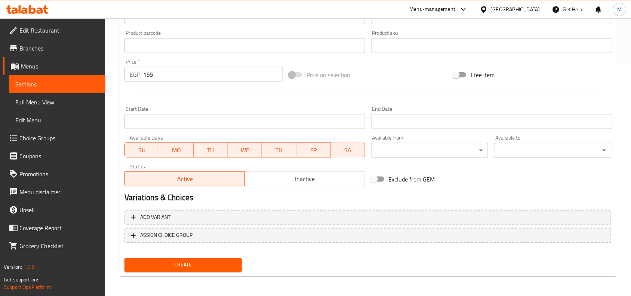
click at [186, 268] on button "Create" at bounding box center [183, 265] width 117 height 14
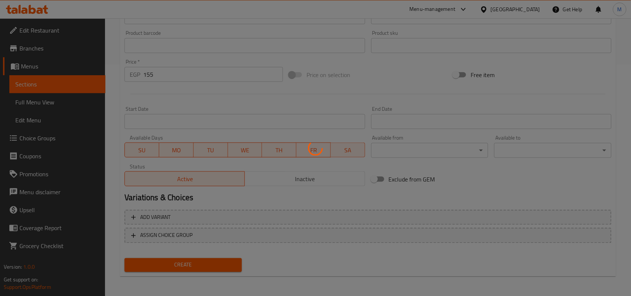
type input "0"
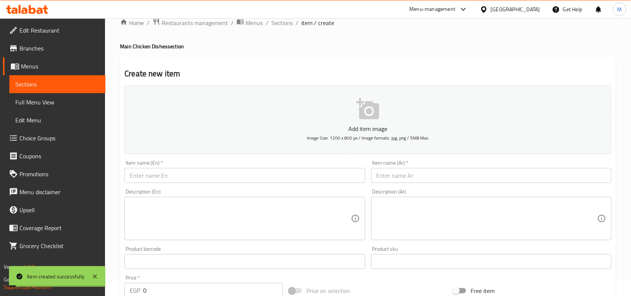
scroll to position [0, 0]
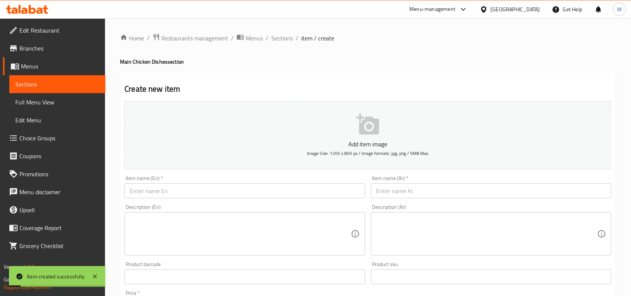
click at [280, 28] on div "Home / Restaurants management / Menus / Sections / item / create Main Chicken D…" at bounding box center [368, 273] width 526 height 510
click at [282, 34] on span "Sections" at bounding box center [282, 38] width 21 height 9
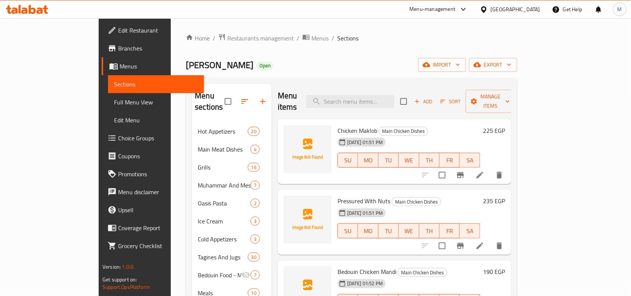
click at [468, 125] on h6 "Chicken Maklob Main Chicken Dishes" at bounding box center [409, 130] width 143 height 10
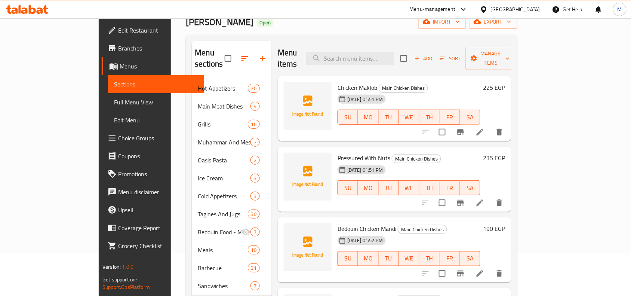
scroll to position [10, 0]
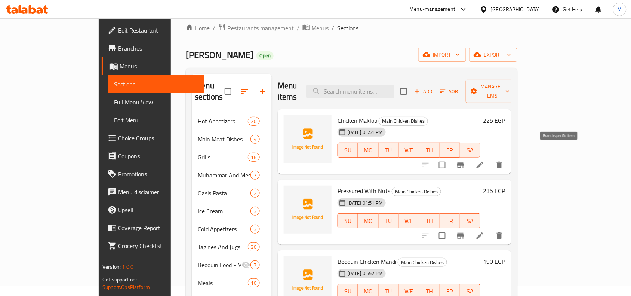
click at [464, 162] on icon "Branch-specific-item" at bounding box center [461, 165] width 7 height 6
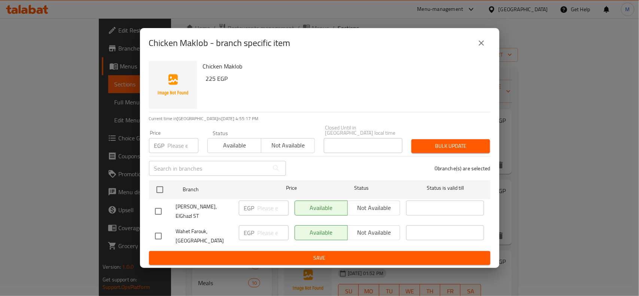
click at [156, 231] on input "checkbox" at bounding box center [158, 236] width 16 height 16
checkbox input "true"
click at [365, 227] on span "Not available" at bounding box center [374, 232] width 47 height 11
click at [352, 254] on span "Save" at bounding box center [319, 257] width 329 height 9
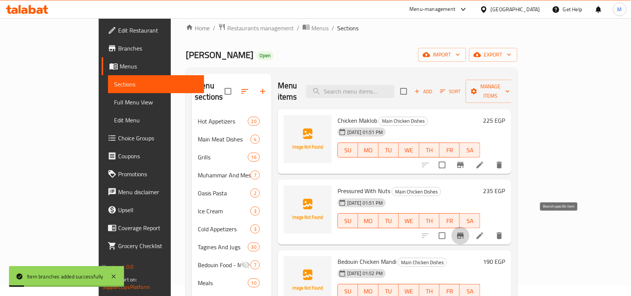
click at [464, 233] on icon "Branch-specific-item" at bounding box center [461, 236] width 7 height 6
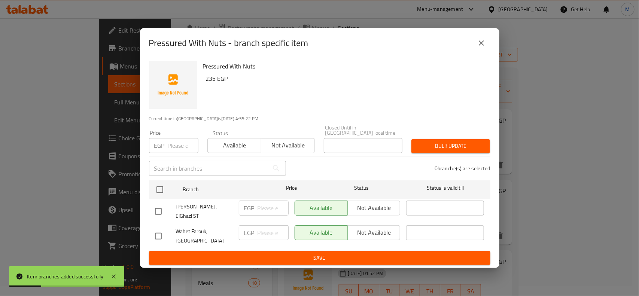
click at [156, 229] on input "checkbox" at bounding box center [158, 236] width 16 height 16
checkbox input "true"
click at [364, 229] on span "Not available" at bounding box center [374, 232] width 47 height 11
click at [357, 253] on span "Save" at bounding box center [319, 257] width 329 height 9
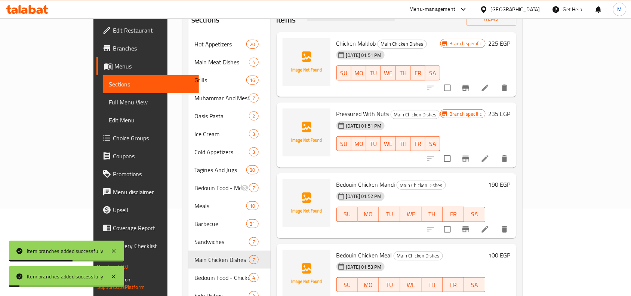
scroll to position [104, 0]
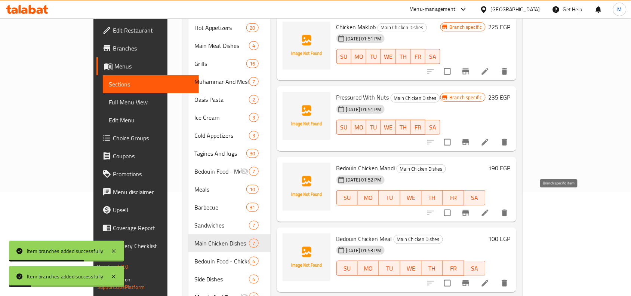
click at [469, 210] on icon "Branch-specific-item" at bounding box center [466, 213] width 7 height 6
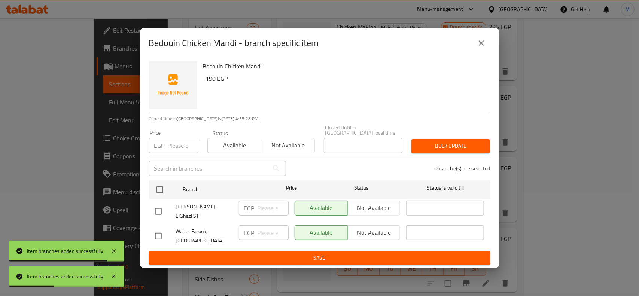
click at [159, 230] on input "checkbox" at bounding box center [158, 236] width 16 height 16
checkbox input "true"
click at [367, 228] on span "Not available" at bounding box center [374, 232] width 47 height 11
click at [365, 253] on span "Save" at bounding box center [319, 257] width 329 height 9
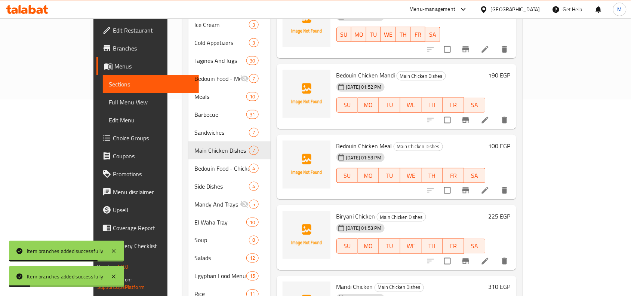
scroll to position [197, 0]
click at [469, 187] on icon "Branch-specific-item" at bounding box center [466, 190] width 7 height 6
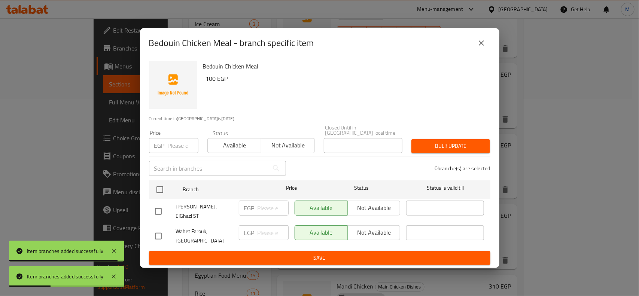
click at [159, 229] on input "checkbox" at bounding box center [158, 236] width 16 height 16
checkbox input "true"
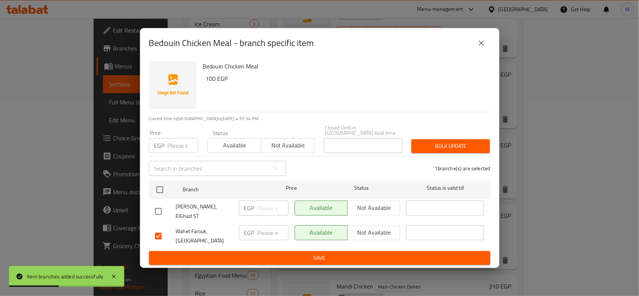
click at [362, 227] on span "Not available" at bounding box center [374, 232] width 47 height 11
click at [352, 254] on span "Save" at bounding box center [319, 257] width 329 height 9
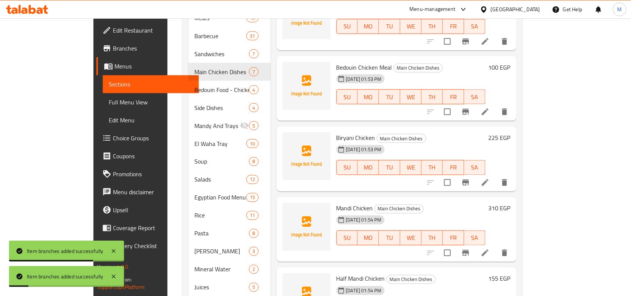
scroll to position [291, 0]
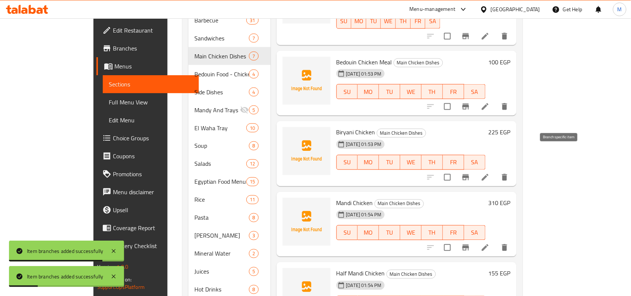
click at [471, 173] on icon "Branch-specific-item" at bounding box center [466, 177] width 9 height 9
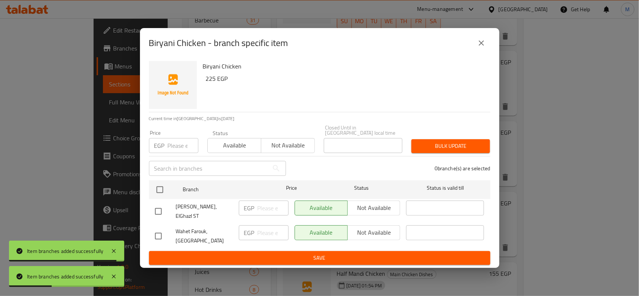
click at [156, 231] on input "checkbox" at bounding box center [158, 236] width 16 height 16
checkbox input "true"
click at [373, 229] on span "Not available" at bounding box center [374, 232] width 47 height 11
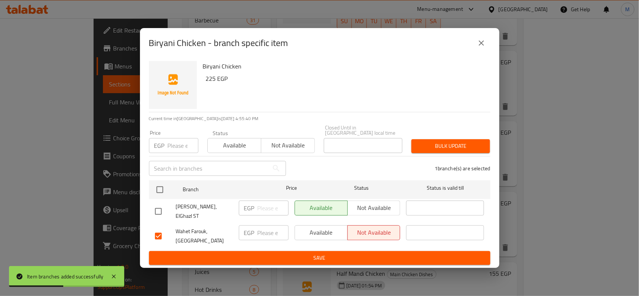
click at [356, 253] on span "Save" at bounding box center [319, 257] width 329 height 9
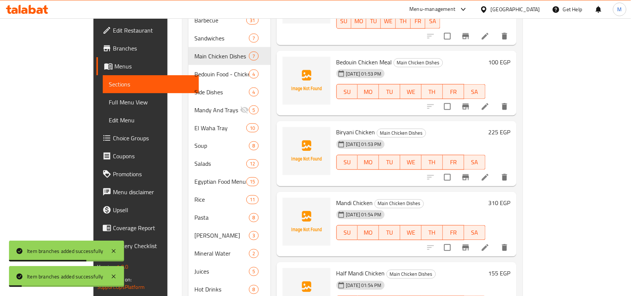
click at [469, 245] on icon "Branch-specific-item" at bounding box center [466, 248] width 7 height 6
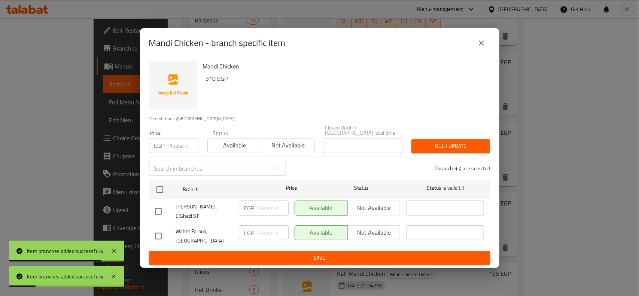
click at [157, 229] on input "checkbox" at bounding box center [158, 236] width 16 height 16
checkbox input "true"
click at [360, 227] on span "Not available" at bounding box center [374, 232] width 47 height 11
click at [354, 253] on span "Save" at bounding box center [319, 257] width 329 height 9
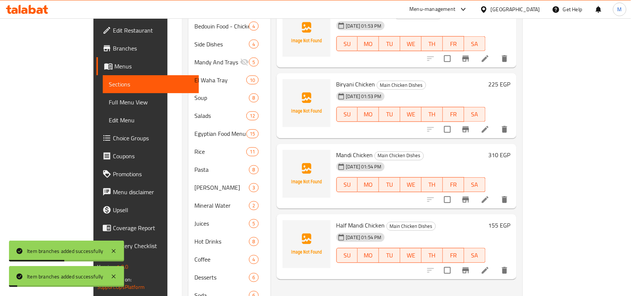
scroll to position [431, 0]
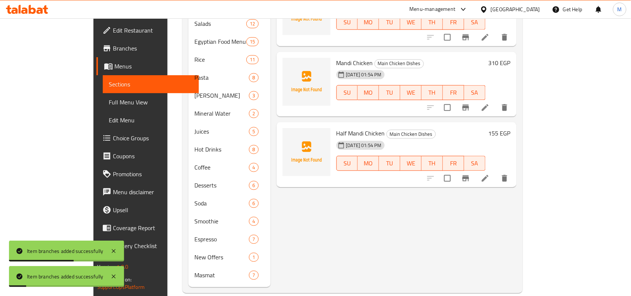
click at [469, 175] on icon "Branch-specific-item" at bounding box center [466, 178] width 7 height 6
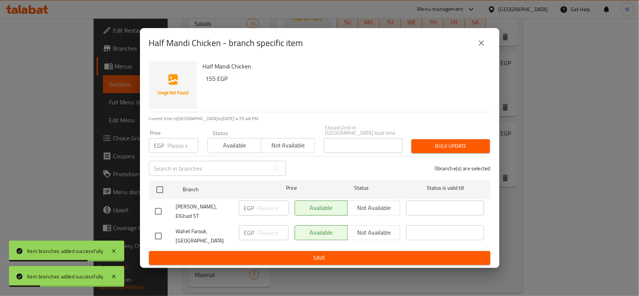
click at [155, 232] on input "checkbox" at bounding box center [158, 236] width 16 height 16
checkbox input "true"
click at [375, 227] on span "Not available" at bounding box center [374, 232] width 47 height 11
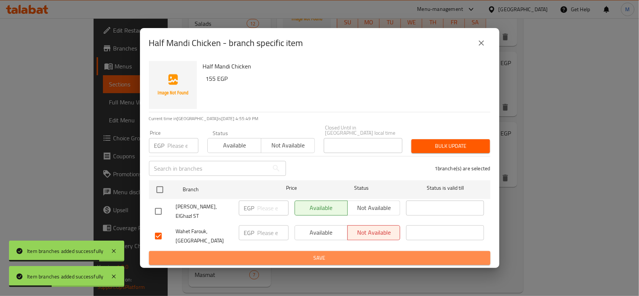
click at [364, 254] on span "Save" at bounding box center [319, 257] width 329 height 9
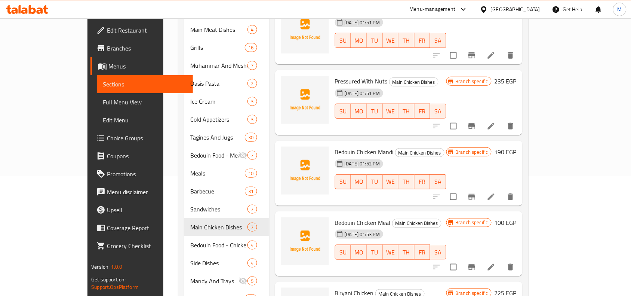
scroll to position [104, 0]
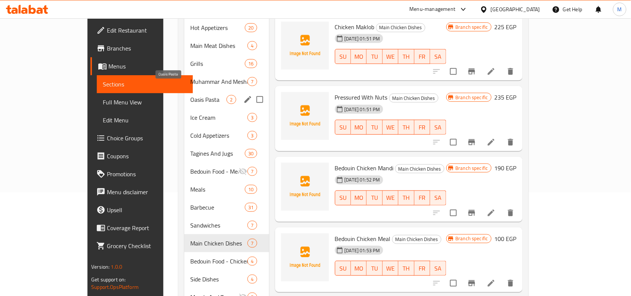
click at [190, 95] on span "Oasis Pasta" at bounding box center [208, 99] width 36 height 9
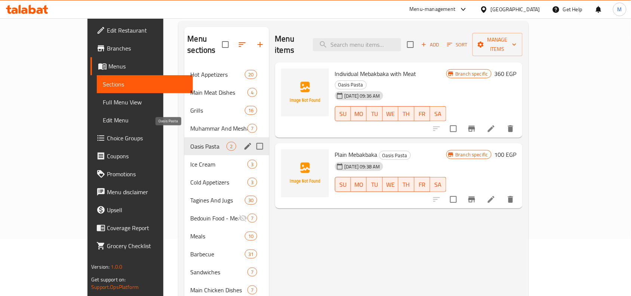
scroll to position [10, 0]
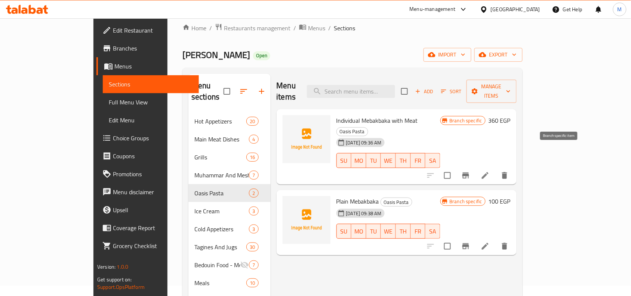
click at [469, 172] on icon "Branch-specific-item" at bounding box center [466, 175] width 7 height 6
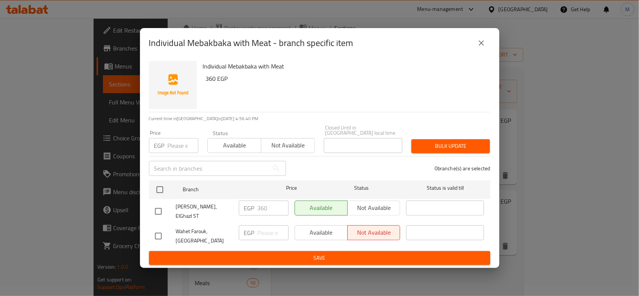
click at [483, 48] on icon "close" at bounding box center [481, 43] width 9 height 9
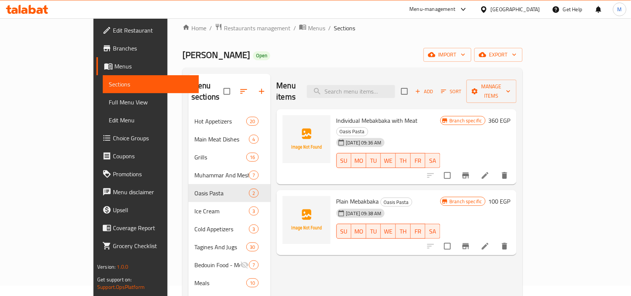
click at [471, 242] on icon "Branch-specific-item" at bounding box center [466, 246] width 9 height 9
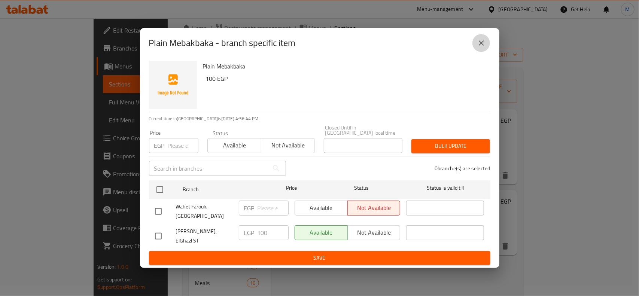
click at [480, 48] on icon "close" at bounding box center [481, 43] width 9 height 9
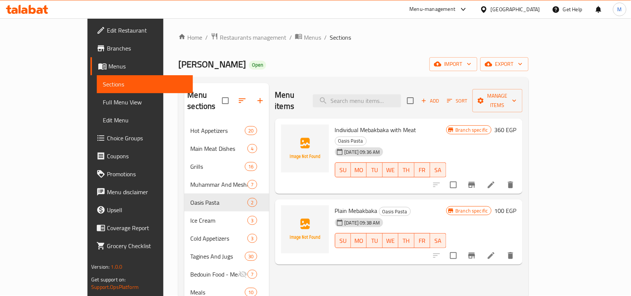
scroll to position [0, 0]
click at [196, 181] on span "Muhammar And Meshammar" at bounding box center [218, 185] width 57 height 9
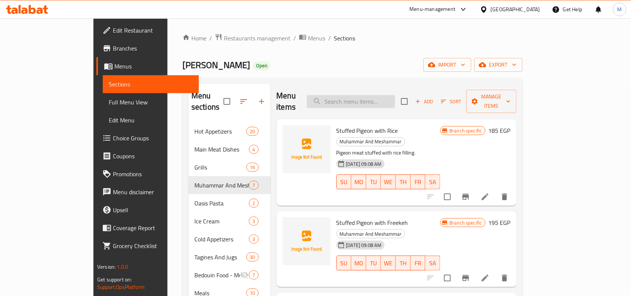
click at [373, 100] on input "search" at bounding box center [351, 101] width 88 height 13
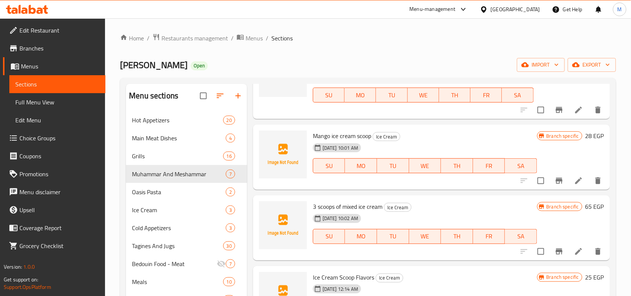
scroll to position [982, 0]
type input "ice"
click at [382, 137] on span "Ice Cream" at bounding box center [386, 137] width 27 height 9
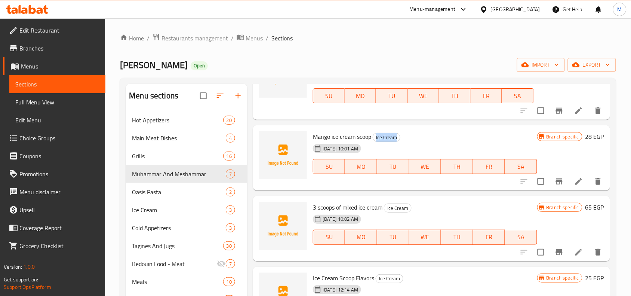
copy div "Ice Cream"
click at [256, 129] on div at bounding box center [283, 157] width 54 height 59
click at [152, 209] on span "Ice Cream" at bounding box center [168, 209] width 73 height 9
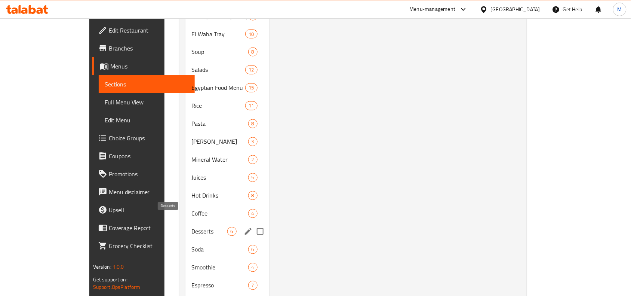
scroll to position [431, 0]
